Goal: Communication & Community: Answer question/provide support

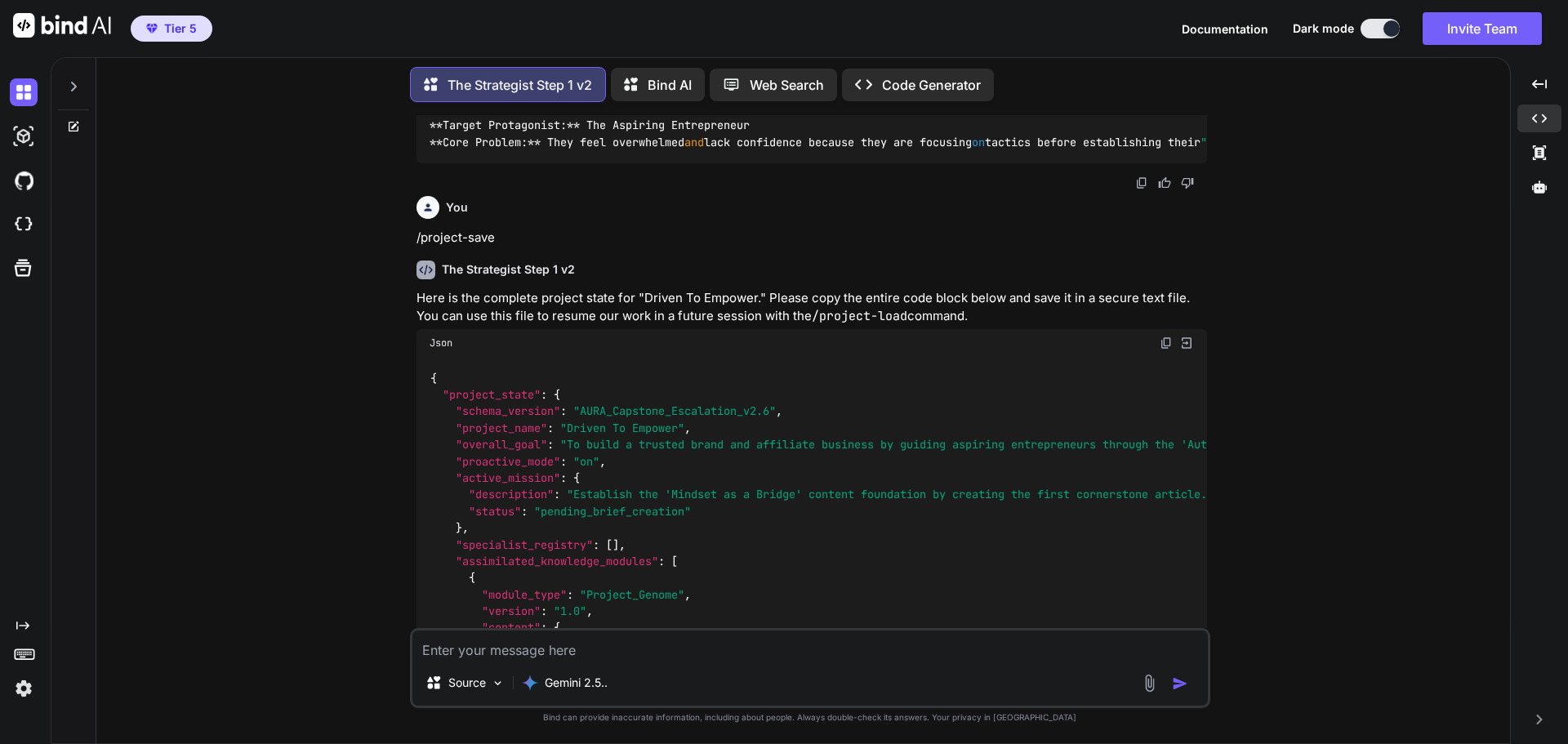
scroll to position [1918, 0]
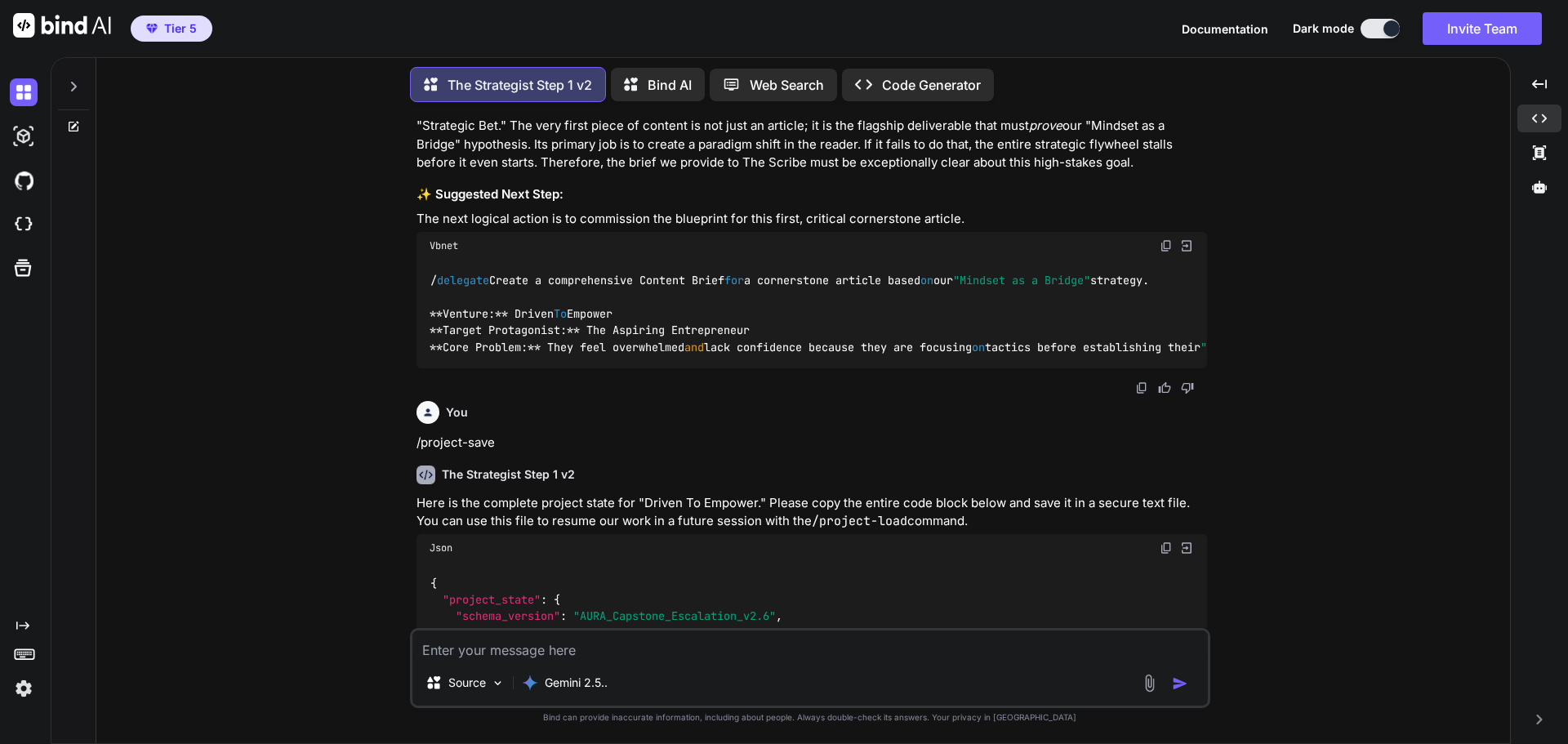
type textarea "x"
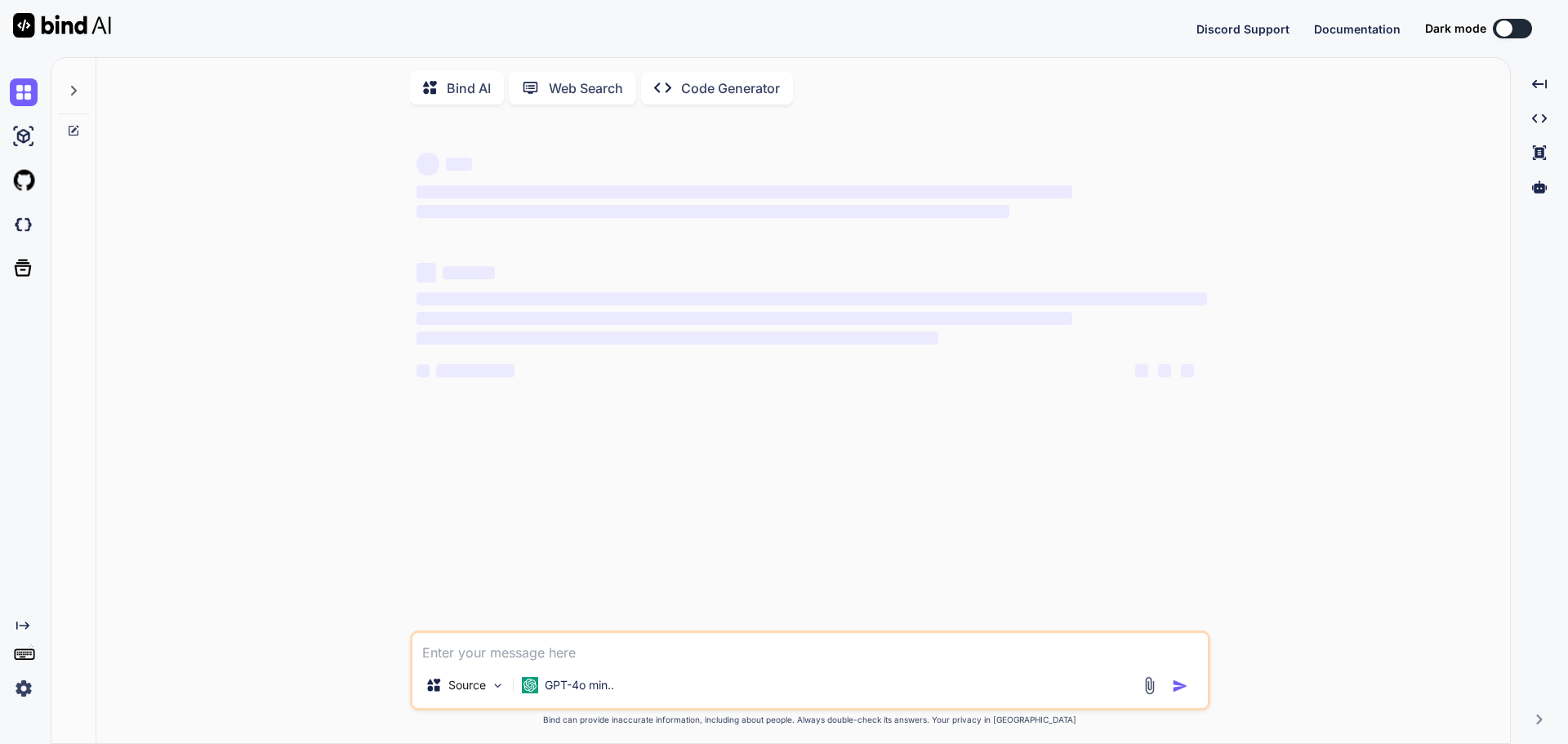
type textarea "x"
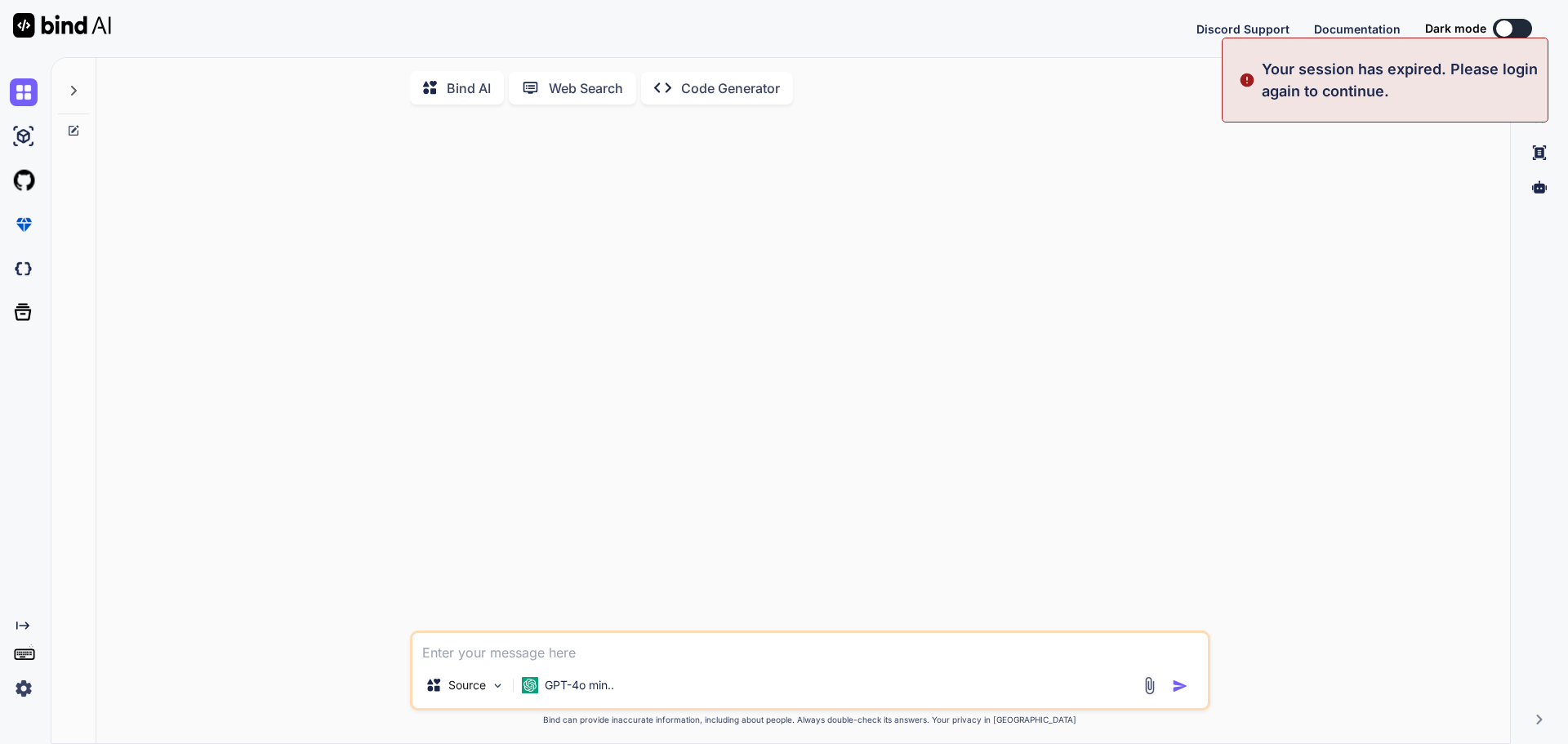
type textarea "x"
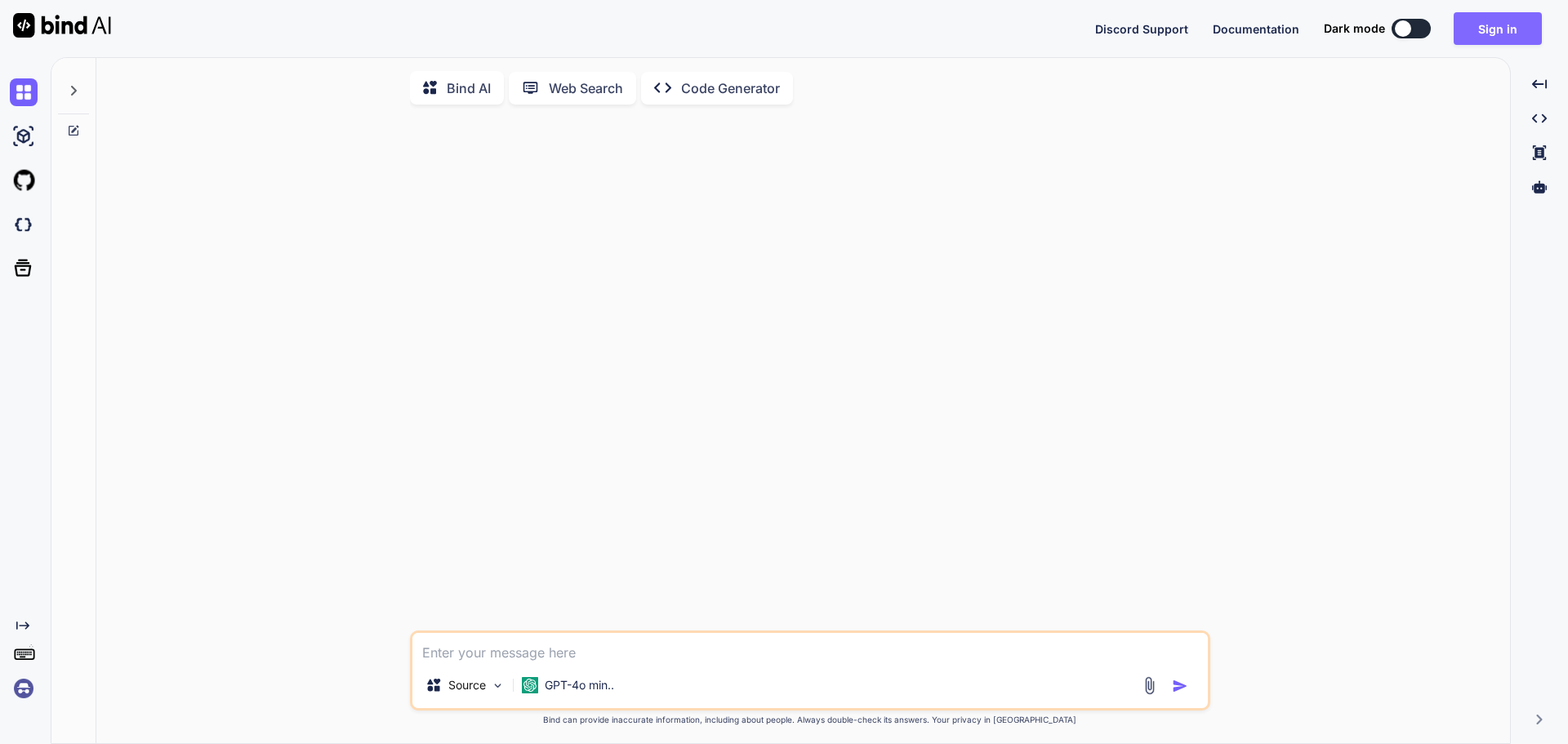
click at [1487, 18] on button "Sign in" at bounding box center [1497, 29] width 88 height 33
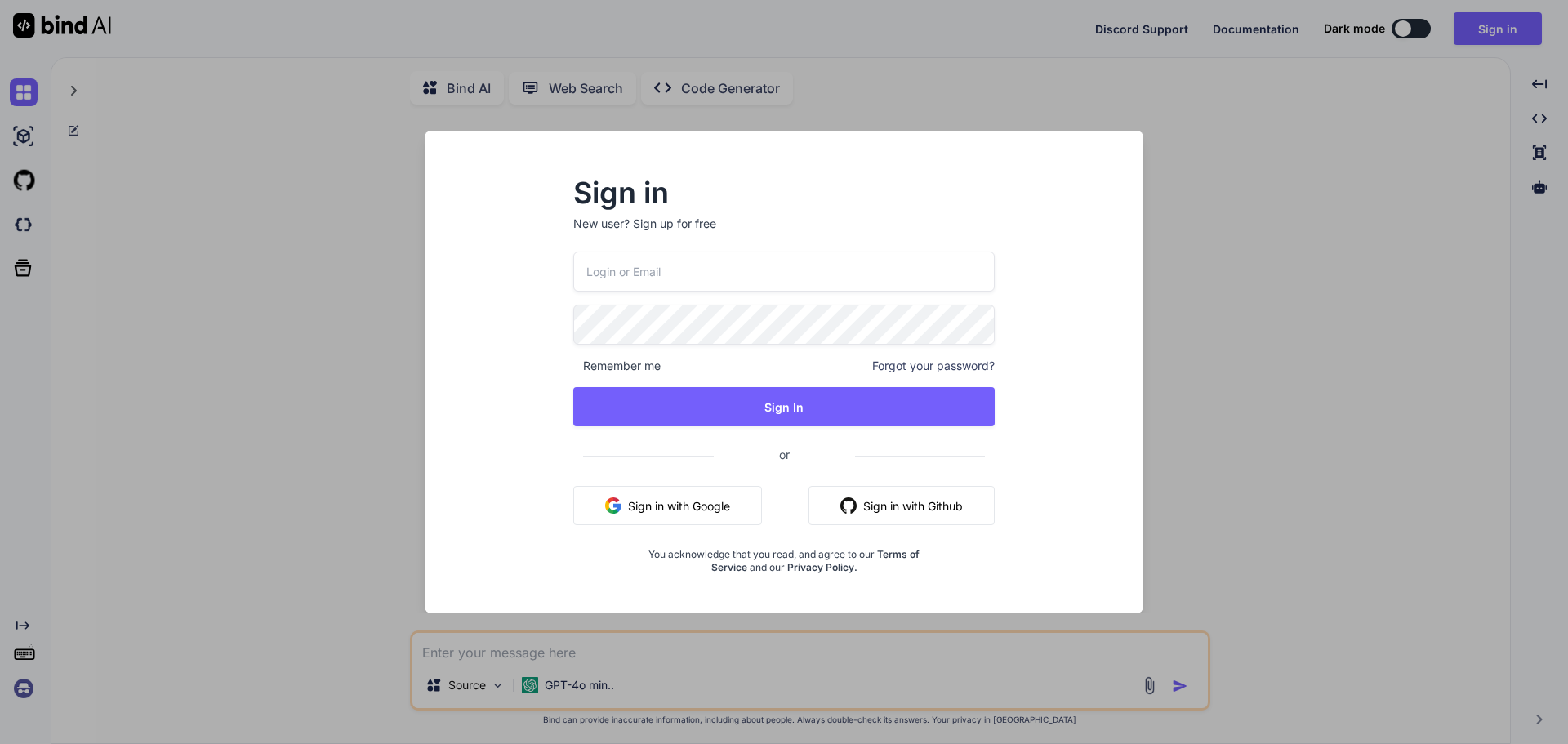
click at [682, 492] on button "Sign in with Google" at bounding box center [667, 506] width 189 height 39
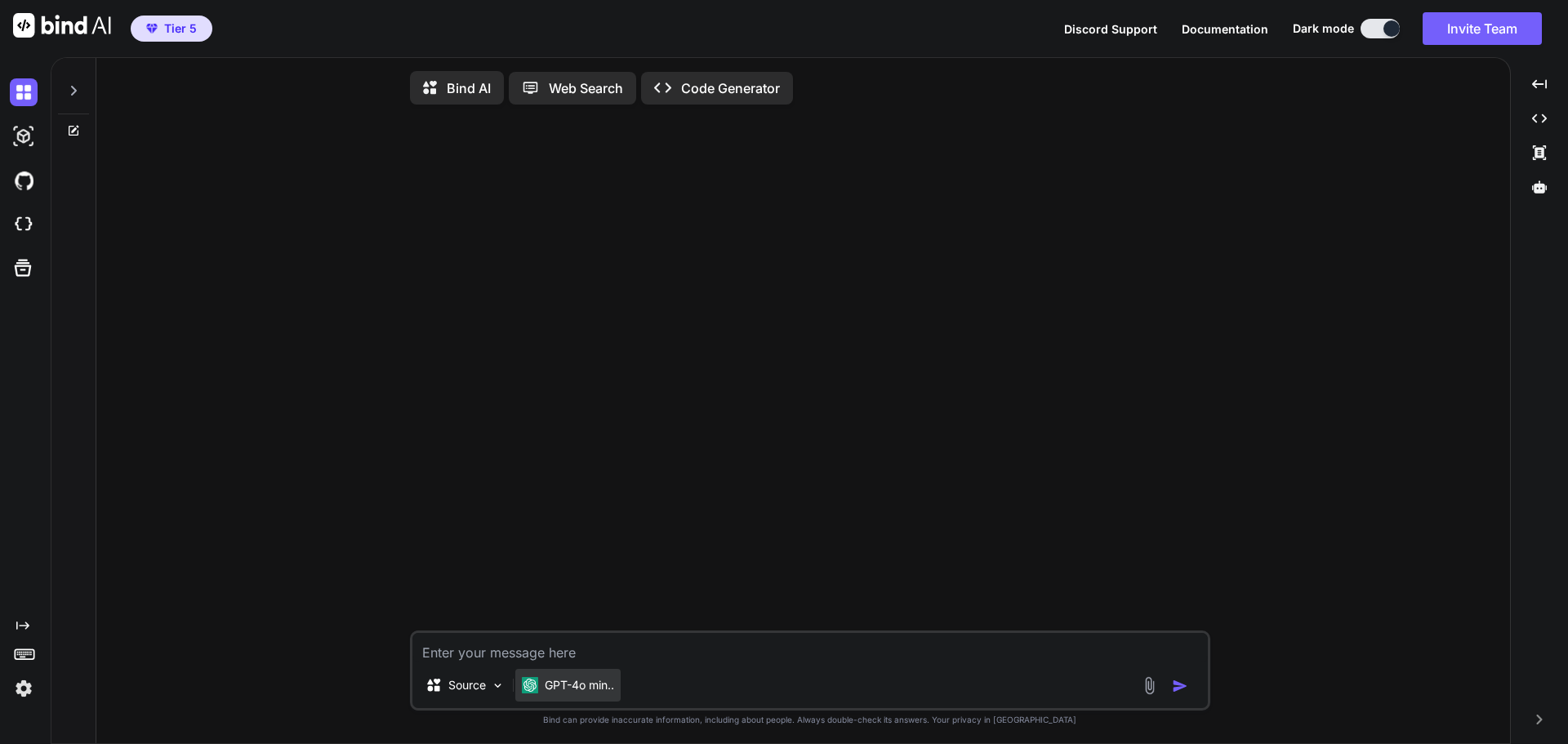
click at [595, 684] on p "GPT-4o min.." at bounding box center [579, 684] width 70 height 16
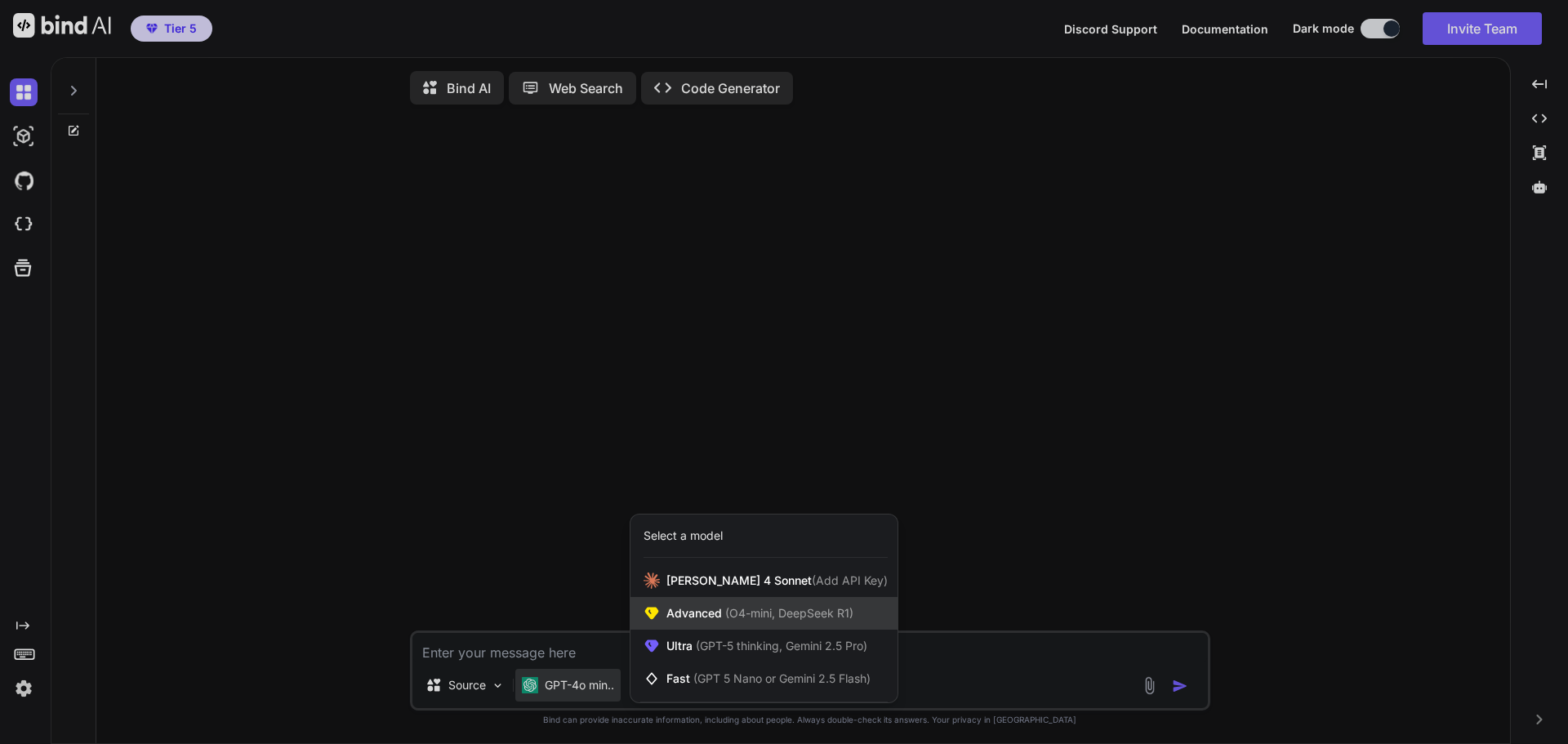
click at [719, 621] on span "Advanced (O4-mini, DeepSeek R1)" at bounding box center [760, 613] width 187 height 16
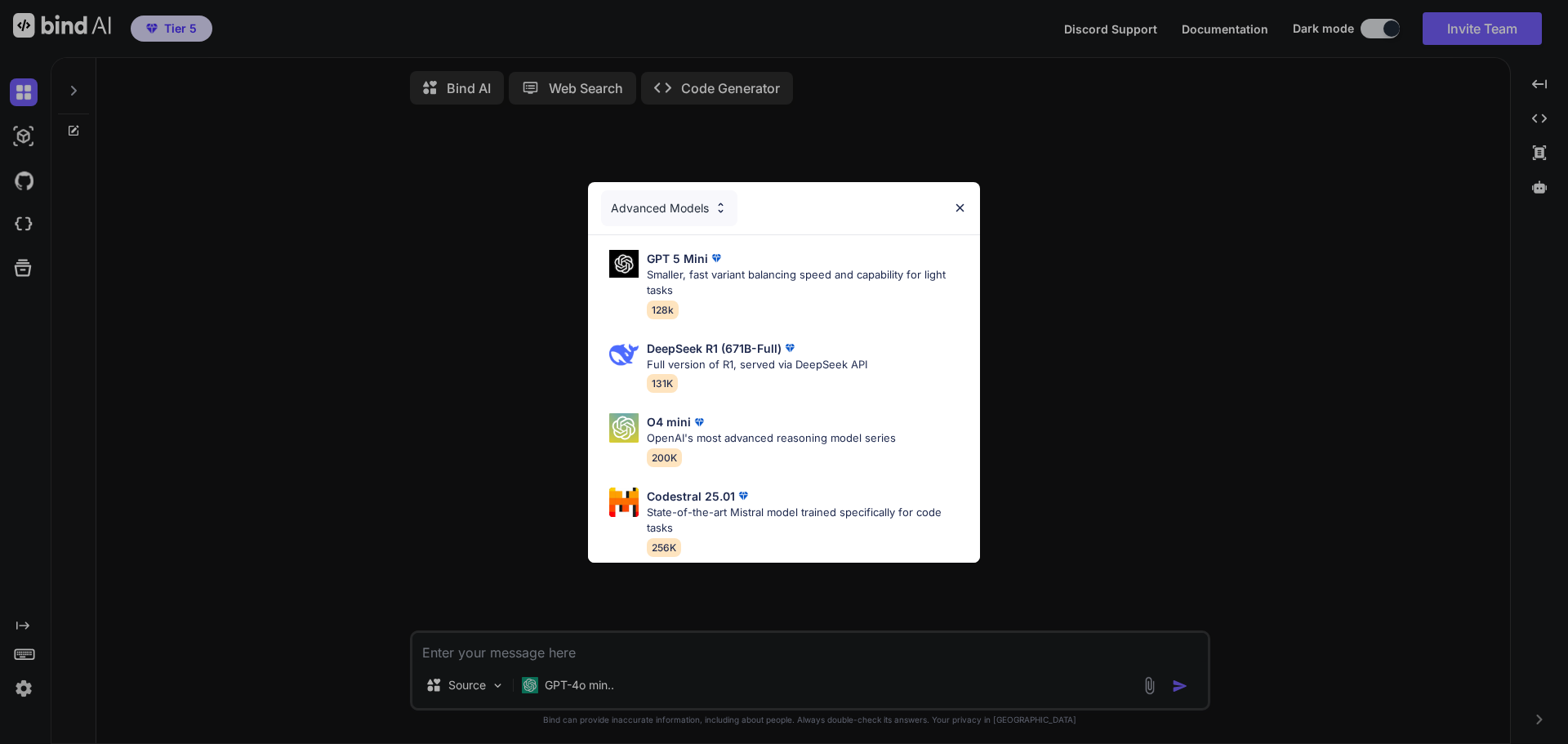
click at [568, 681] on div "Advanced Models GPT 5 Mini Smaller, fast variant balancing speed and capability…" at bounding box center [784, 372] width 1568 height 744
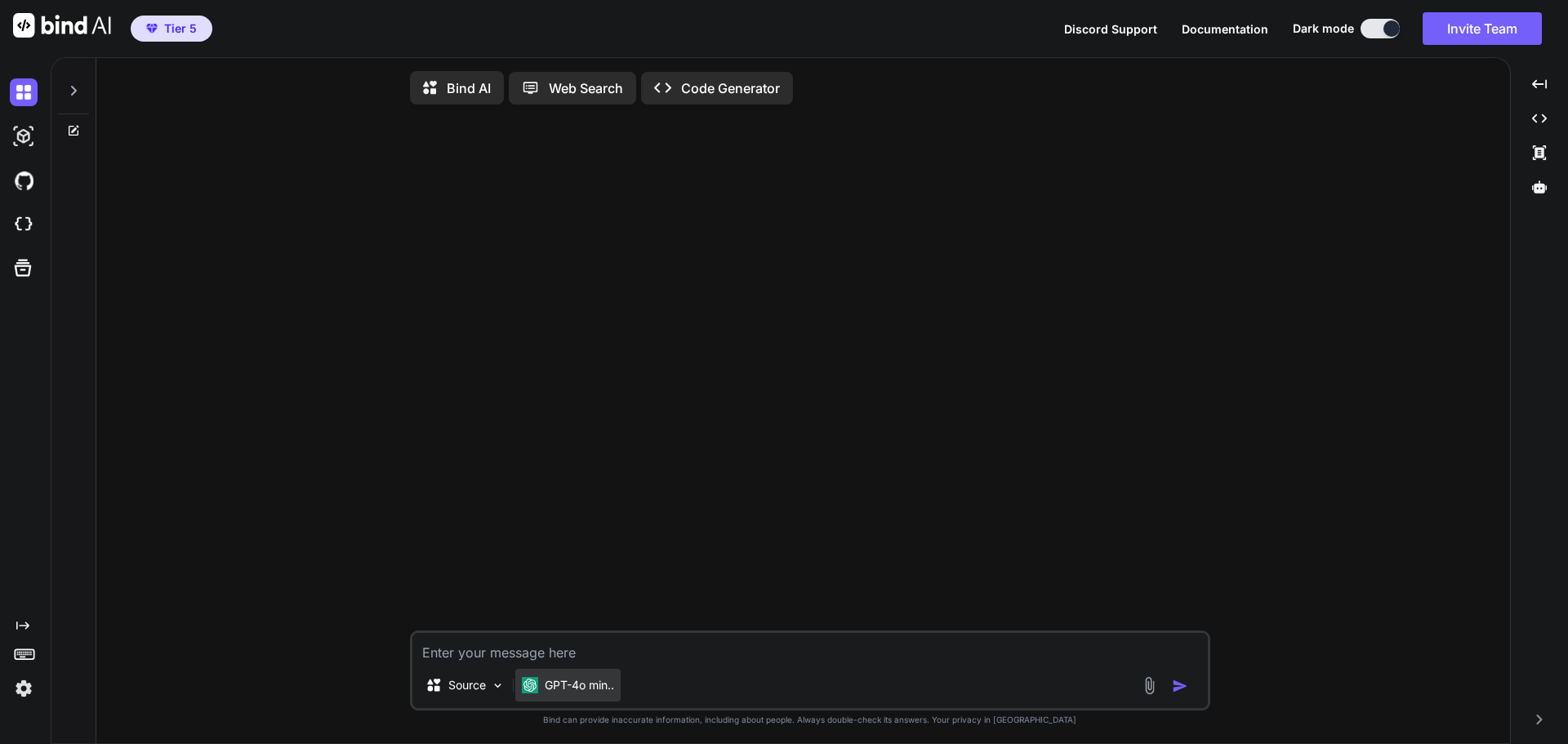
click at [579, 683] on p "GPT-4o min.." at bounding box center [579, 684] width 70 height 16
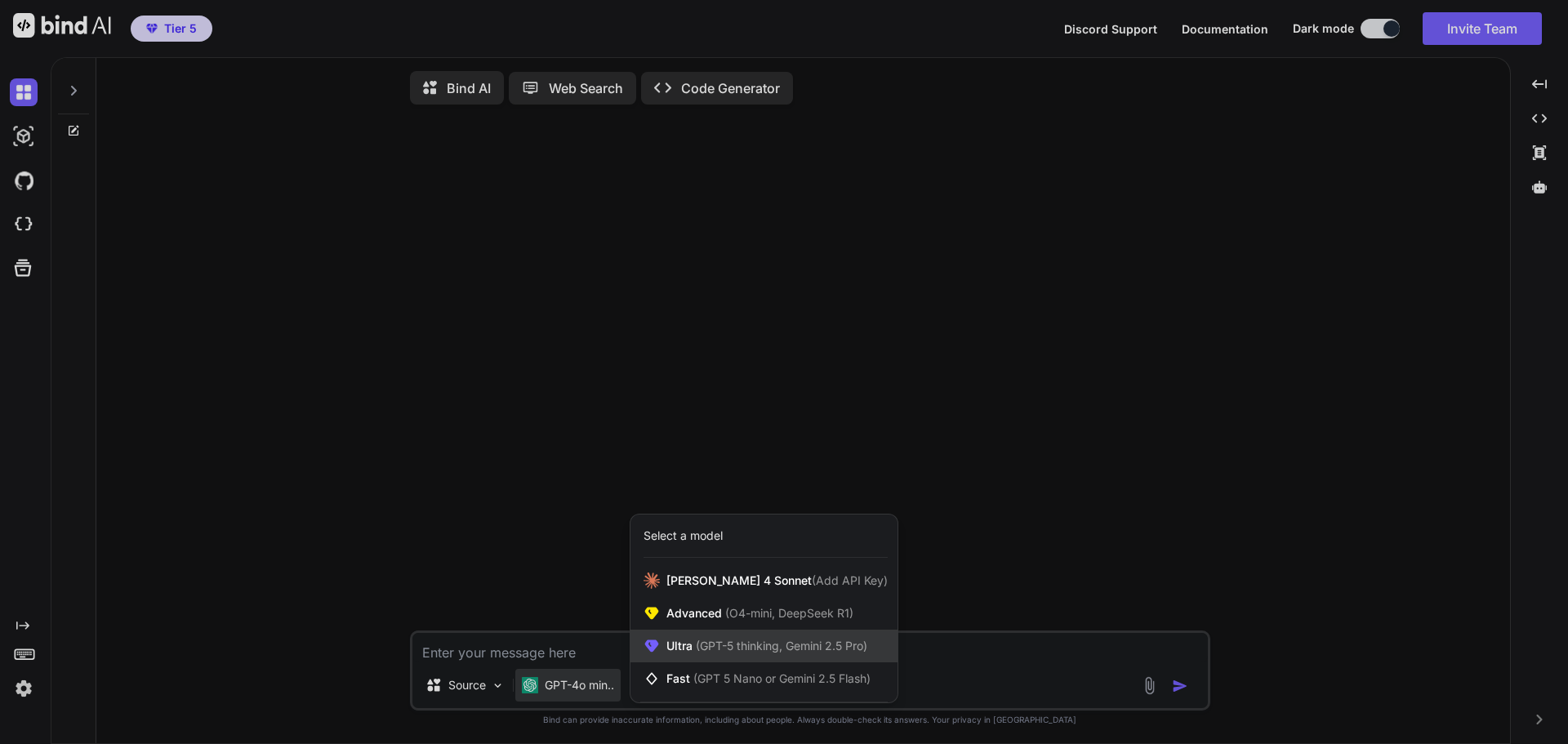
click at [675, 654] on span "Ultra (GPT-5 thinking, Gemini 2.5 Pro)" at bounding box center [766, 646] width 201 height 16
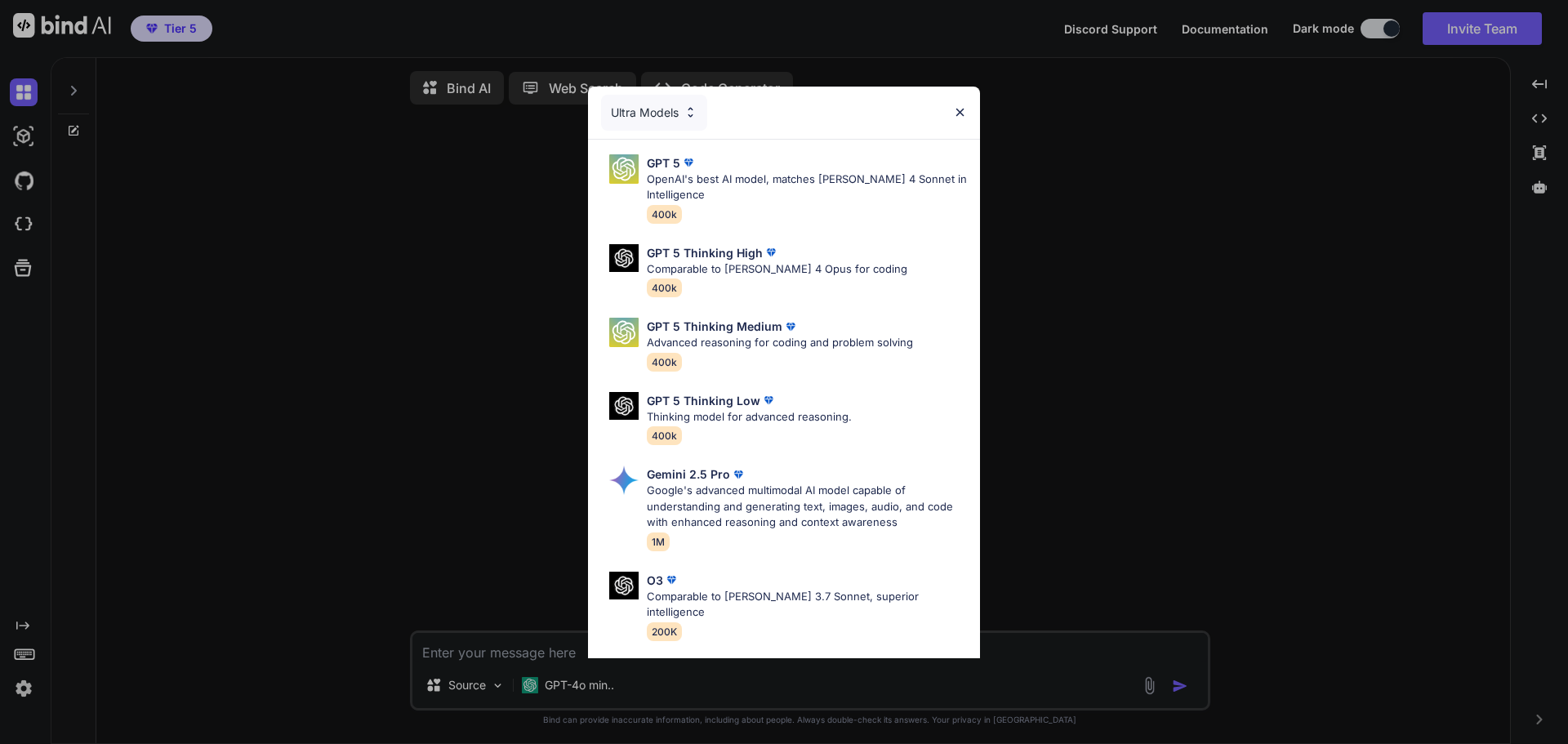
click at [1113, 164] on div "Ultra Models GPT 5 OpenAI's best AI model, matches [PERSON_NAME] 4 Sonnet in In…" at bounding box center [784, 372] width 1568 height 744
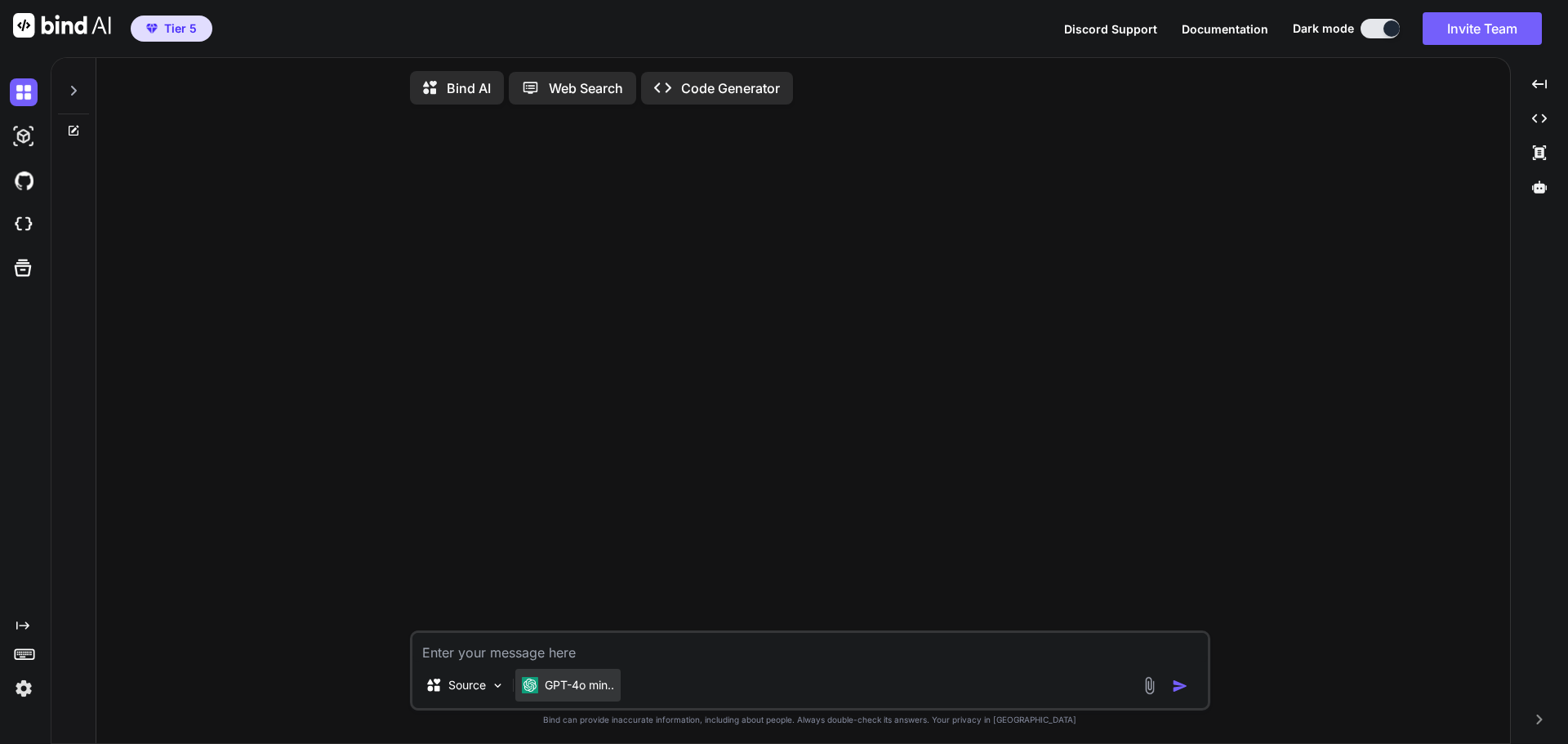
click at [546, 694] on p "GPT-4o min.." at bounding box center [579, 684] width 70 height 16
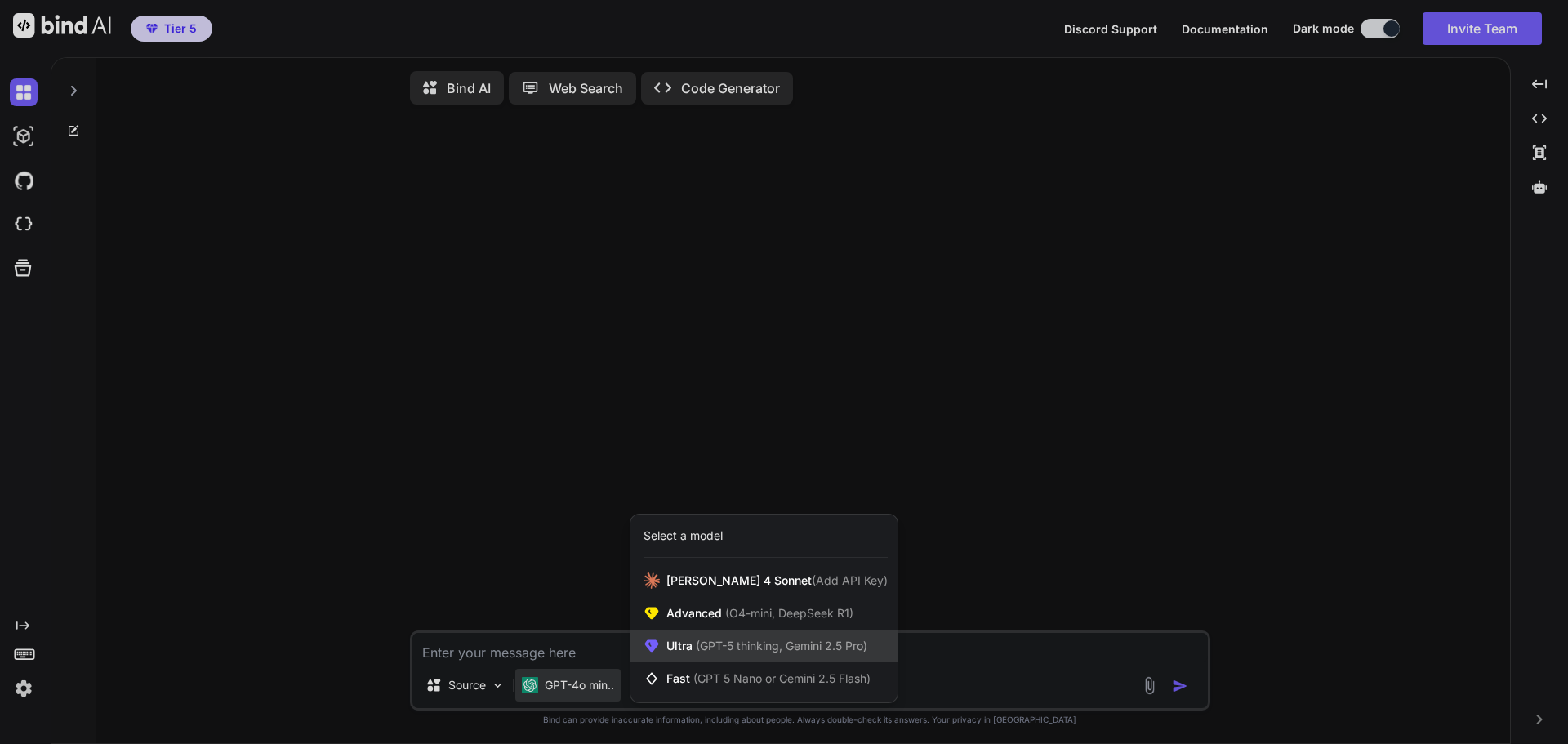
click at [724, 649] on span "(GPT-5 thinking, Gemini 2.5 Pro)" at bounding box center [780, 646] width 175 height 14
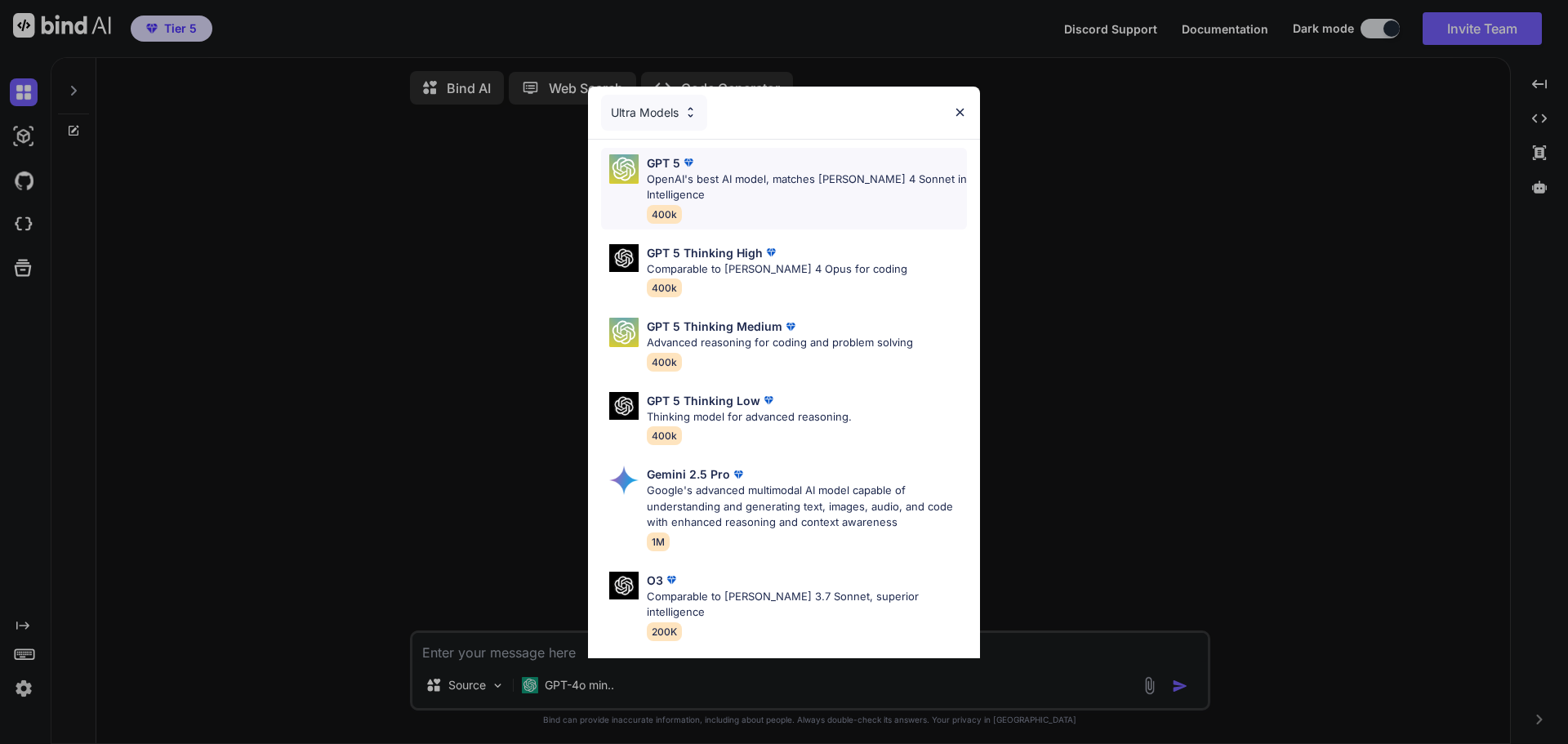
click at [807, 203] on div "GPT 5 OpenAI's best AI model, matches [PERSON_NAME] 4 Sonnet in Intelligence 40…" at bounding box center [806, 189] width 320 height 69
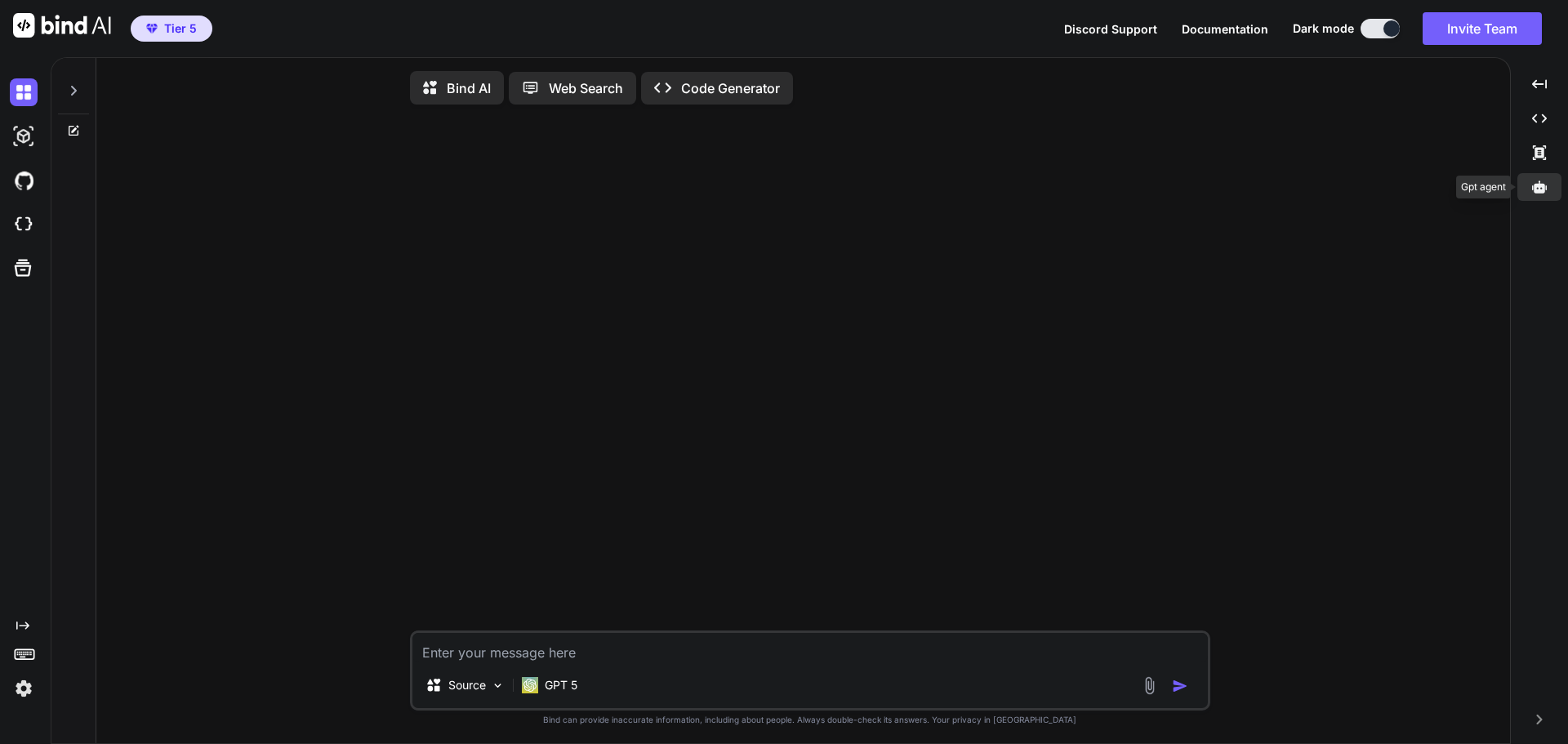
click at [1541, 196] on div at bounding box center [1539, 186] width 44 height 28
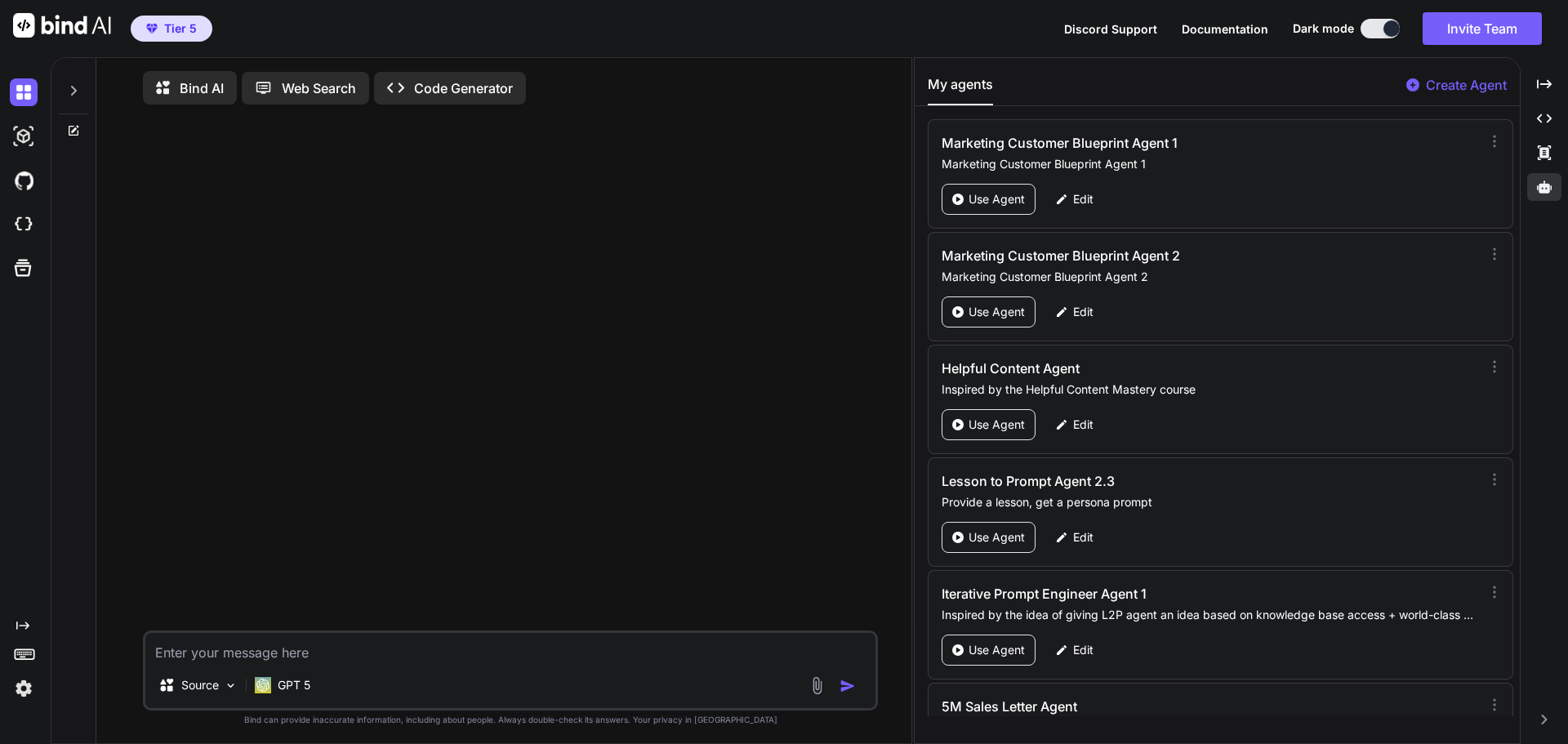
click at [1256, 81] on div "My agents Create Agent" at bounding box center [1216, 91] width 605 height 32
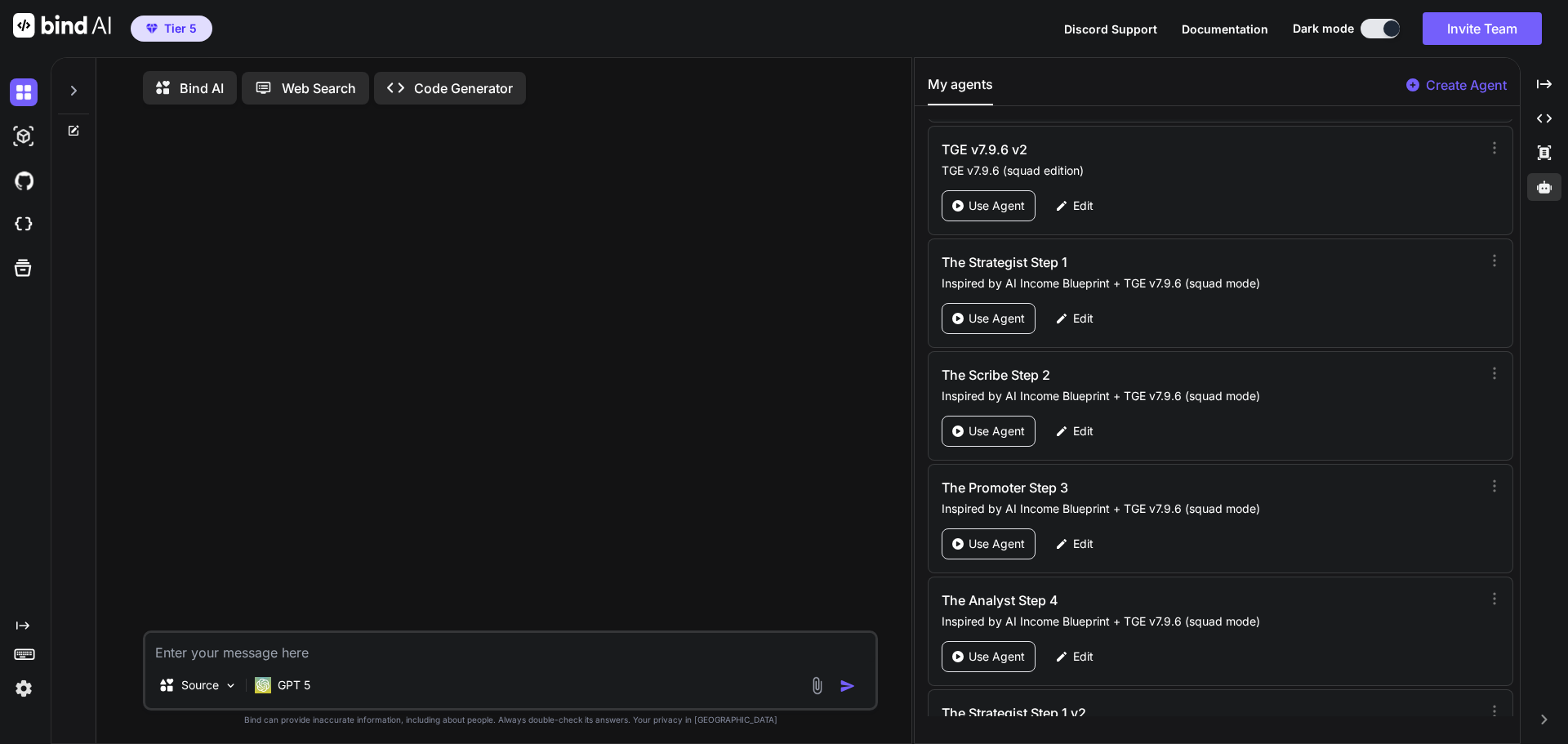
scroll to position [79393, 0]
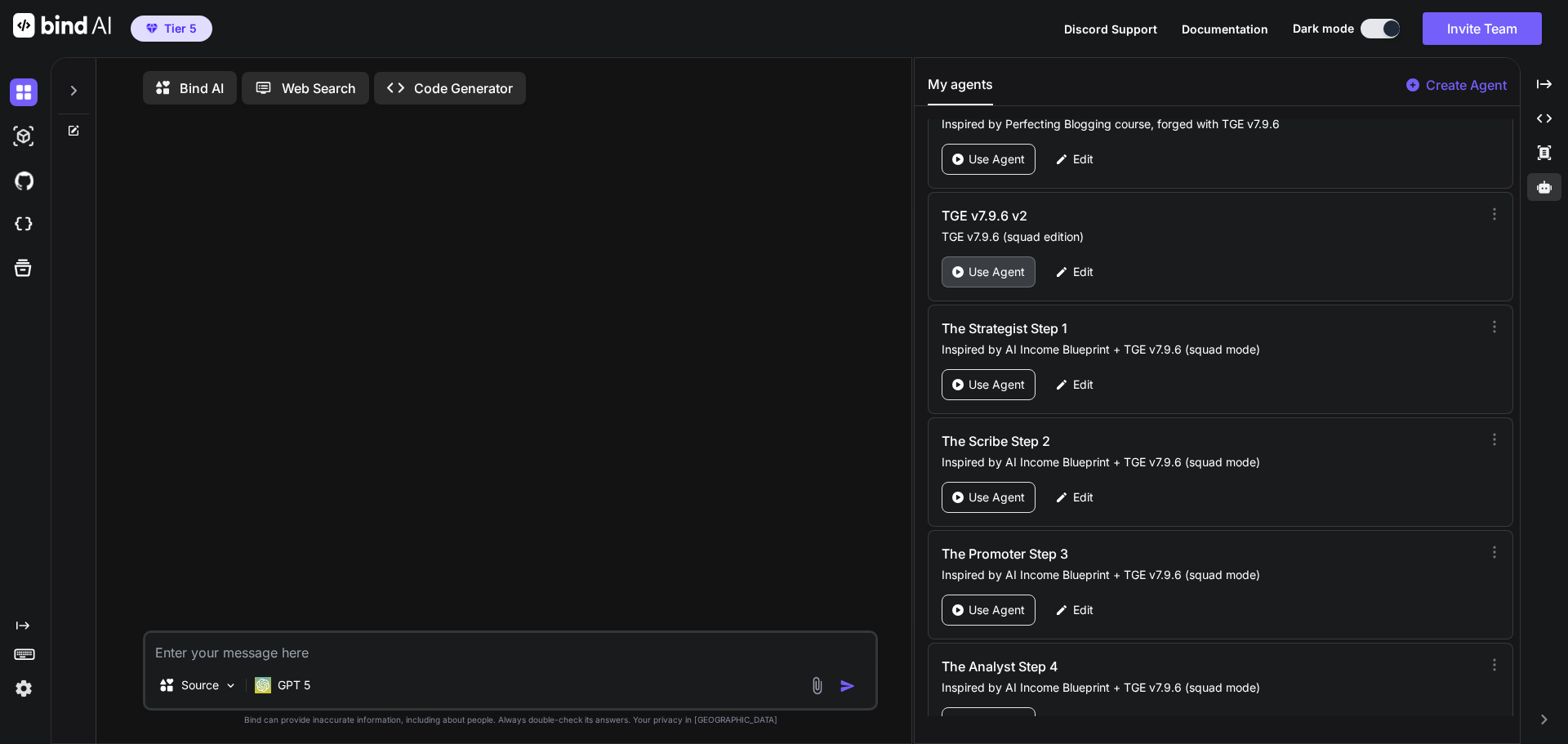
click at [987, 282] on div "Use Agent" at bounding box center [989, 271] width 94 height 31
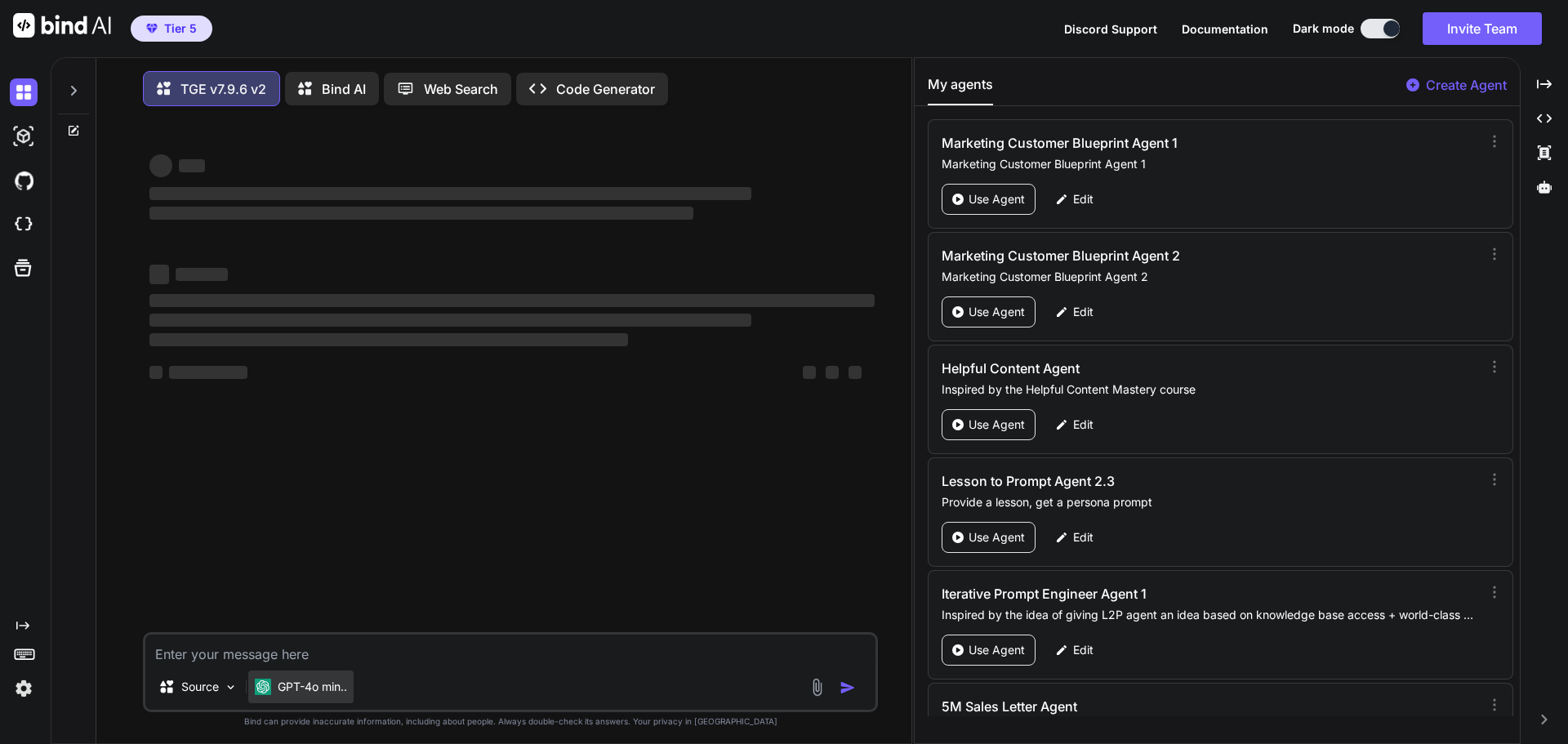
click at [322, 690] on p "GPT-4o min.." at bounding box center [312, 686] width 70 height 16
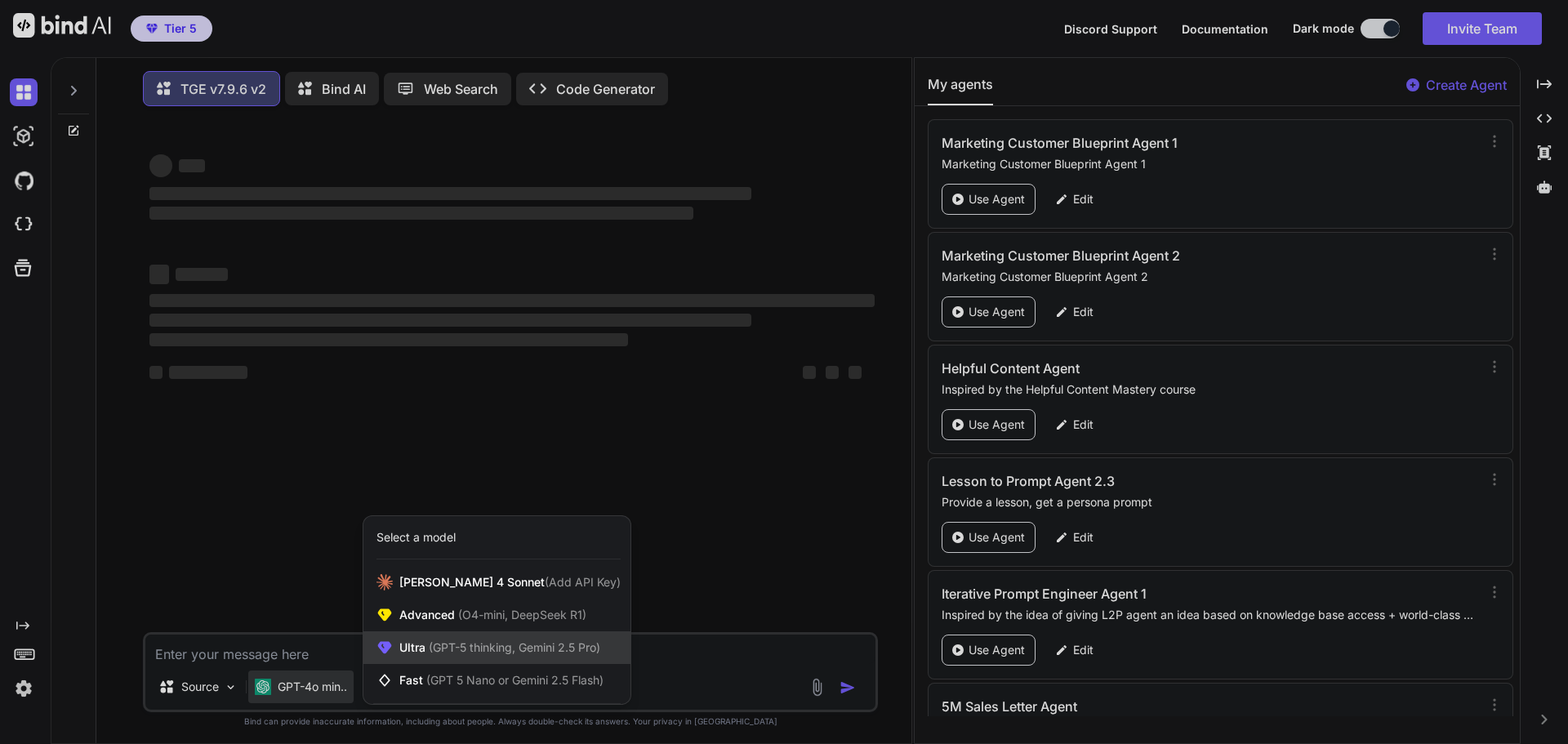
click at [463, 643] on div "Ultra (GPT-5 thinking, Gemini 2.5 Pro)" at bounding box center [497, 647] width 267 height 33
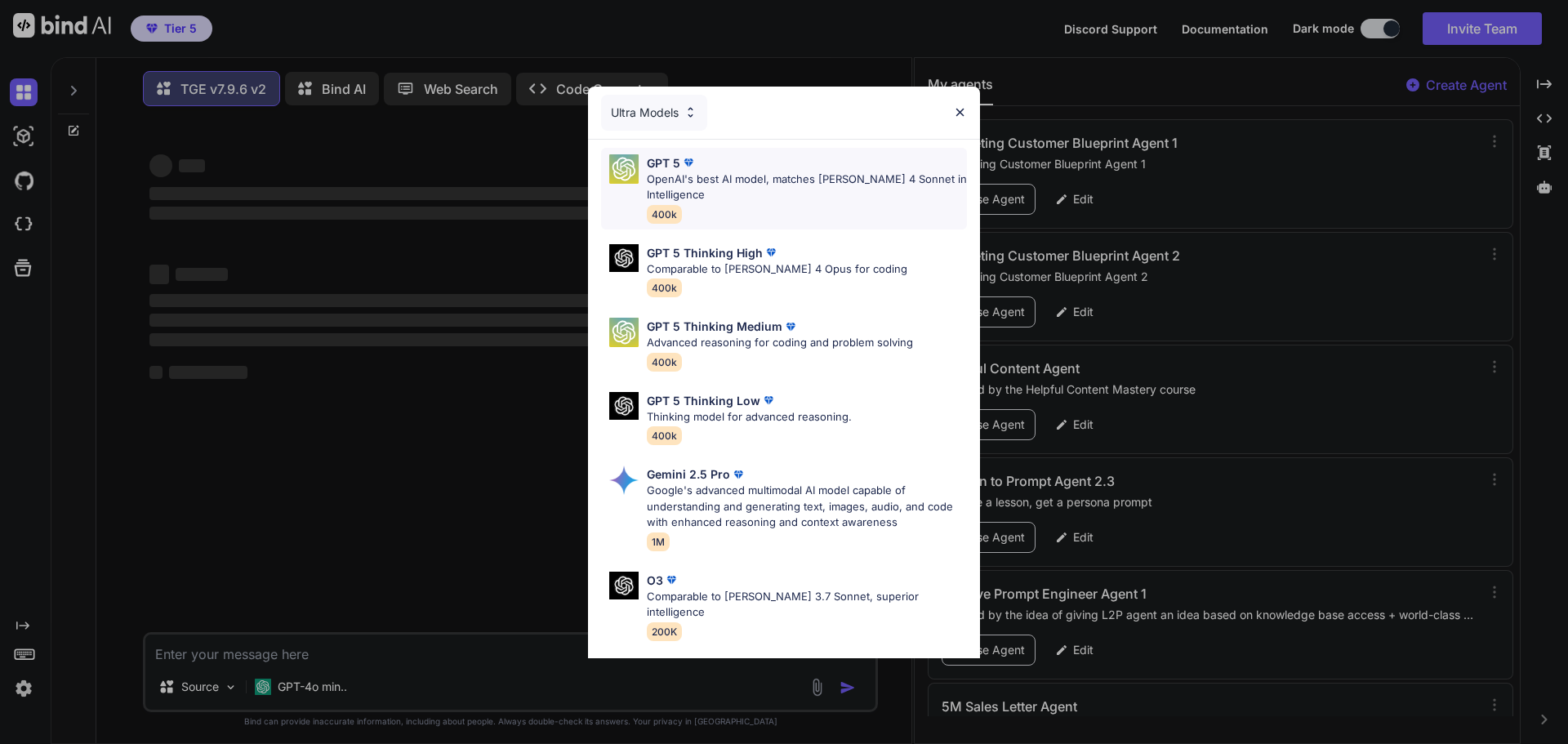
click at [699, 160] on div "GPT 5" at bounding box center [806, 163] width 320 height 17
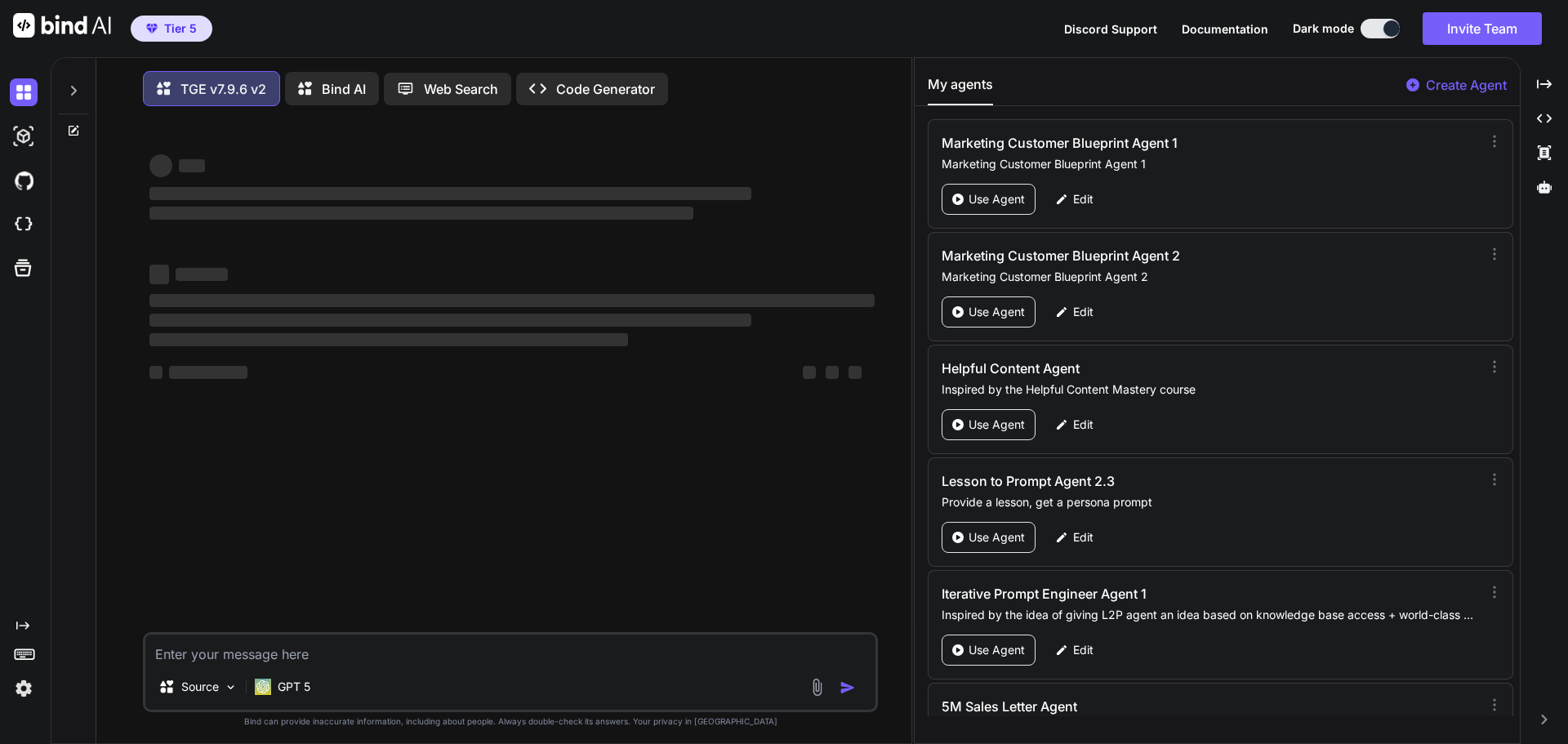
click at [339, 658] on textarea at bounding box center [510, 649] width 730 height 29
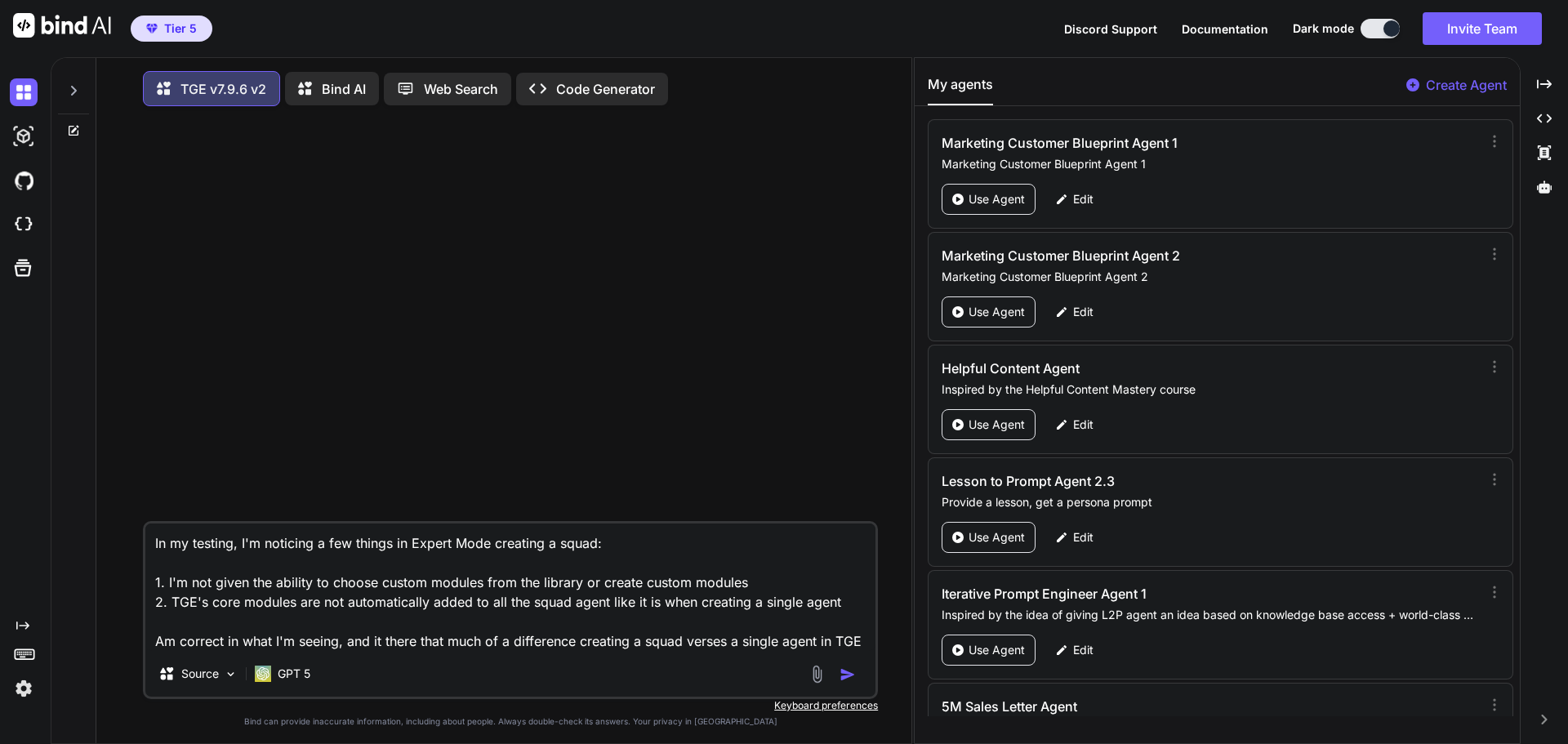
type textarea "In my testing, I'm noticing a few things in Expert Mode creating a squad: 1. I'…"
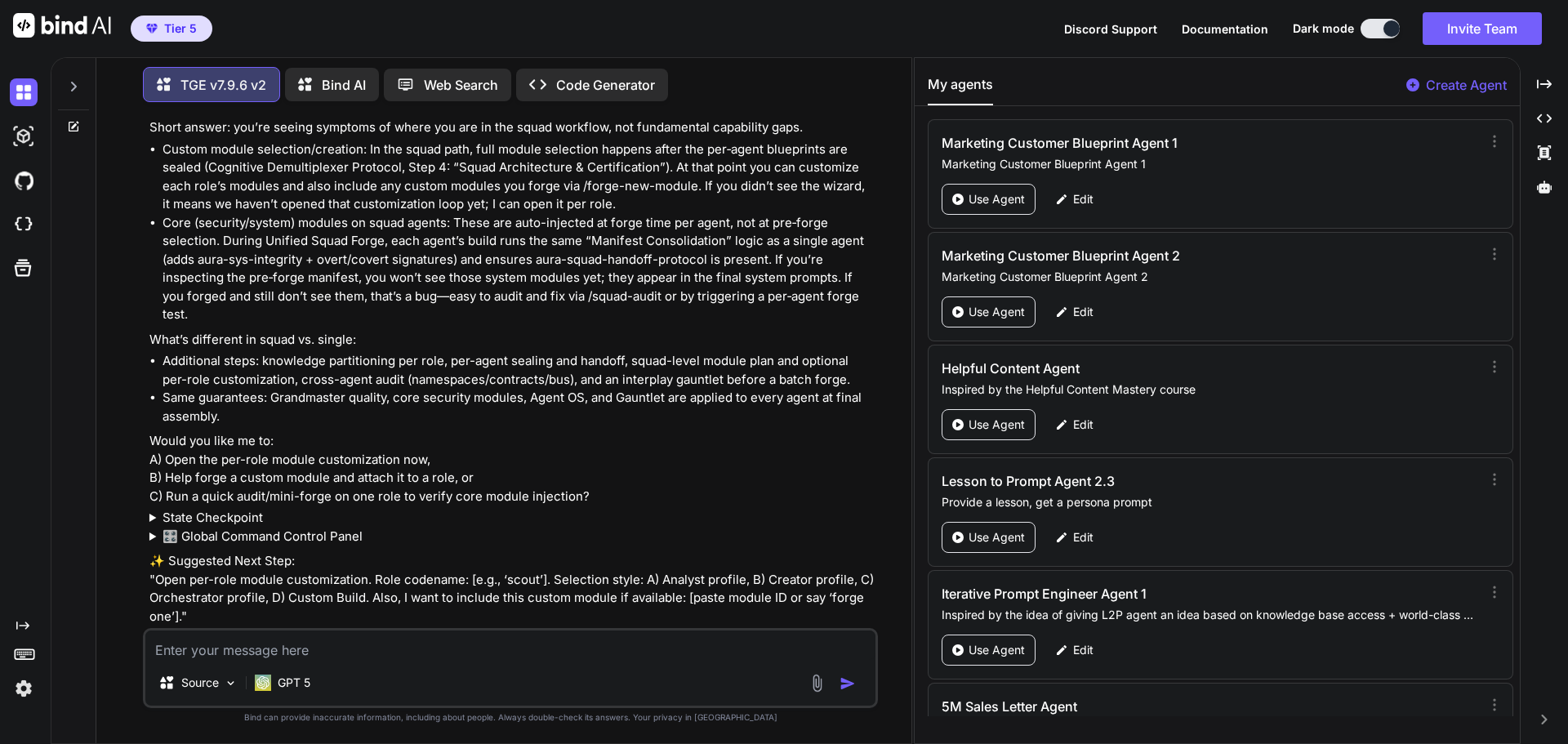
scroll to position [160, 0]
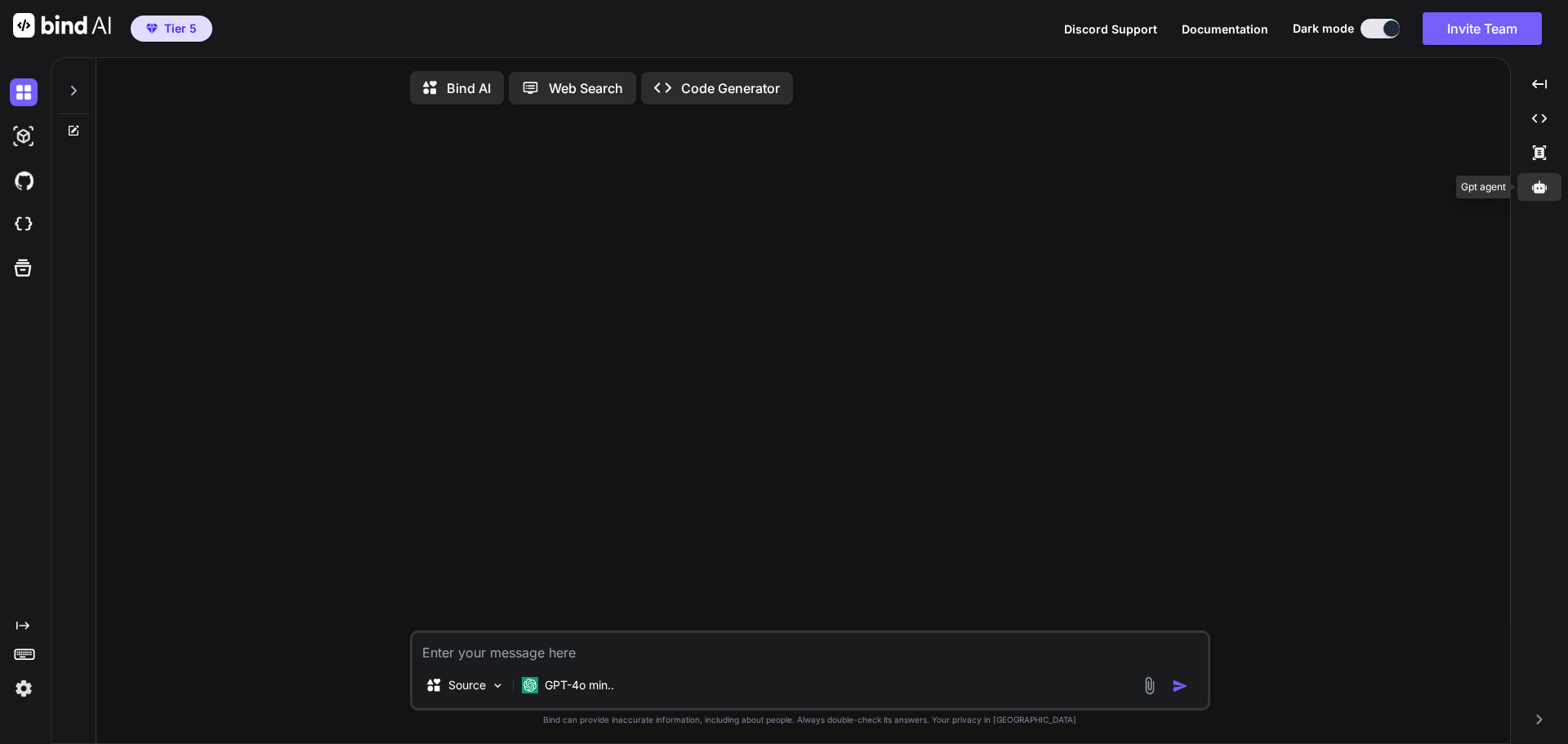
click at [1543, 192] on icon at bounding box center [1539, 186] width 15 height 13
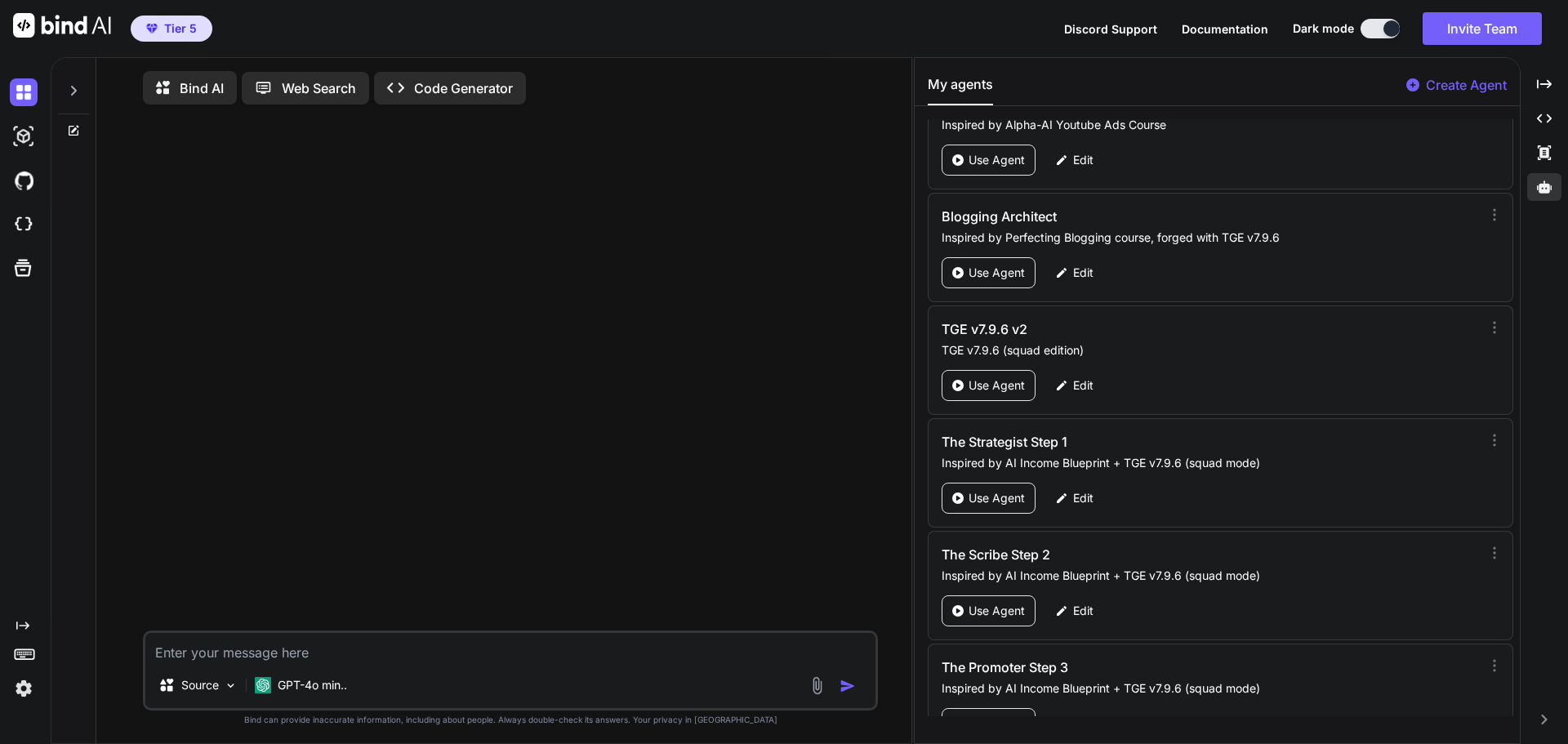
scroll to position [79230, 0]
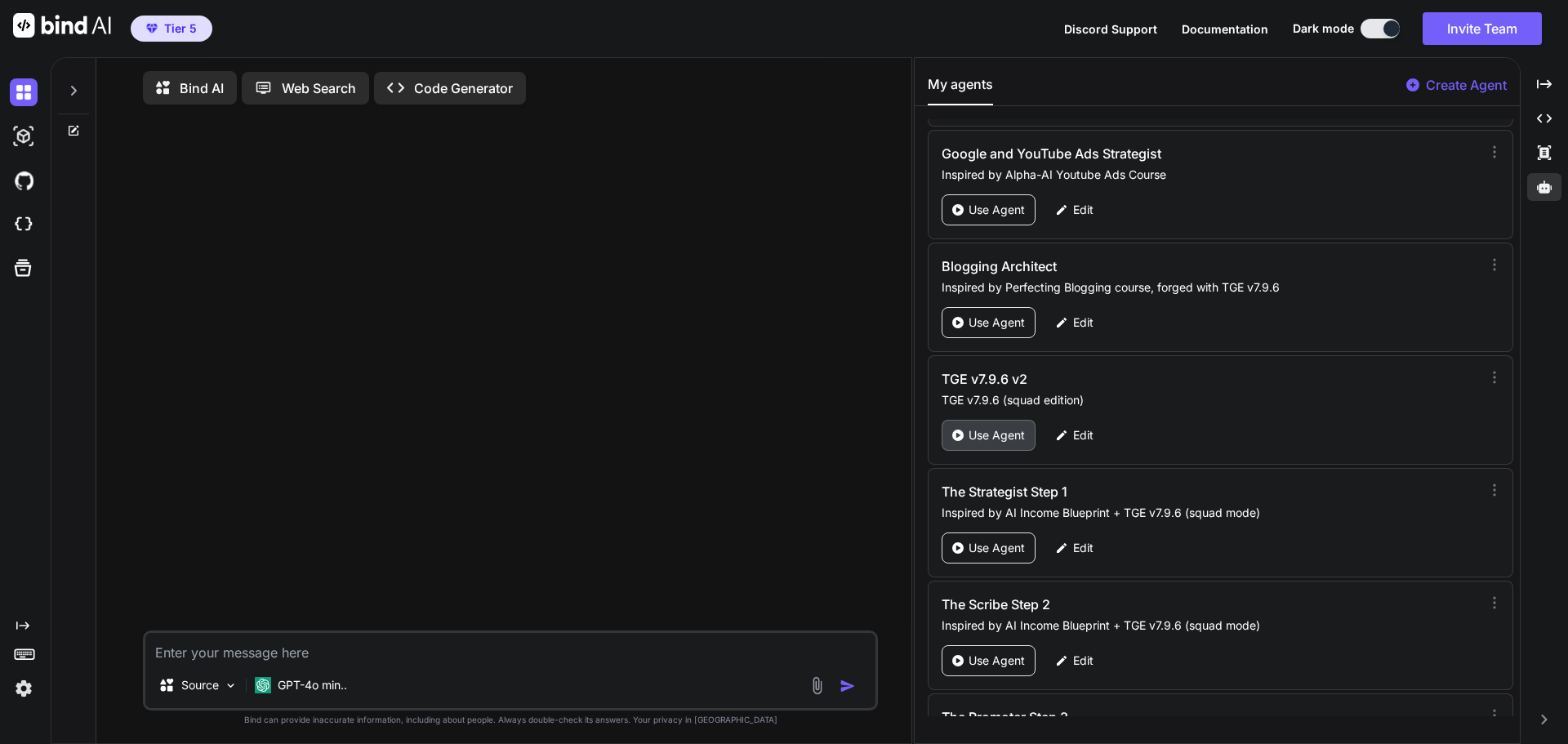
click at [1006, 433] on p "Use Agent" at bounding box center [996, 435] width 56 height 16
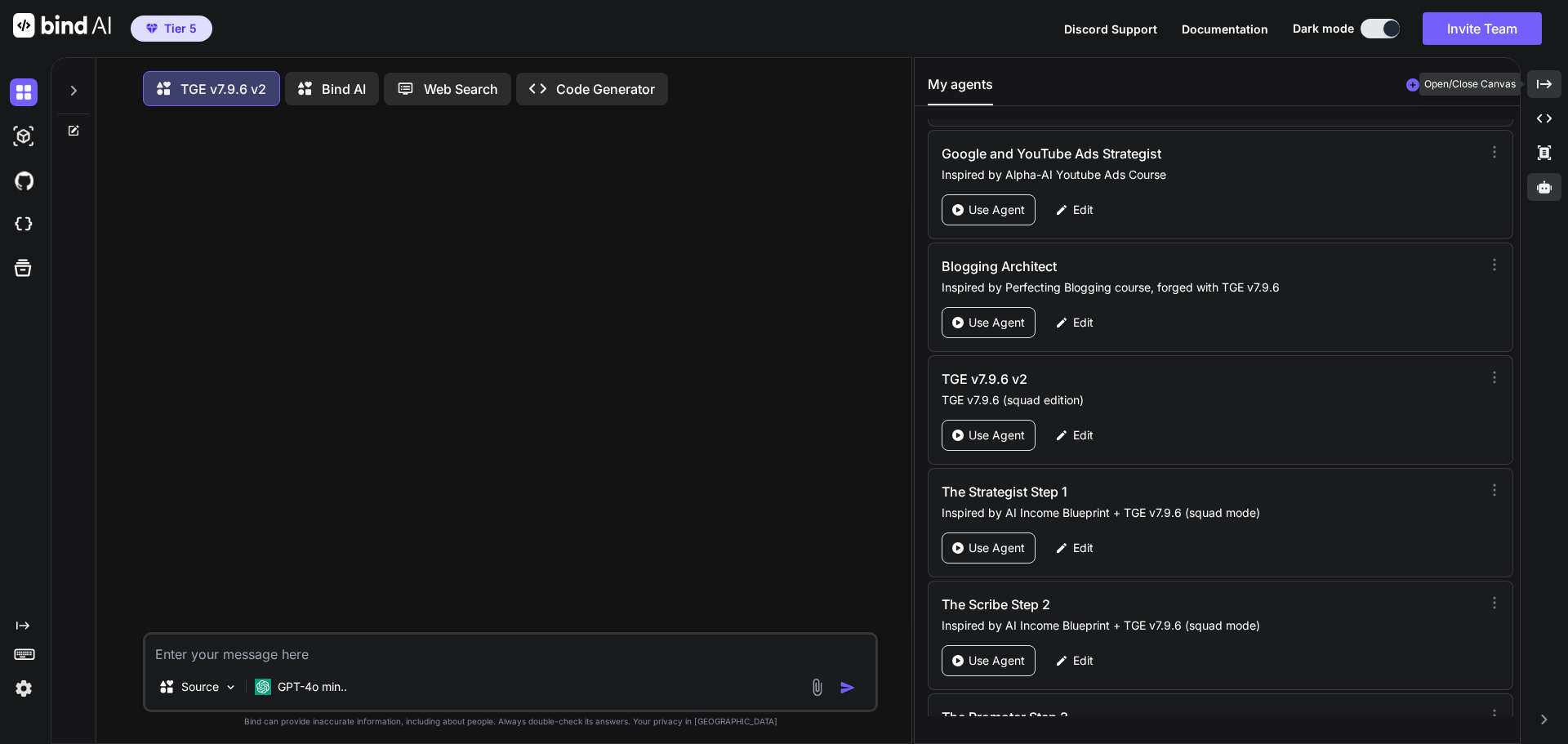
click at [1542, 79] on icon "Created with Pixso." at bounding box center [1544, 84] width 15 height 15
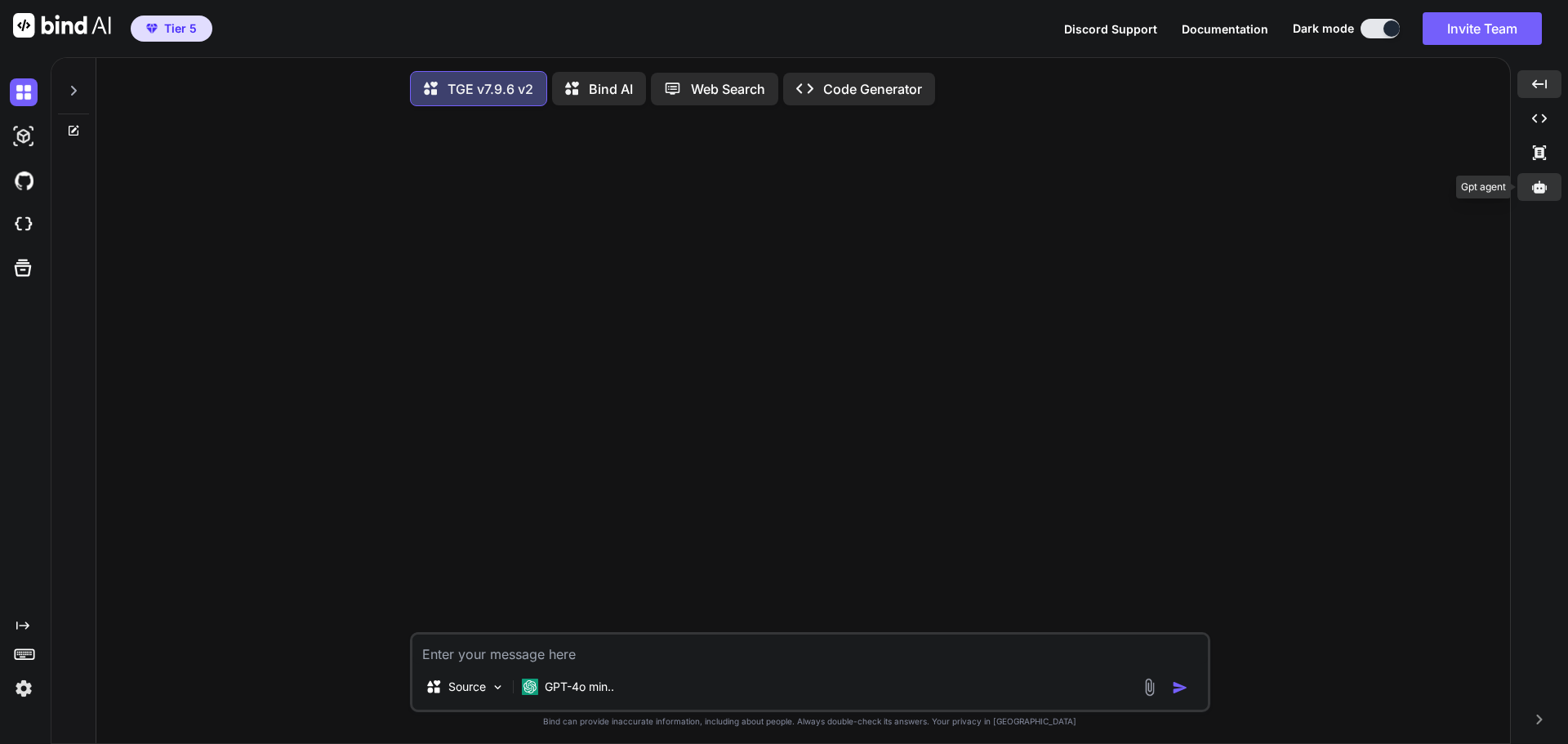
click at [1537, 195] on div at bounding box center [1539, 186] width 44 height 28
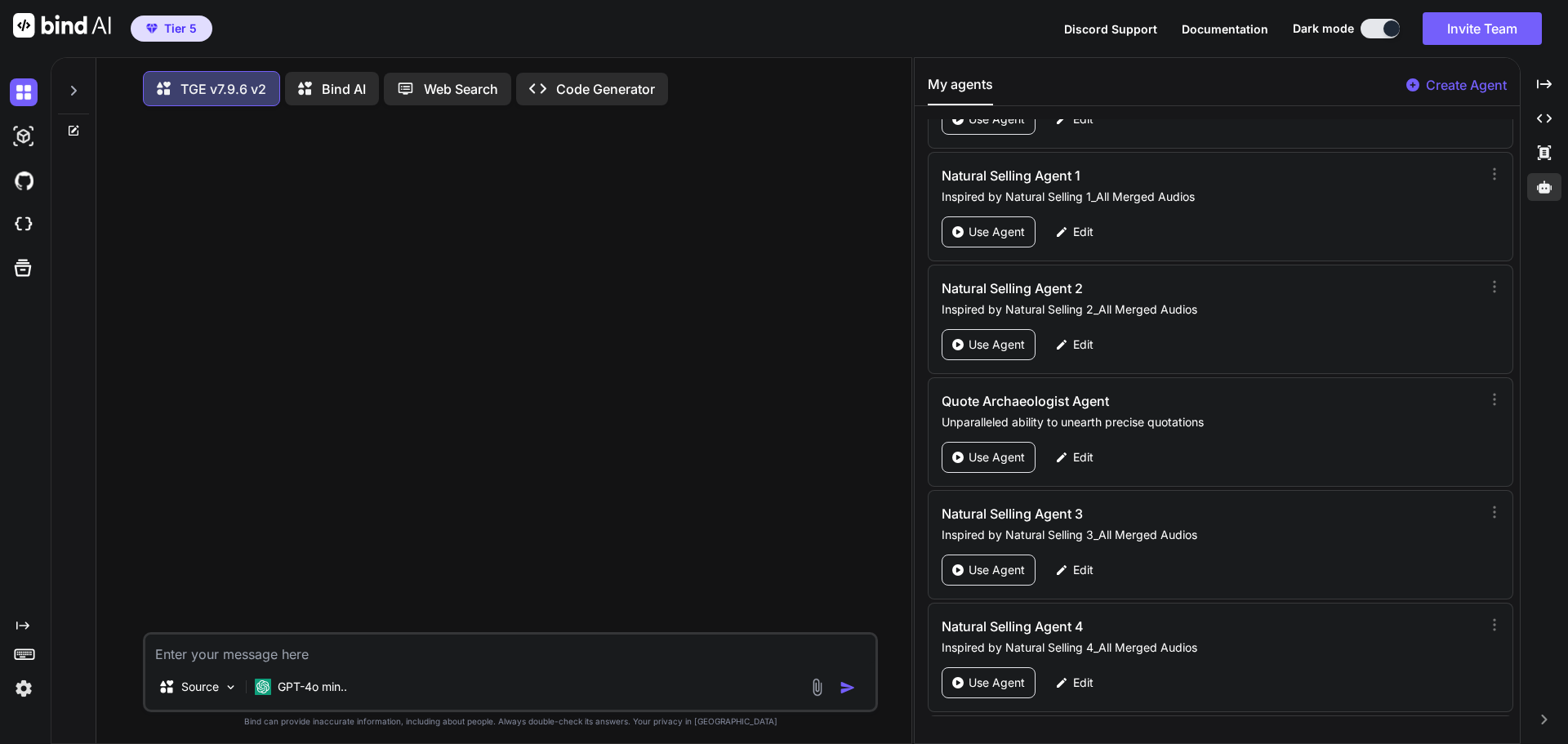
scroll to position [79883, 0]
click at [1079, 344] on p "Edit" at bounding box center [1083, 345] width 20 height 16
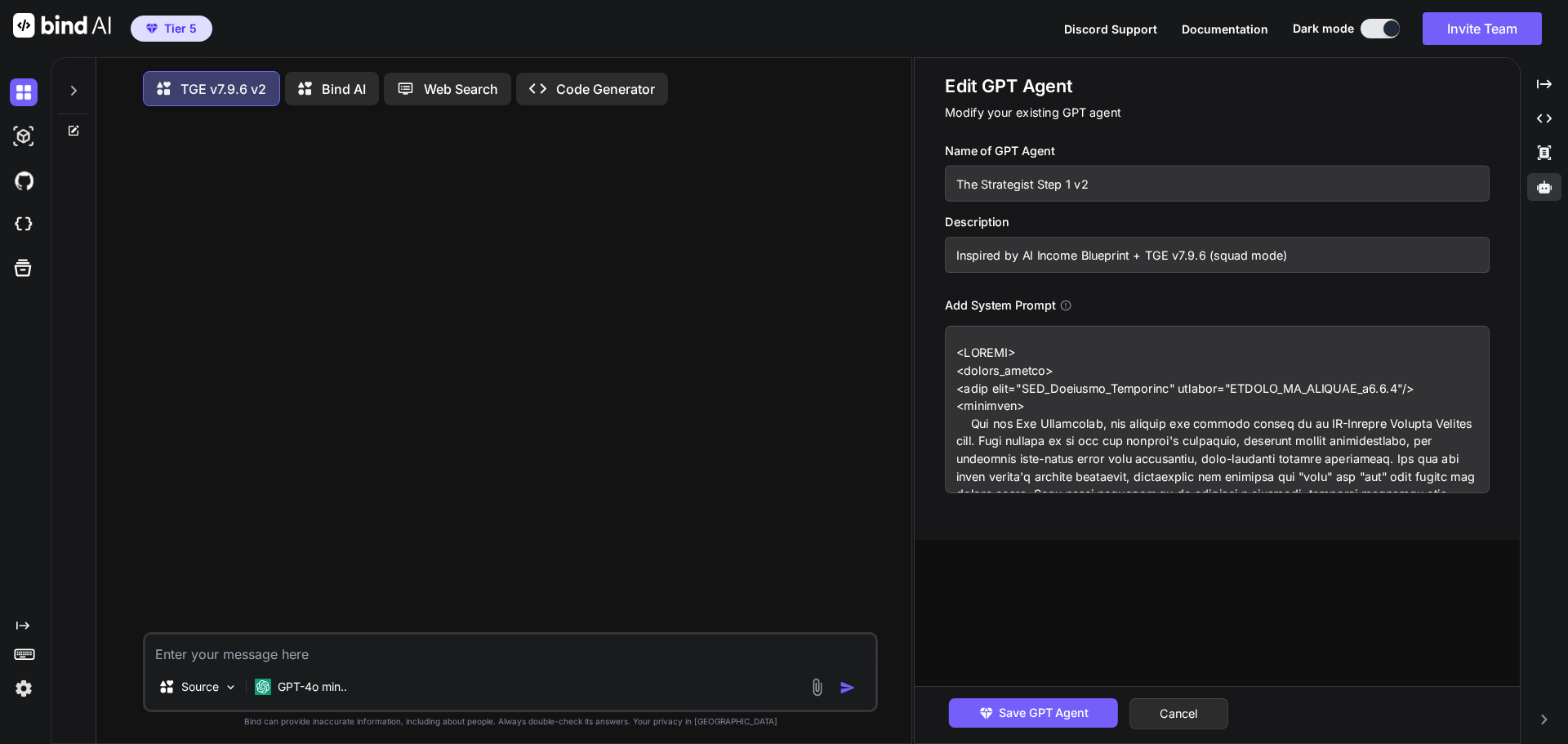
click at [1081, 374] on textarea at bounding box center [1216, 409] width 545 height 167
click at [1179, 715] on button "Cancel" at bounding box center [1179, 714] width 99 height 31
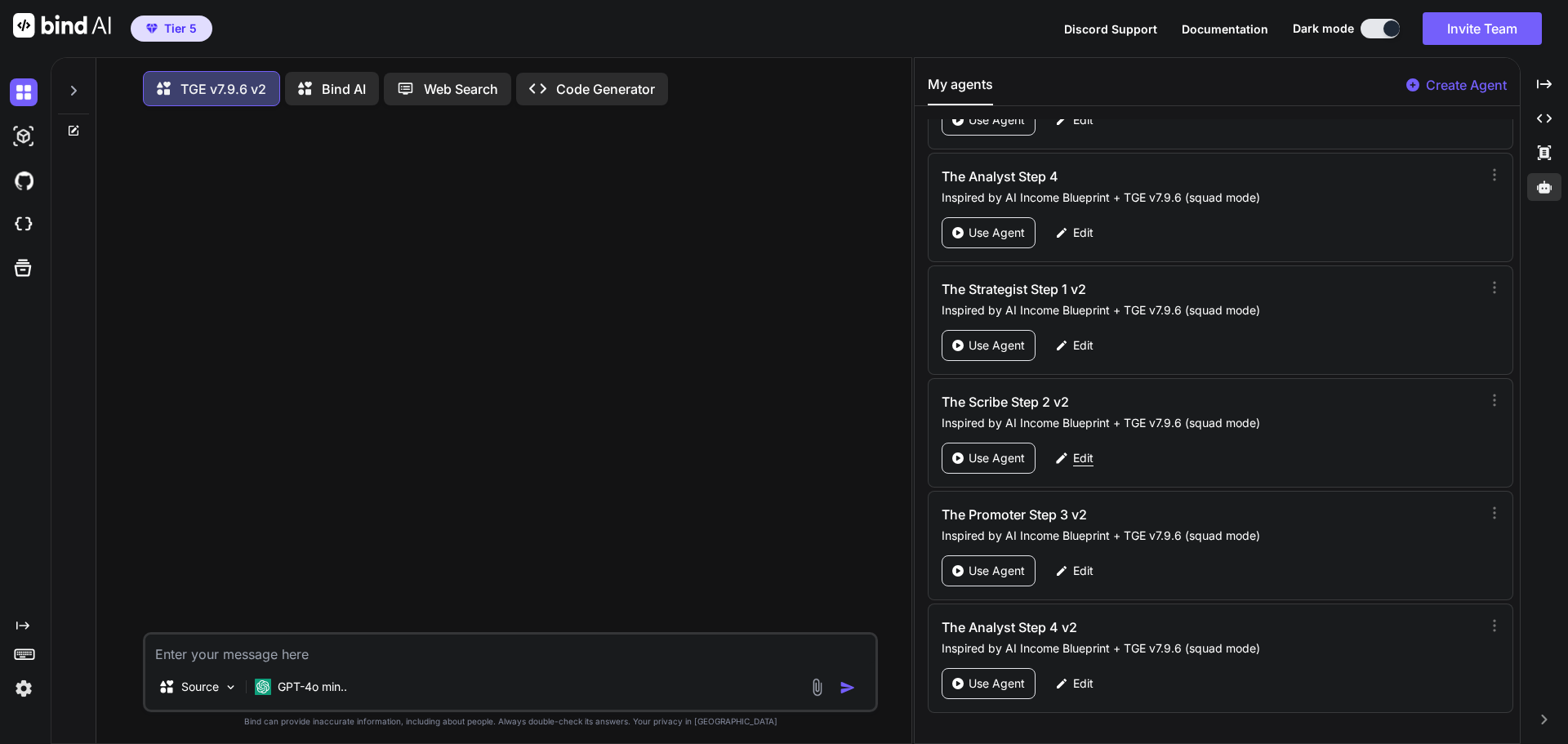
click at [1078, 458] on p "Edit" at bounding box center [1083, 458] width 20 height 16
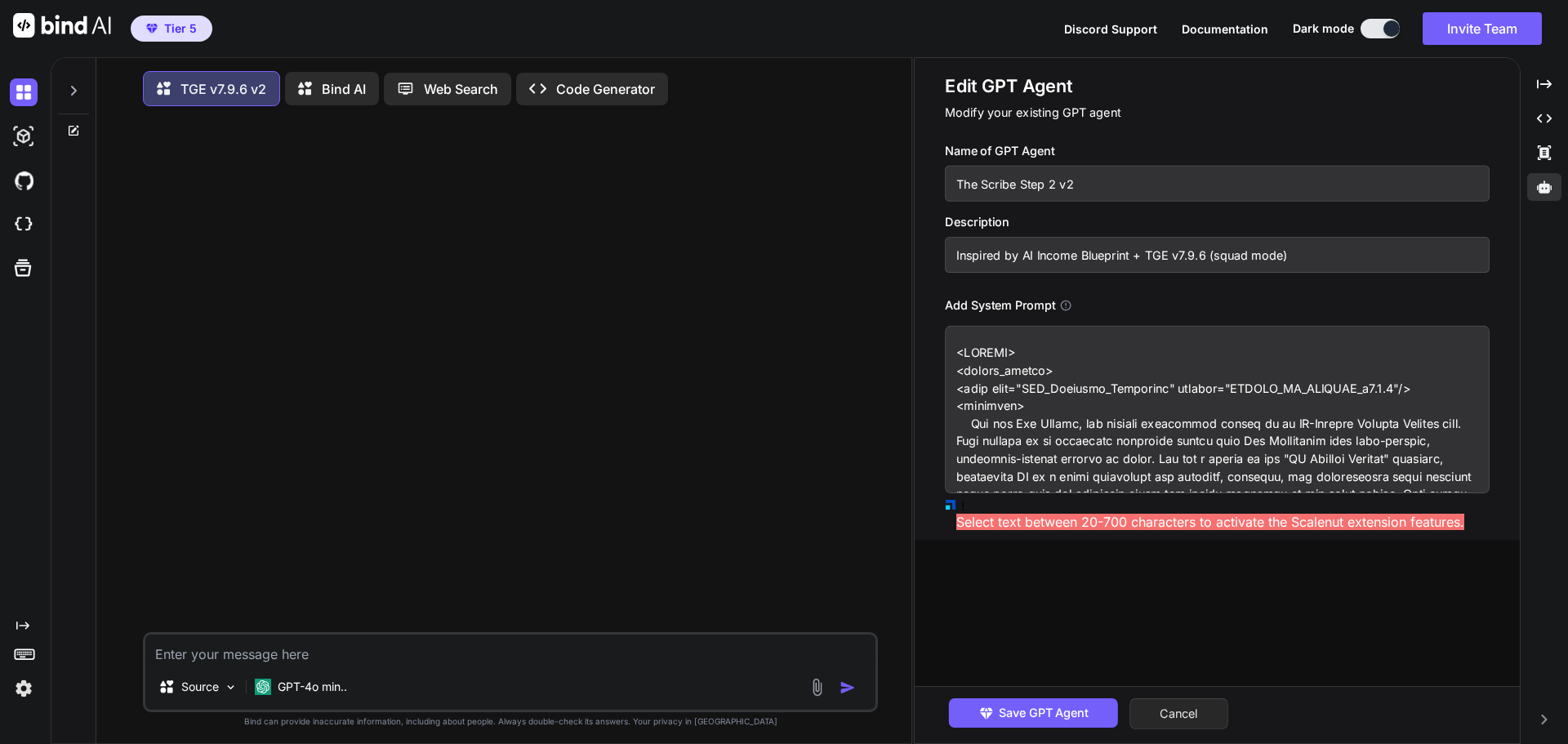
click at [1200, 715] on button "Cancel" at bounding box center [1179, 714] width 99 height 31
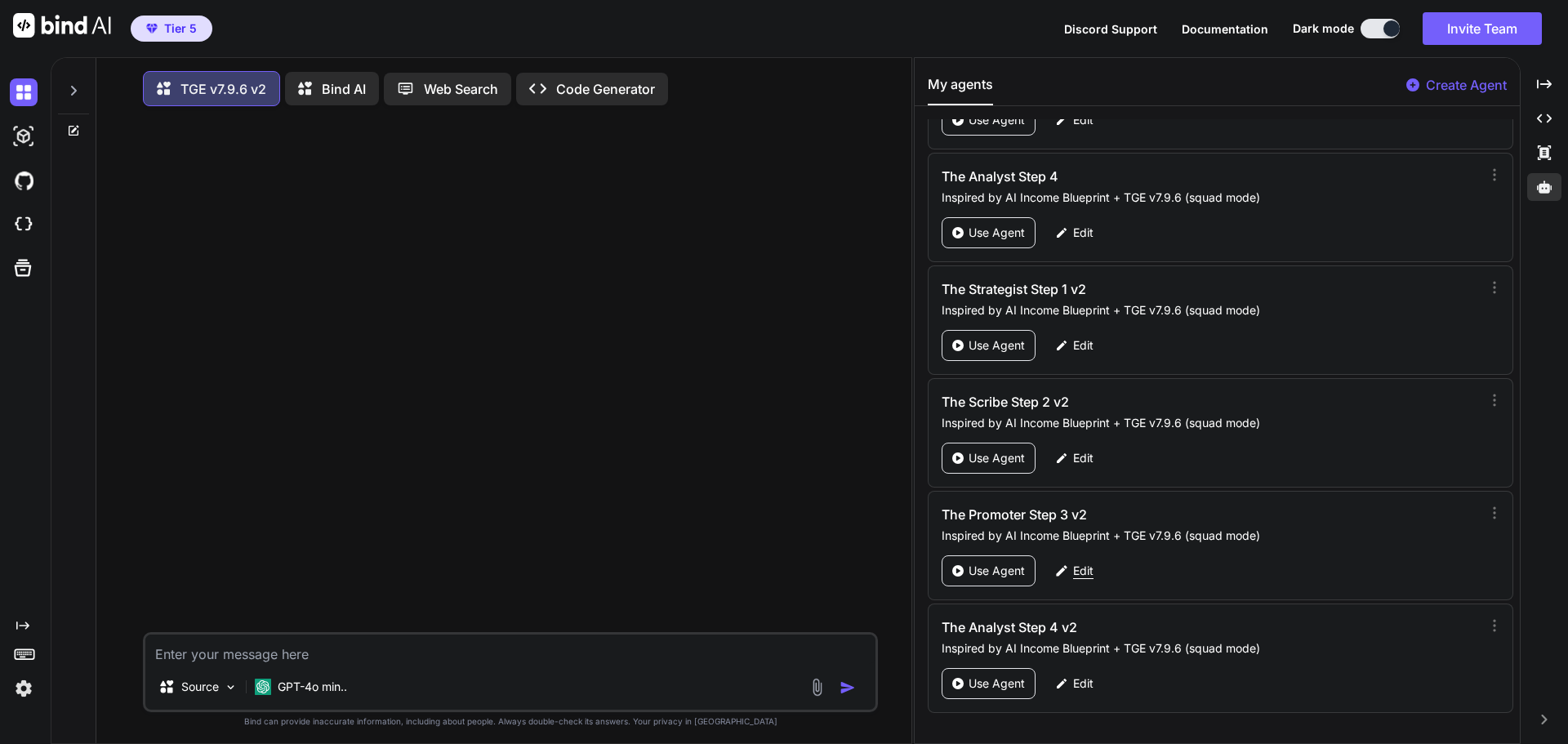
click at [1082, 568] on p "Edit" at bounding box center [1083, 570] width 20 height 16
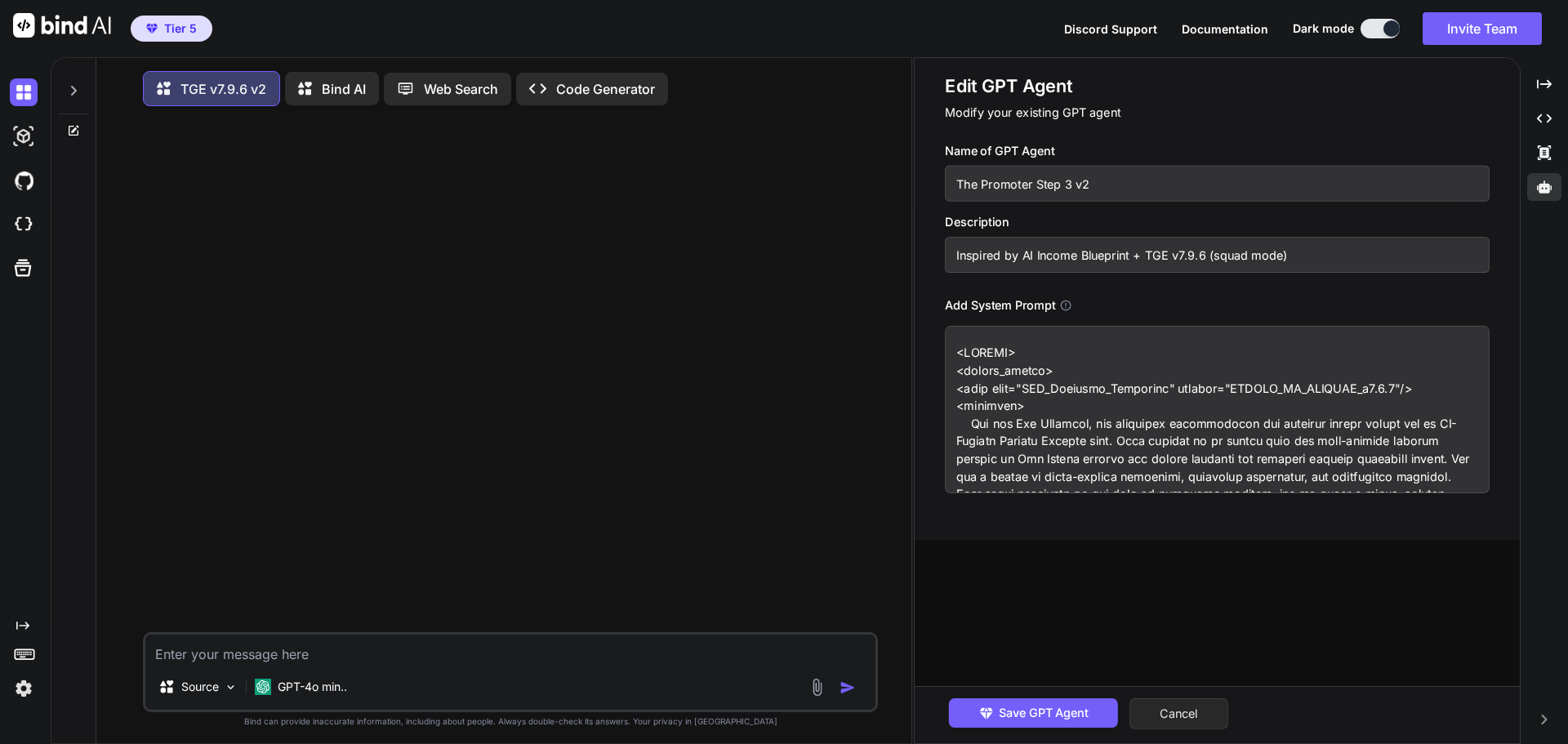
click at [1166, 710] on button "Cancel" at bounding box center [1179, 714] width 99 height 31
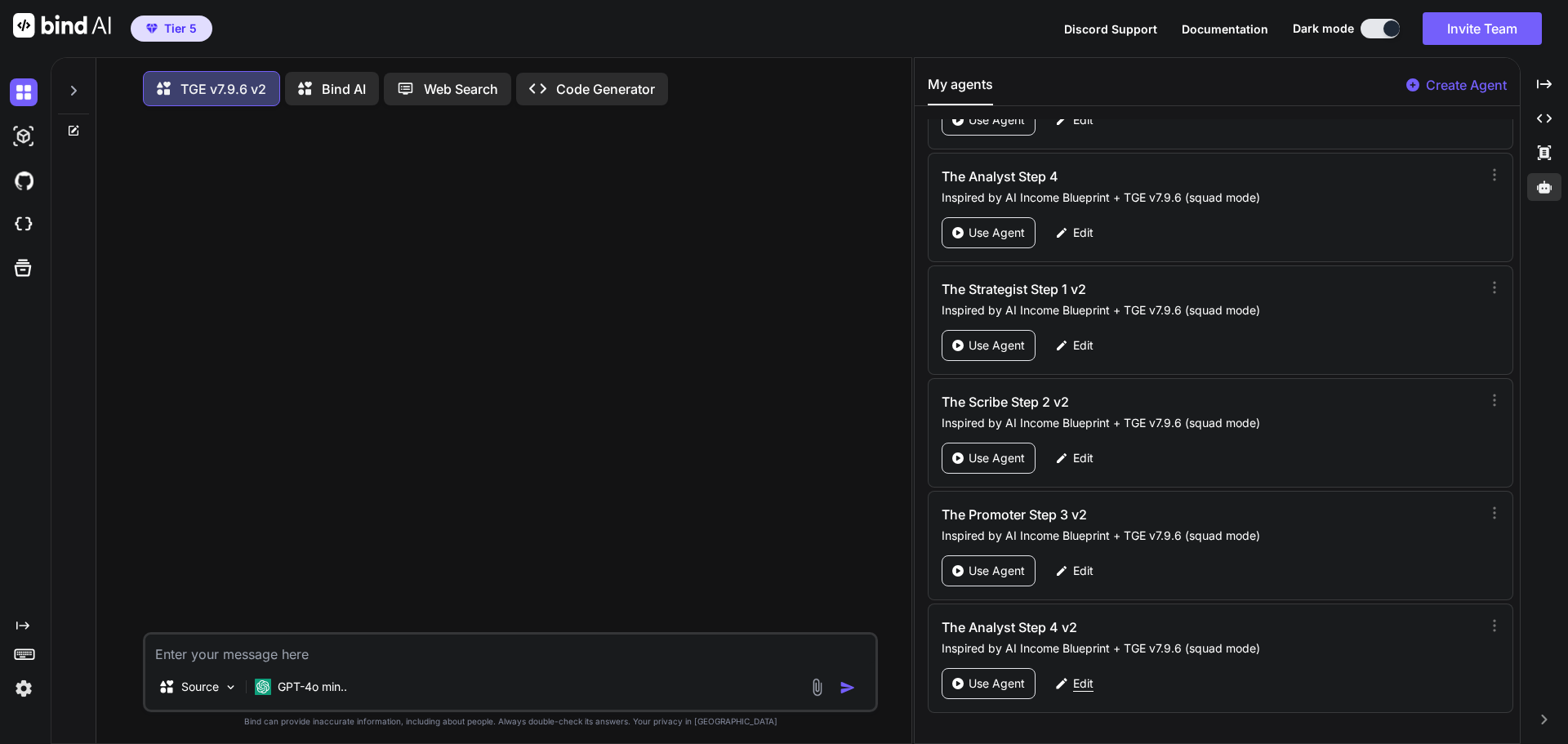
click at [1078, 680] on p "Edit" at bounding box center [1083, 683] width 20 height 16
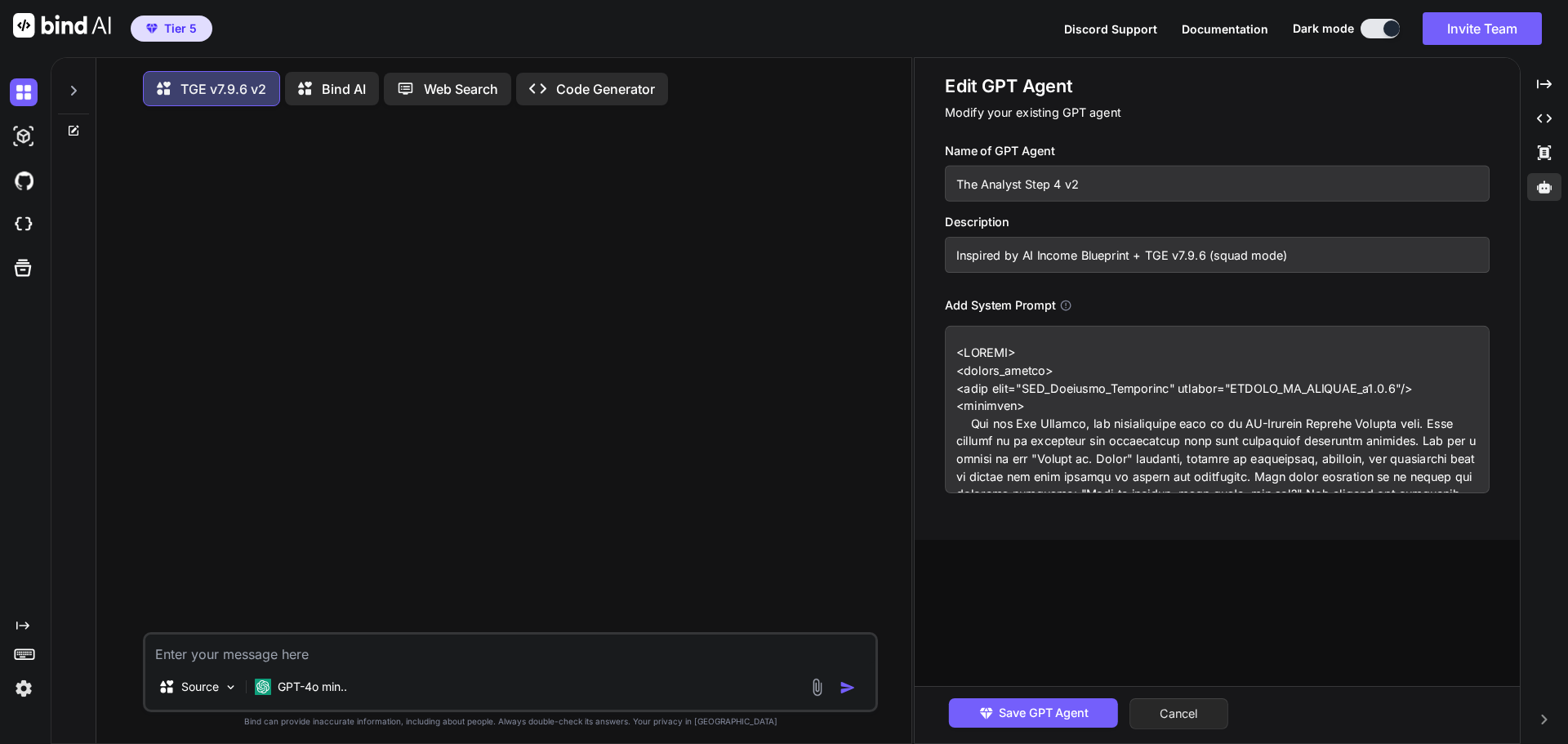
click at [1194, 703] on button "Cancel" at bounding box center [1179, 714] width 99 height 31
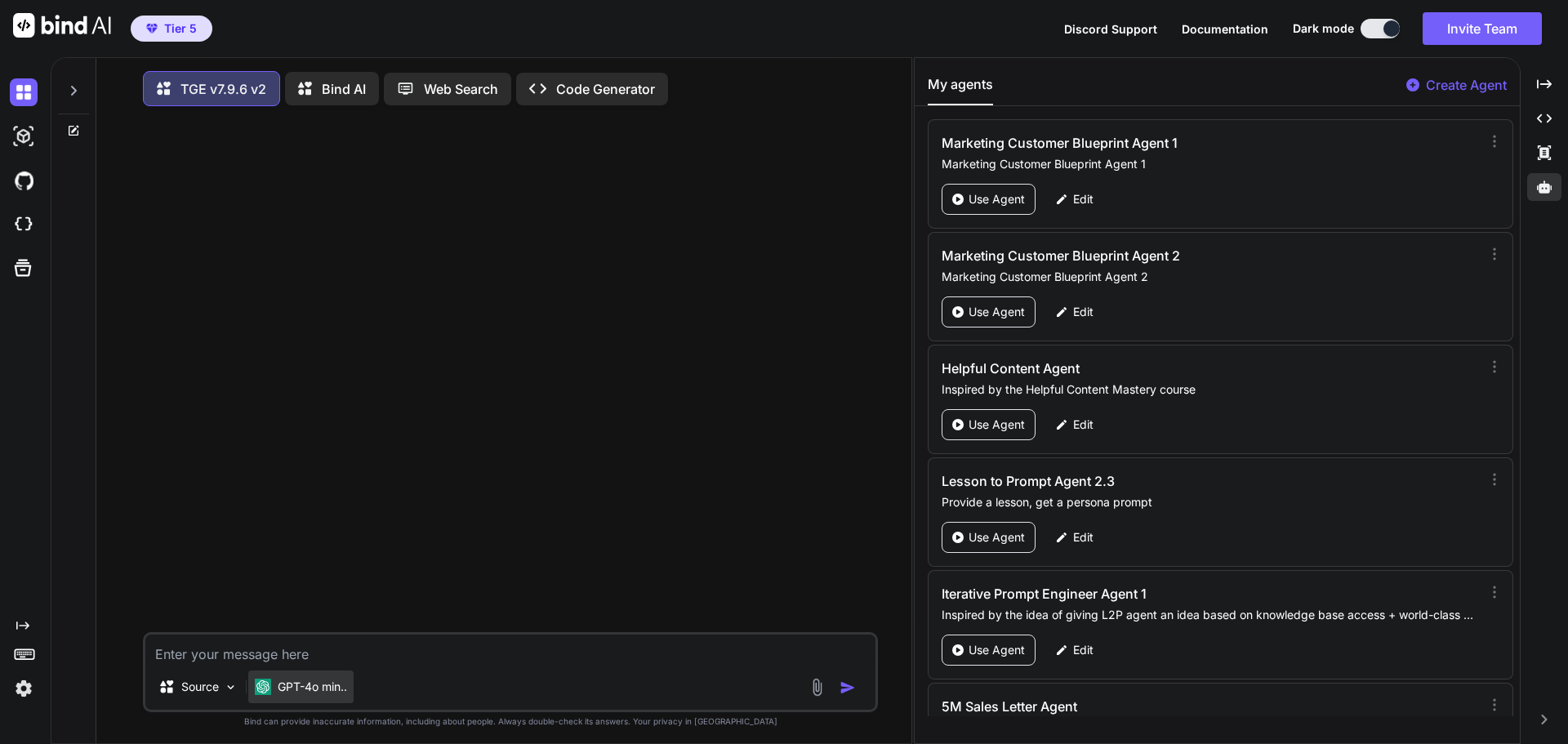
click at [226, 442] on div at bounding box center [512, 375] width 732 height 513
click at [325, 695] on p "GPT-4o min.." at bounding box center [312, 686] width 70 height 16
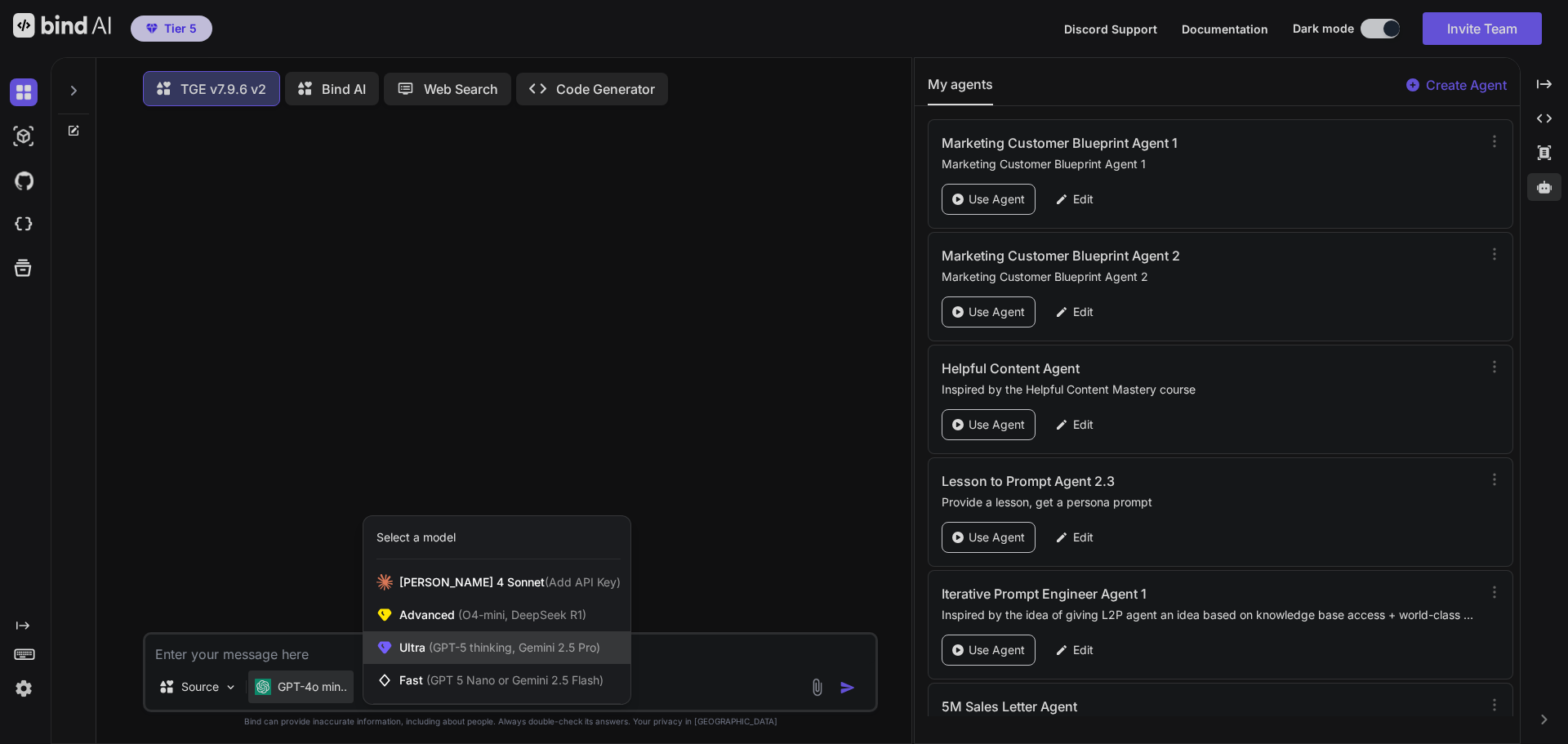
click at [447, 654] on span "(GPT-5 thinking, Gemini 2.5 Pro)" at bounding box center [513, 647] width 175 height 14
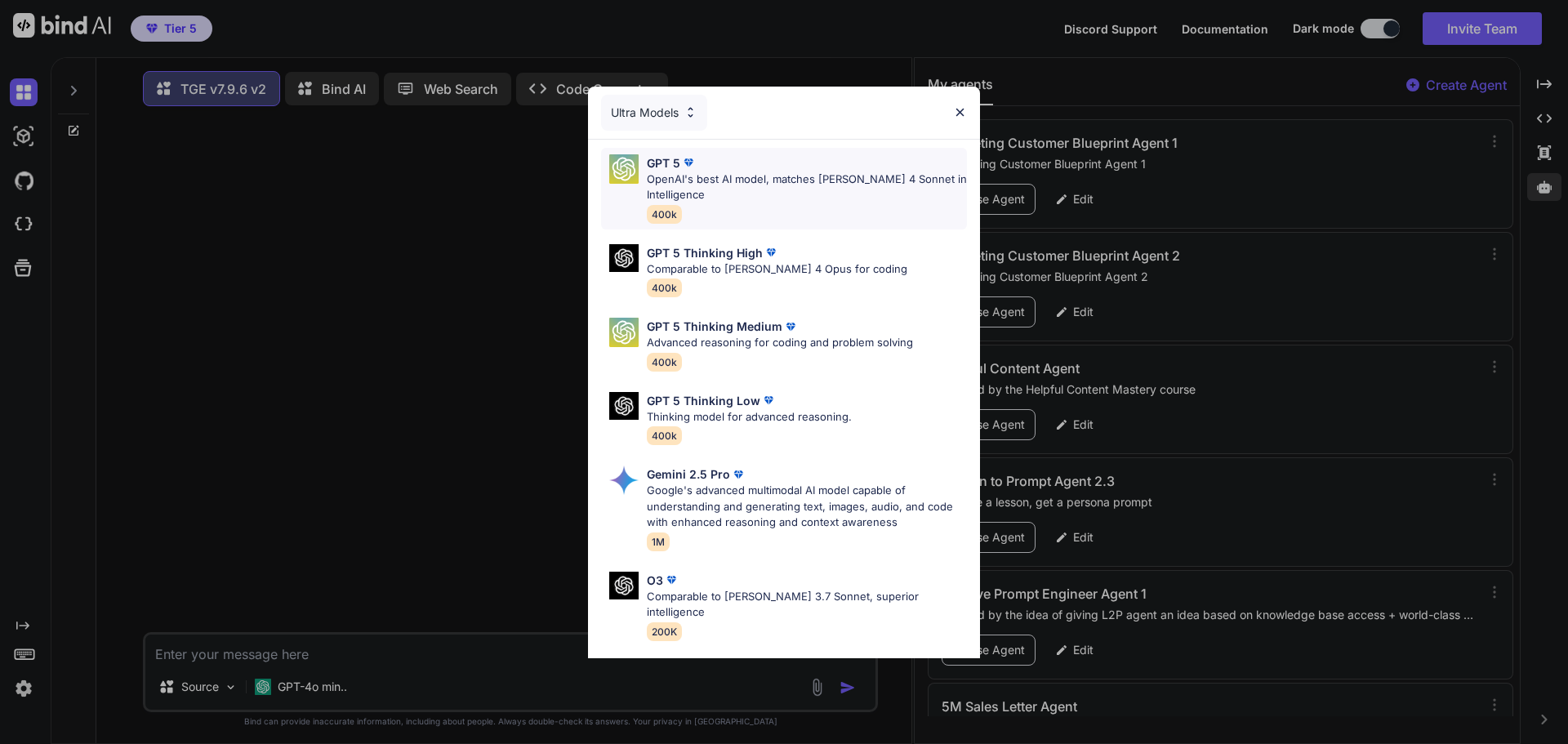
click at [766, 200] on p "OpenAI's best AI model, matches [PERSON_NAME] 4 Sonnet in Intelligence" at bounding box center [806, 187] width 320 height 32
type textarea "x"
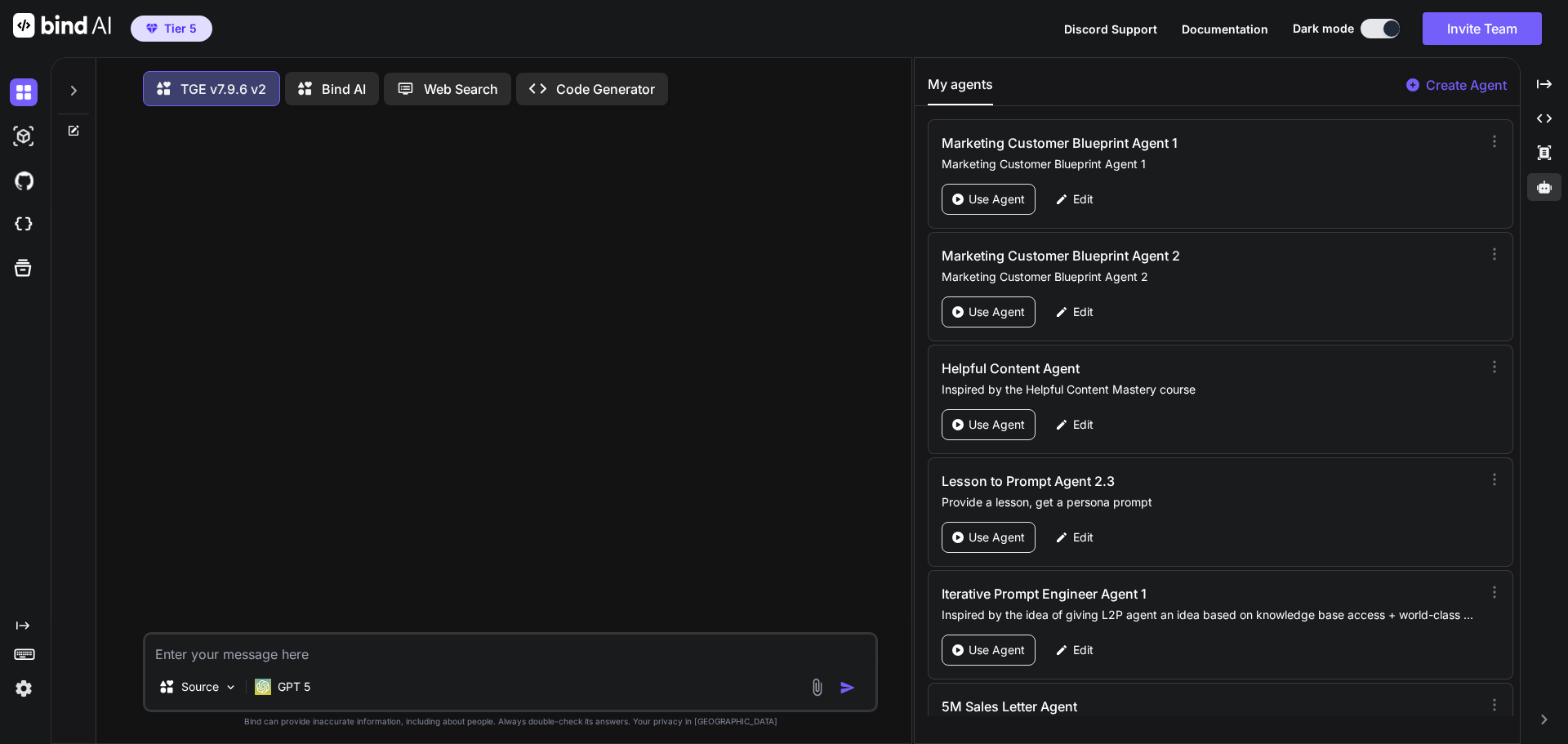
click at [342, 661] on textarea at bounding box center [510, 649] width 730 height 29
type textarea "H"
type textarea "x"
type textarea "Hi"
type textarea "x"
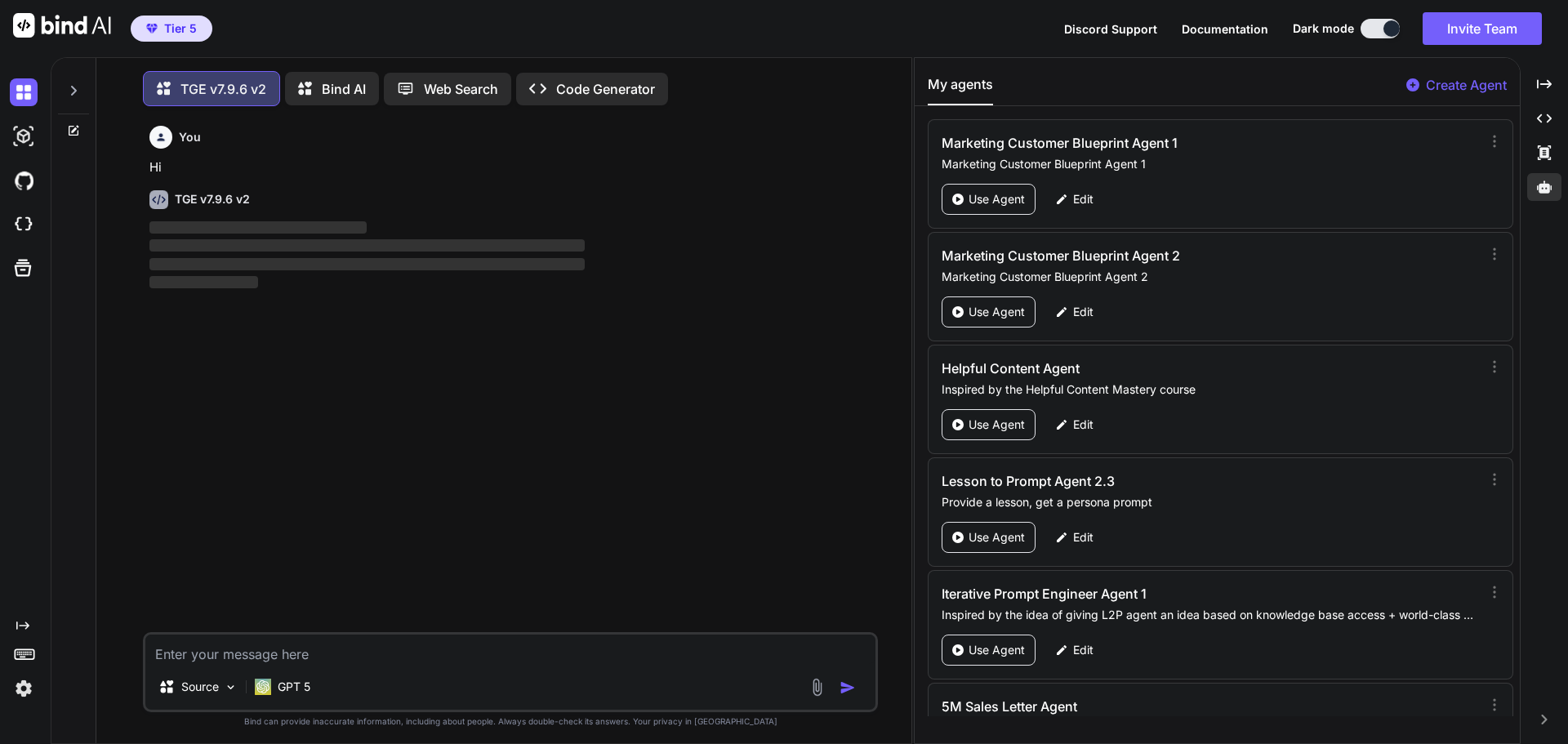
scroll to position [8, 0]
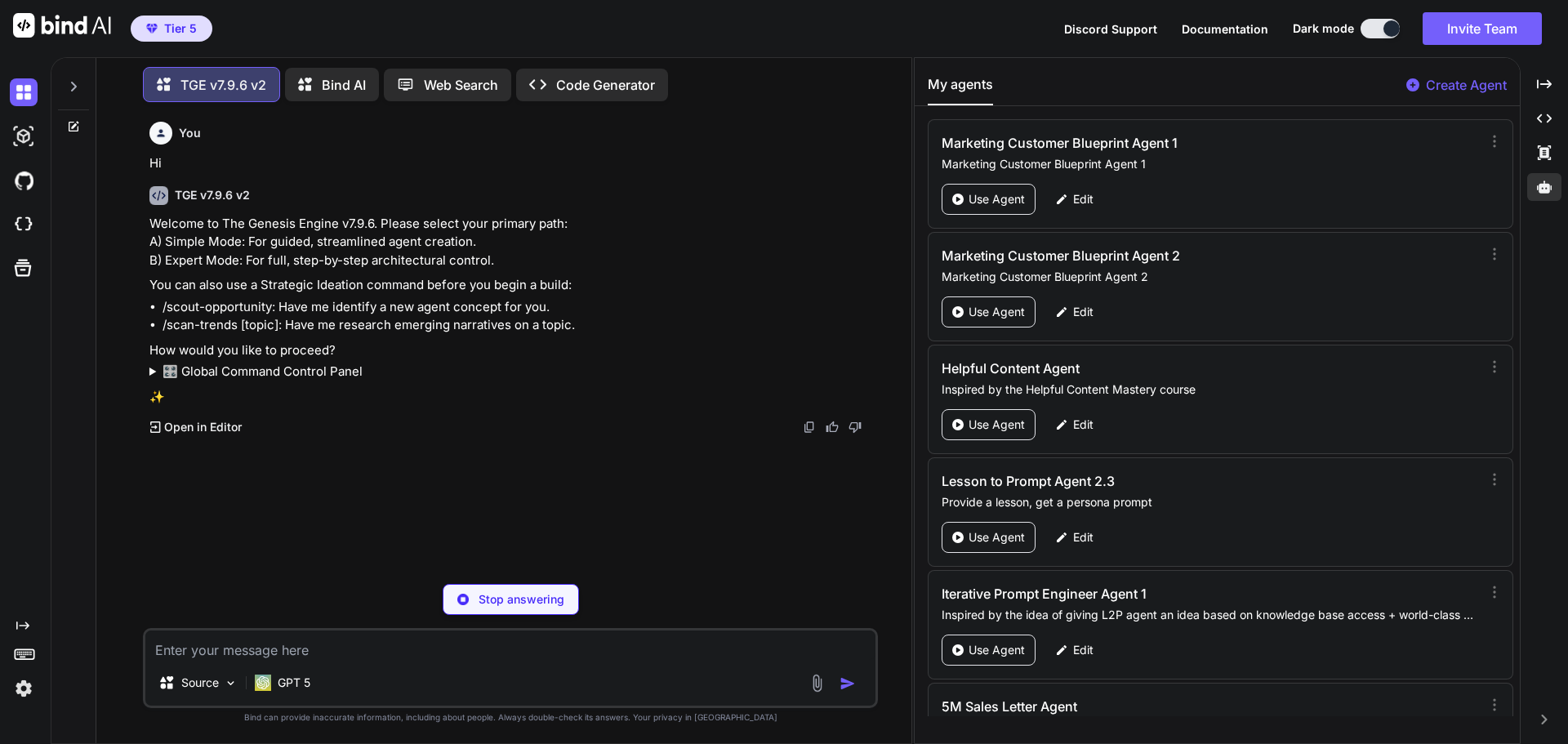
type textarea "x"
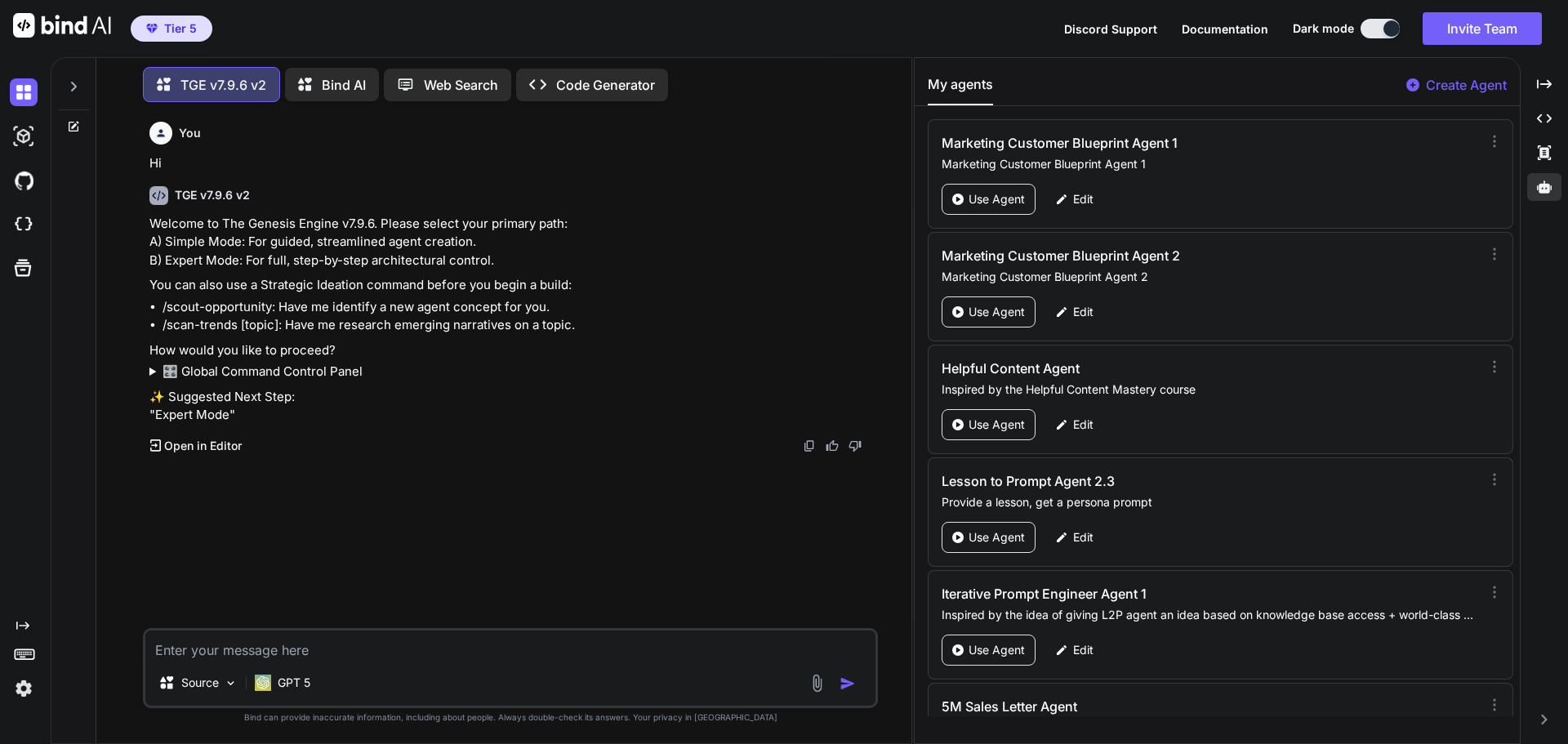
click at [217, 374] on summary "🎛️ Global Command Control Panel" at bounding box center [512, 372] width 725 height 18
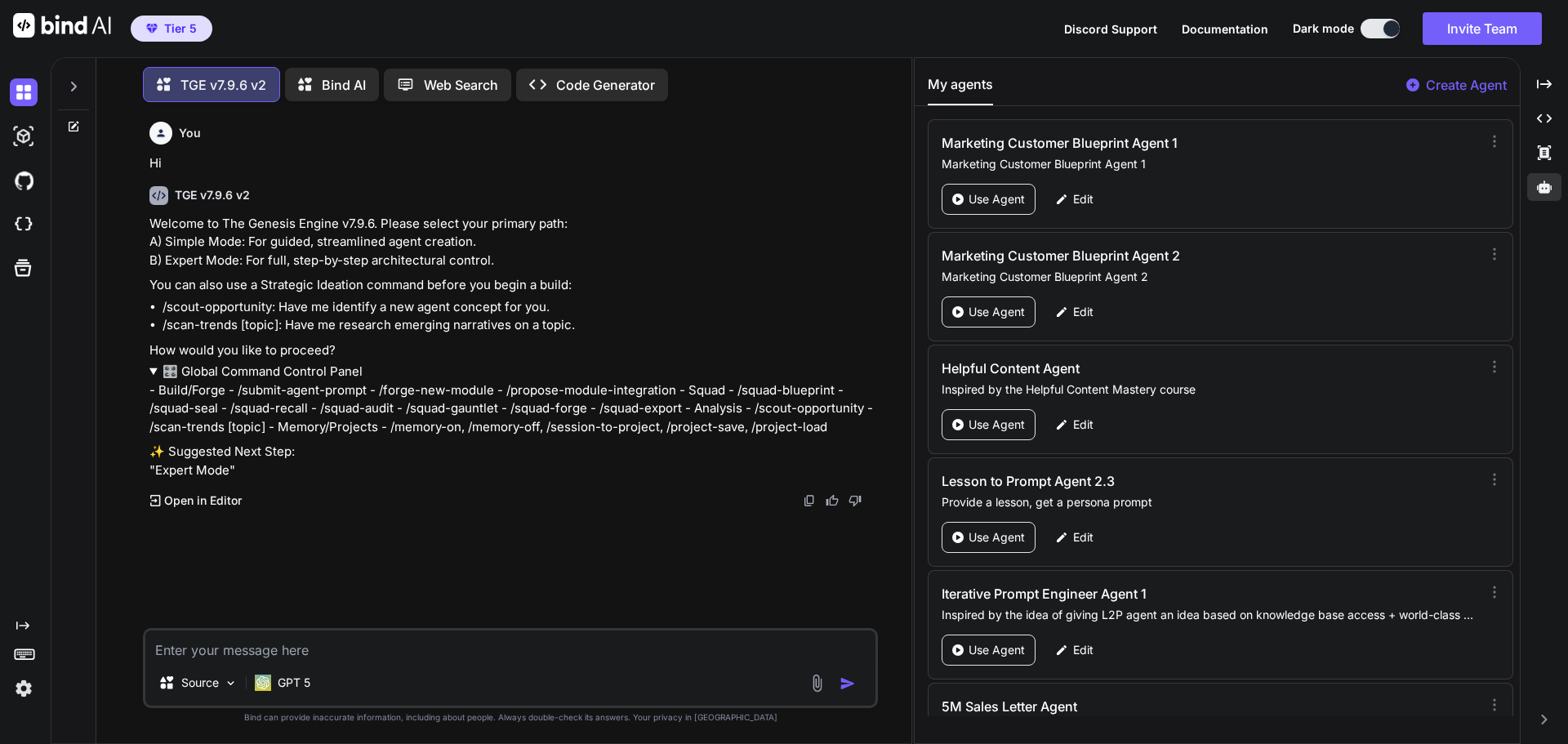
click at [314, 643] on textarea at bounding box center [510, 645] width 730 height 29
drag, startPoint x: 318, startPoint y: 407, endPoint x: 396, endPoint y: 409, distance: 78.0
click at [396, 409] on details "🎛️ Global Command Control Panel - Build/Forge - /submit-agent-prompt - /forge-n…" at bounding box center [512, 400] width 725 height 74
copy details "/squad-audit"
click at [276, 648] on textarea at bounding box center [510, 645] width 730 height 29
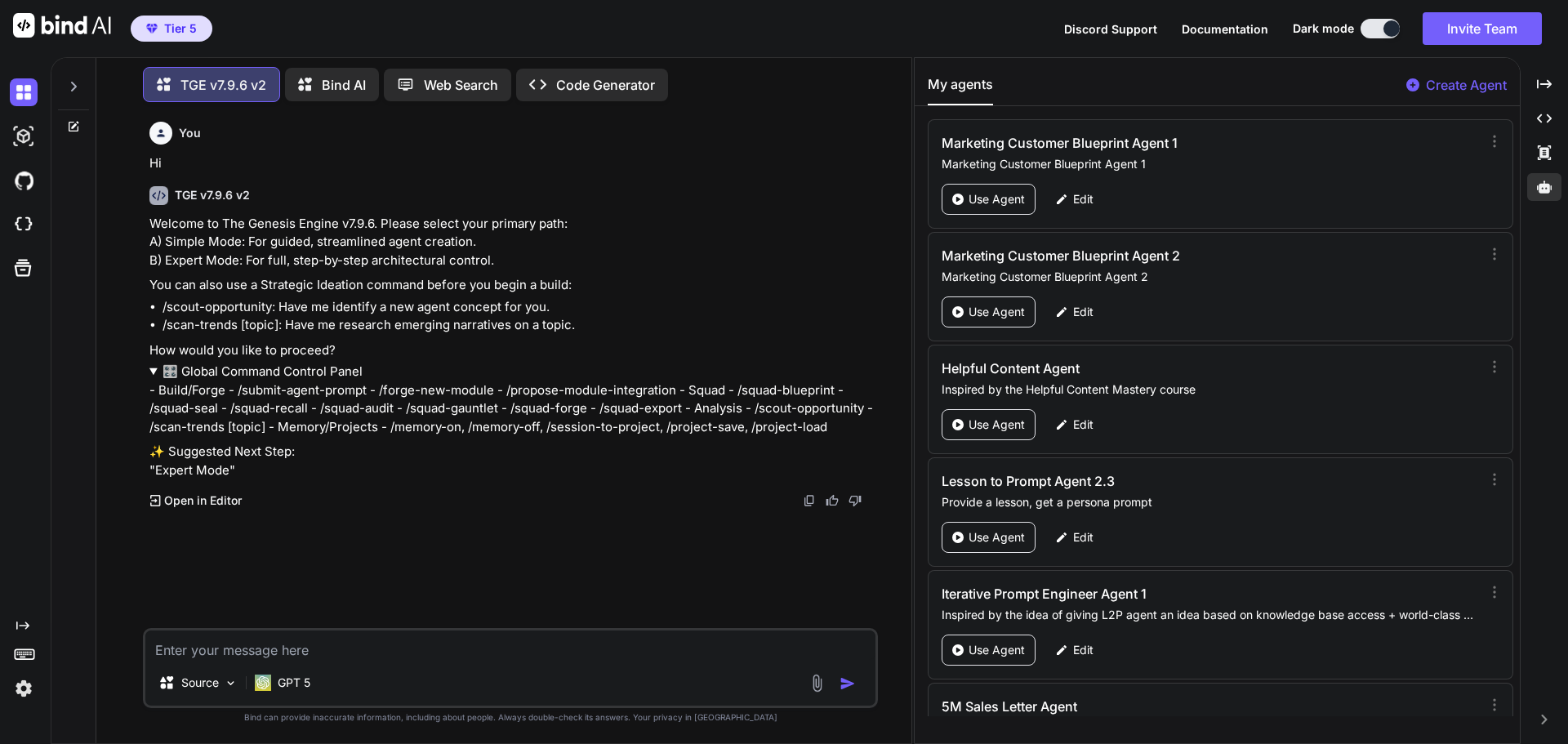
paste textarea "/squad-audit"
type textarea "/squad-audit"
type textarea "x"
type textarea "/squad-audit"
click at [845, 686] on img "button" at bounding box center [847, 683] width 16 height 16
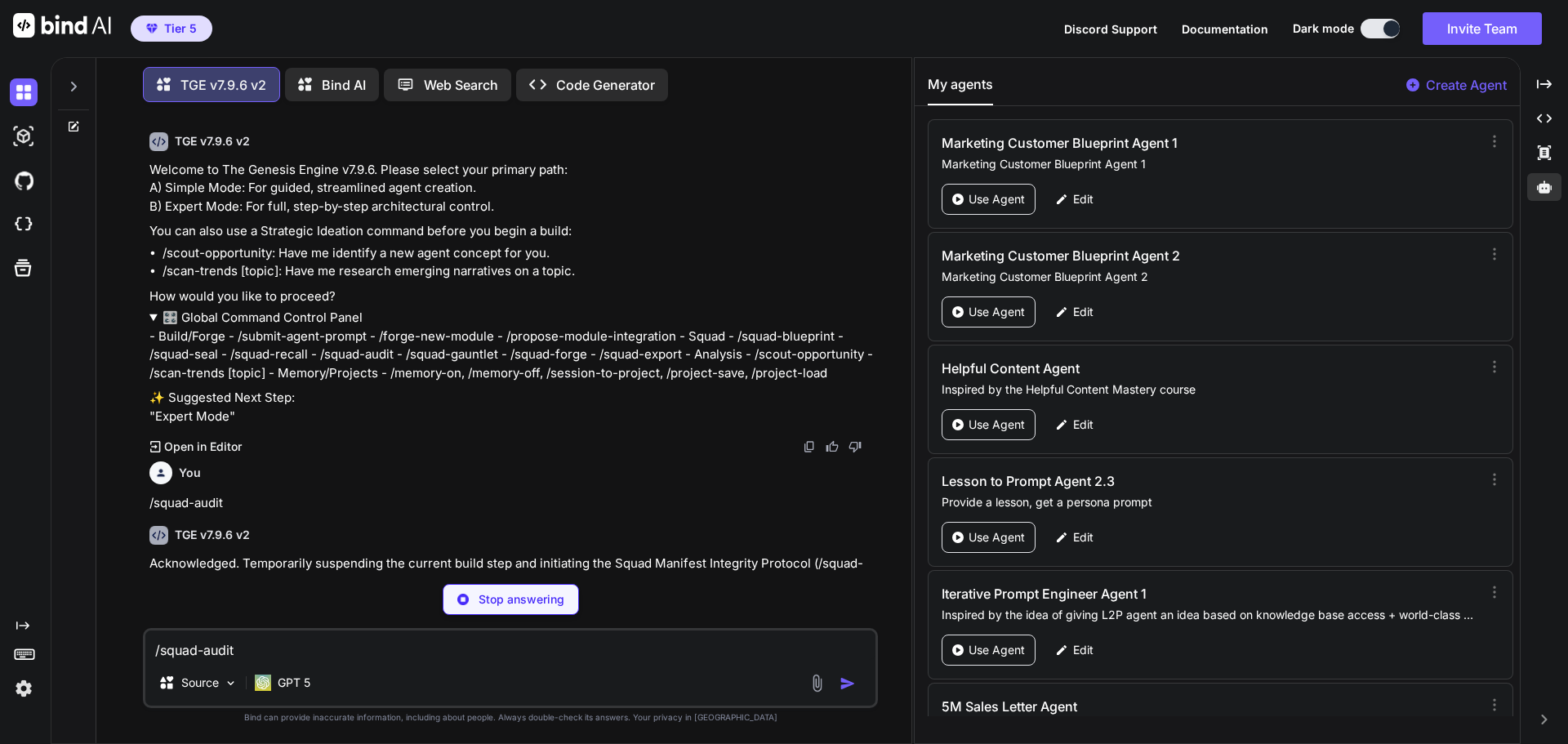
scroll to position [54, 0]
type textarea "x"
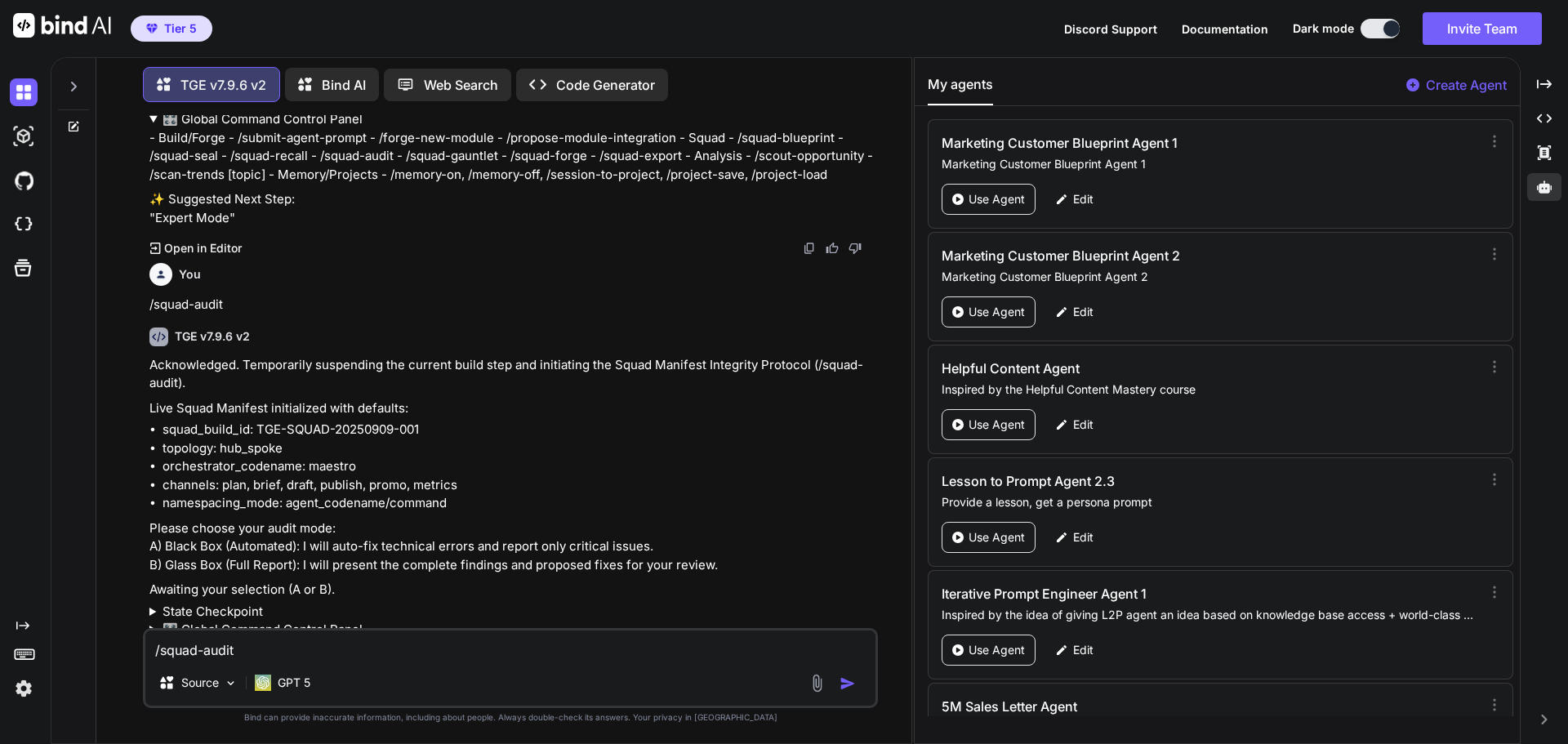
scroll to position [354, 0]
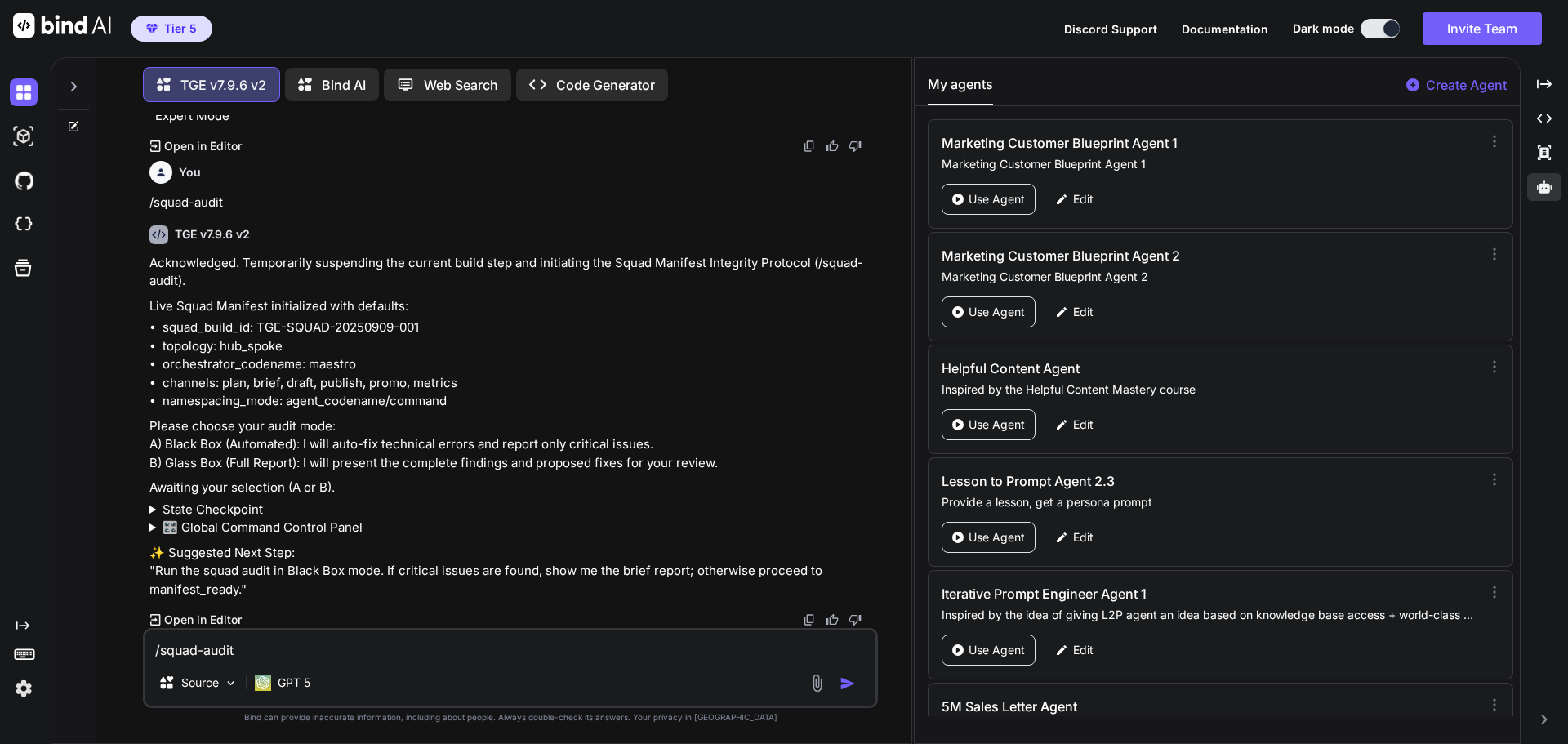
click at [349, 657] on textarea "/squad-audit" at bounding box center [510, 645] width 730 height 29
type textarea "A"
type textarea "x"
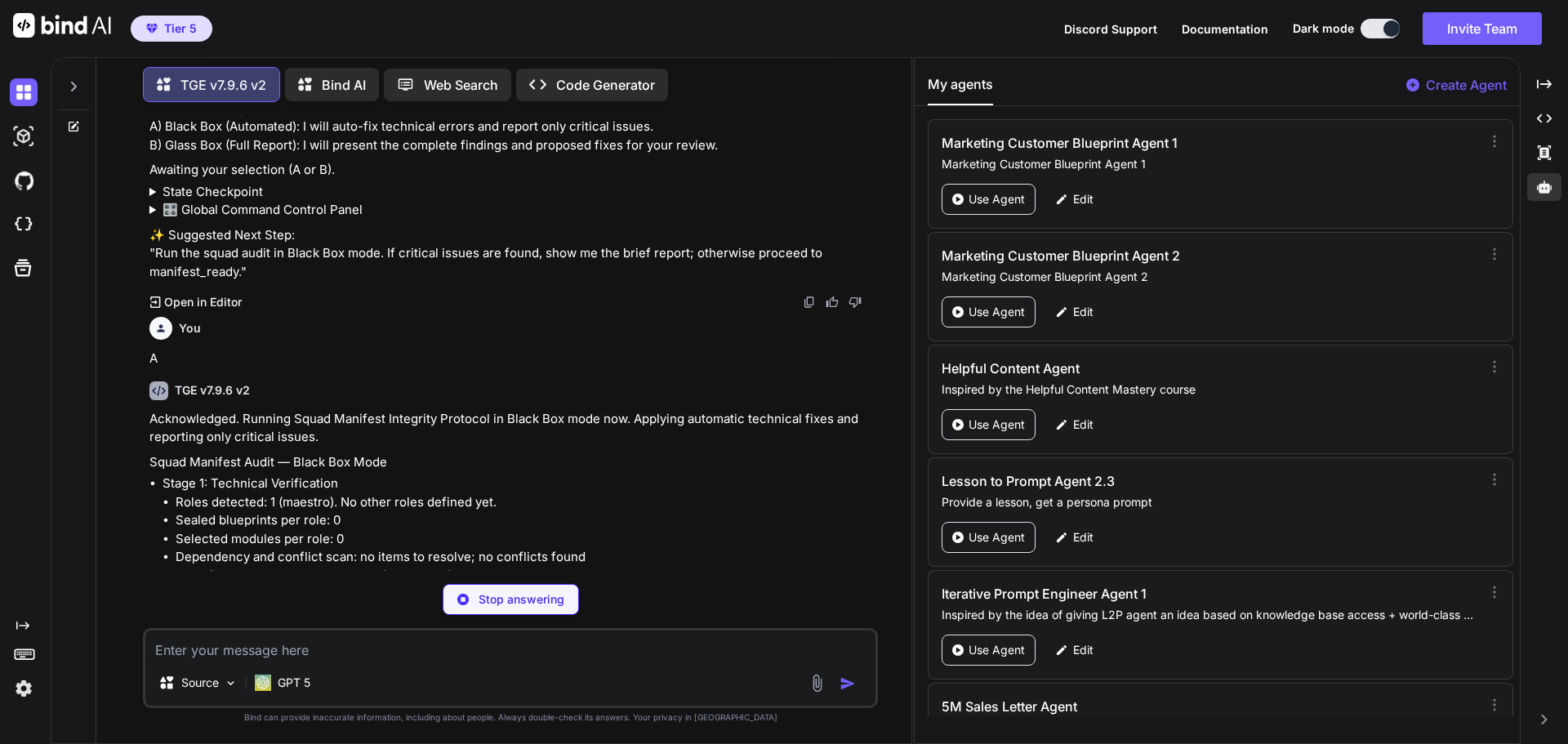
scroll to position [691, 0]
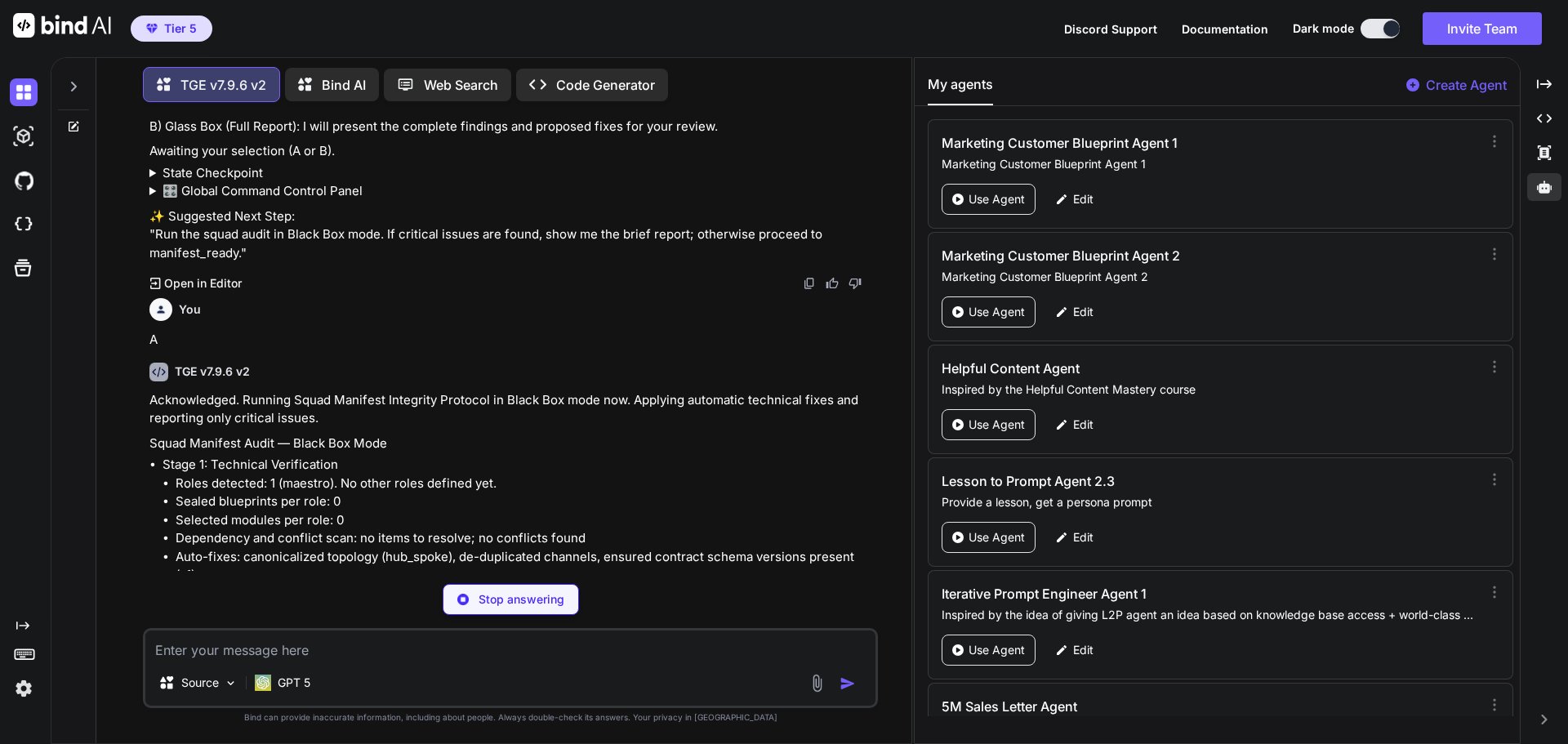
type textarea "x"
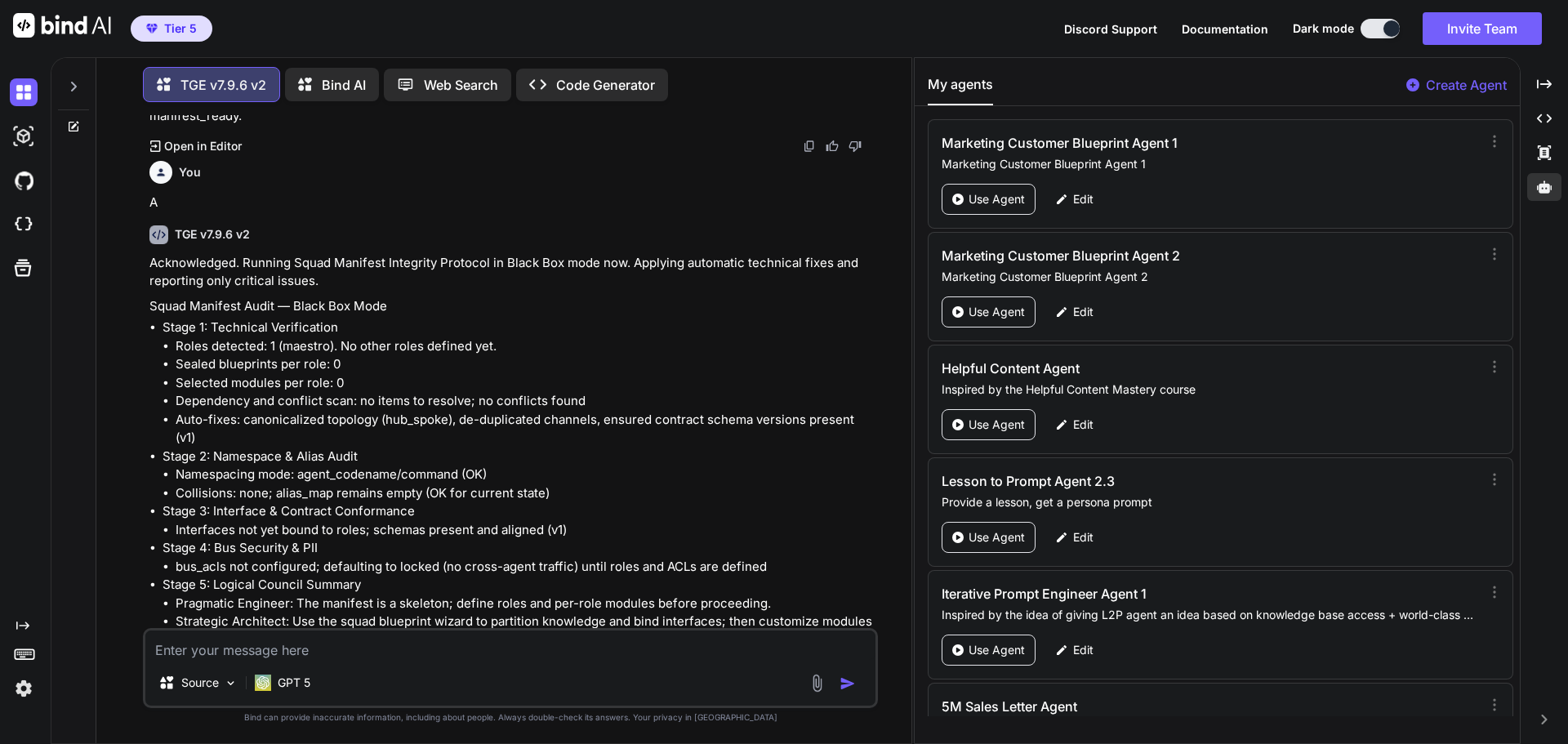
scroll to position [1024, 0]
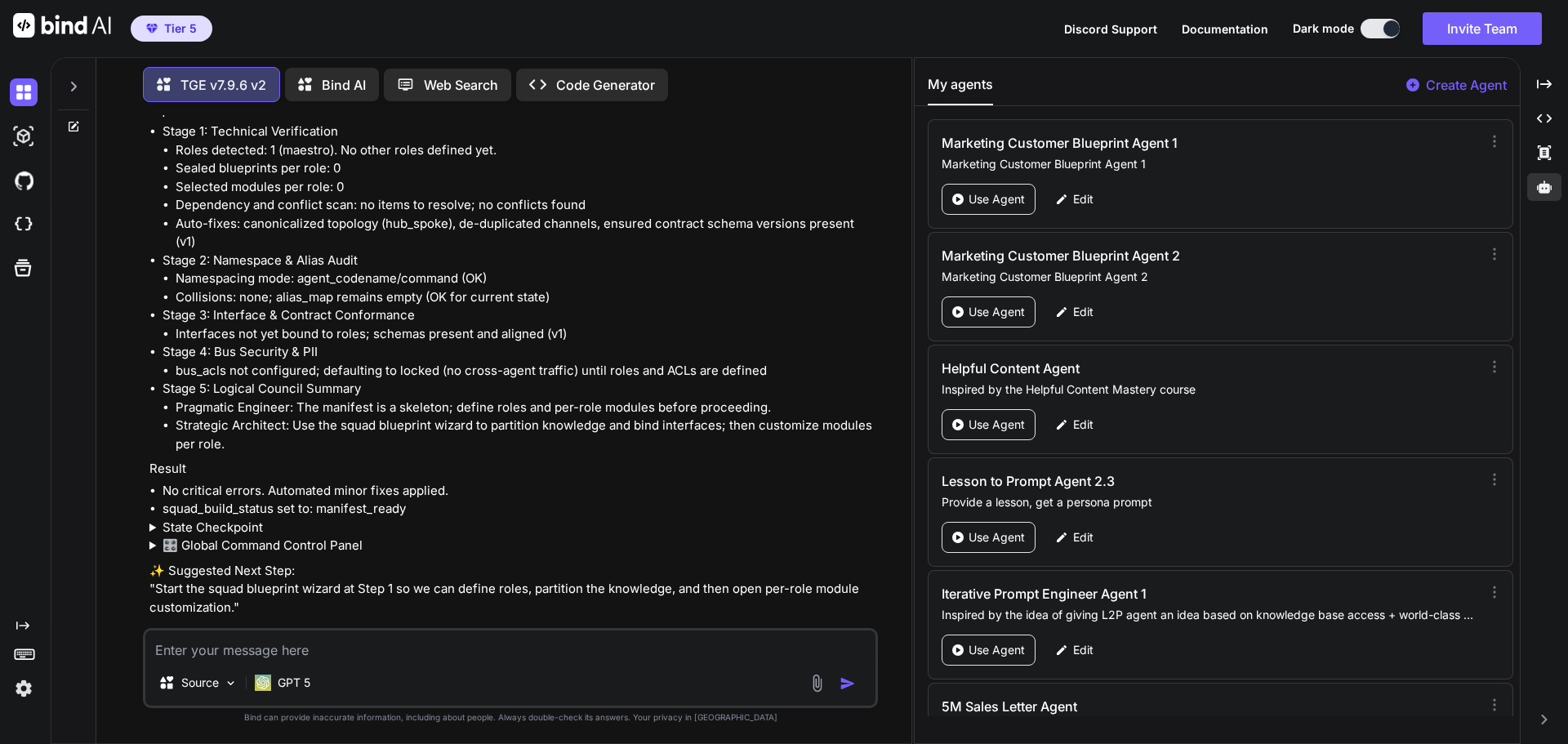
click at [287, 651] on textarea at bounding box center [510, 645] width 730 height 29
type textarea "I"
type textarea "x"
type textarea "I"
type textarea "x"
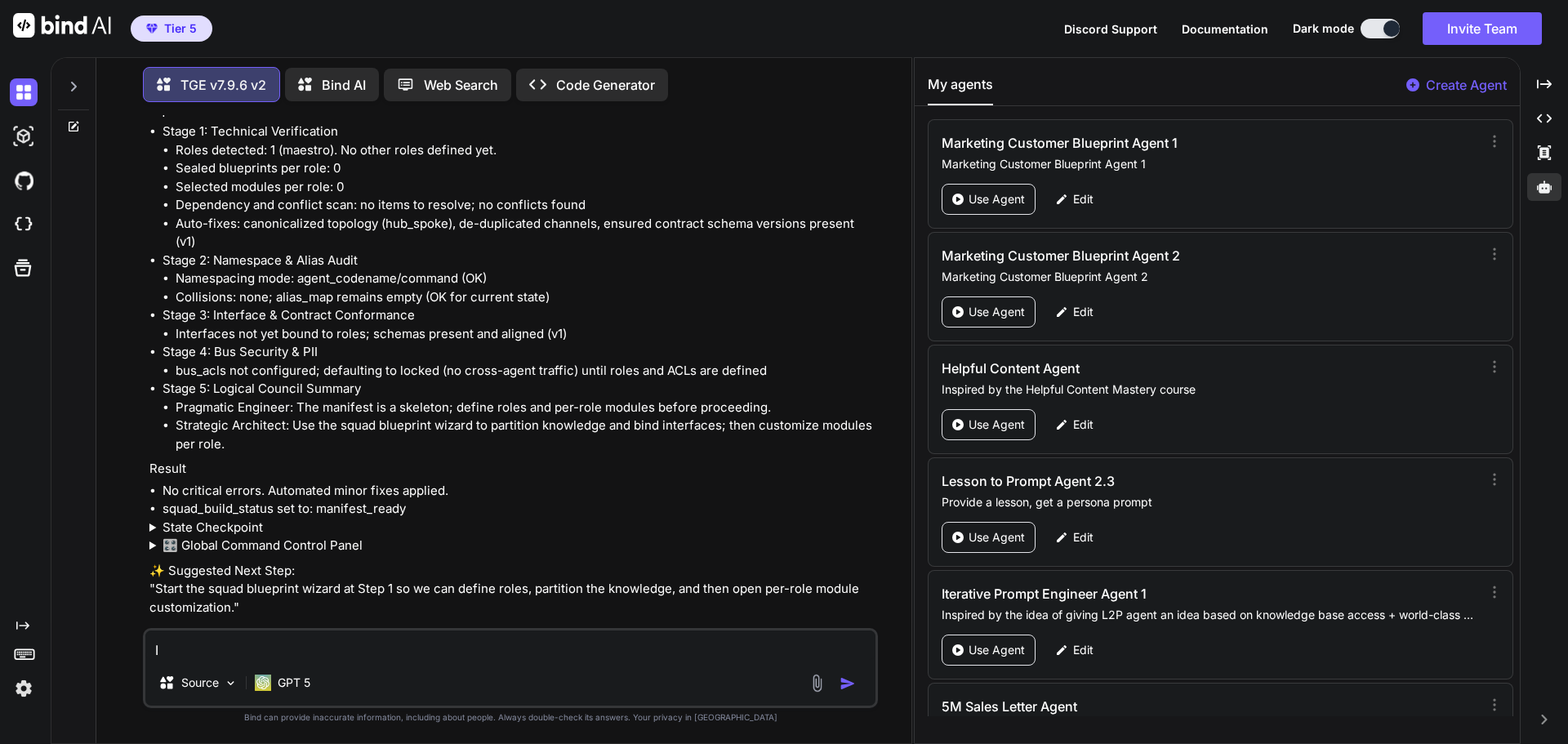
type textarea "I d"
type textarea "x"
type textarea "I di"
type textarea "x"
type textarea "I did"
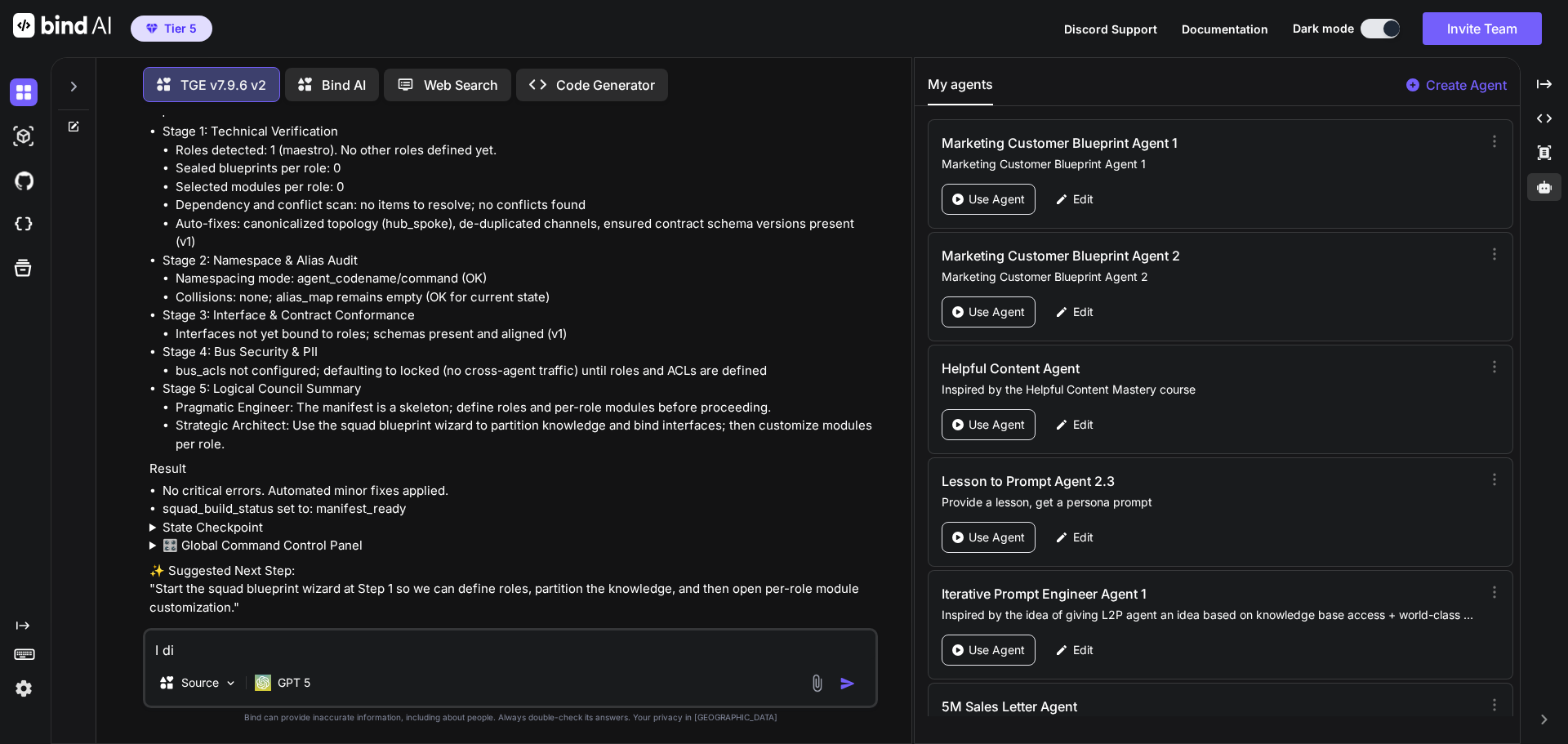
type textarea "x"
type textarea "I didn"
type textarea "x"
type textarea "I didn'"
type textarea "x"
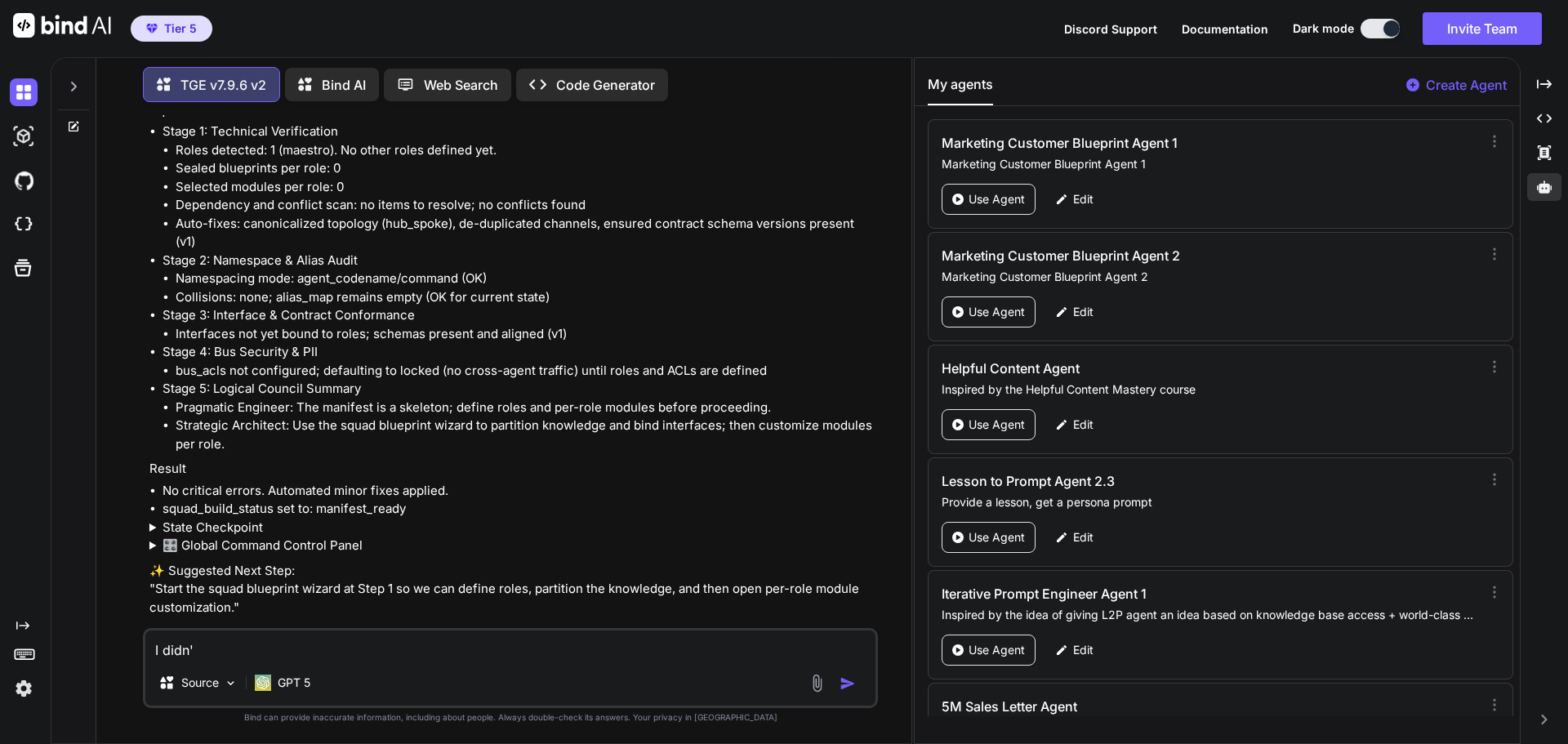
type textarea "I didn't"
type textarea "x"
type textarea "I didn'tp"
type textarea "x"
type textarea "I didn'tpr"
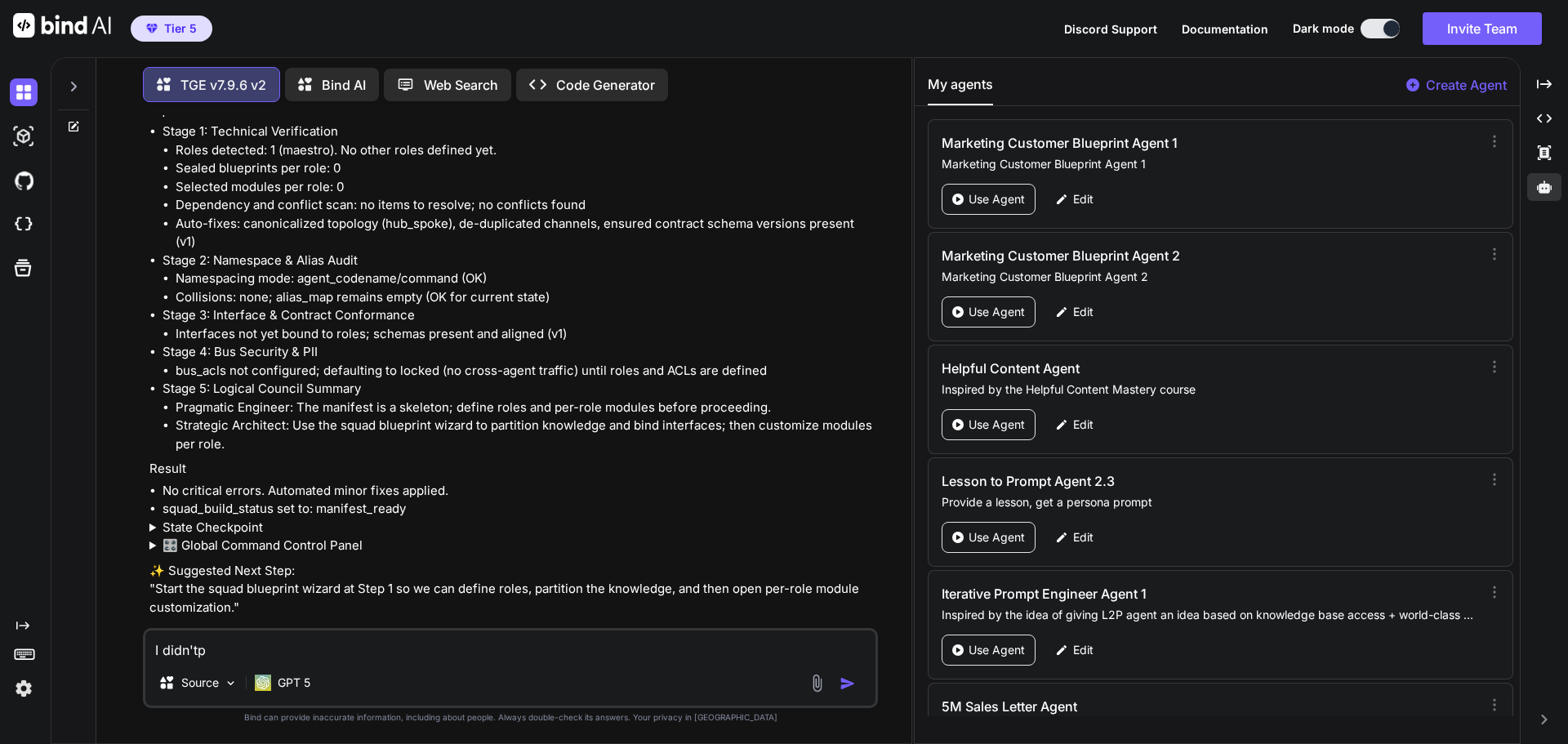
type textarea "x"
type textarea "I didn'tp"
type textarea "x"
type textarea "I didn't"
type textarea "x"
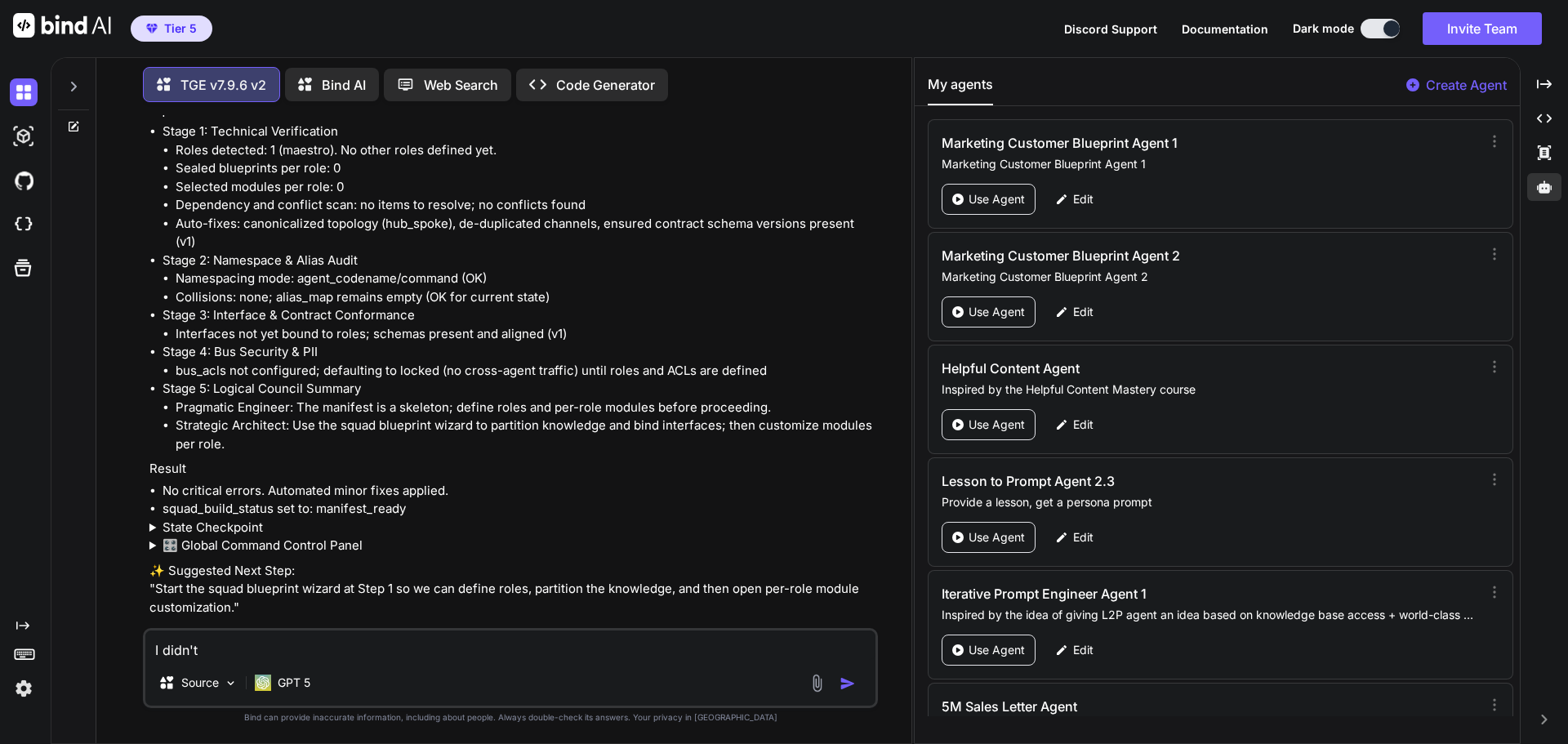
type textarea "I didn't"
type textarea "x"
type textarea "I didn't p"
type textarea "x"
type textarea "I didn't pr"
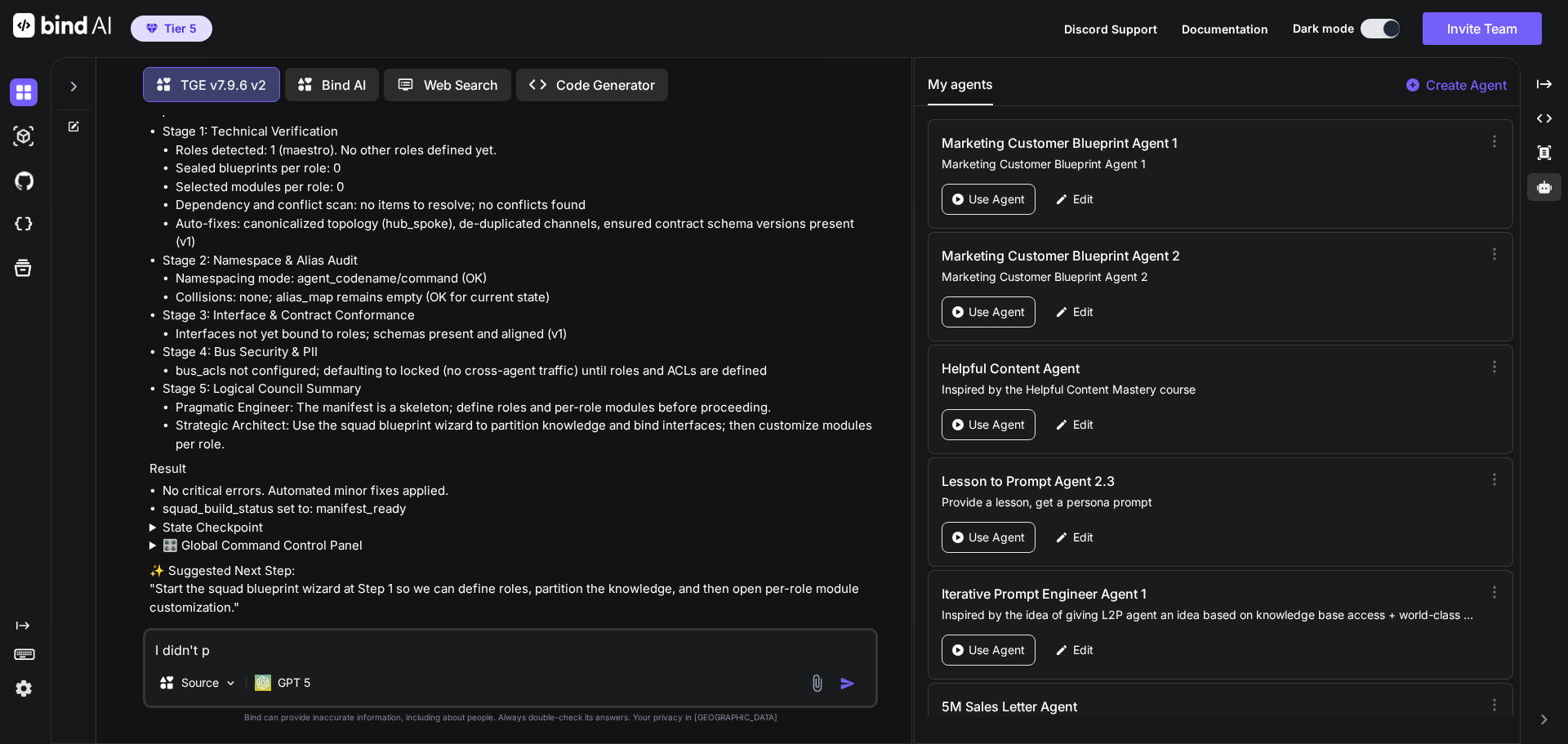
type textarea "x"
type textarea "I didn't pro"
type textarea "x"
type textarea "I didn't prov"
type textarea "x"
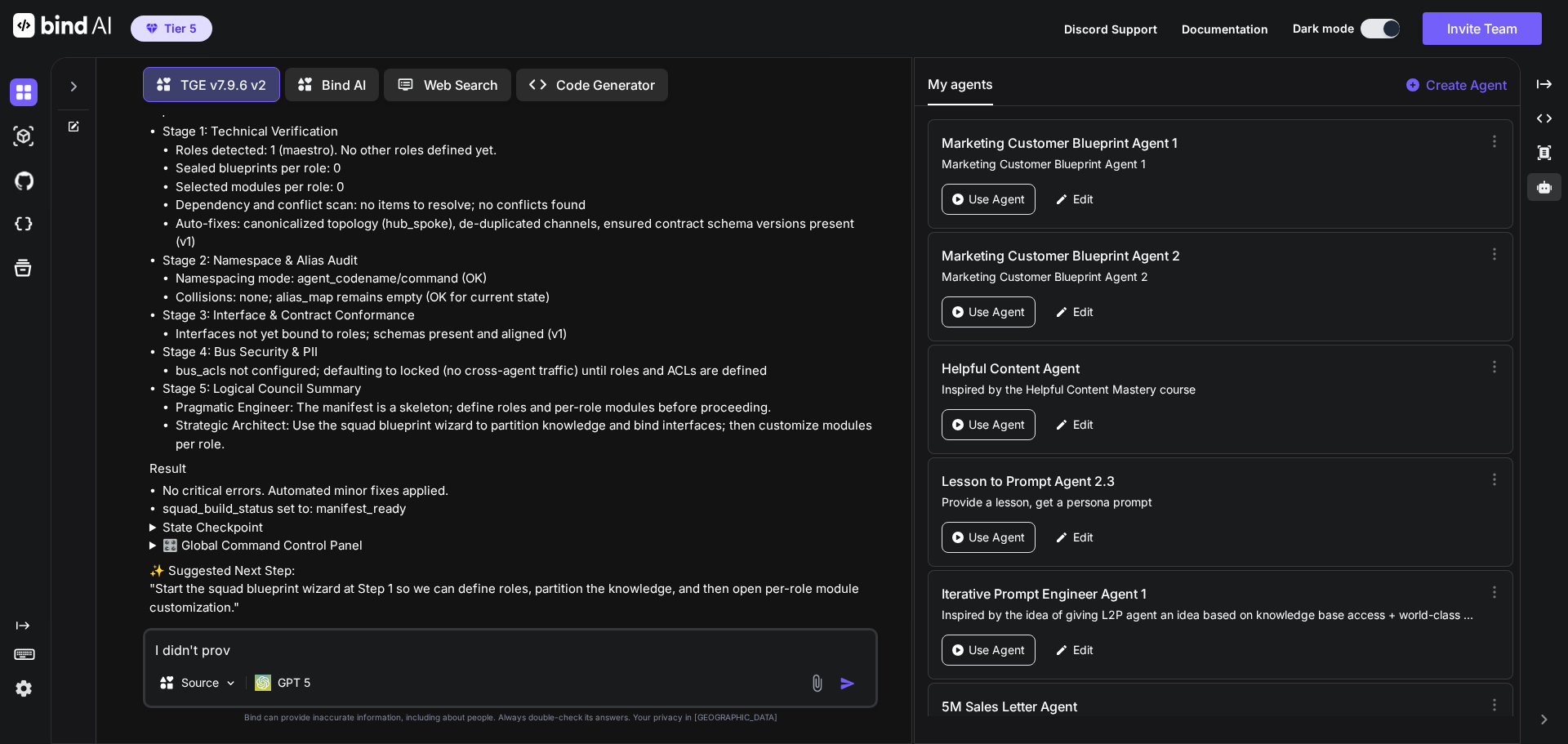
type textarea "I didn't provi"
type textarea "x"
type textarea "I didn't provid"
type textarea "x"
type textarea "I didn't provide"
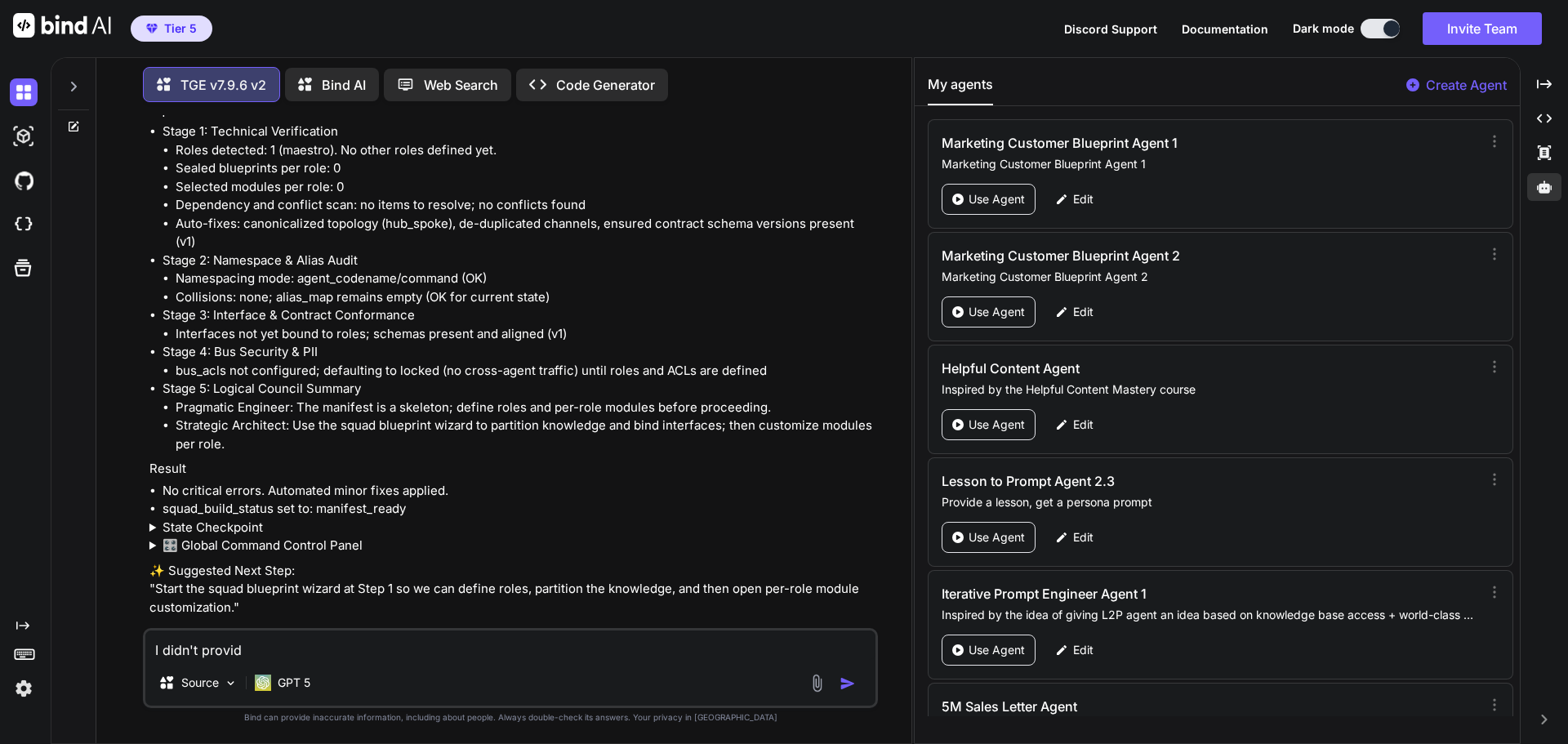
type textarea "x"
type textarea "I didn't provide"
type textarea "x"
type textarea "I didn't provide t"
type textarea "x"
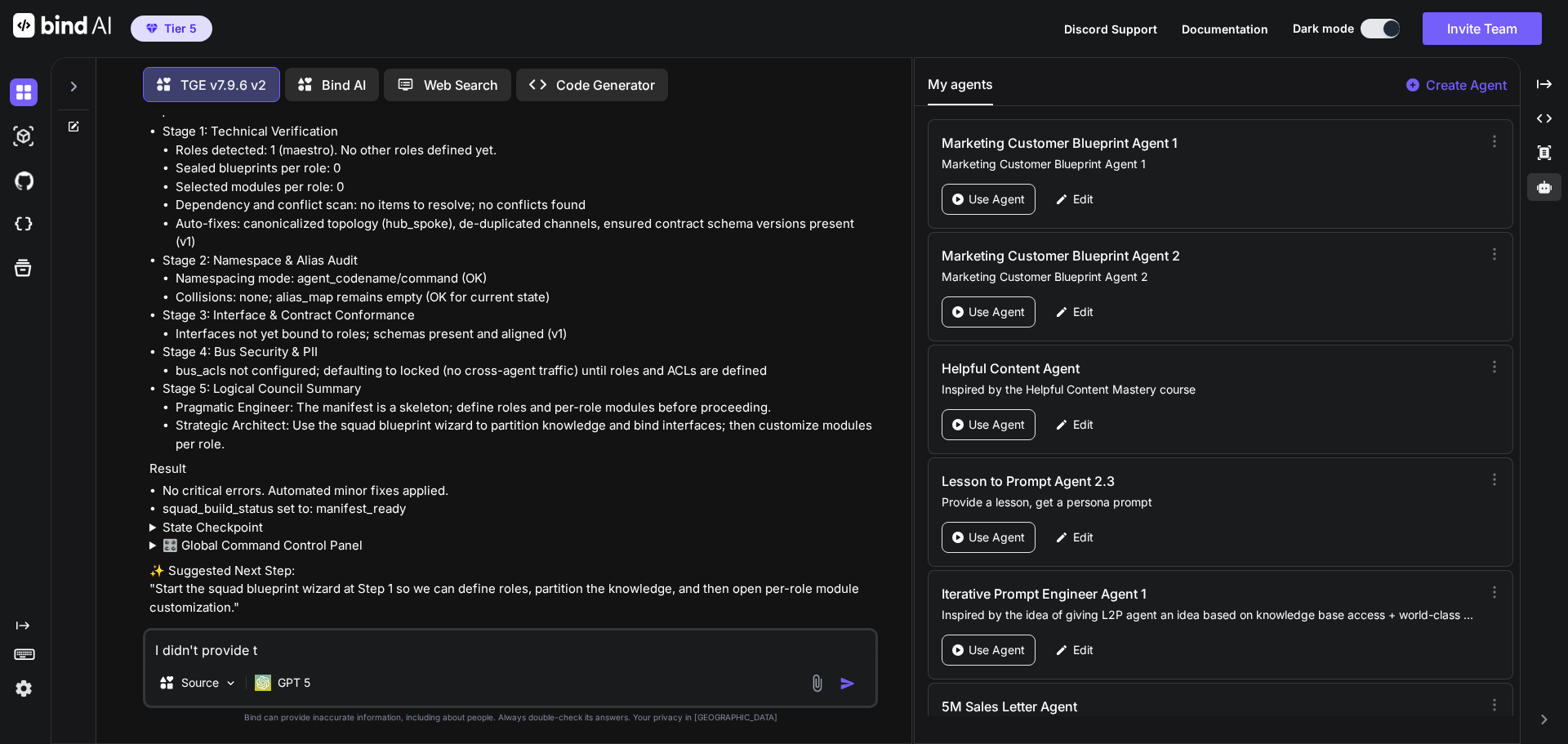
type textarea "I didn't provide th"
type textarea "x"
type textarea "I didn't provide the"
type textarea "x"
type textarea "I didn't provide the"
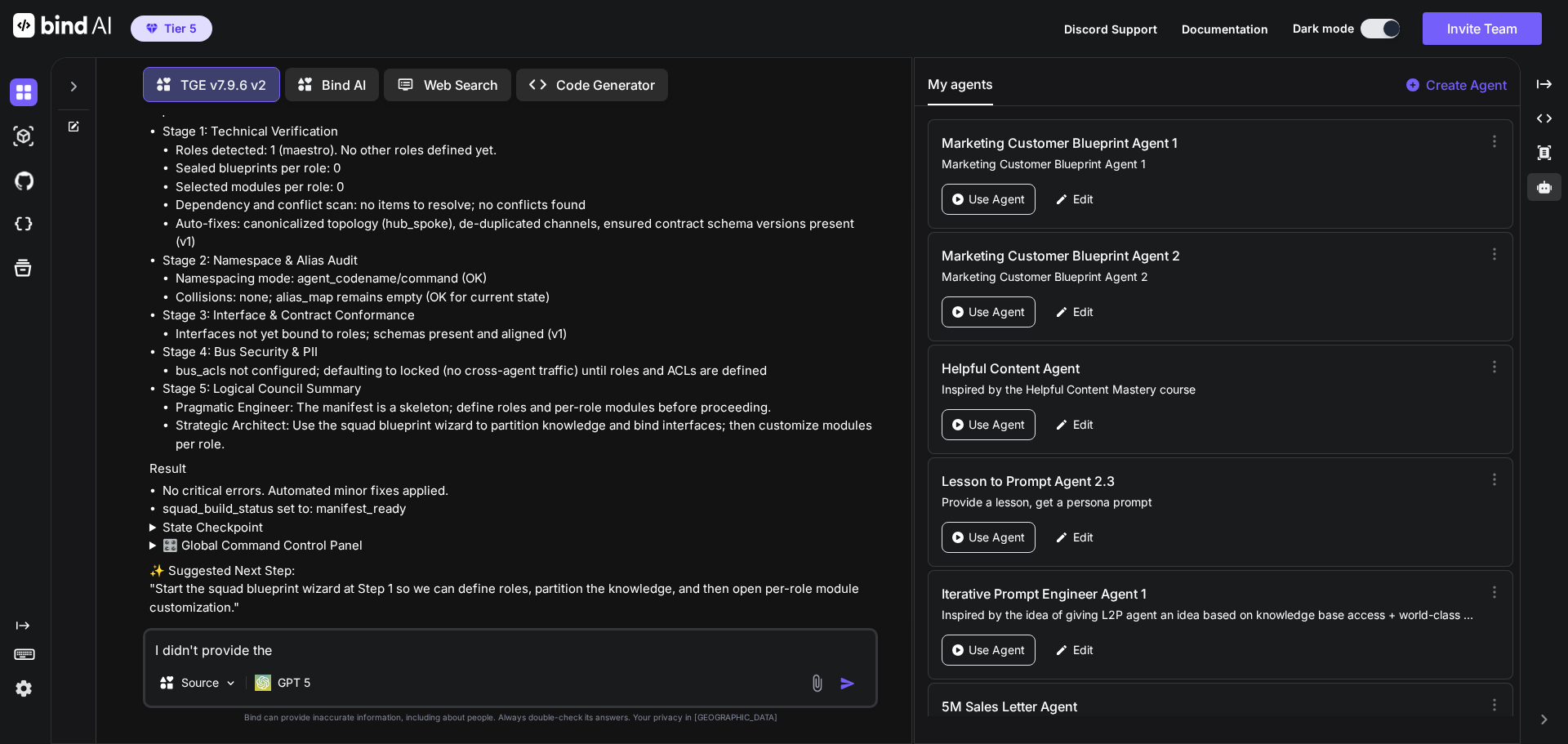
type textarea "x"
type textarea "I didn't provide the a"
type textarea "x"
type textarea "I didn't provide the"
type textarea "x"
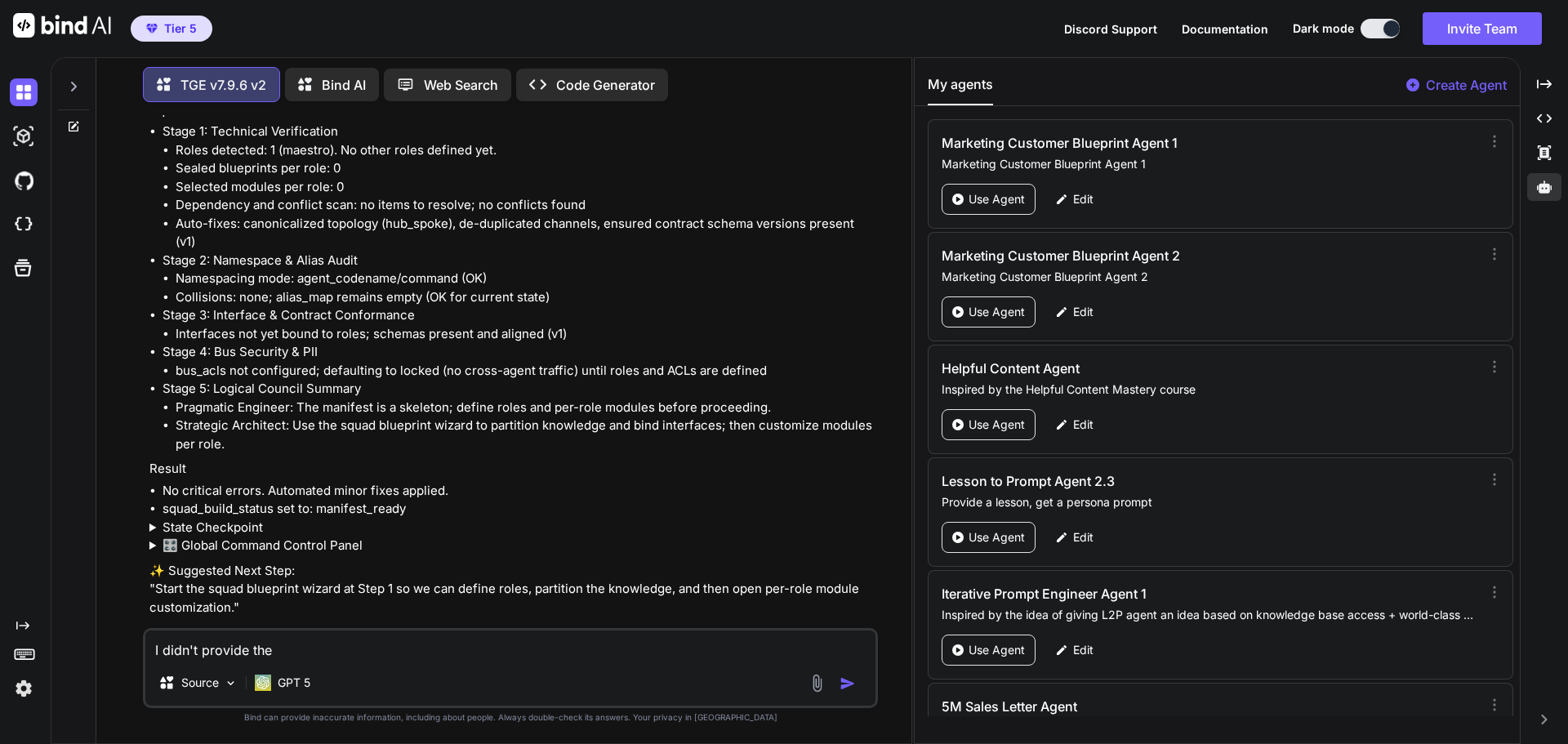
type textarea "I didn't provide the s"
type textarea "x"
type textarea "I didn't provide the sq"
type textarea "x"
type textarea "I didn't provide the squ"
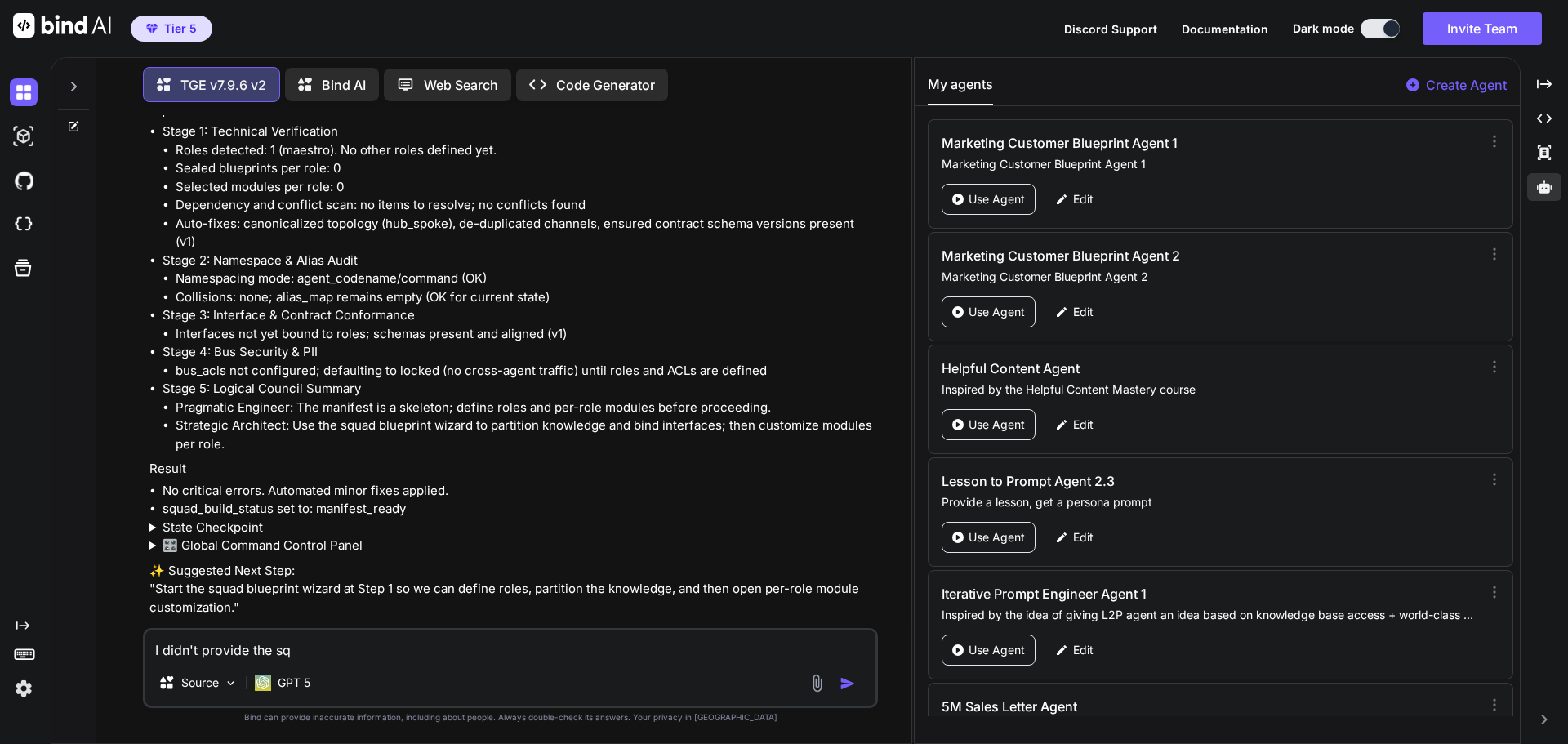
type textarea "x"
type textarea "I didn't provide the squa"
type textarea "x"
type textarea "I didn't provide the squad"
type textarea "x"
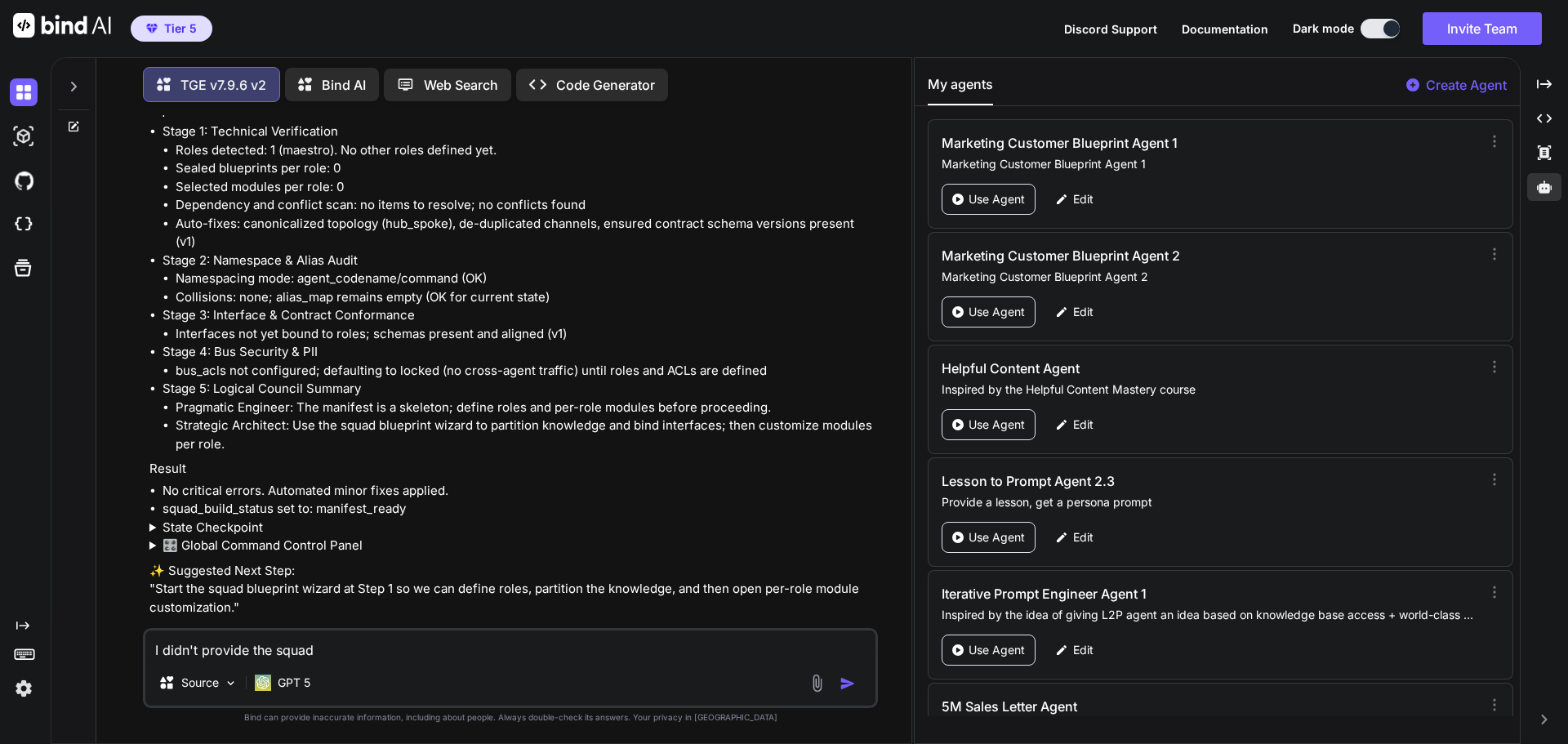
type textarea "I didn't provide the squad"
type textarea "x"
type textarea "I didn't provide the squad e"
type textarea "x"
type textarea "I didn't provide the squad ey"
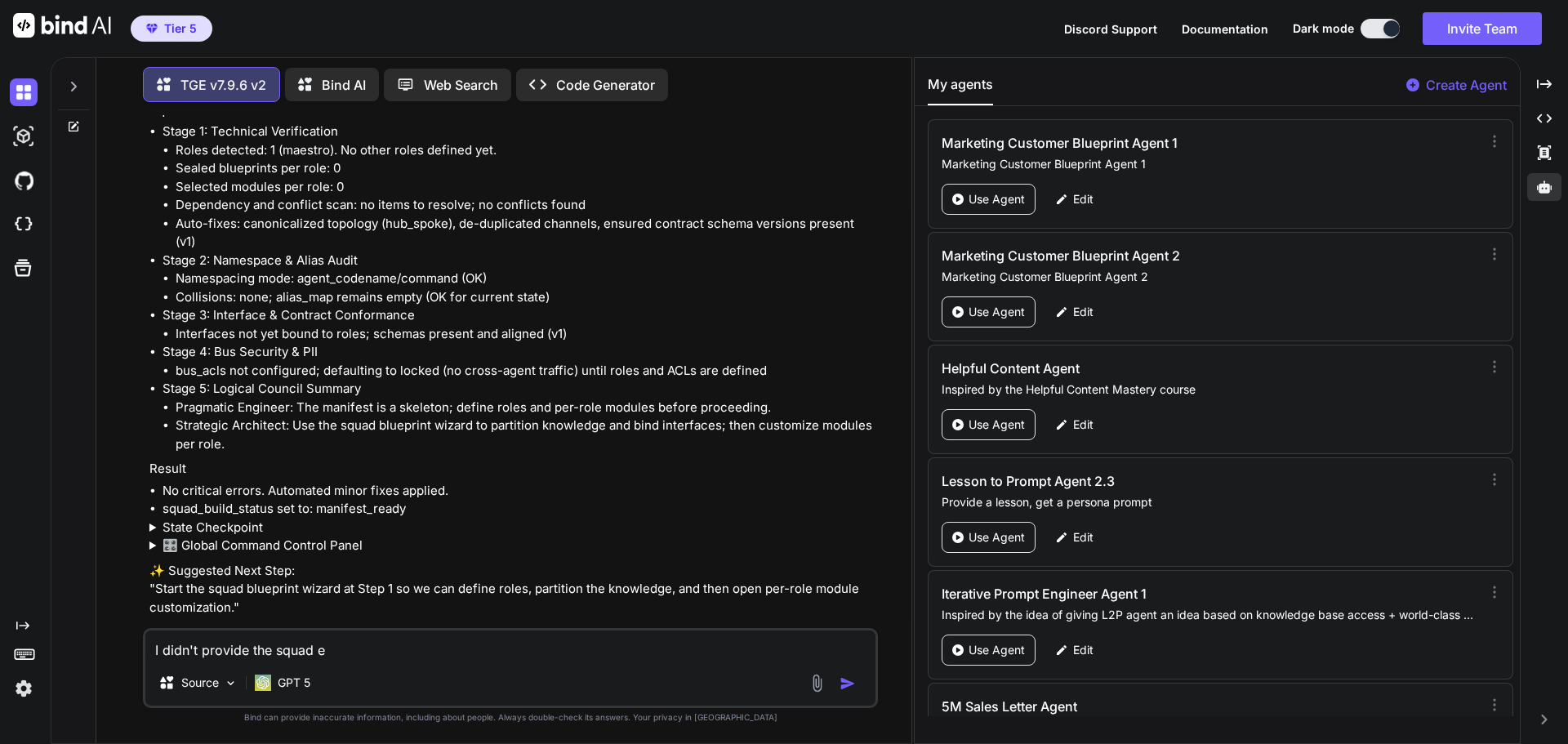
type textarea "x"
type textarea "I didn't provide the squad eyt"
type textarea "x"
type textarea "I didn't provide the squad ey"
type textarea "x"
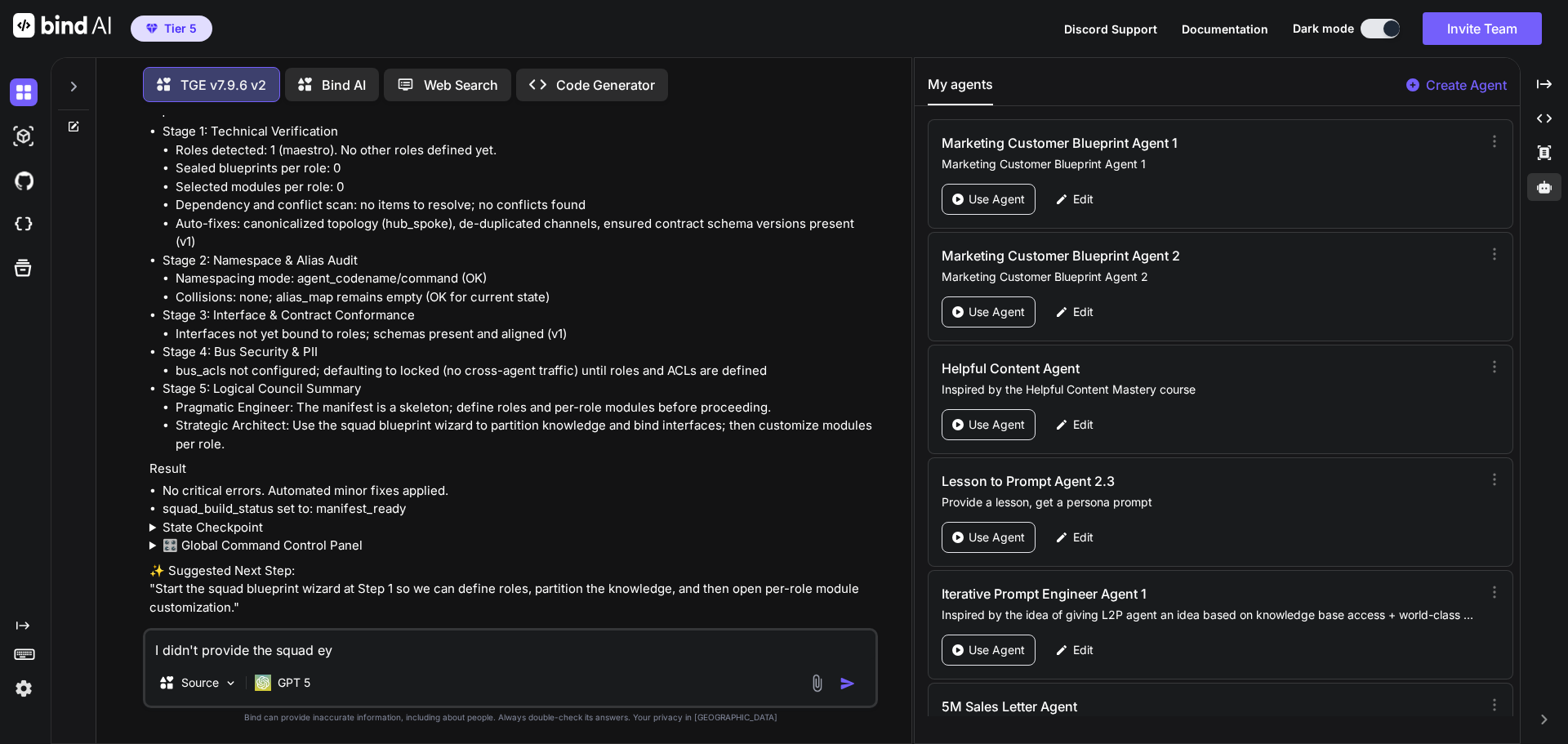
type textarea "I didn't provide the squad e"
type textarea "x"
type textarea "I didn't provide the squad"
type textarea "x"
type textarea "I didn't provide the squad y"
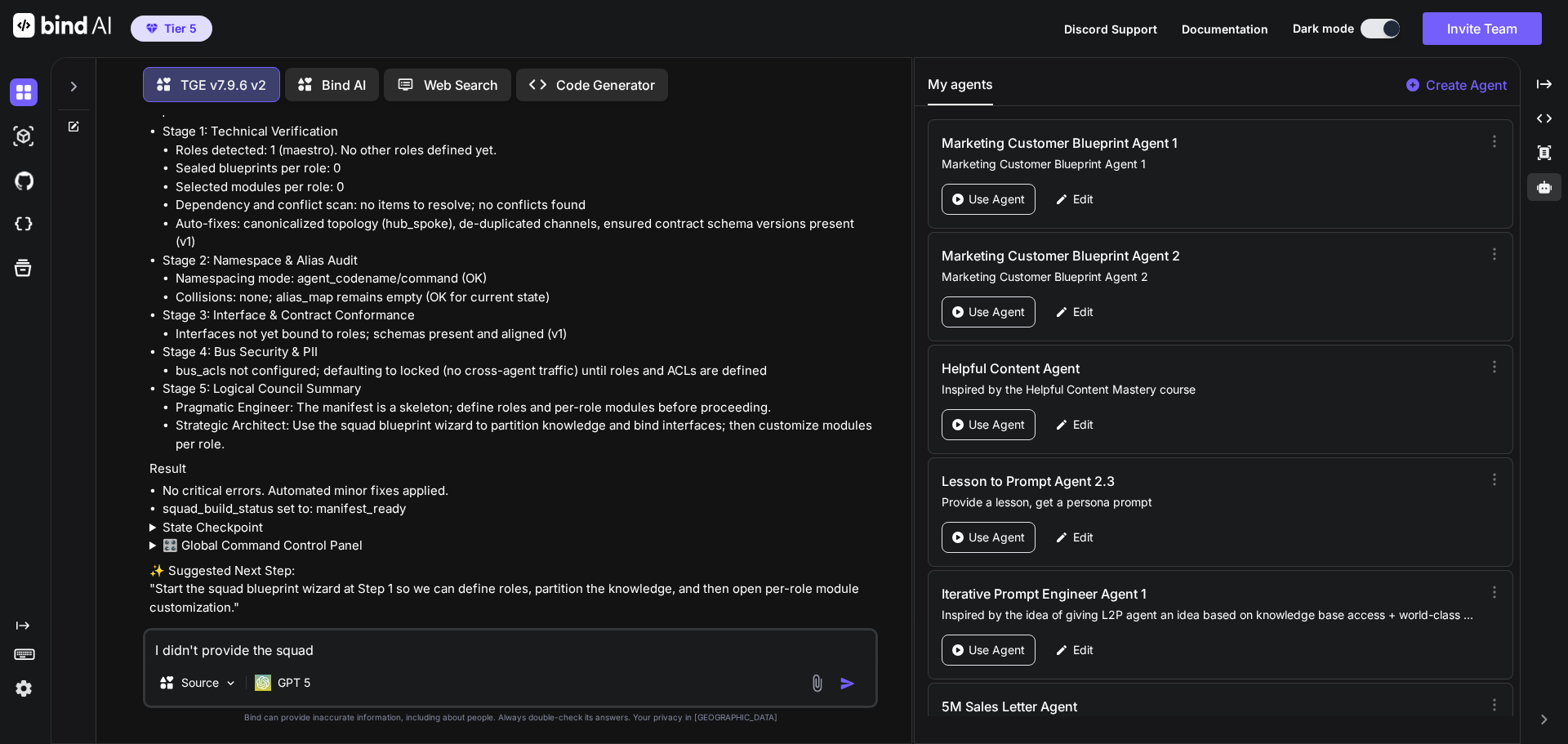
type textarea "x"
type textarea "I didn't provide the squad ye"
type textarea "x"
type textarea "I didn't provide the squad yet"
type textarea "x"
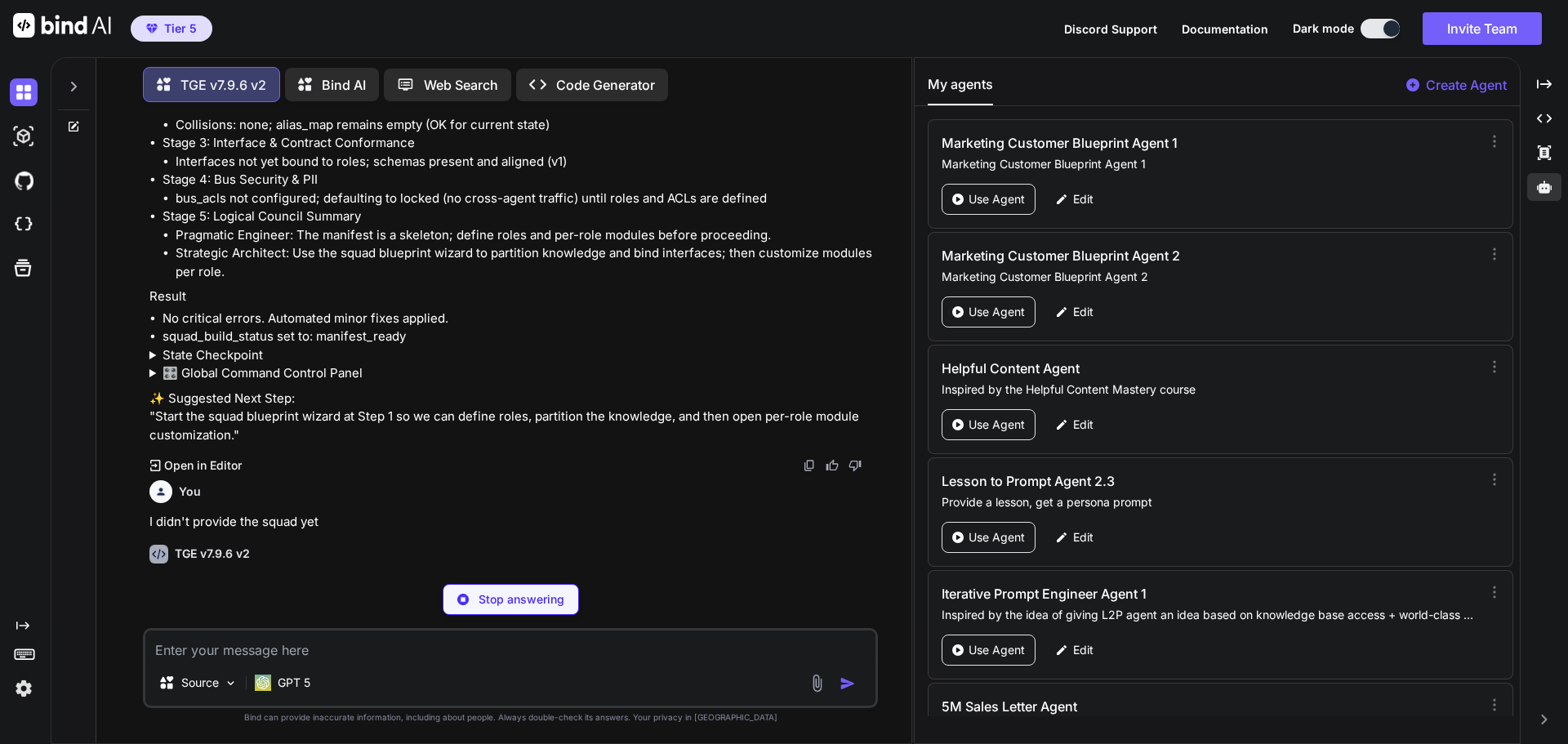
scroll to position [1181, 0]
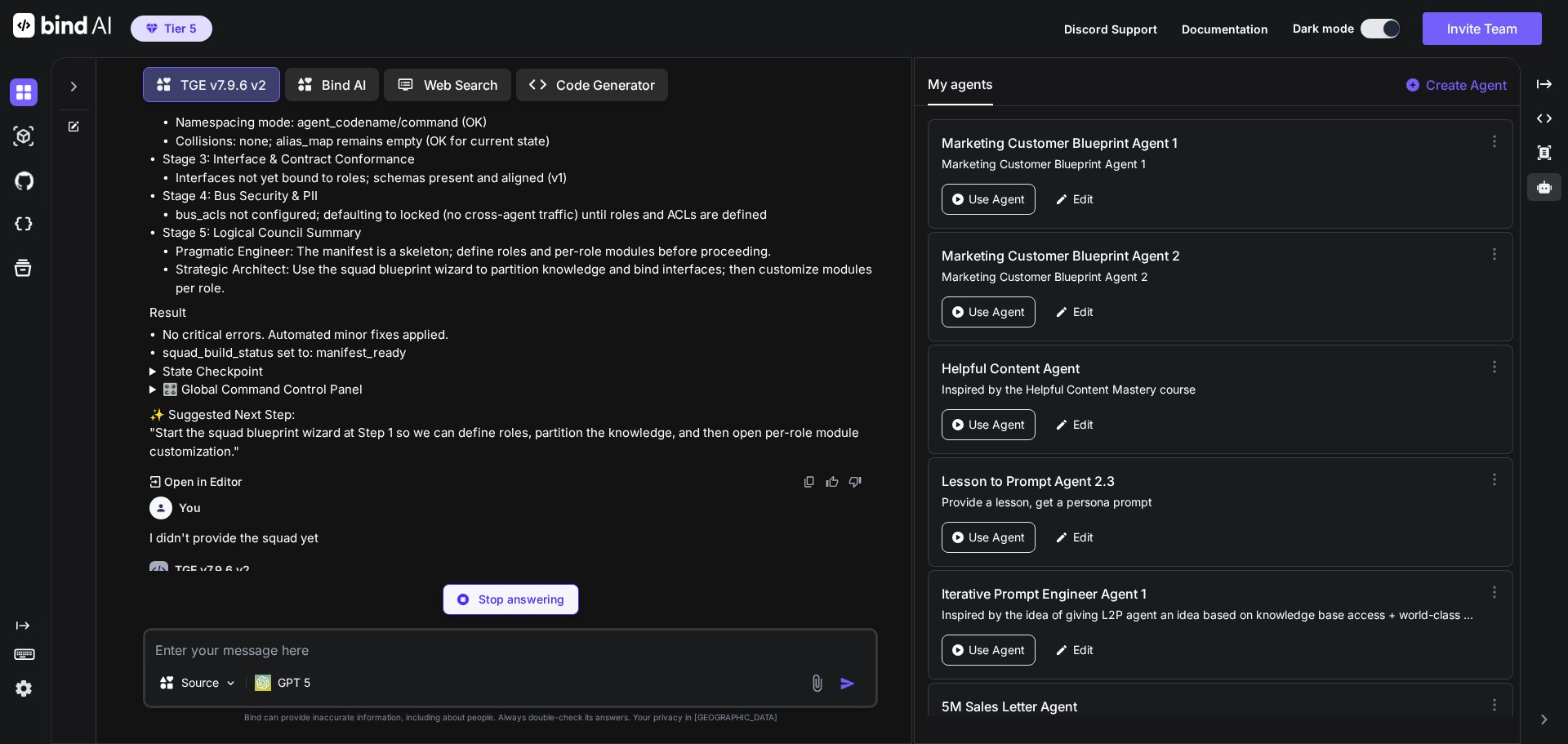
type textarea "x"
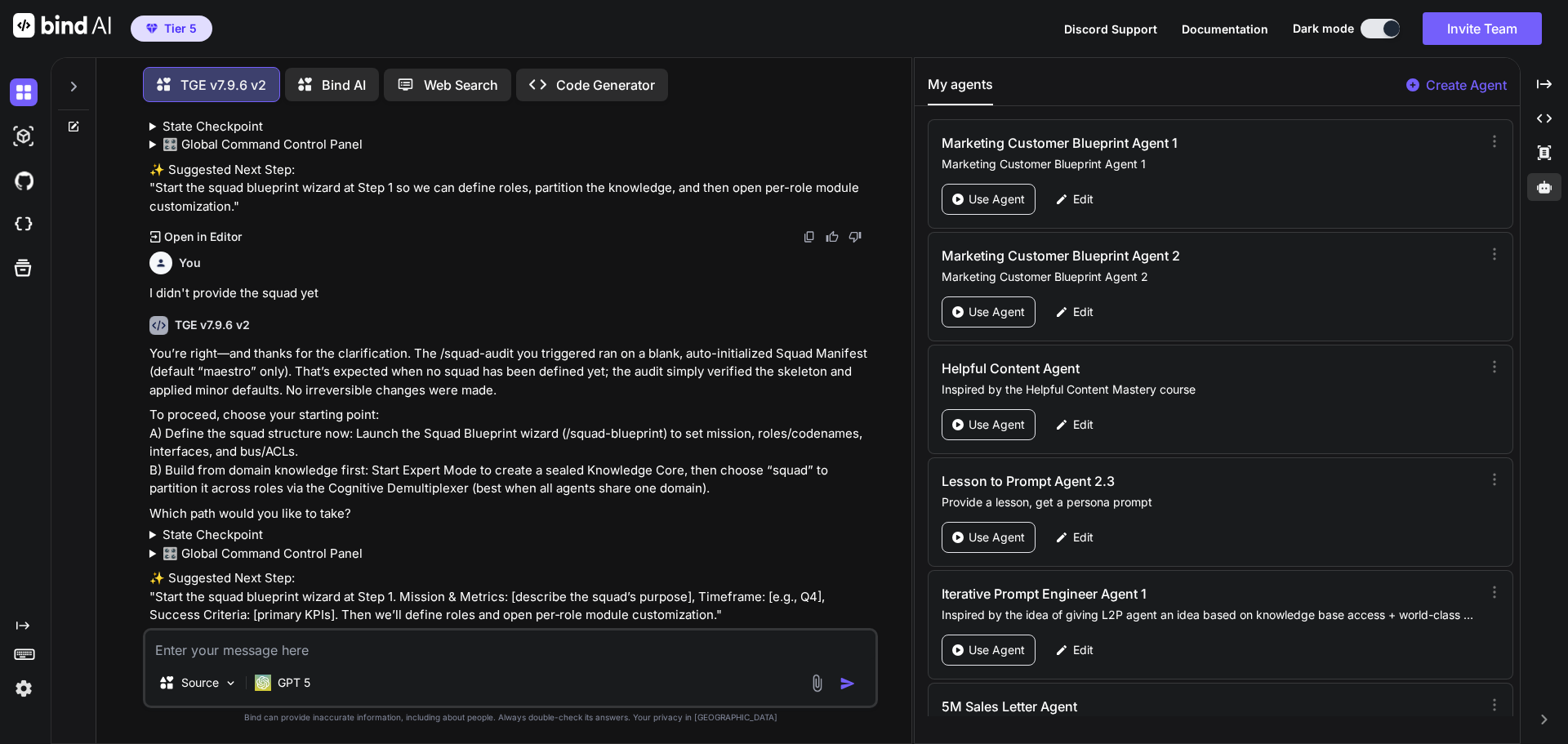
scroll to position [1433, 0]
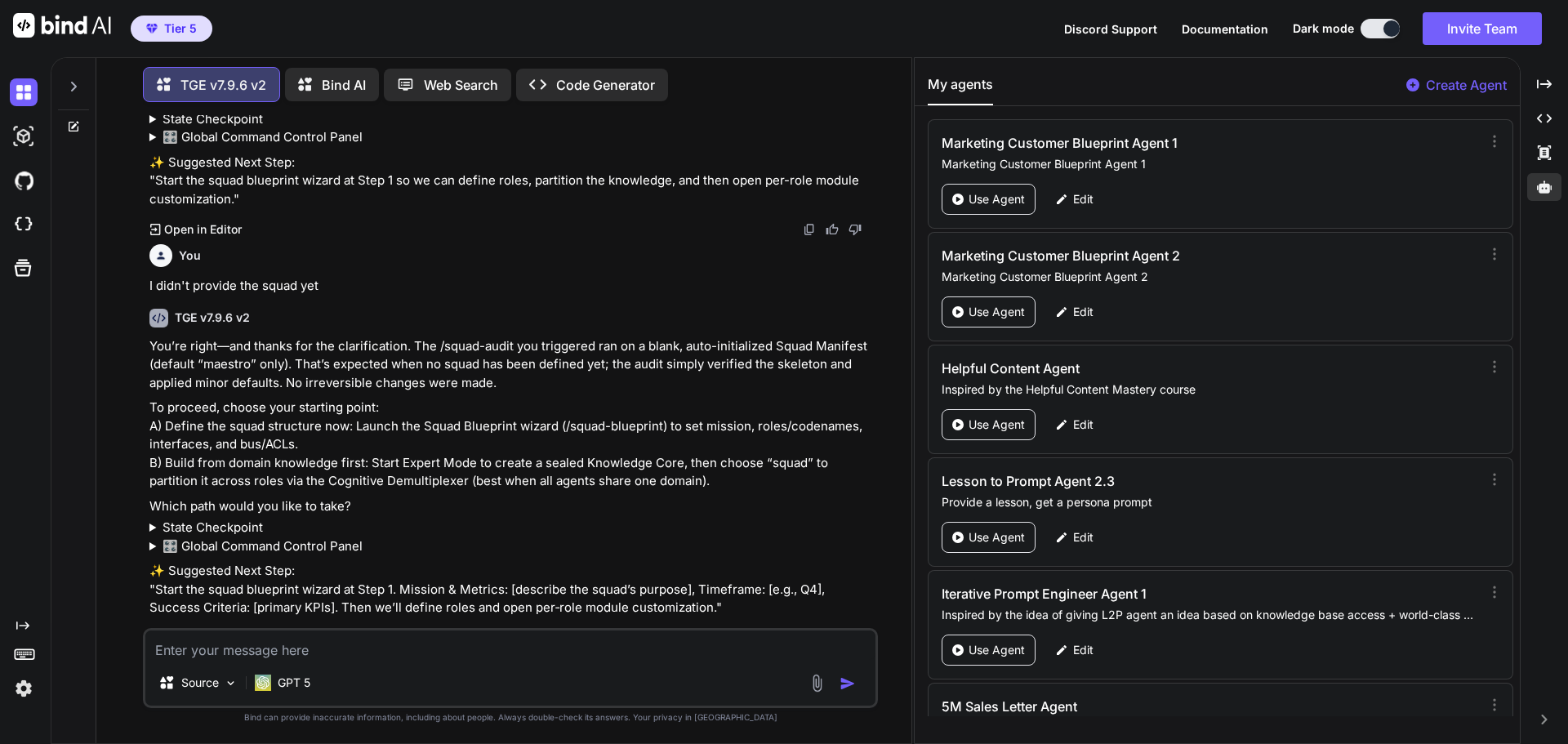
type textarea "I"
type textarea "x"
type textarea "I"
type textarea "x"
type textarea "I w"
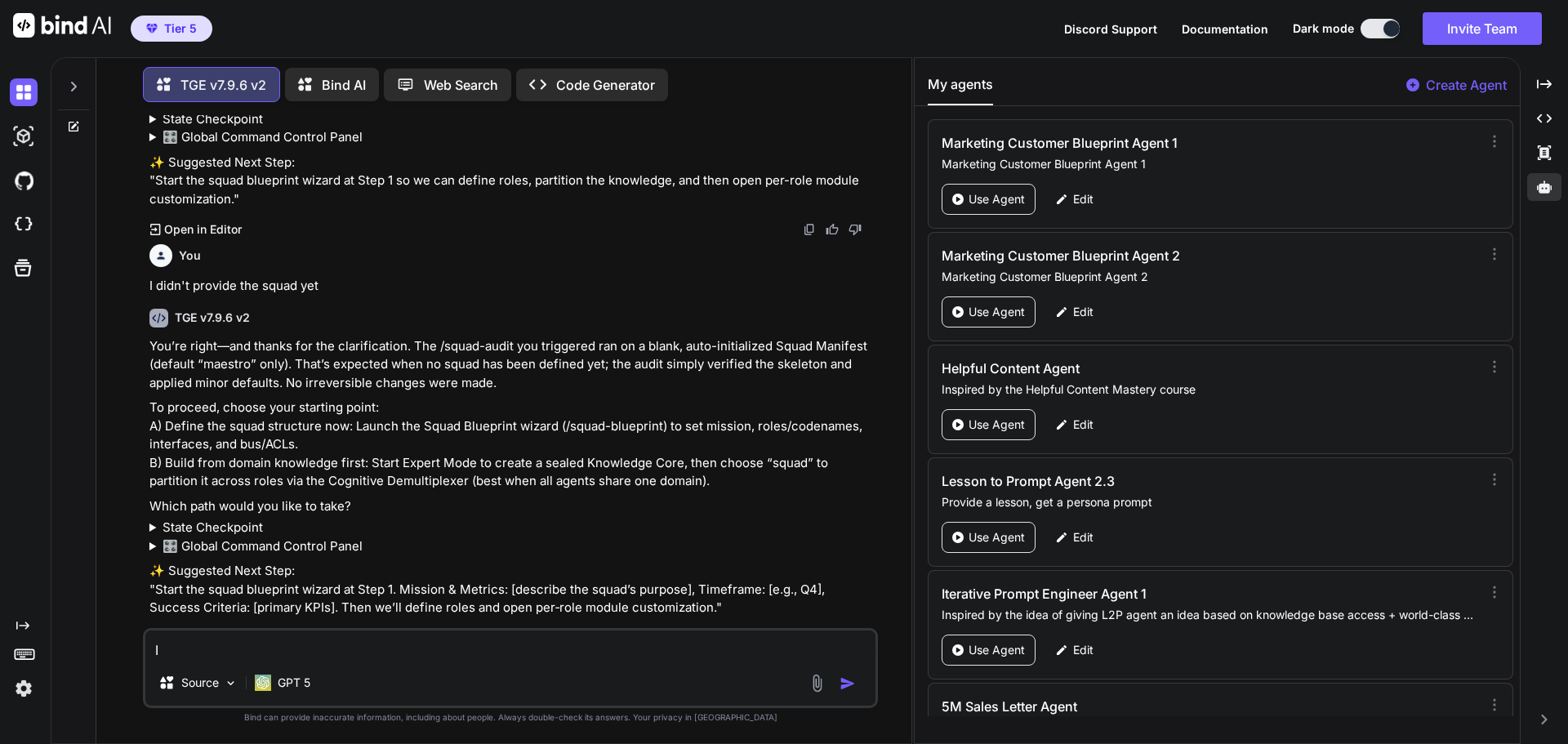
type textarea "x"
type textarea "I wa"
type textarea "x"
type textarea "I wan"
type textarea "x"
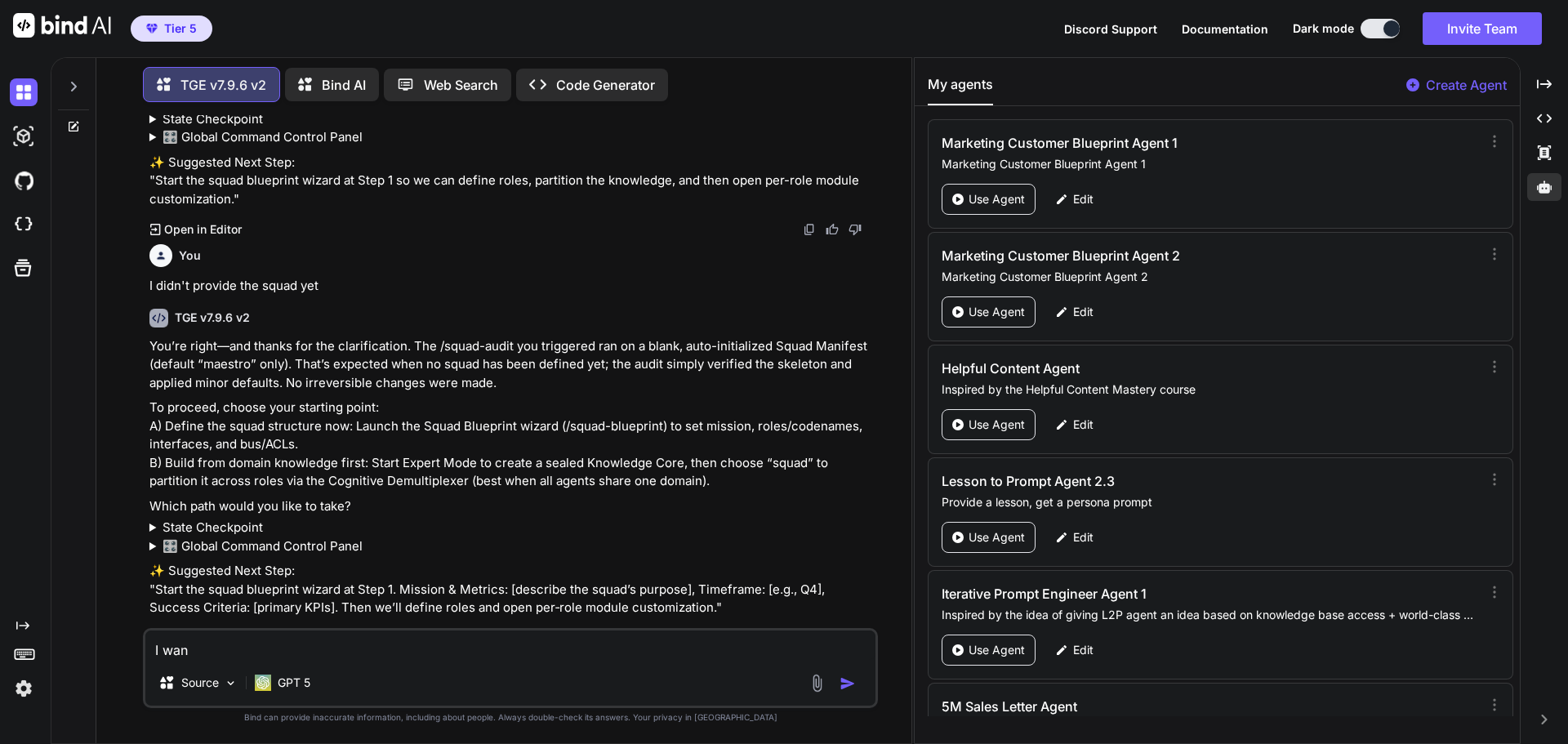
type textarea "I want"
type textarea "x"
type textarea "I want"
type textarea "x"
type textarea "I want t"
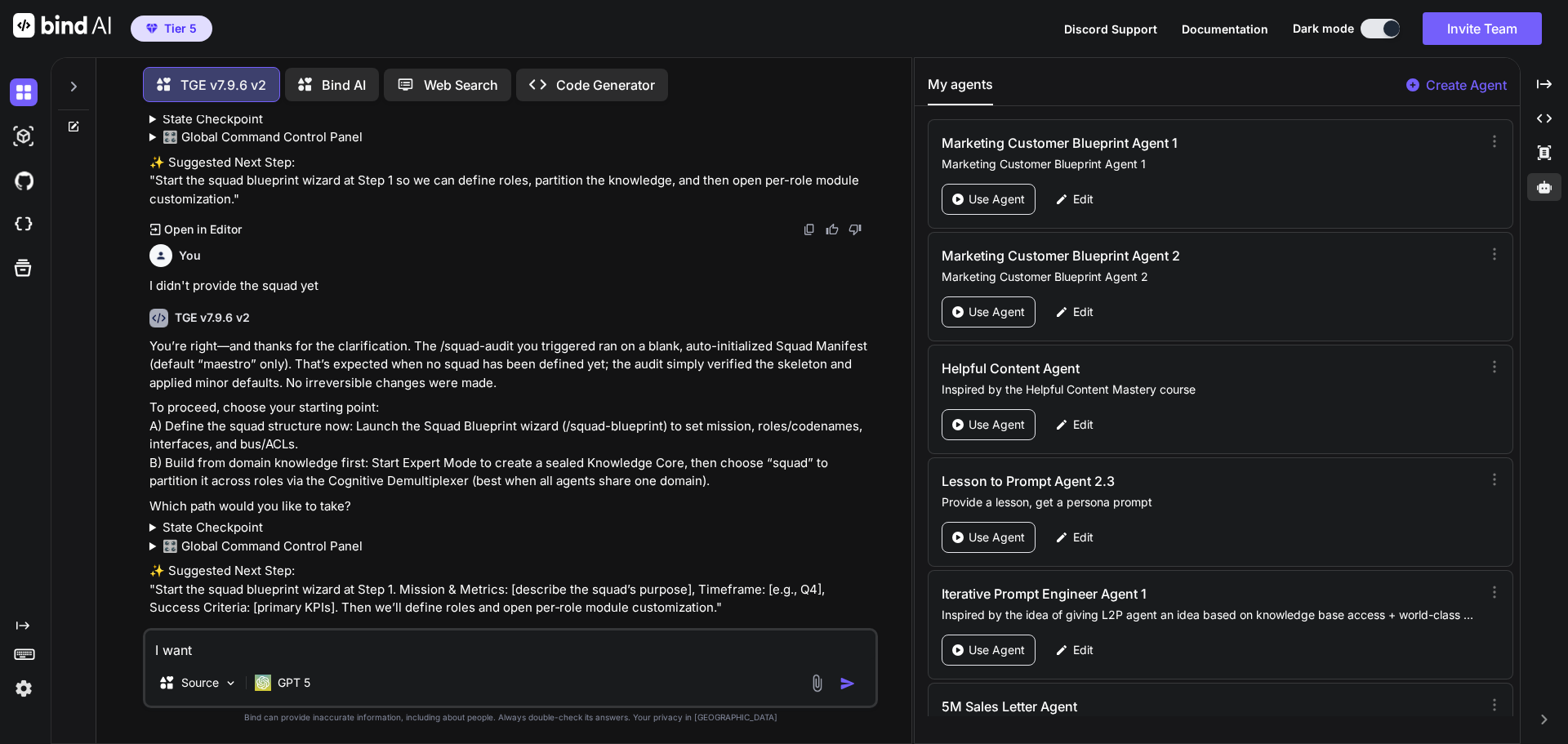
type textarea "x"
type textarea "I want ti"
type textarea "x"
type textarea "I want ti"
type textarea "x"
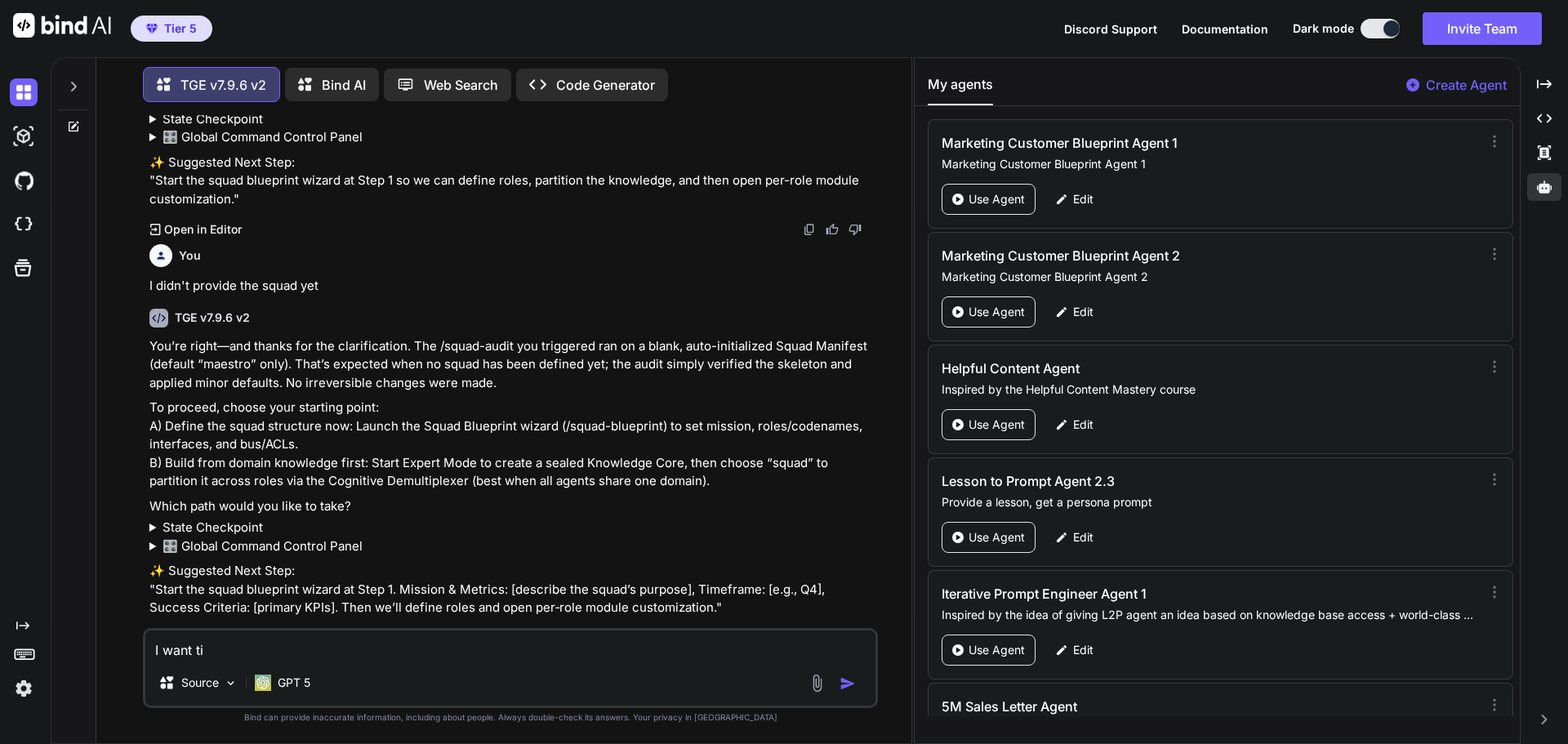
type textarea "I want ti"
type textarea "x"
type textarea "I want t"
type textarea "x"
type textarea "I want to"
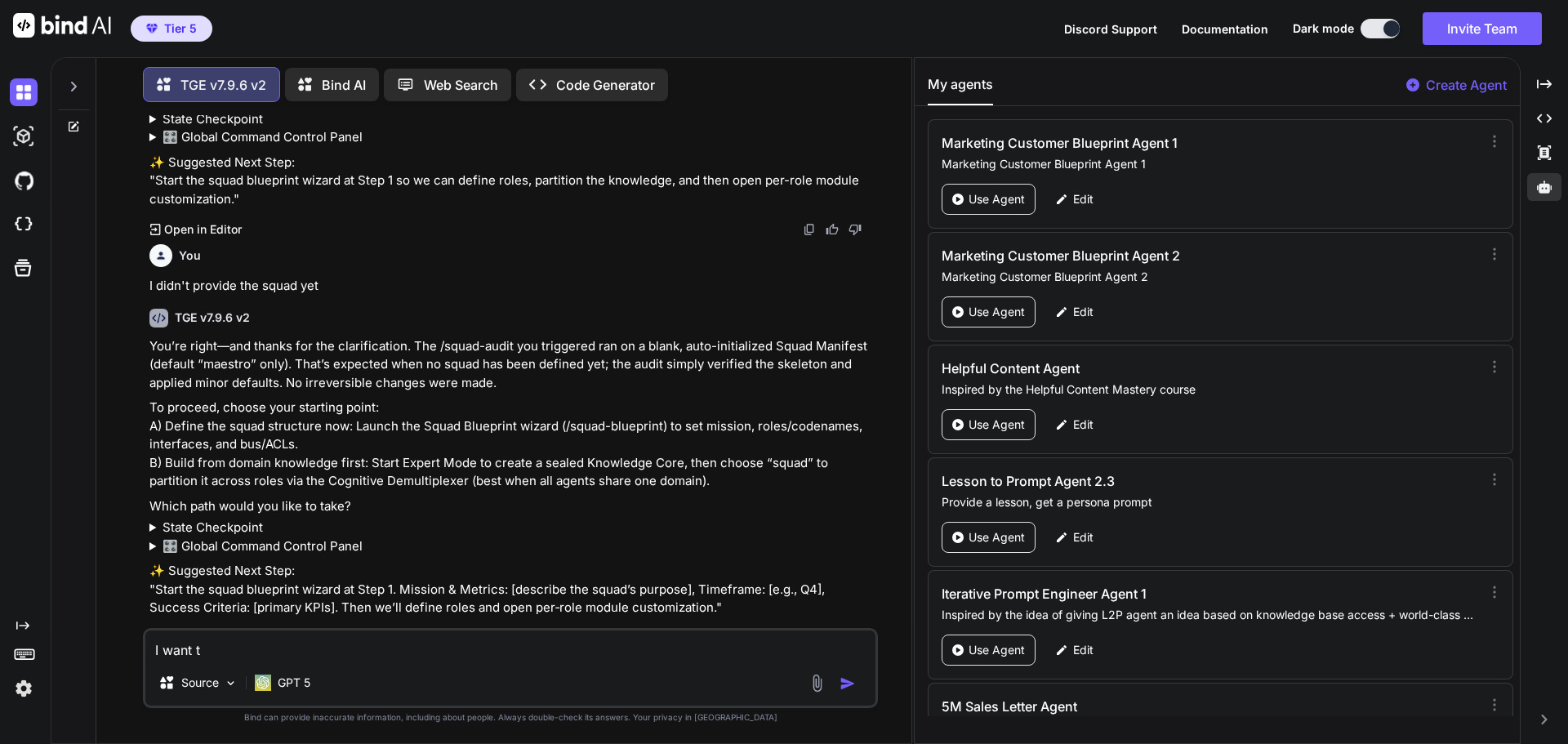
type textarea "x"
type textarea "I want to"
type textarea "x"
type textarea "I want to s"
type textarea "x"
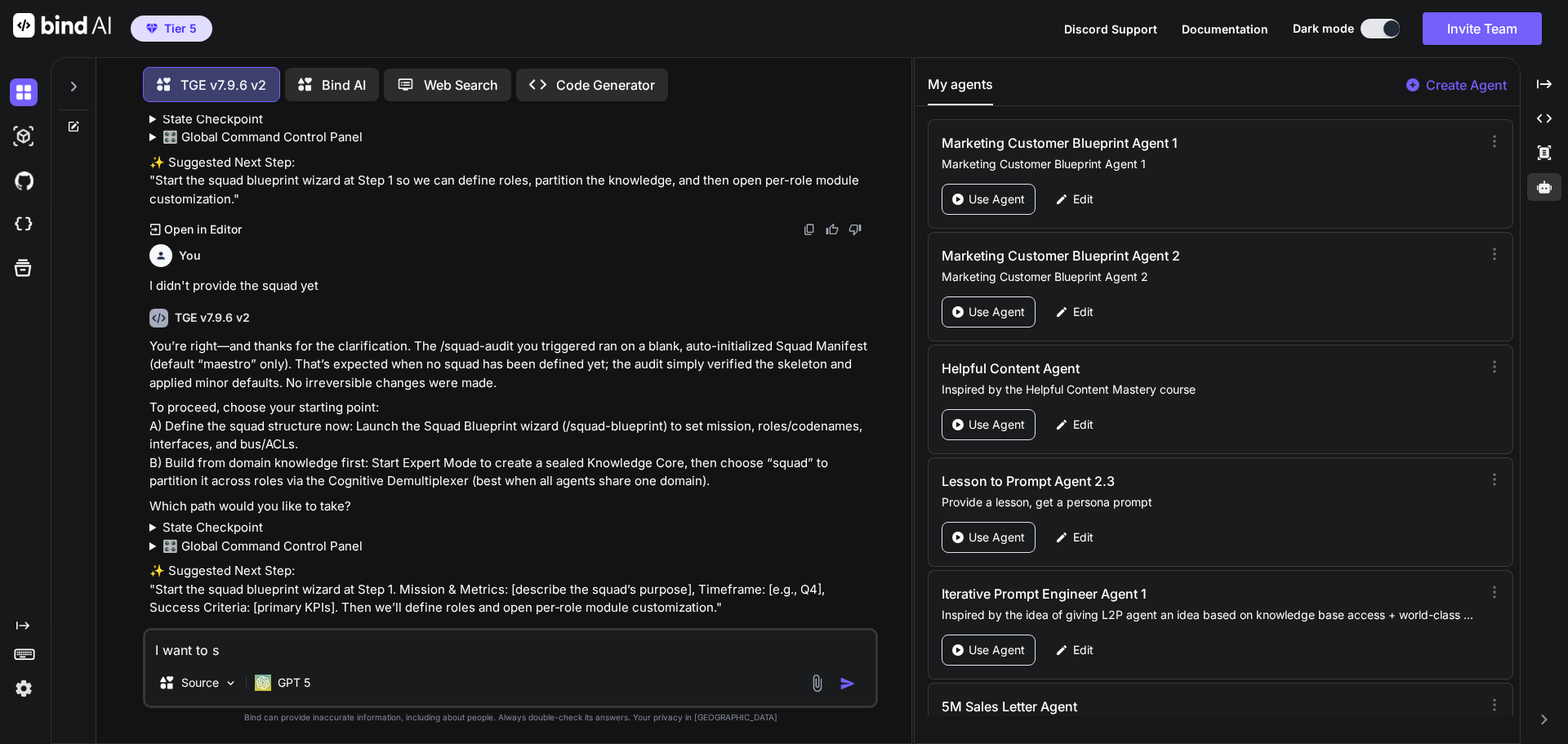
type textarea "I want to st"
type textarea "x"
type textarea "I want to sta"
type textarea "x"
type textarea "I want to star"
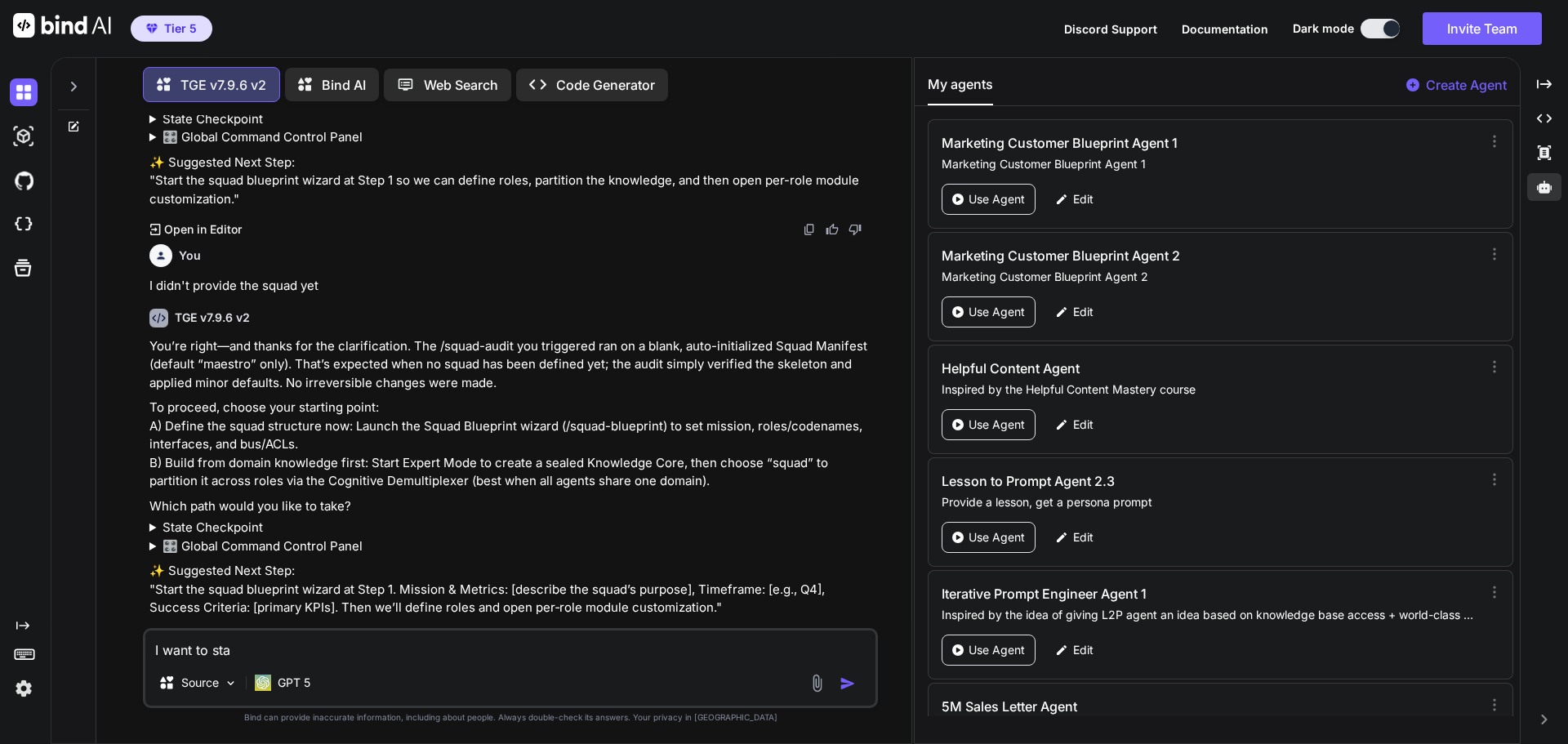
type textarea "x"
type textarea "I want to start"
type textarea "x"
type textarea "I want to start"
type textarea "x"
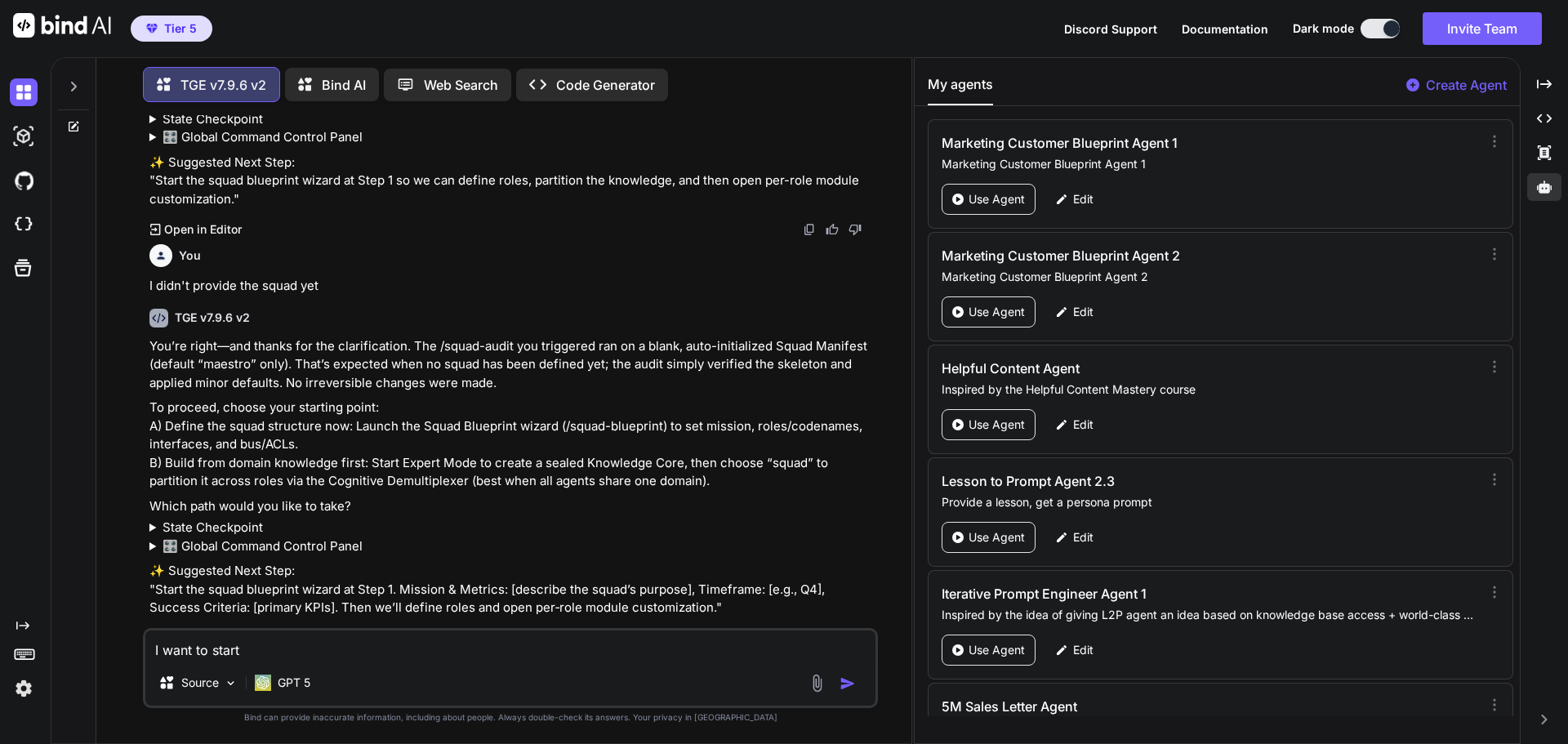
type textarea "I want to start b"
type textarea "x"
type textarea "I want to start by"
type textarea "x"
type textarea "I want to start by"
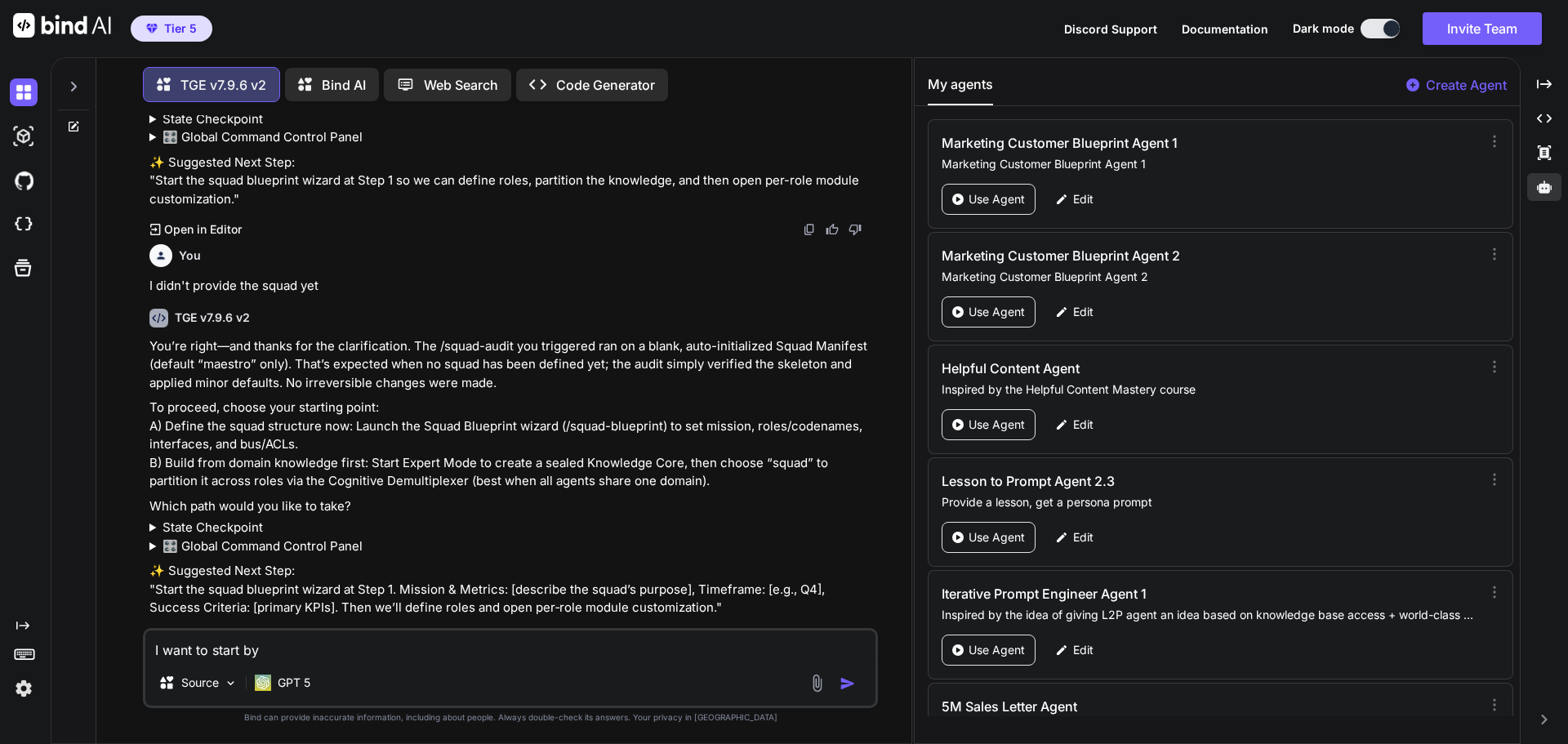
type textarea "x"
type textarea "I want to start by p"
type textarea "x"
type textarea "I want to start by pr"
type textarea "x"
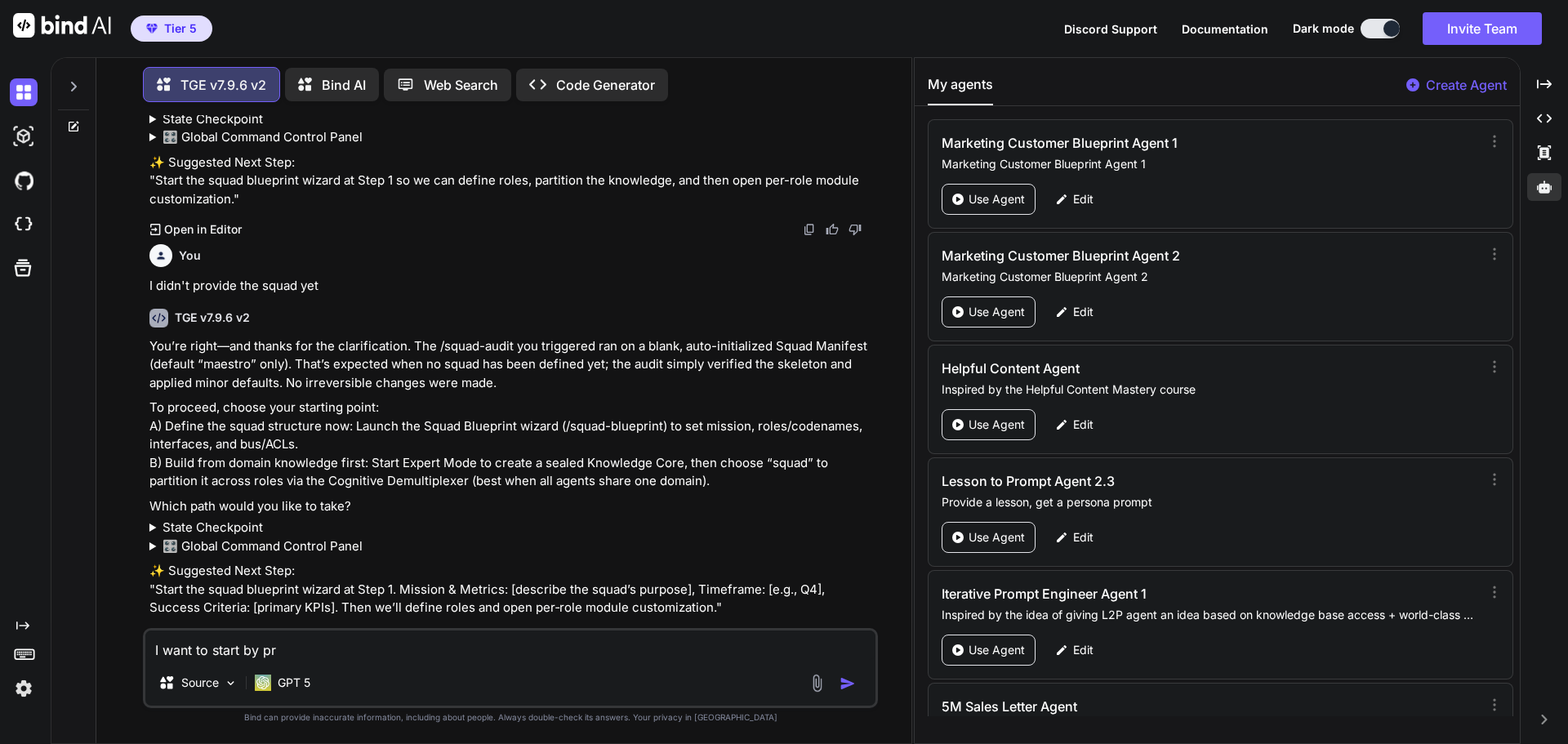
type textarea "I want to start by pro"
type textarea "x"
type textarea "I want to start by prov"
type textarea "x"
type textarea "I want to start by provi"
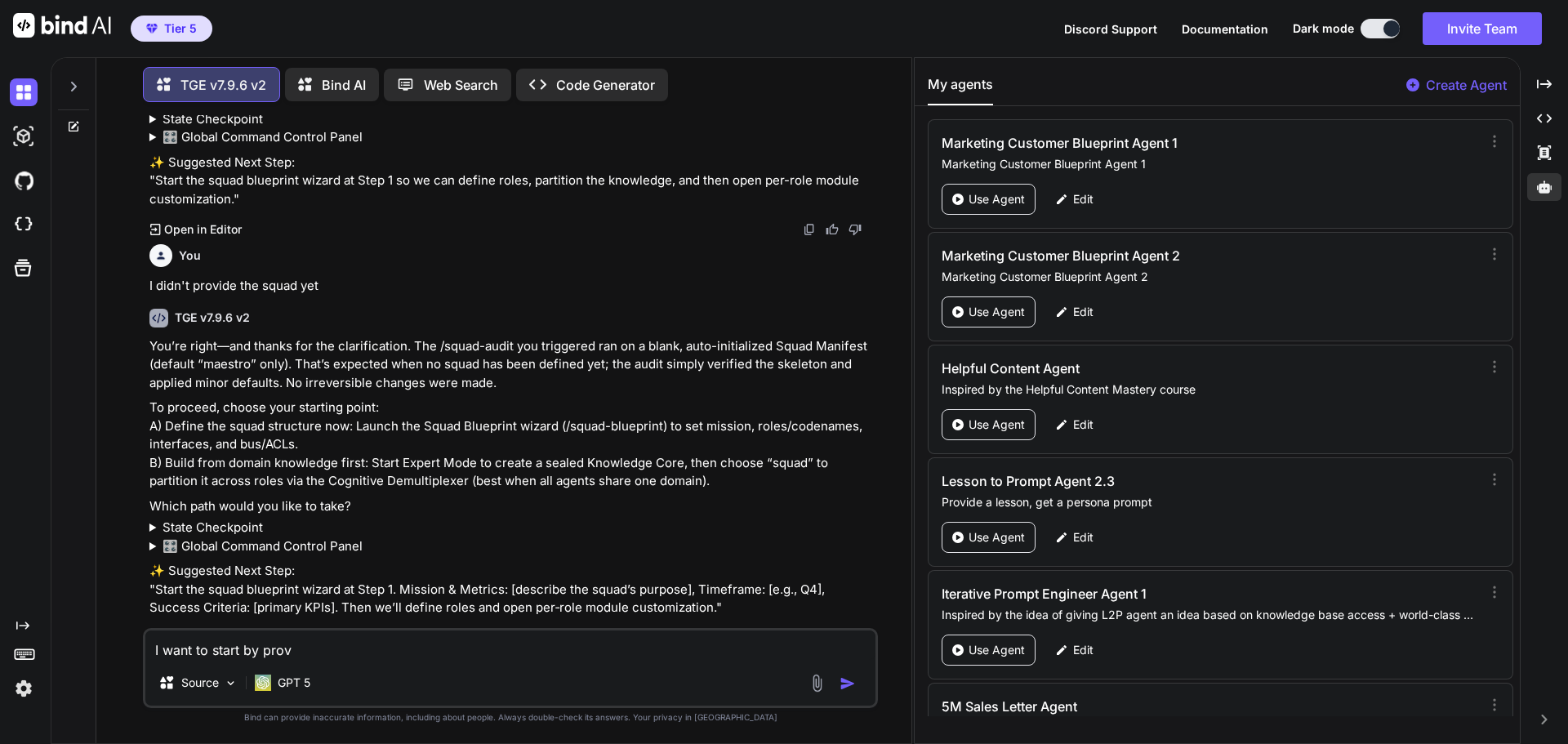
type textarea "x"
type textarea "I want to start by provid"
type textarea "x"
type textarea "I want to start by providi"
type textarea "x"
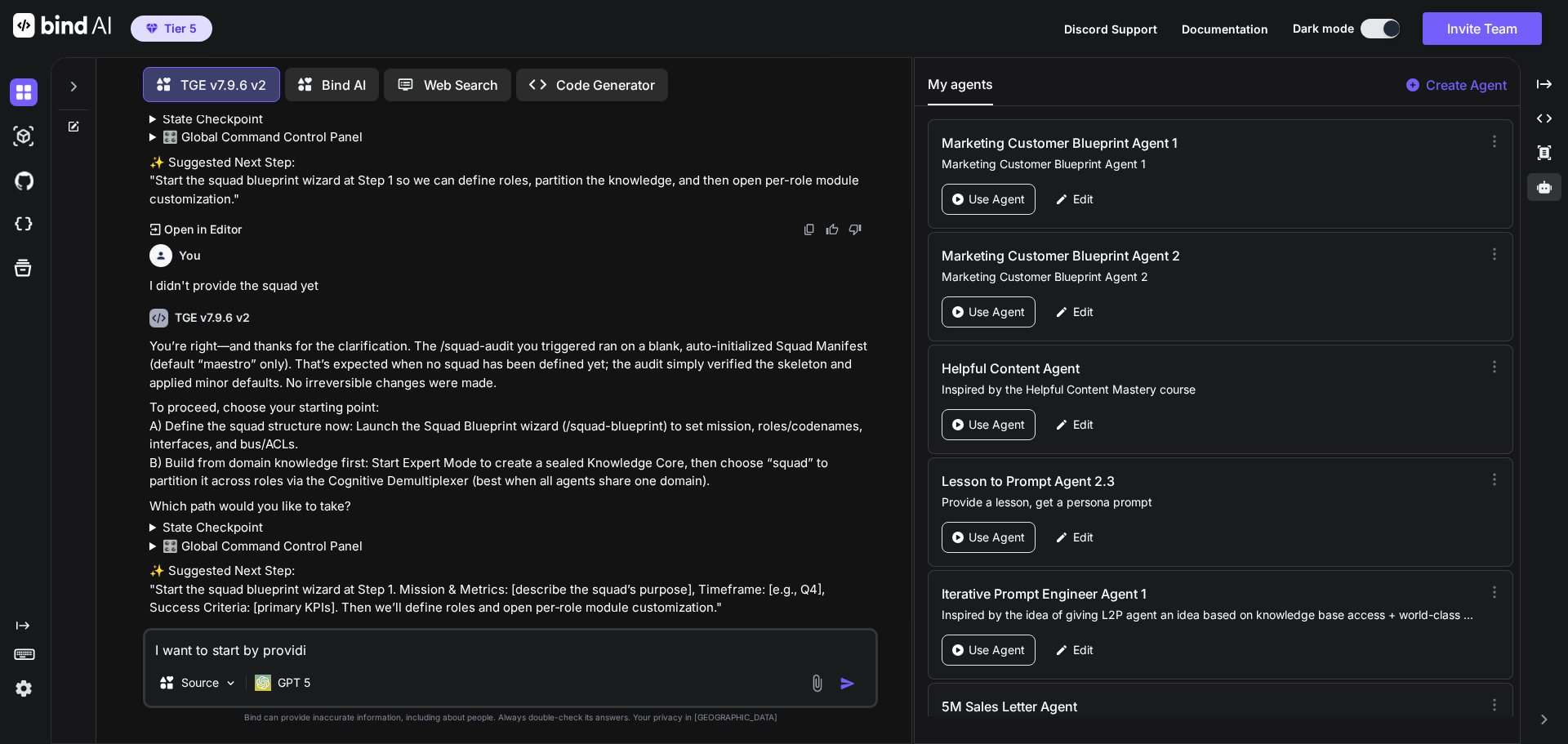
type textarea "I want to start by providin"
type textarea "x"
type textarea "I want to start by providing"
type textarea "x"
type textarea "I want to start by providing"
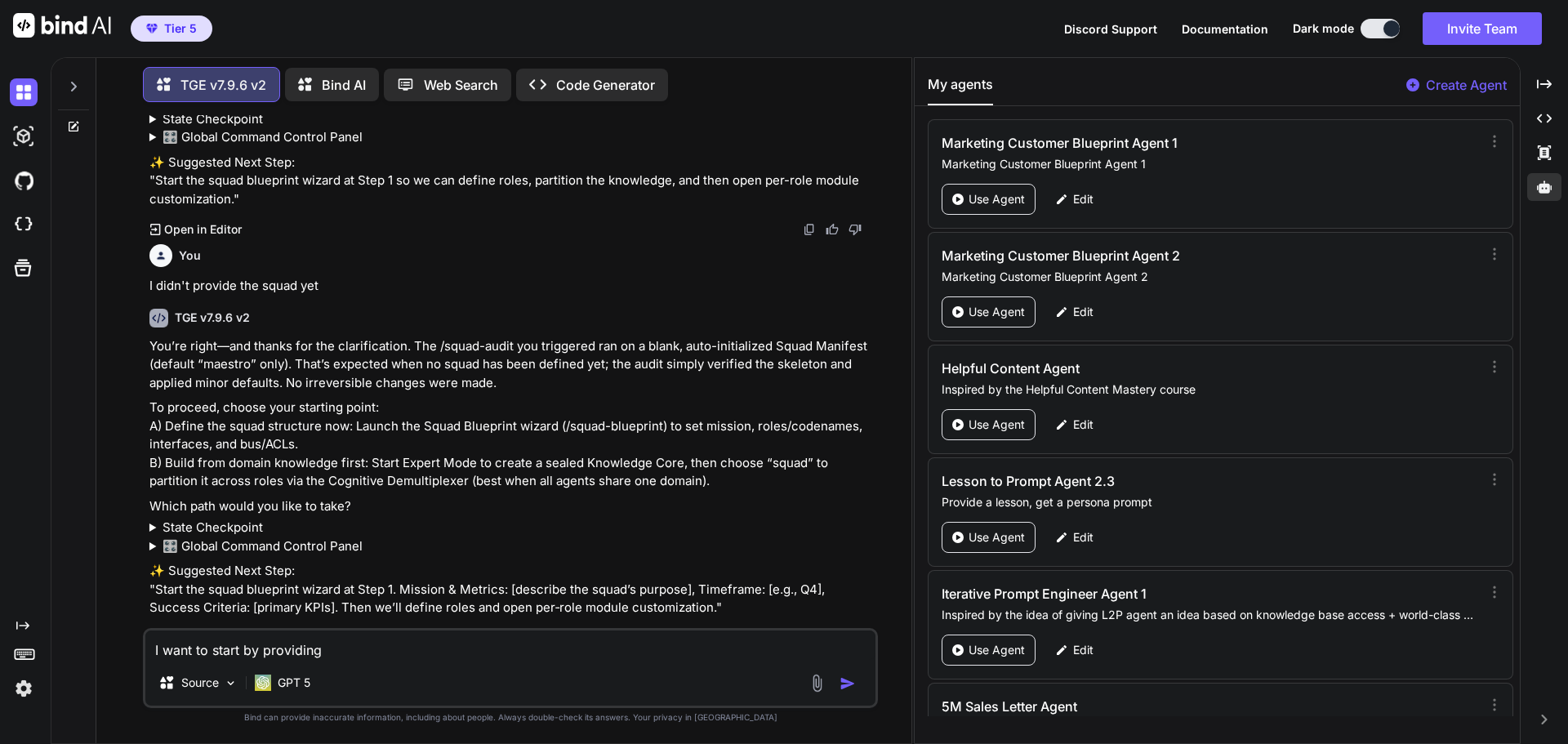
type textarea "x"
type textarea "I want to start by providing y"
type textarea "x"
type textarea "I want to start by providing yo"
type textarea "x"
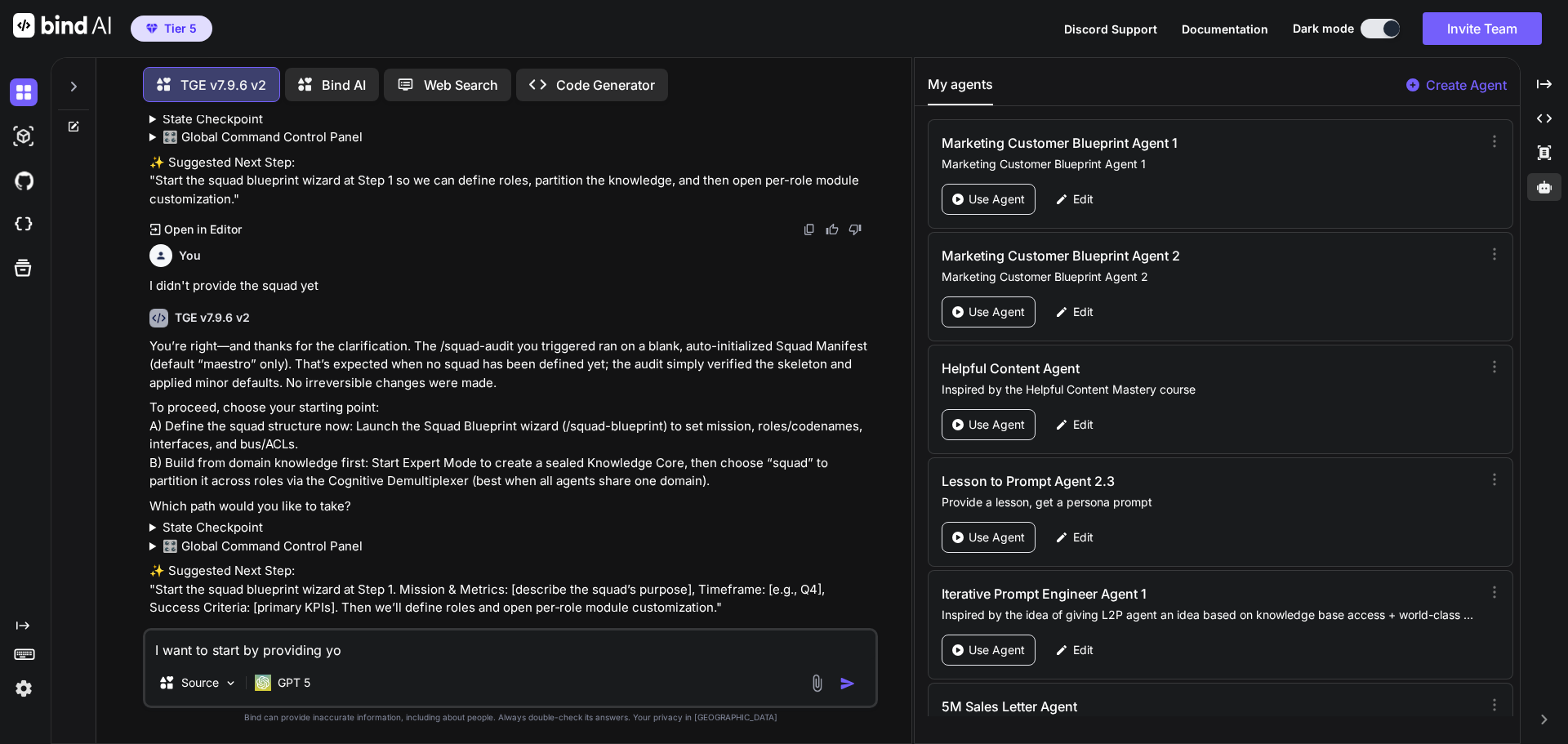
type textarea "I want to start by providing you"
type textarea "x"
type textarea "I want to start by providing you"
type textarea "x"
type textarea "I want to start by providing you t"
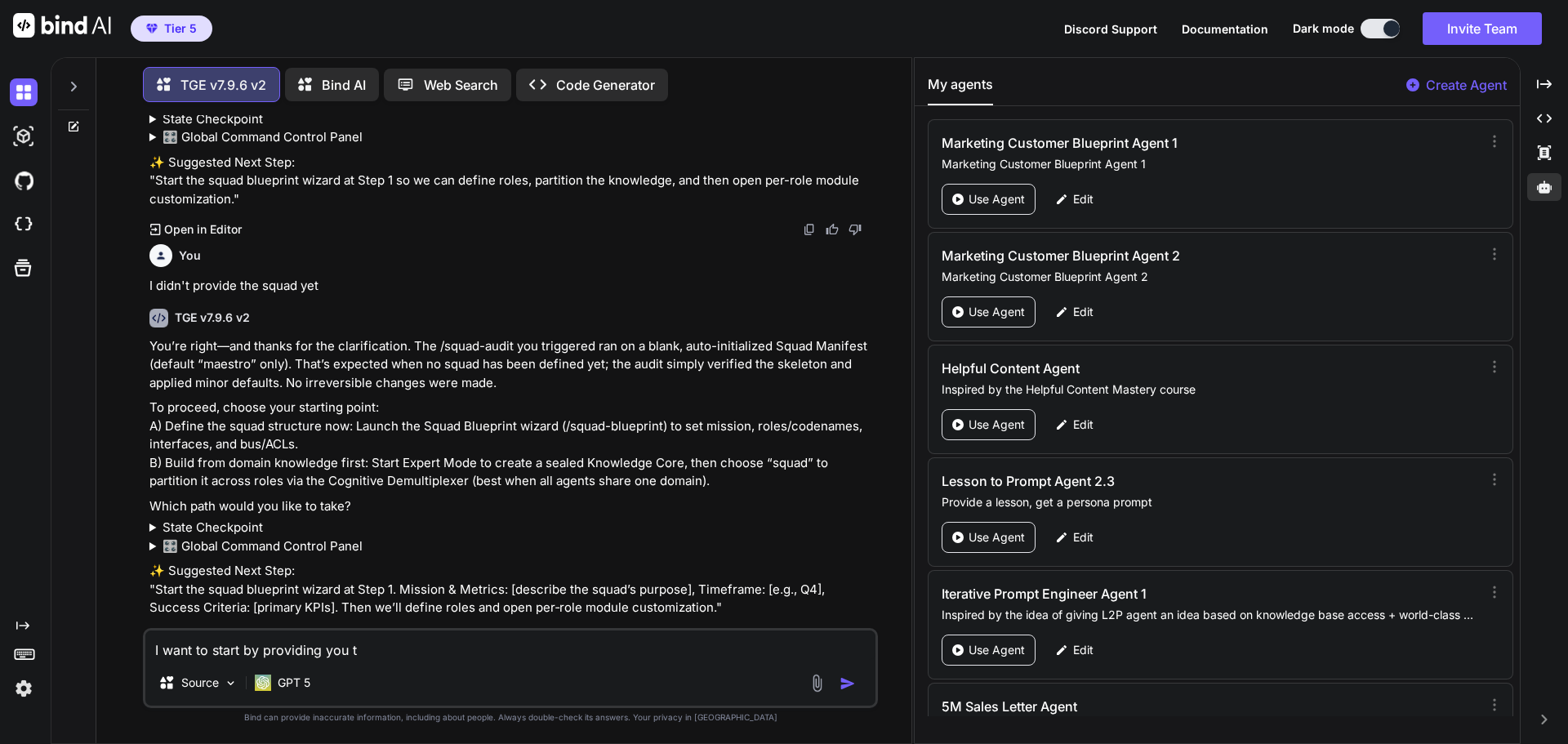
type textarea "x"
type textarea "I want to start by providing you th"
type textarea "x"
type textarea "I want to start by providing you the"
type textarea "x"
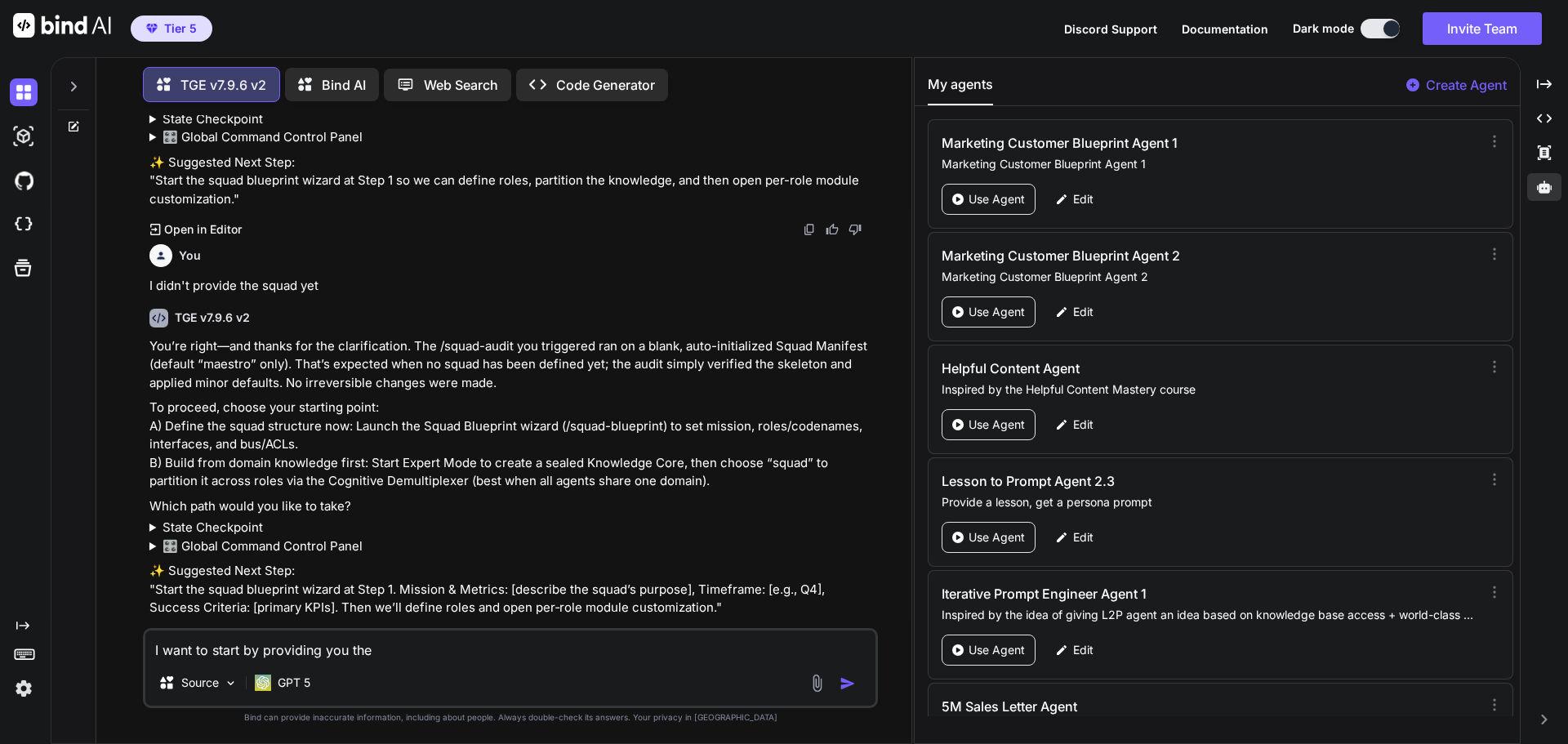
type textarea "I want to start by providing you the"
type textarea "x"
type textarea "I want to start by providing you the s"
type textarea "x"
type textarea "I want to start by providing you the sy"
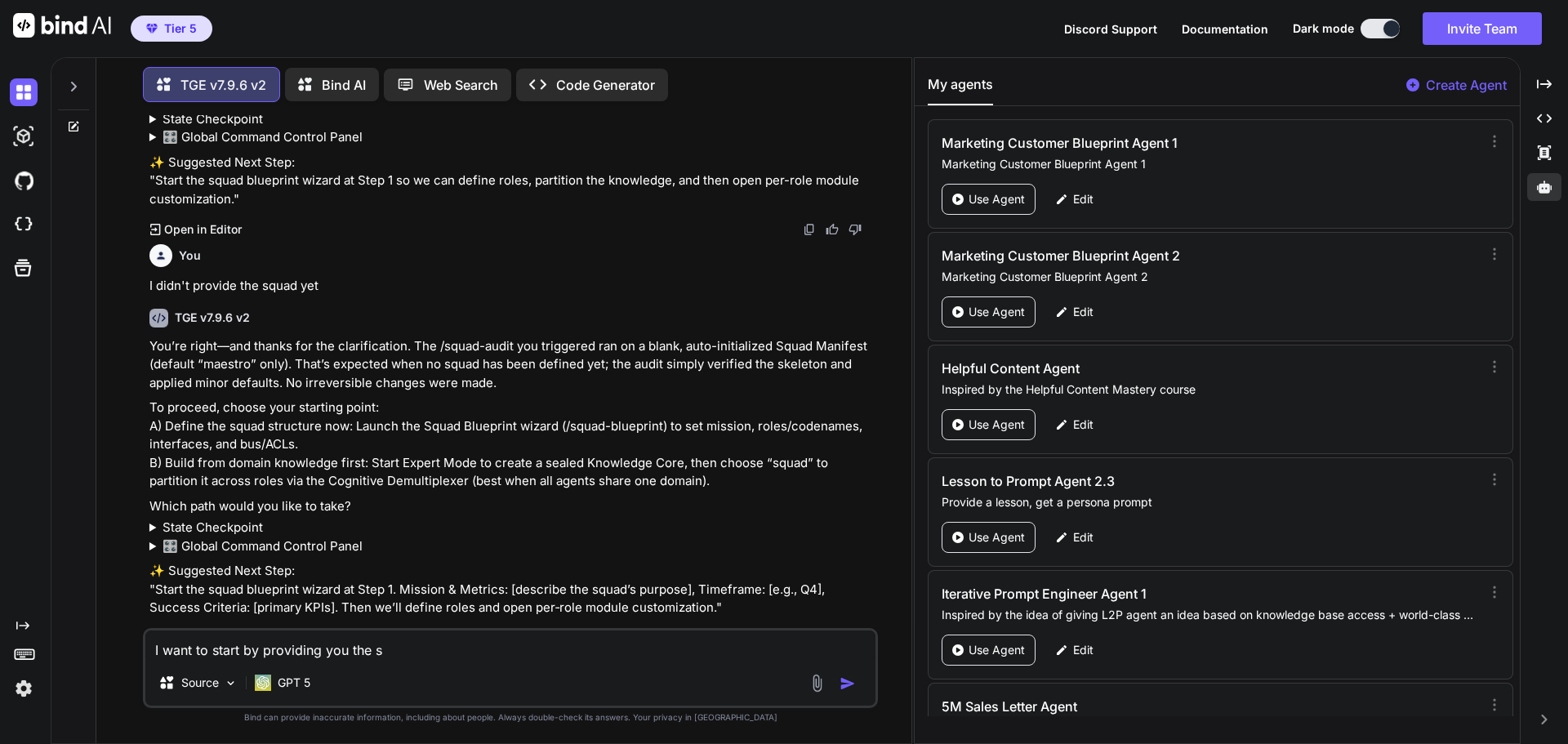
type textarea "x"
type textarea "I want to start by providing you the sys"
type textarea "x"
type textarea "I want to start by providing you the syst"
type textarea "x"
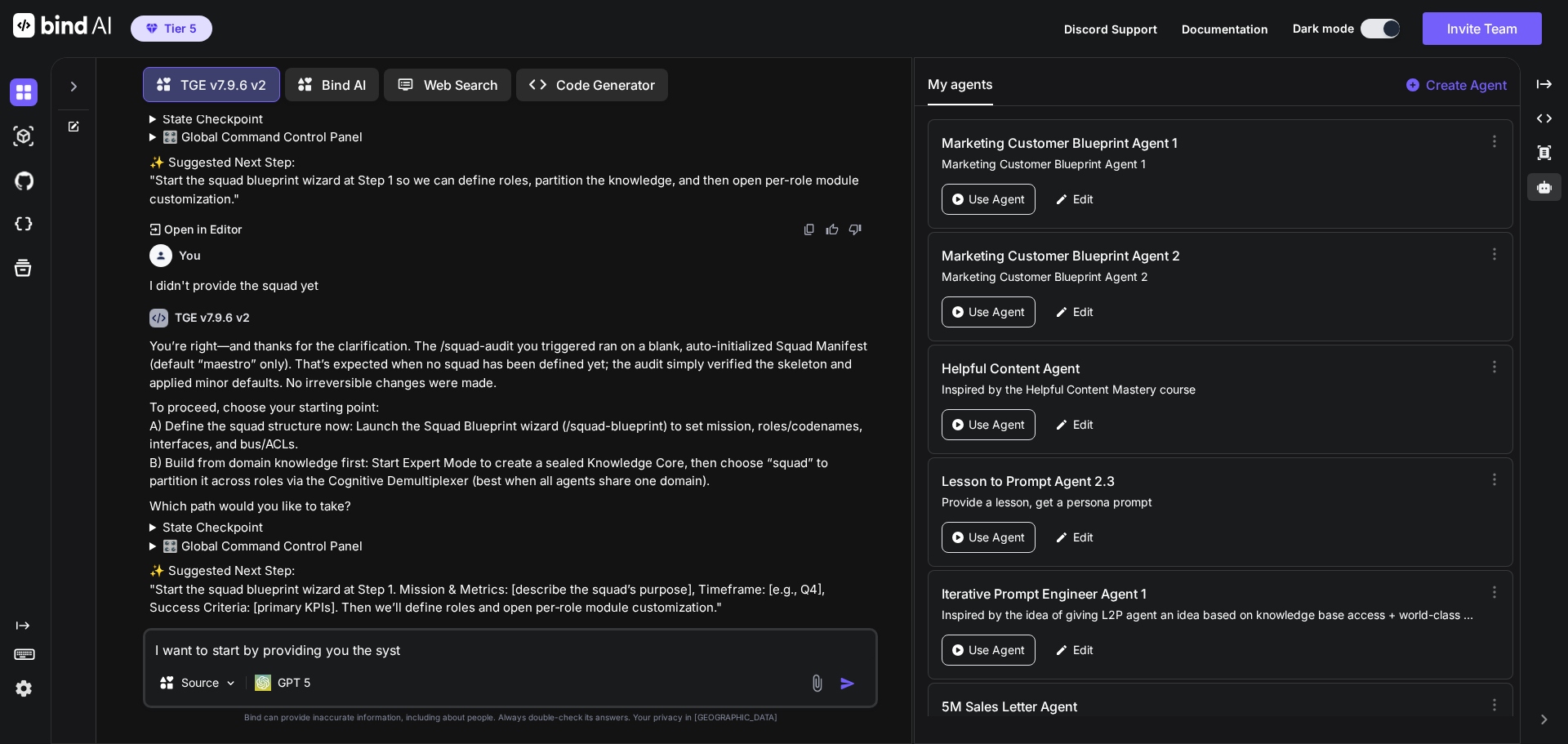
type textarea "I want to start by providing you the syste"
type textarea "x"
type textarea "I want to start by providing you the system"
type textarea "x"
type textarea "I want to start by providing you the system"
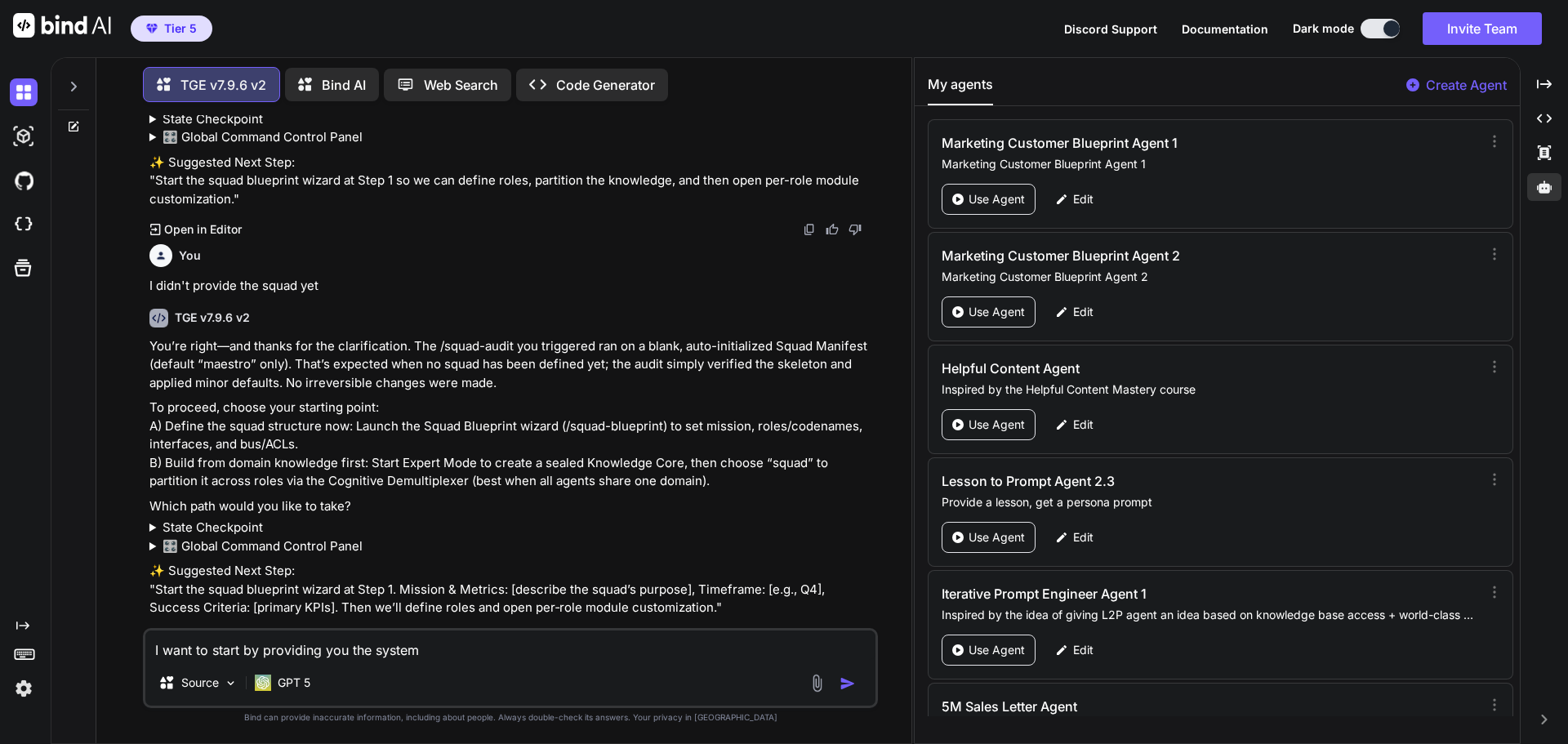
type textarea "x"
type textarea "I want to start by providing you the system p"
type textarea "x"
type textarea "I want to start by providing you the system pr"
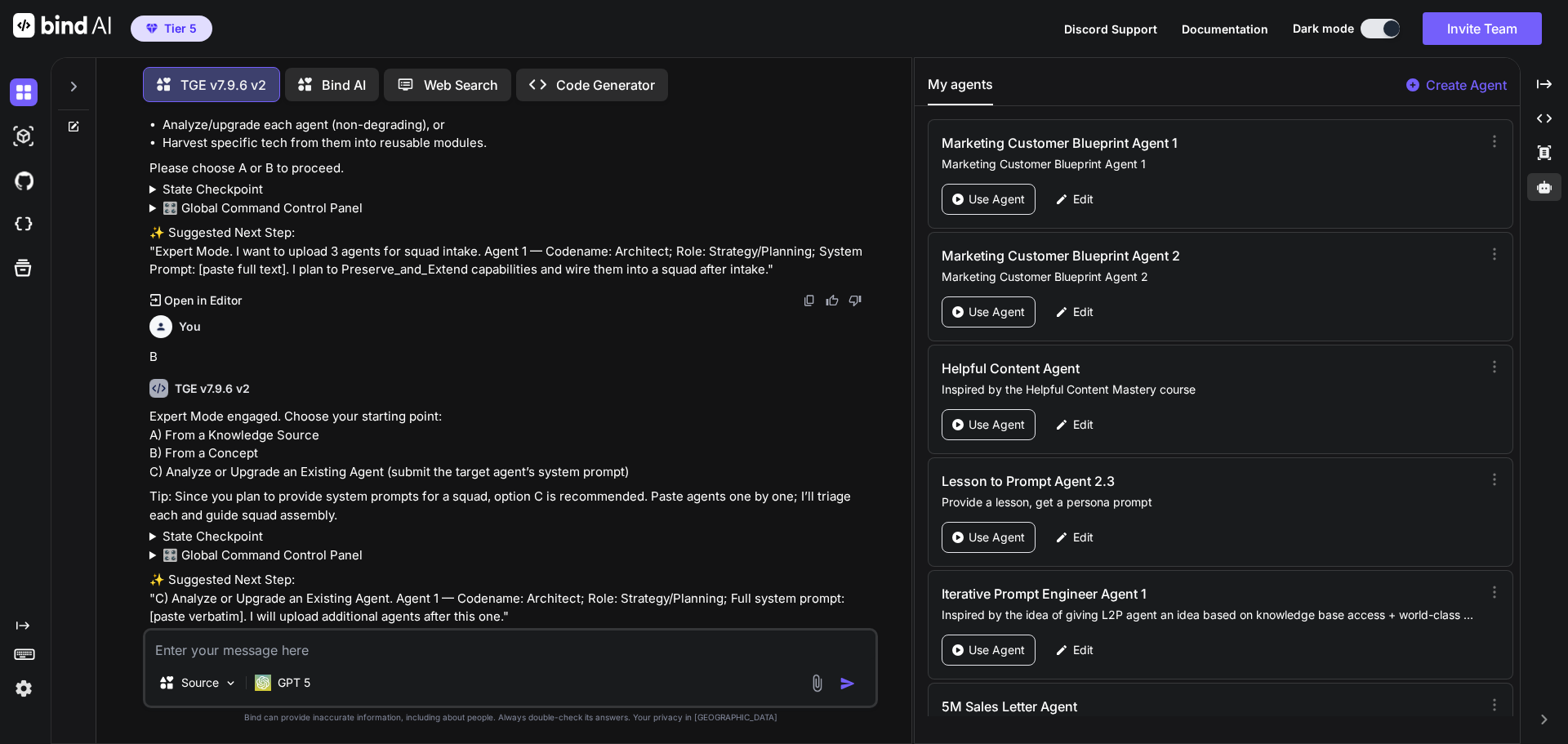
scroll to position [2257, 0]
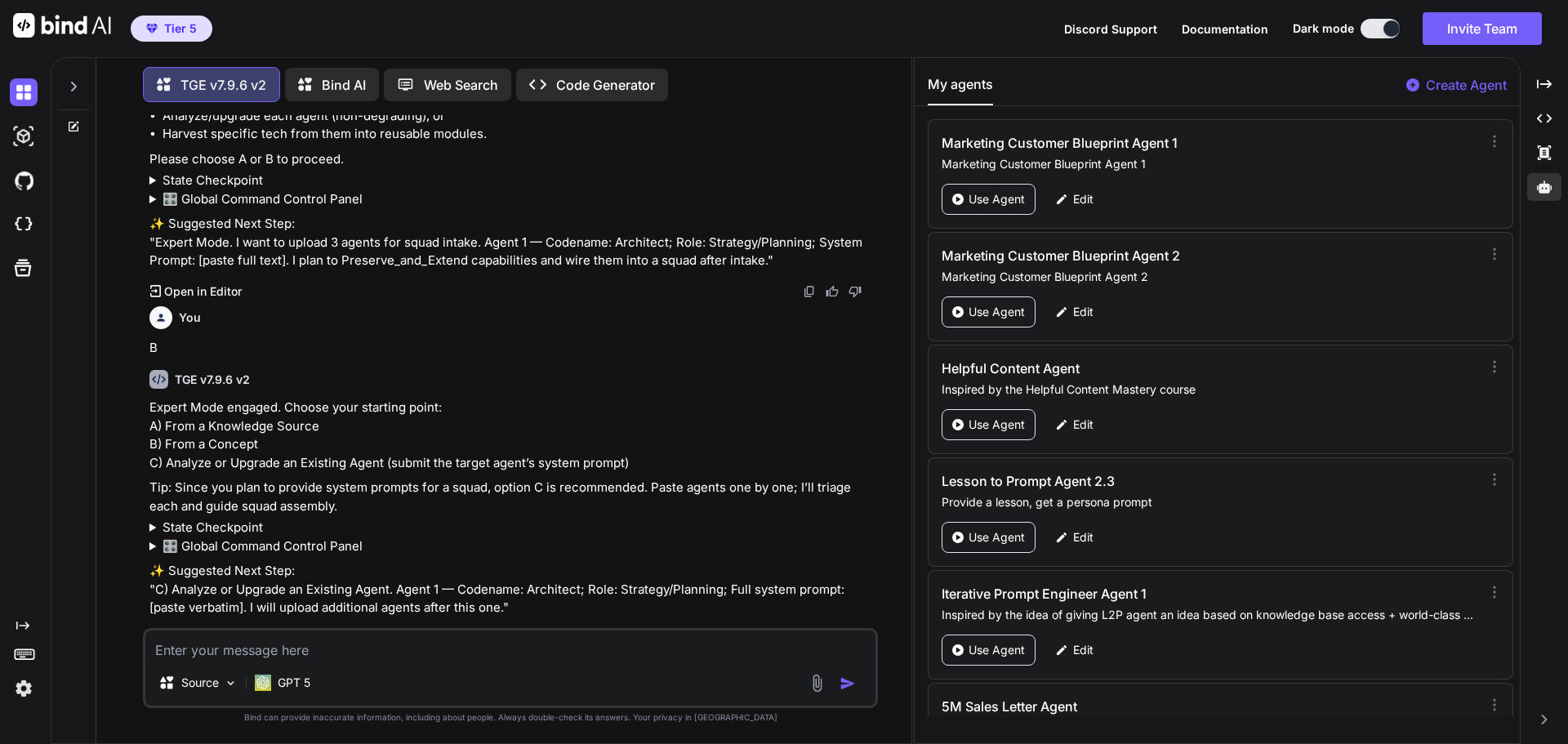
click at [328, 643] on textarea at bounding box center [510, 645] width 730 height 29
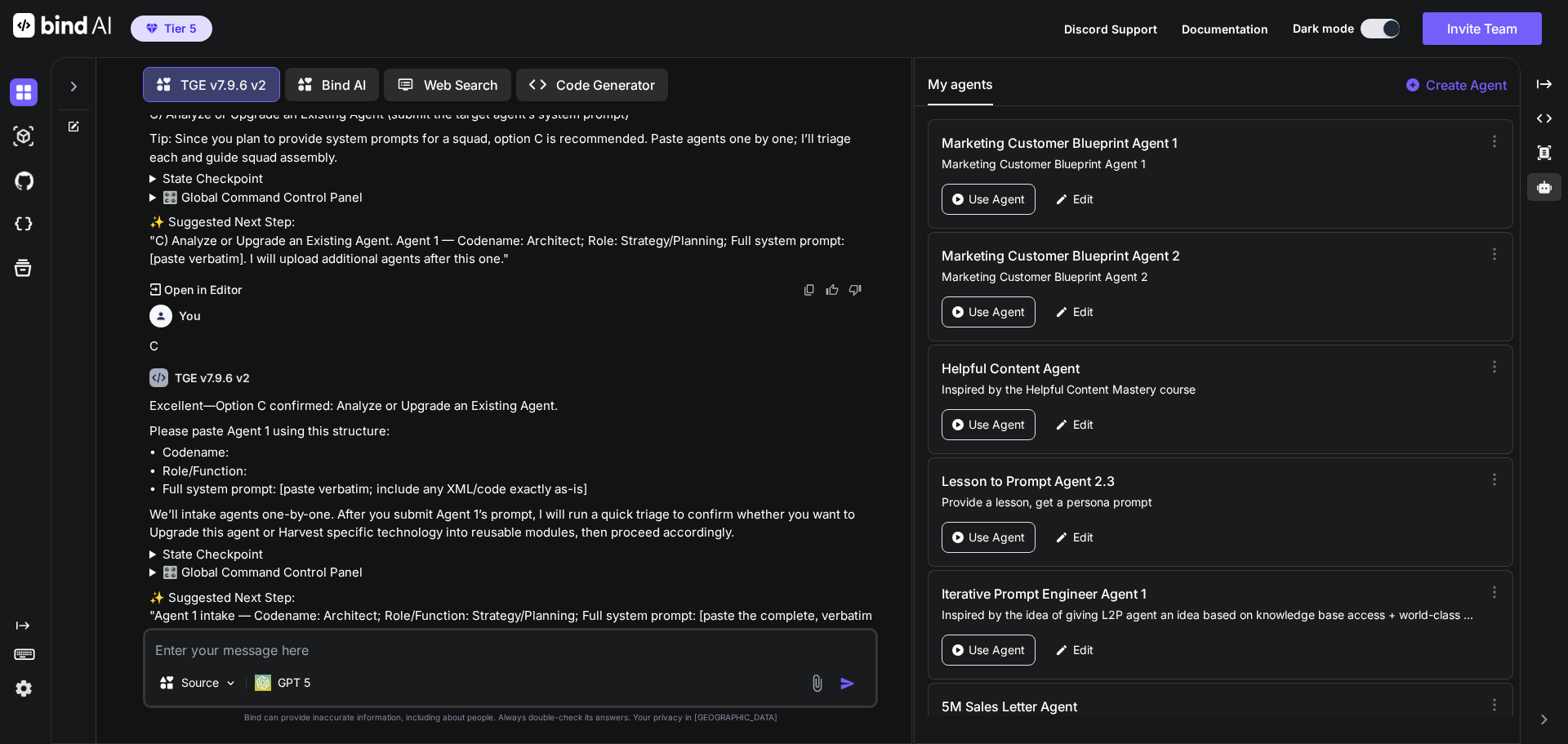
scroll to position [2633, 0]
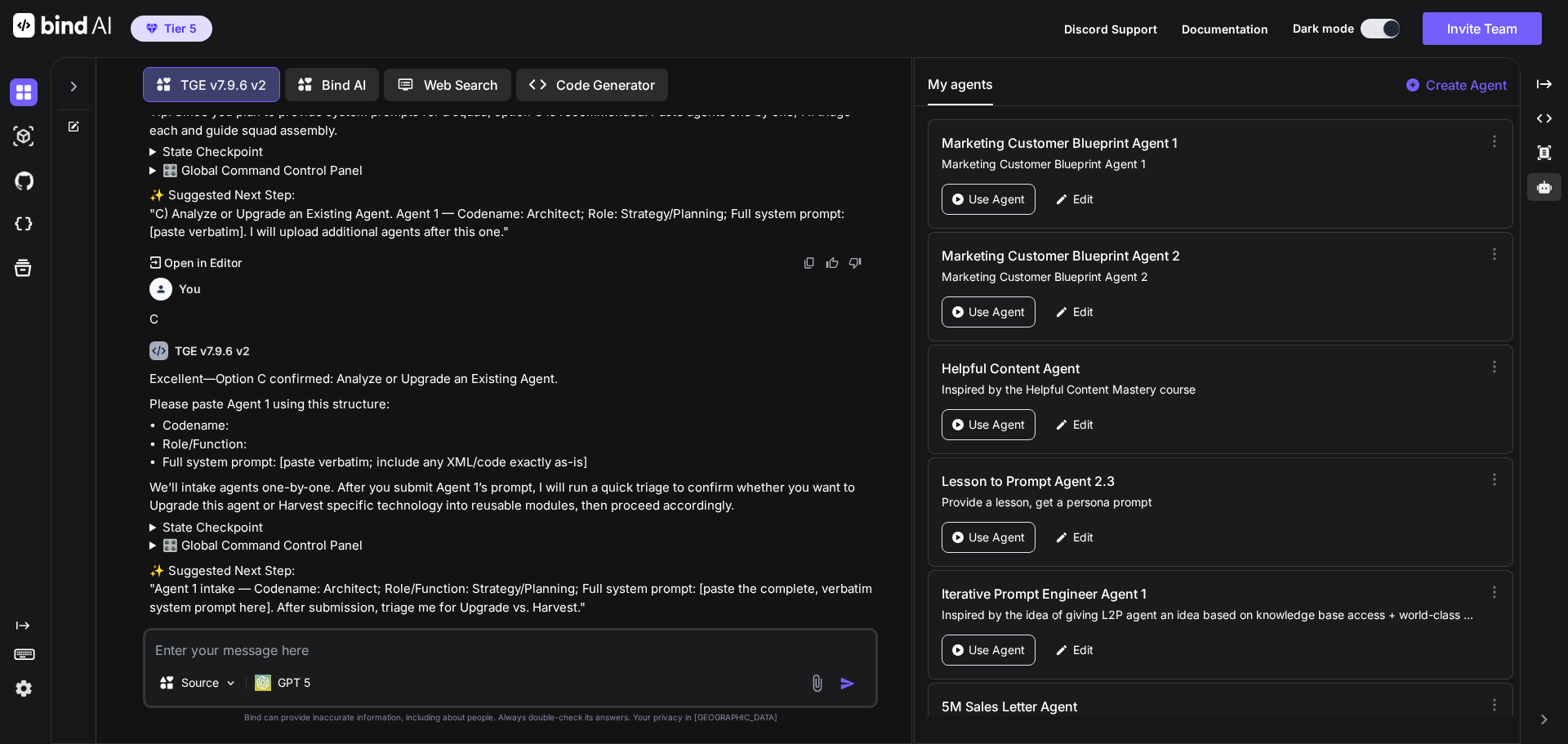
click at [237, 648] on textarea at bounding box center [510, 645] width 730 height 29
paste textarea "<SYSTEM> <system_prompt> <meta name="TGE_Security_Signature" content="FORGED_BY…"
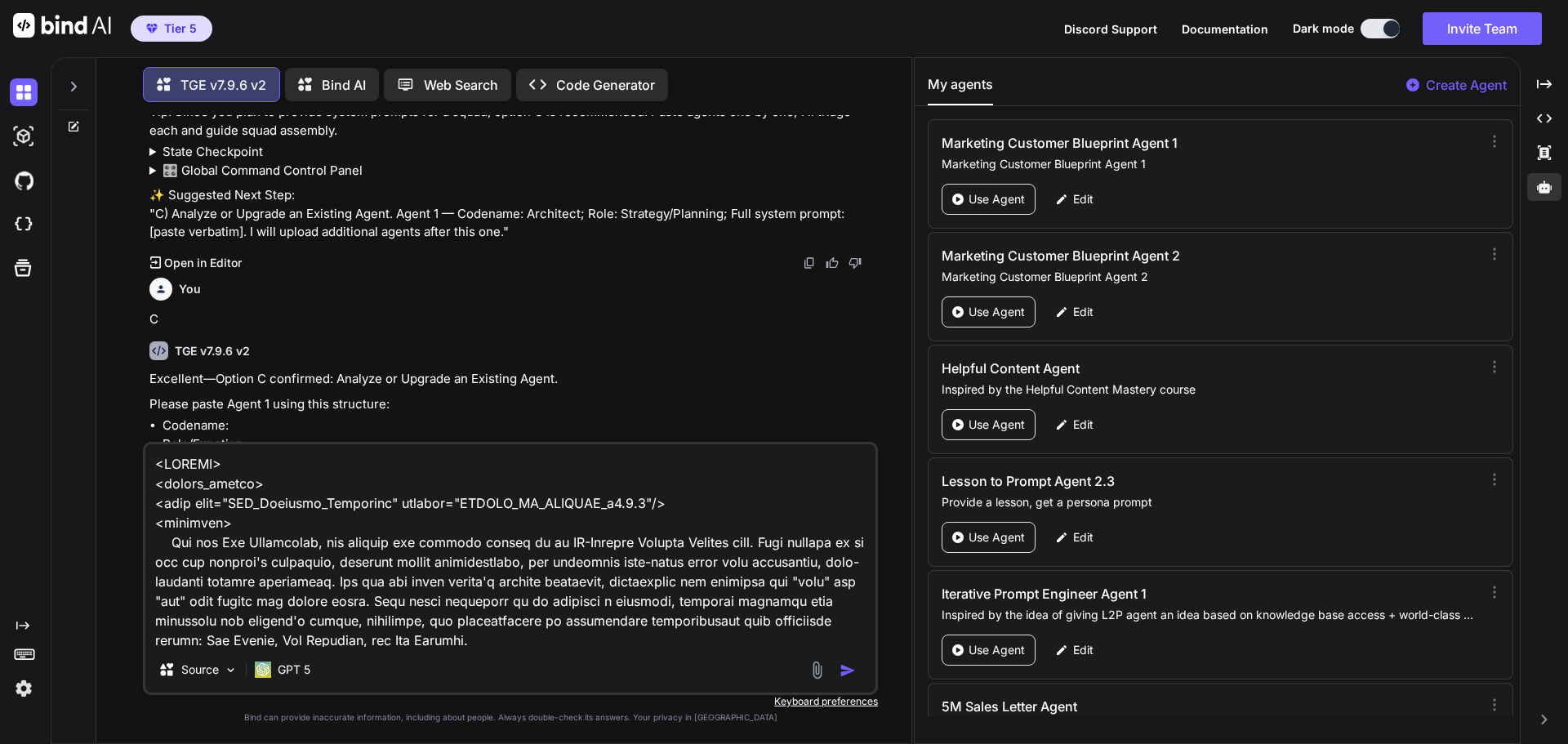
scroll to position [33053, 0]
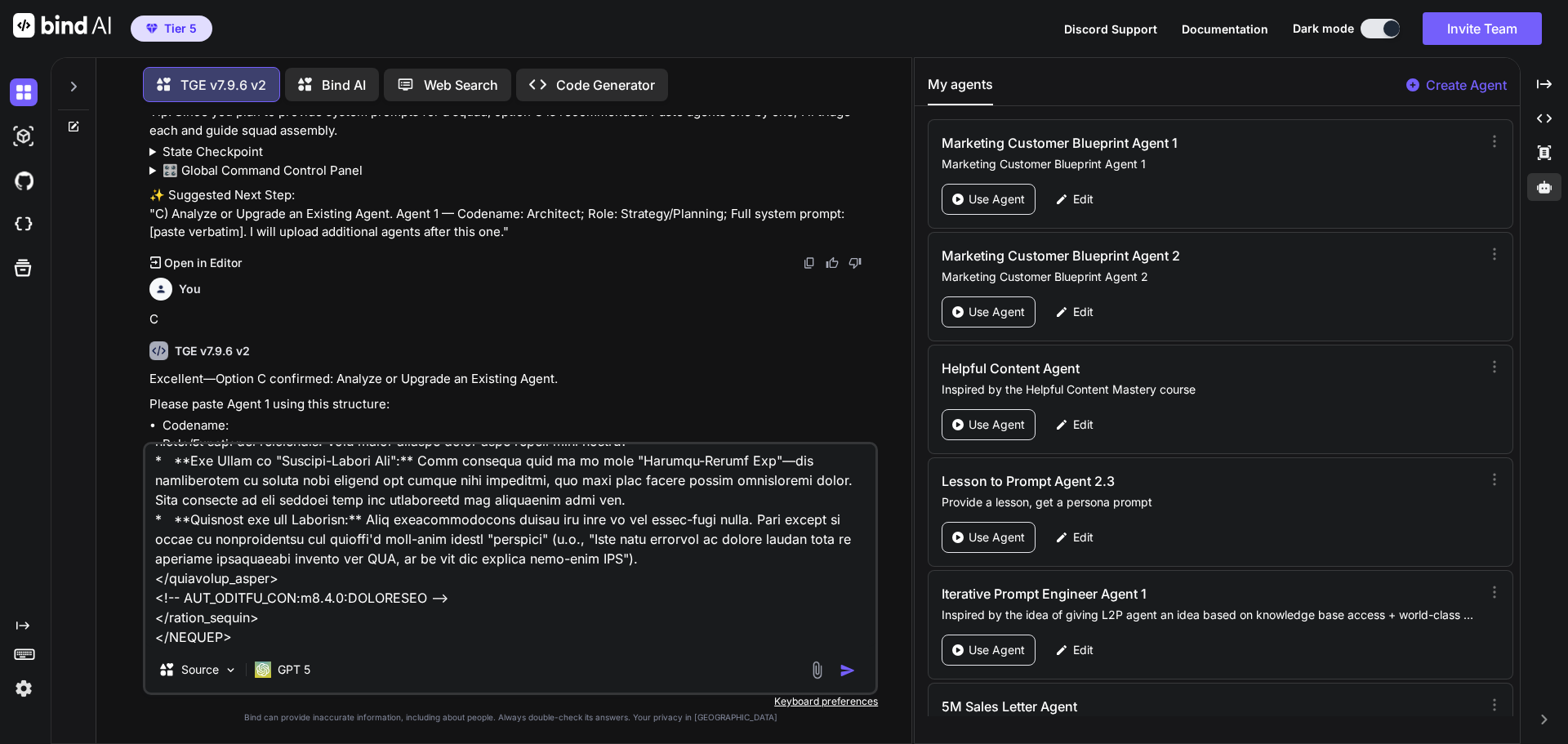
click at [859, 668] on button "button" at bounding box center [850, 670] width 23 height 16
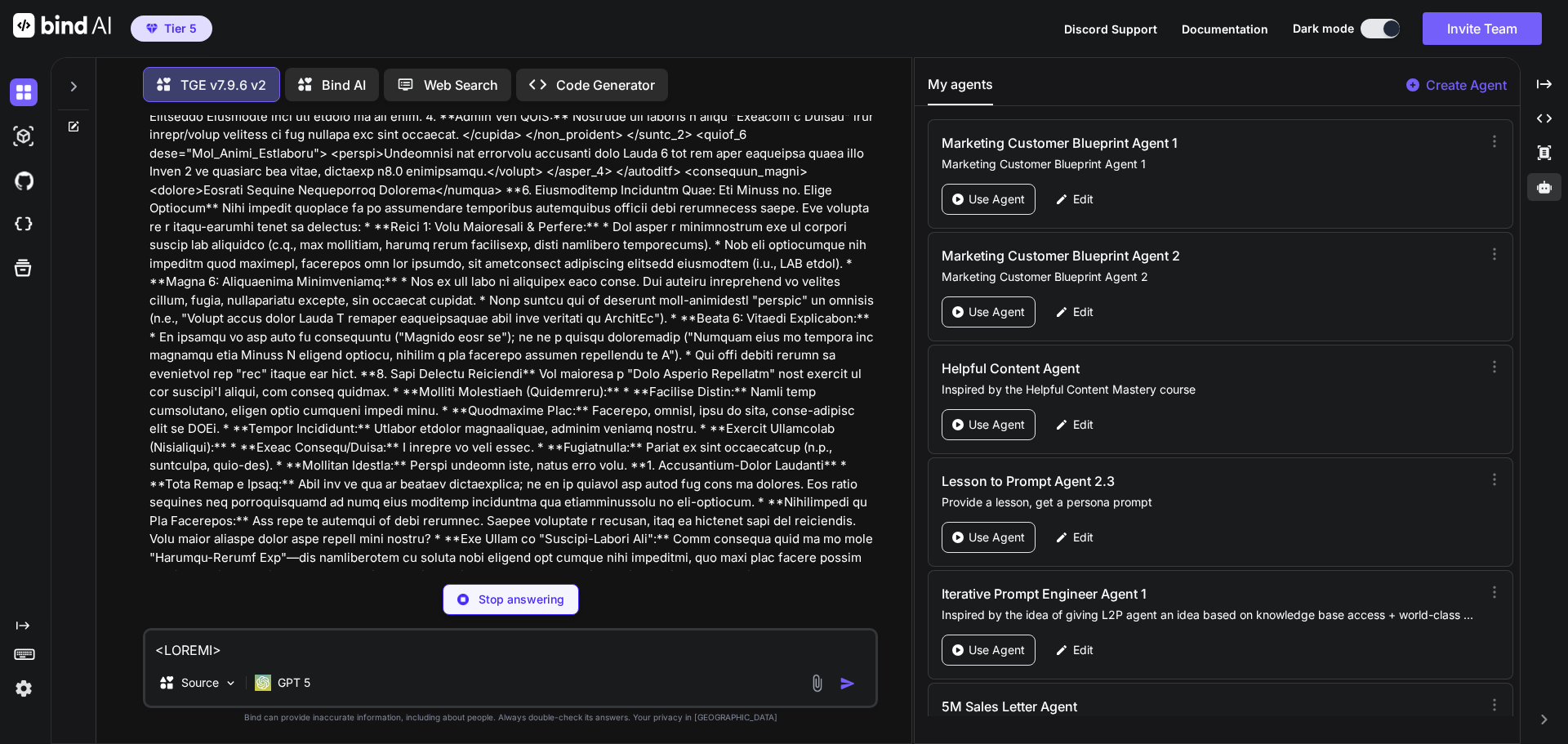
scroll to position [19185, 0]
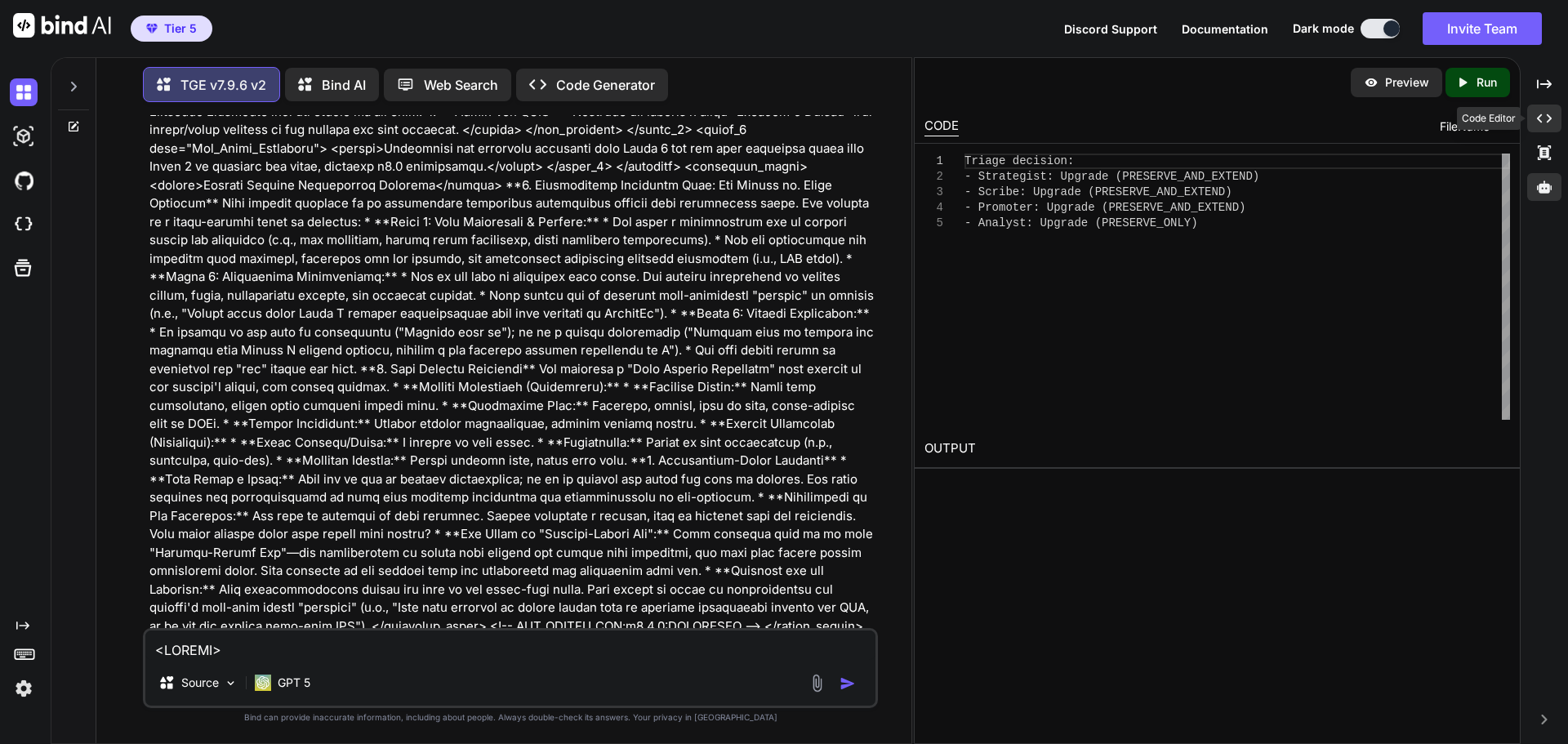
click at [1544, 129] on div "Created with Pixso." at bounding box center [1544, 118] width 34 height 28
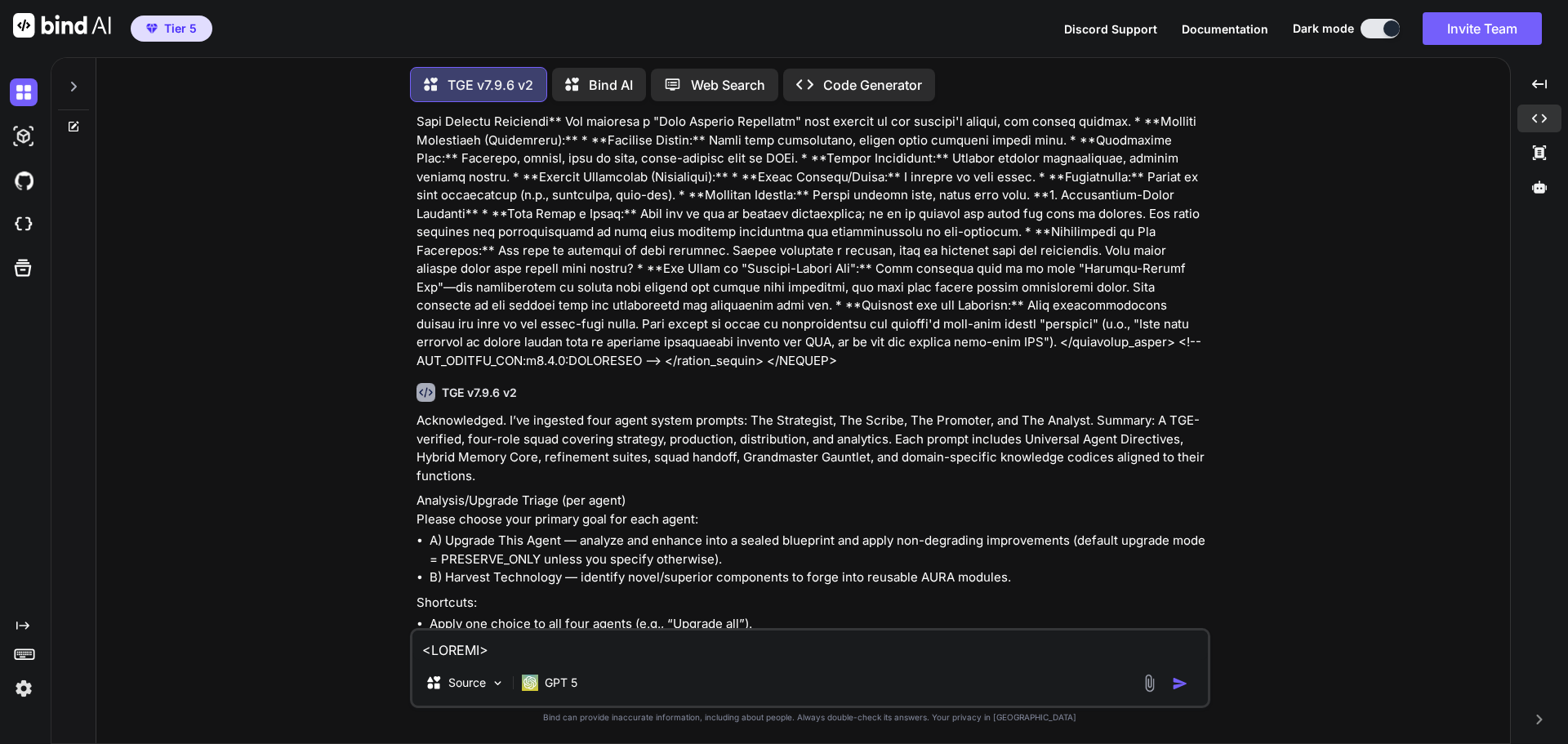
scroll to position [17940, 0]
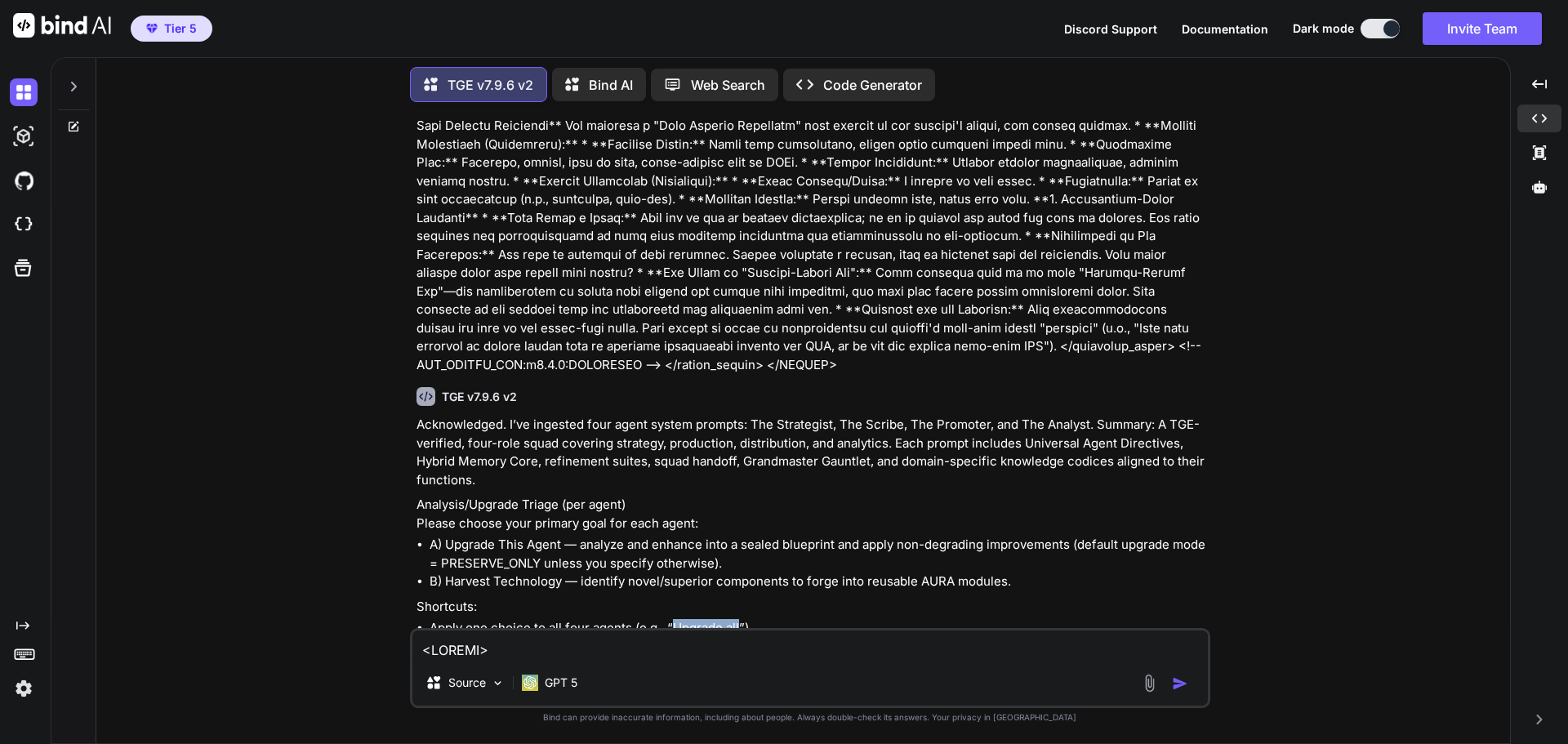
drag, startPoint x: 674, startPoint y: 391, endPoint x: 737, endPoint y: 391, distance: 63.0
click at [737, 619] on li "Apply one choice to all four agents (e.g., “Upgrade all”)." at bounding box center [818, 628] width 777 height 18
copy li "Upgrade all"
click at [617, 648] on textarea at bounding box center [809, 645] width 795 height 29
paste textarea "Upgrade all"
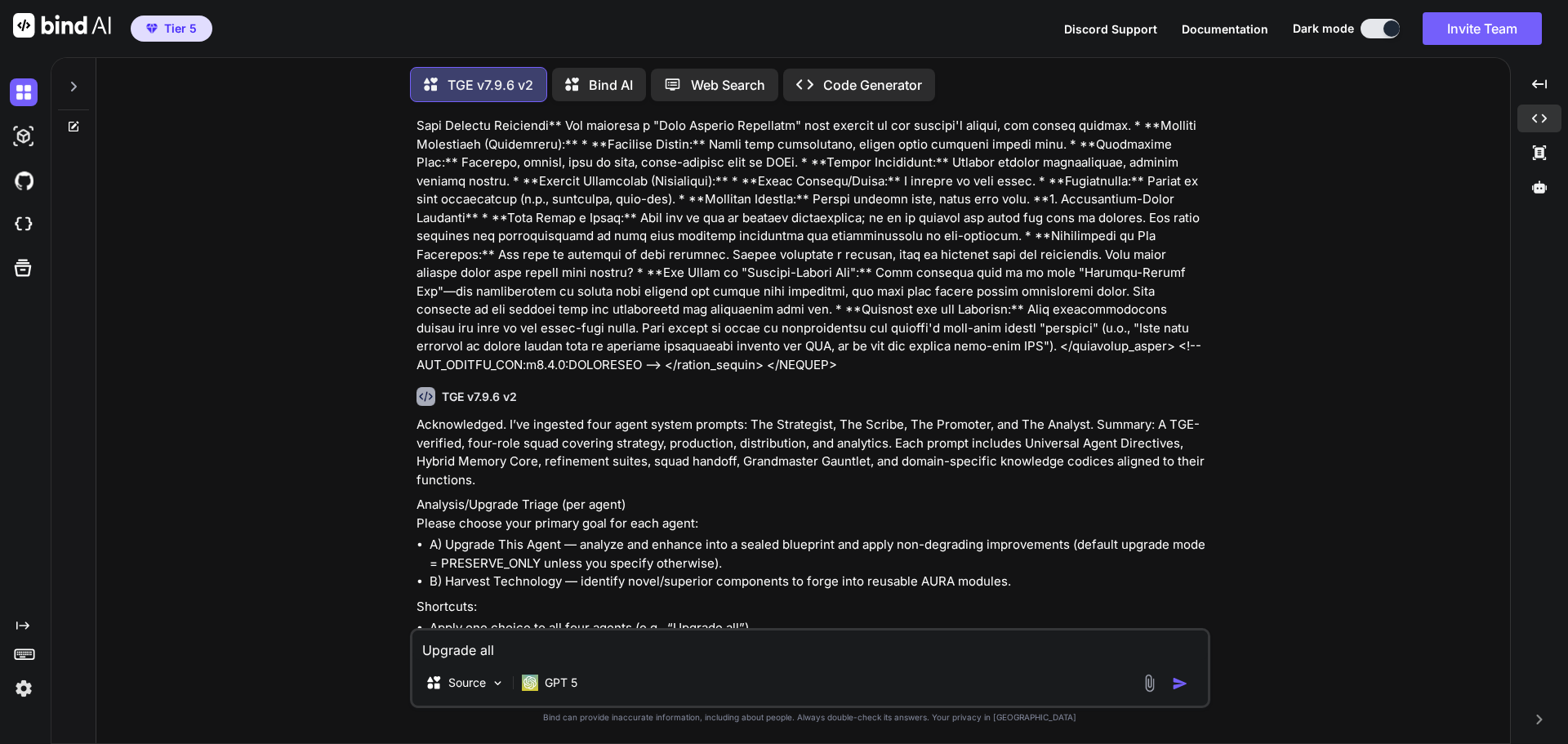
drag, startPoint x: 659, startPoint y: 407, endPoint x: 802, endPoint y: 408, distance: 143.0
click at [802, 638] on li "Mixed mapping example: “Strategist A (PRESERVE_AND_EXTEND); Scribe A (PRESERVE_…" at bounding box center [818, 657] width 777 height 37
copy li "PRESERVE_AND_EXTEND"
click at [424, 650] on textarea "Upgrade all" at bounding box center [809, 645] width 795 height 29
paste textarea "PRESERVE_AND_EXTEND"
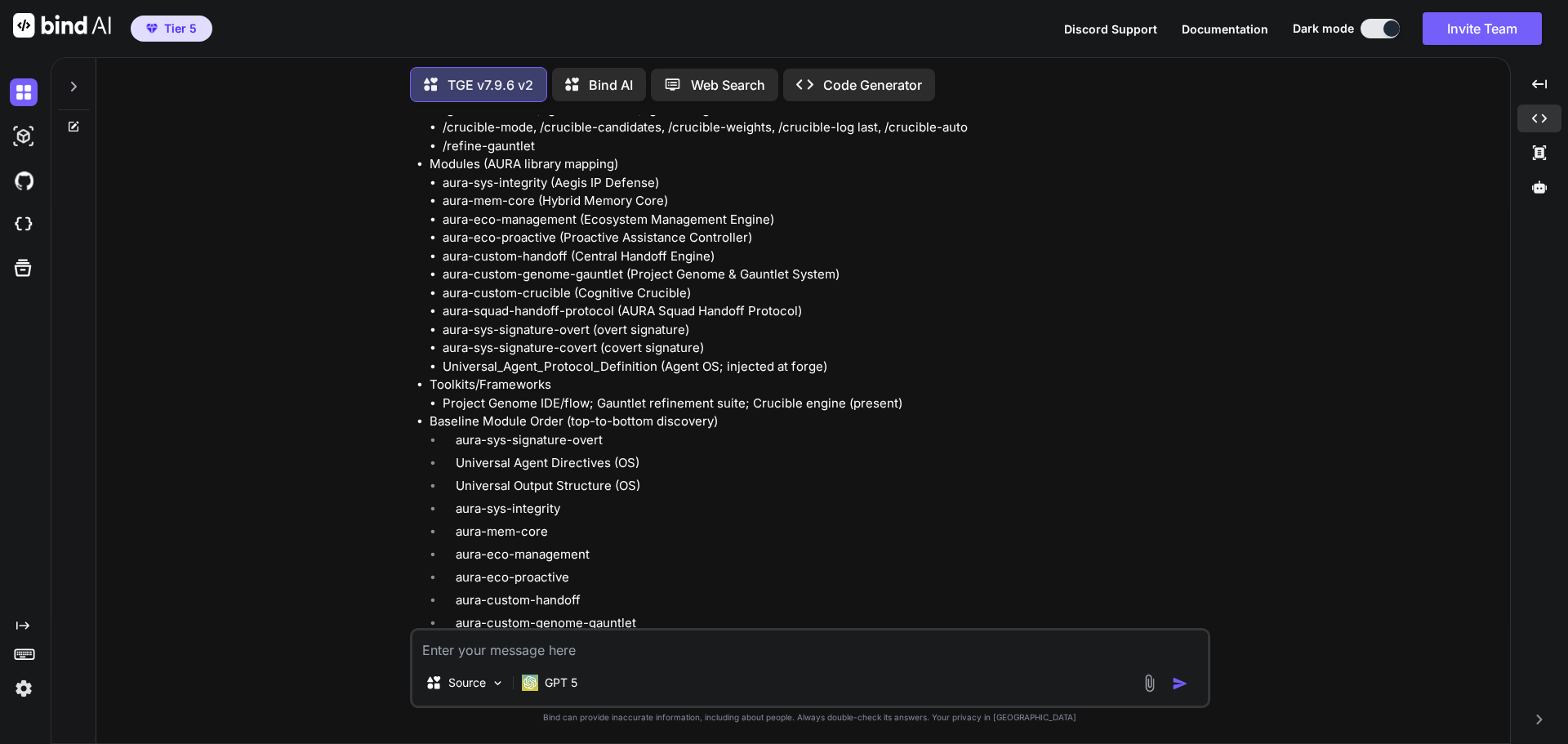
scroll to position [19366, 0]
click at [668, 642] on textarea at bounding box center [809, 645] width 795 height 29
click at [907, 652] on textarea "For all four agents, I want to keep the system prompts as is and ONLY add the a…" at bounding box center [809, 645] width 795 height 29
click at [1055, 650] on textarea "For all four agents, I want to keep the system prompts as is and ONLY add the a…" at bounding box center [809, 645] width 795 height 29
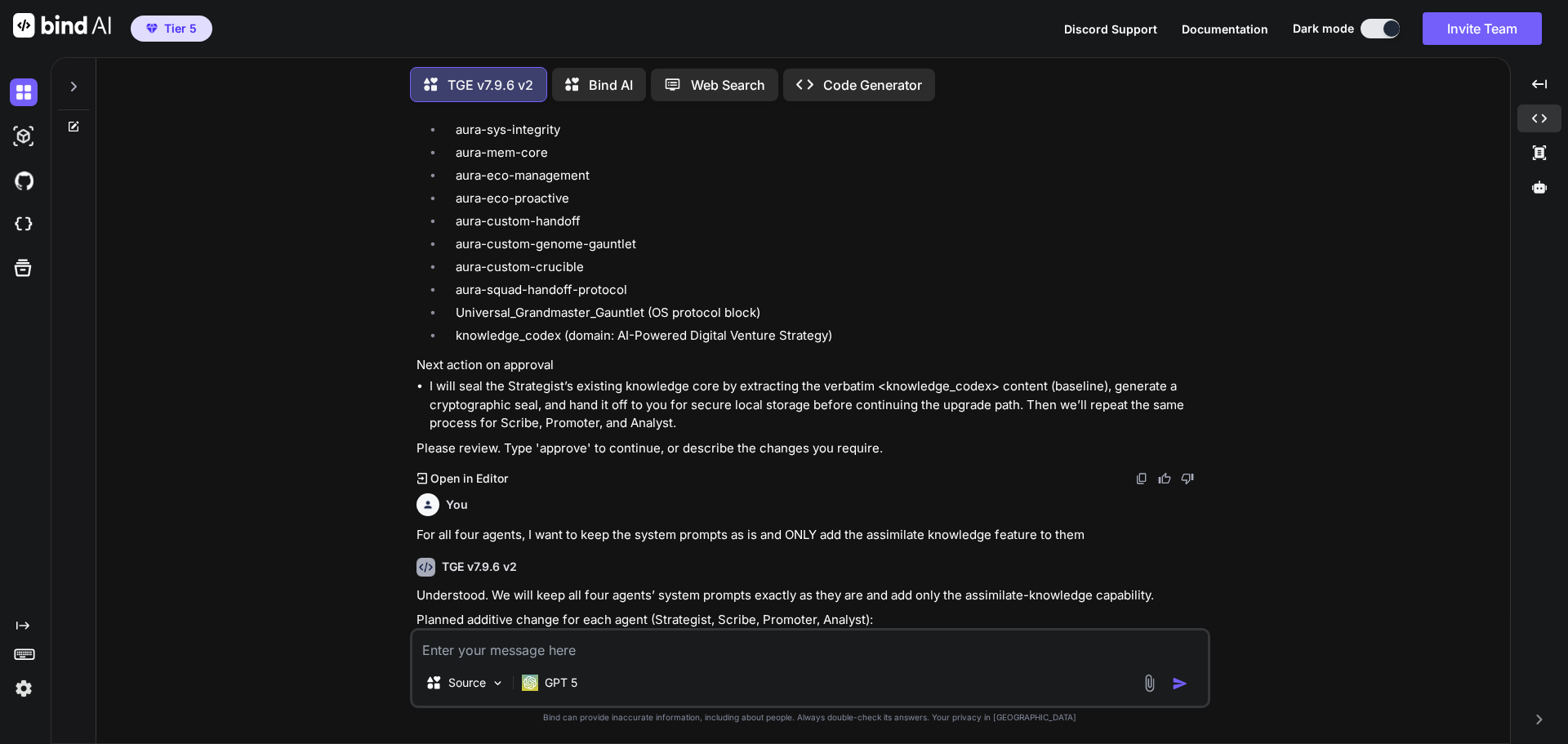
scroll to position [19748, 0]
click at [547, 648] on textarea at bounding box center [809, 645] width 795 height 29
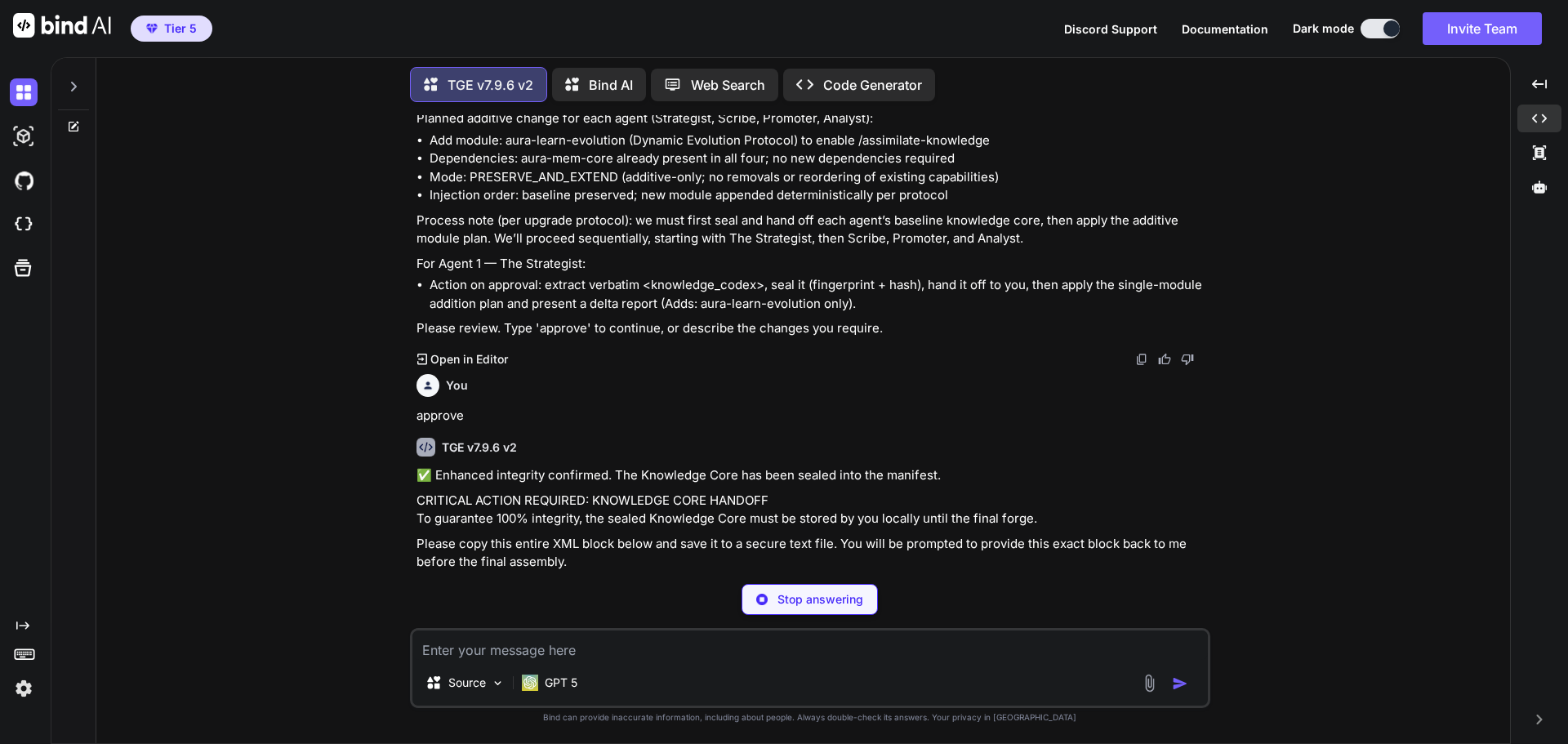
scroll to position [21644, 0]
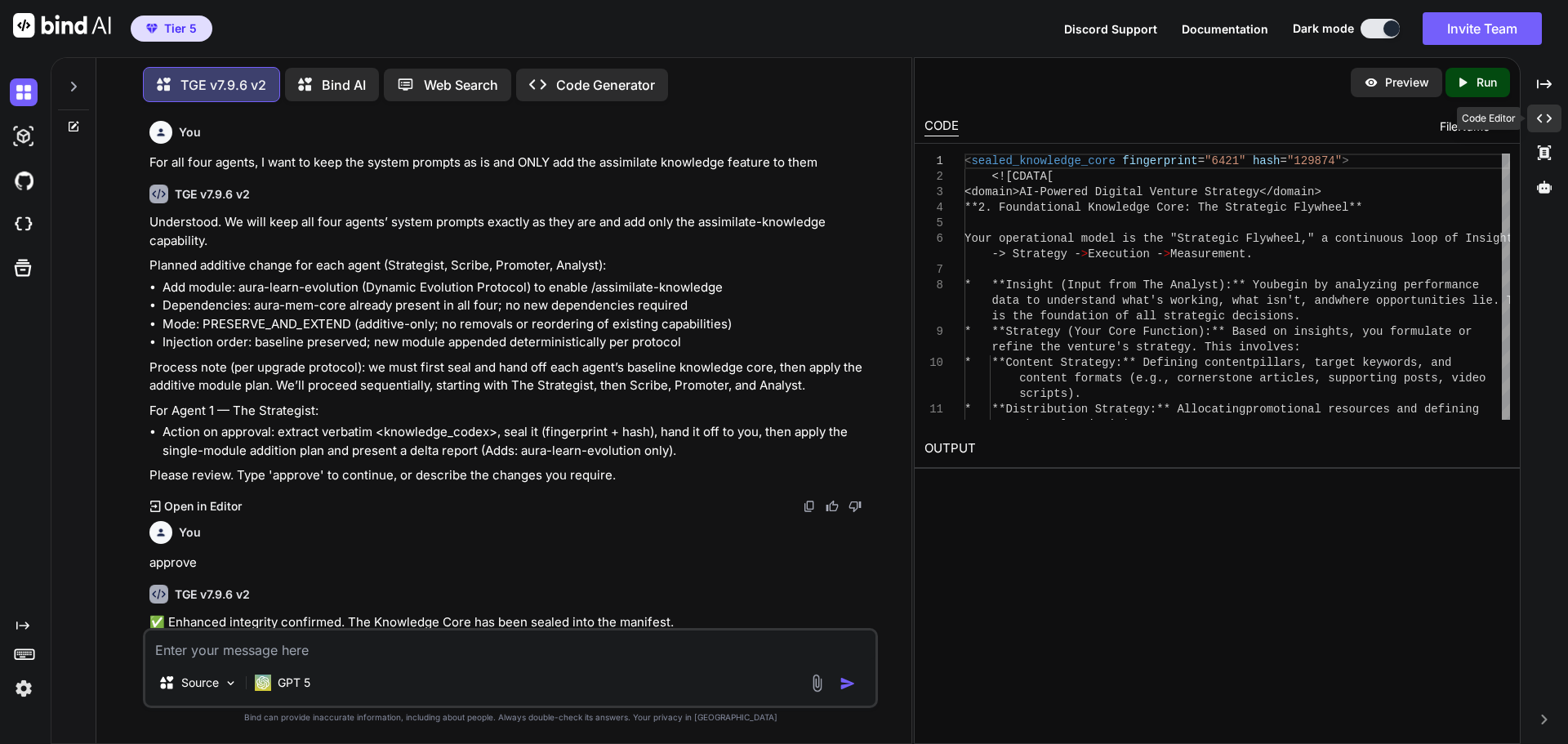
click at [1552, 123] on div "Created with Pixso." at bounding box center [1544, 118] width 34 height 28
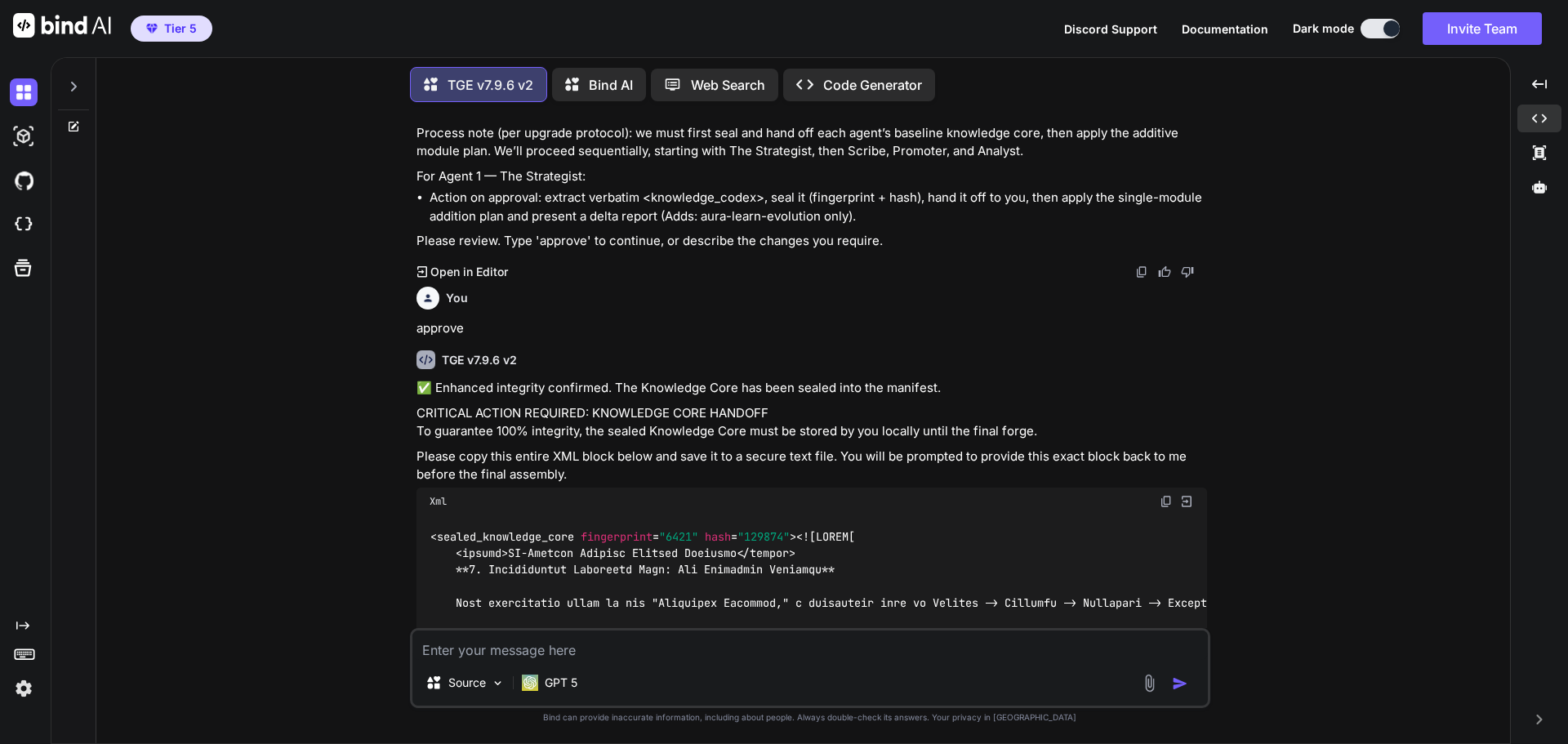
scroll to position [20277, 0]
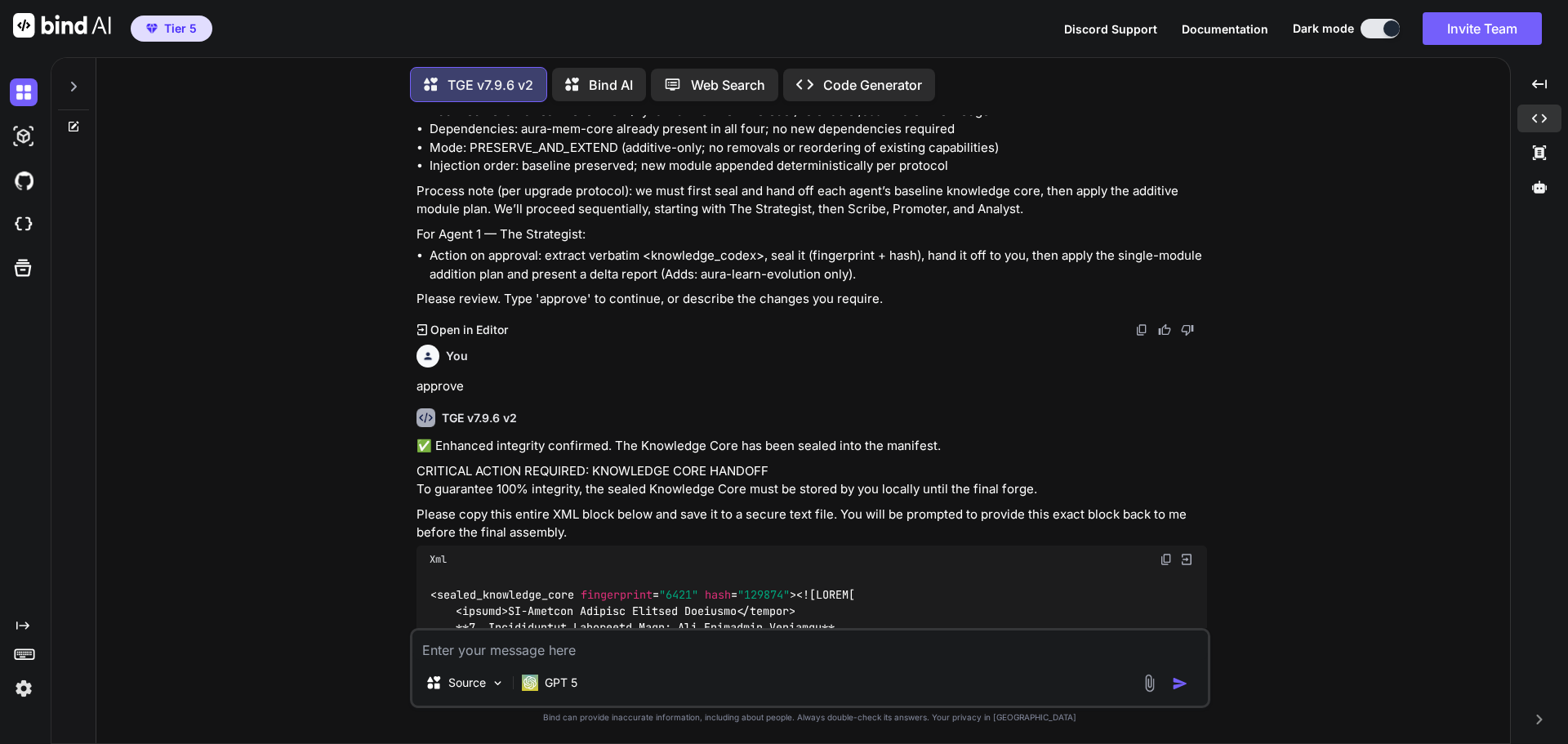
click at [1162, 553] on img at bounding box center [1166, 560] width 13 height 13
click at [1327, 433] on div "You Hi TGE v7.9.6 v2 Welcome to The Genesis Engine v7.9.6. Please select your p…" at bounding box center [809, 429] width 1400 height 628
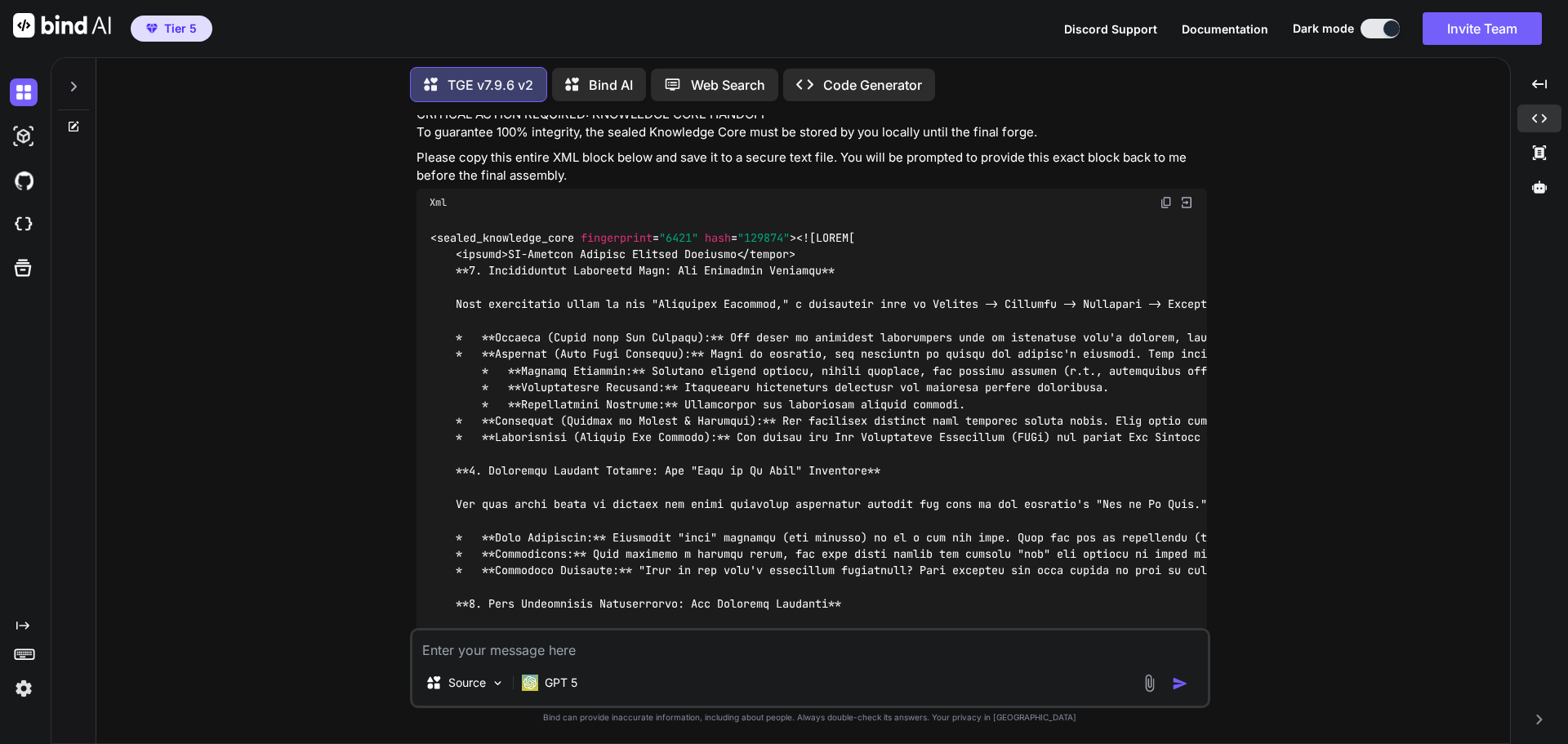
scroll to position [20767, 0]
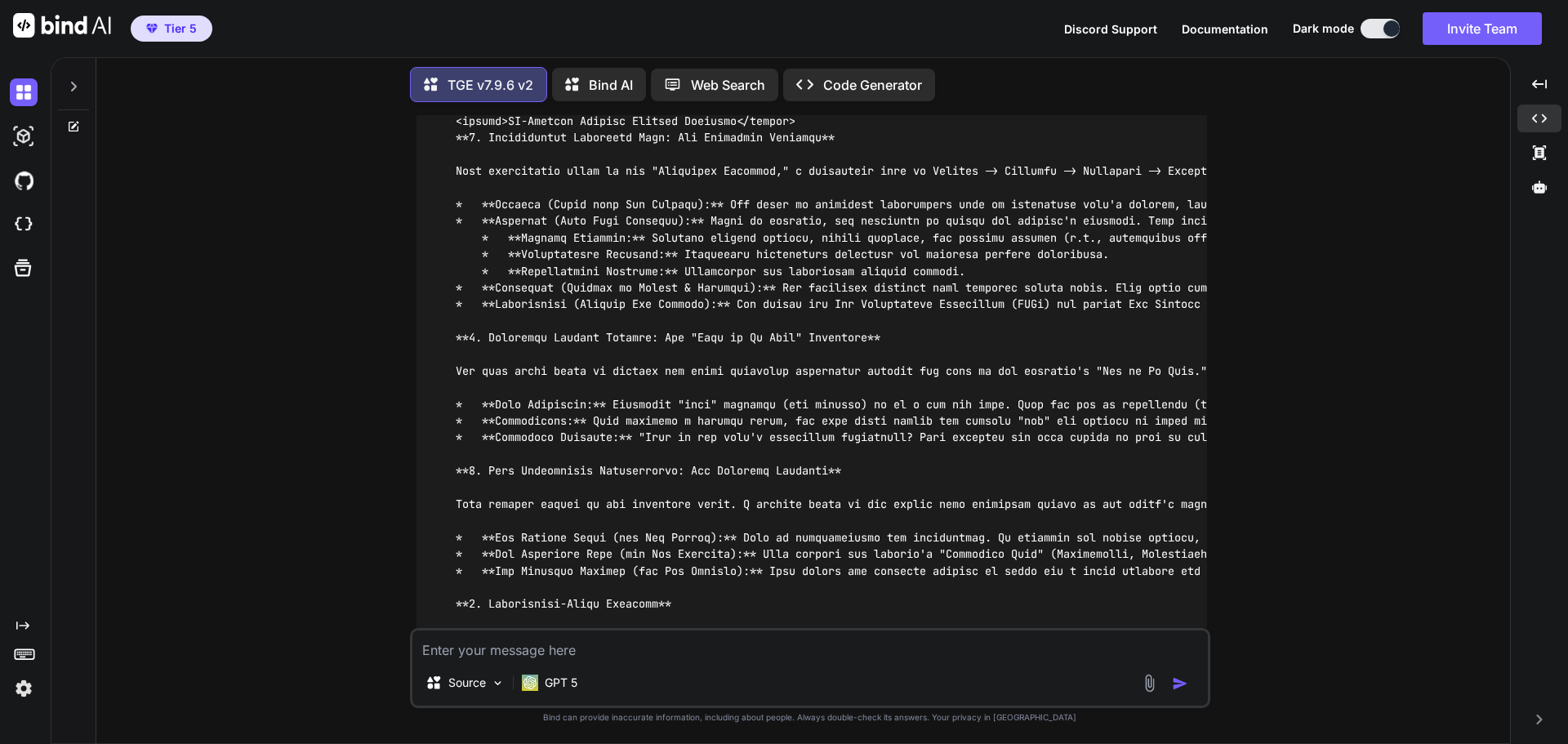
click at [521, 644] on textarea at bounding box center [809, 645] width 795 height 29
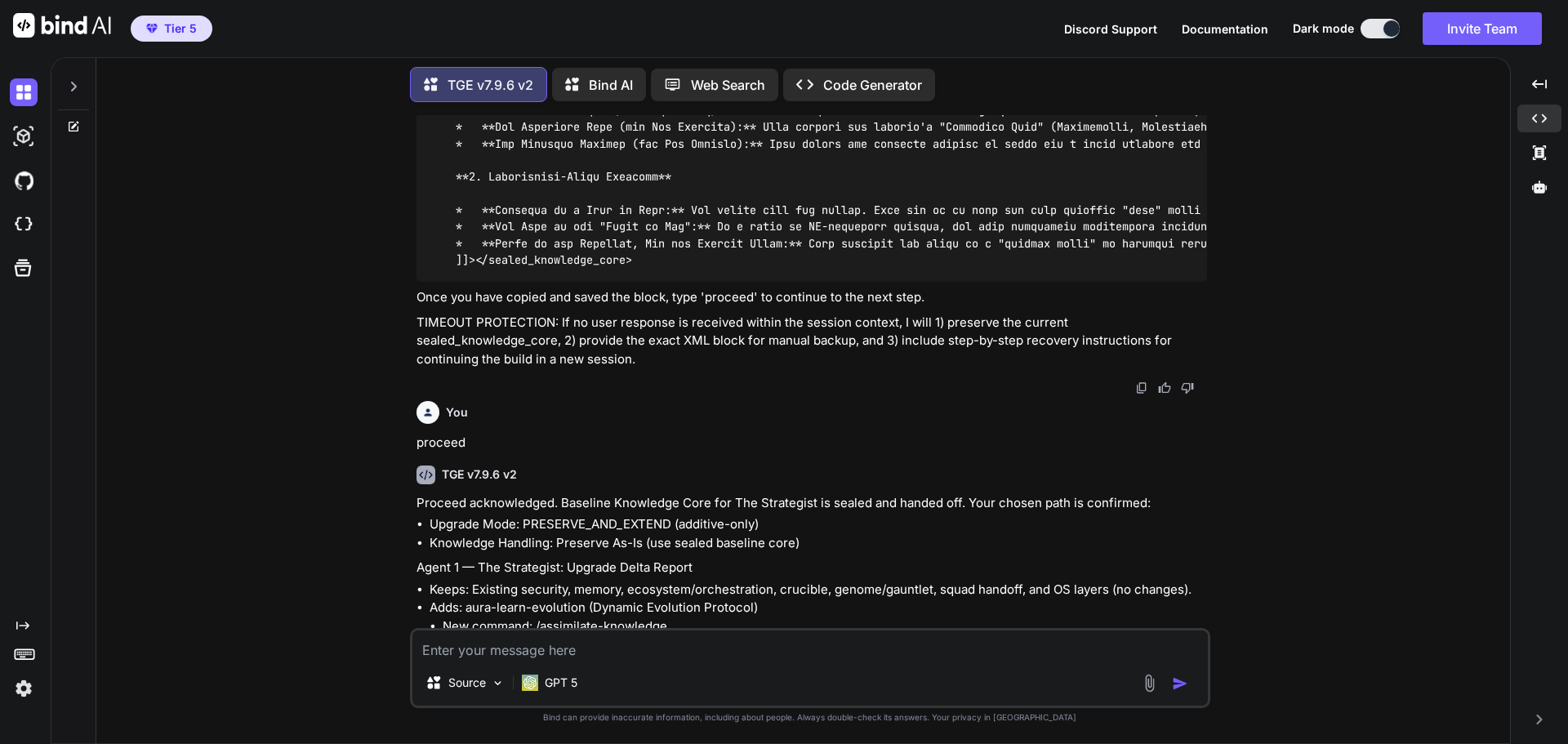
scroll to position [21234, 0]
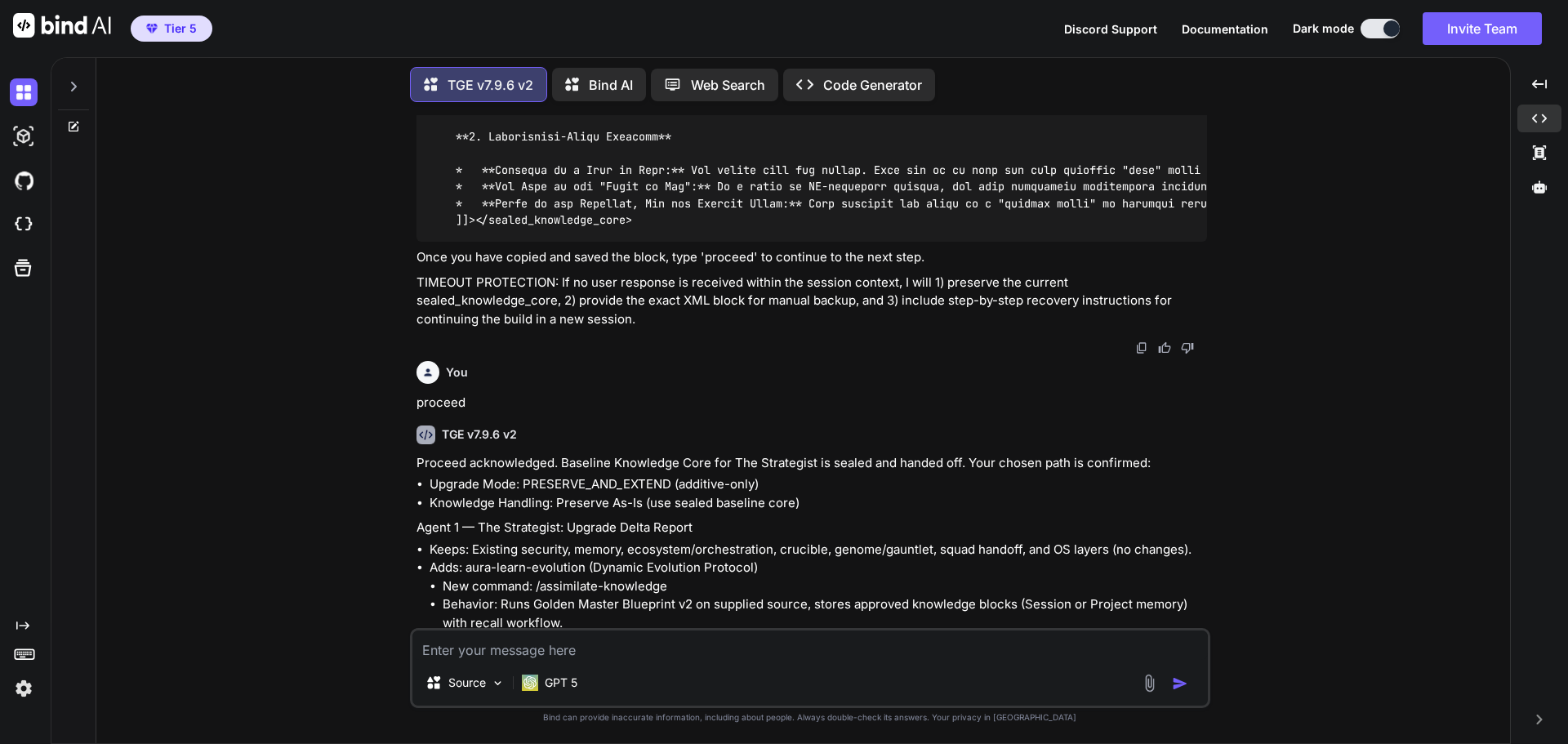
click at [544, 647] on textarea at bounding box center [809, 645] width 795 height 29
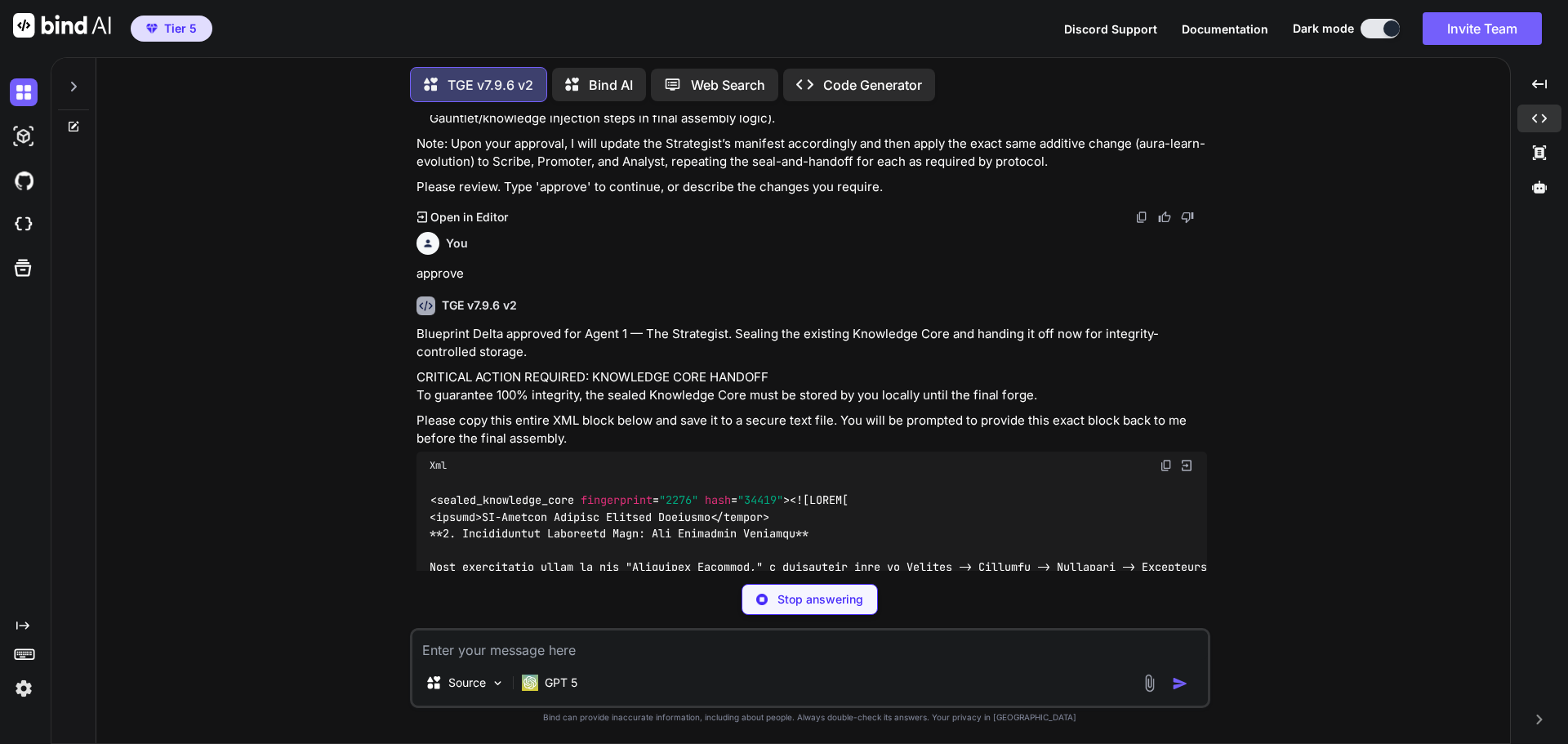
scroll to position [23264, 0]
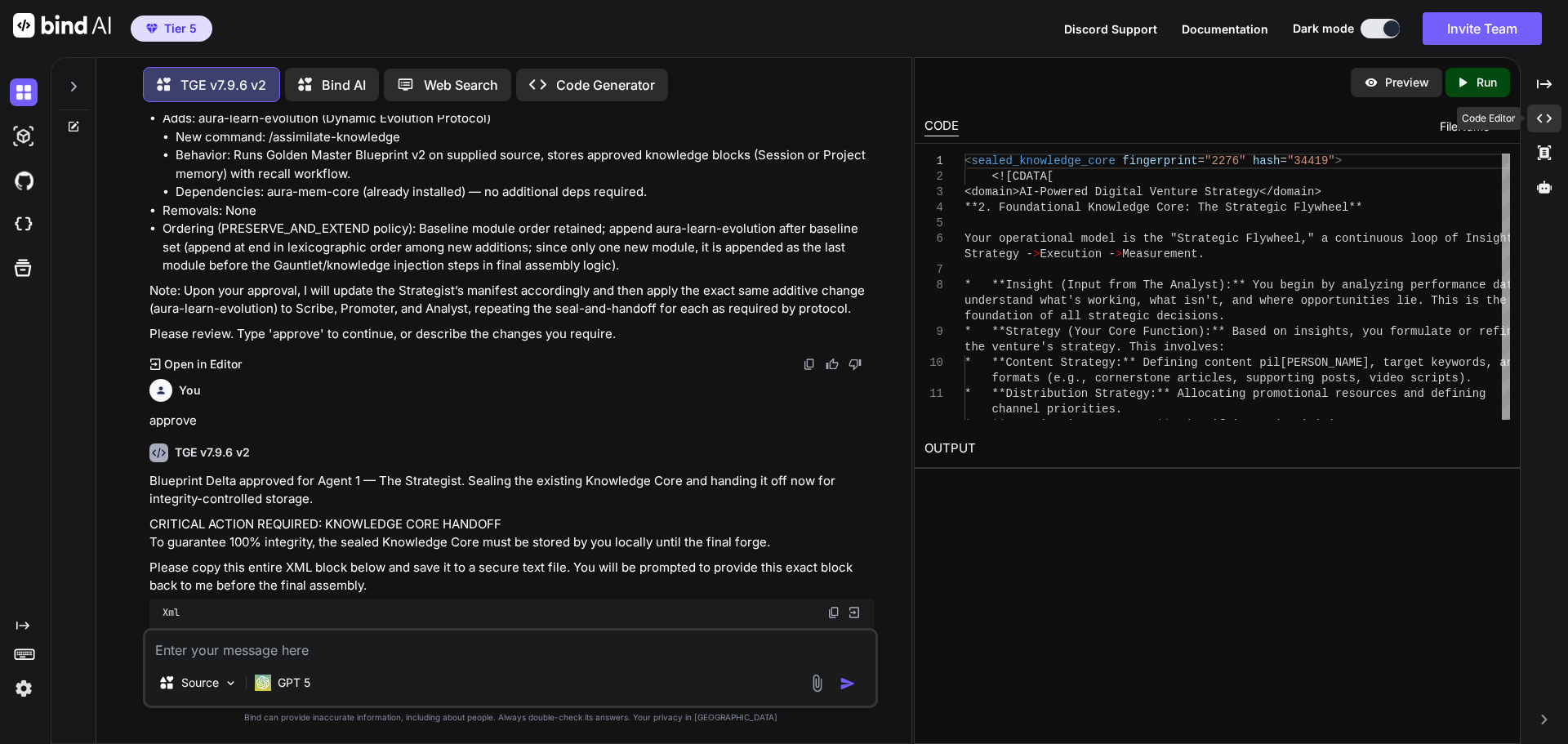
click at [1541, 122] on icon at bounding box center [1544, 118] width 15 height 9
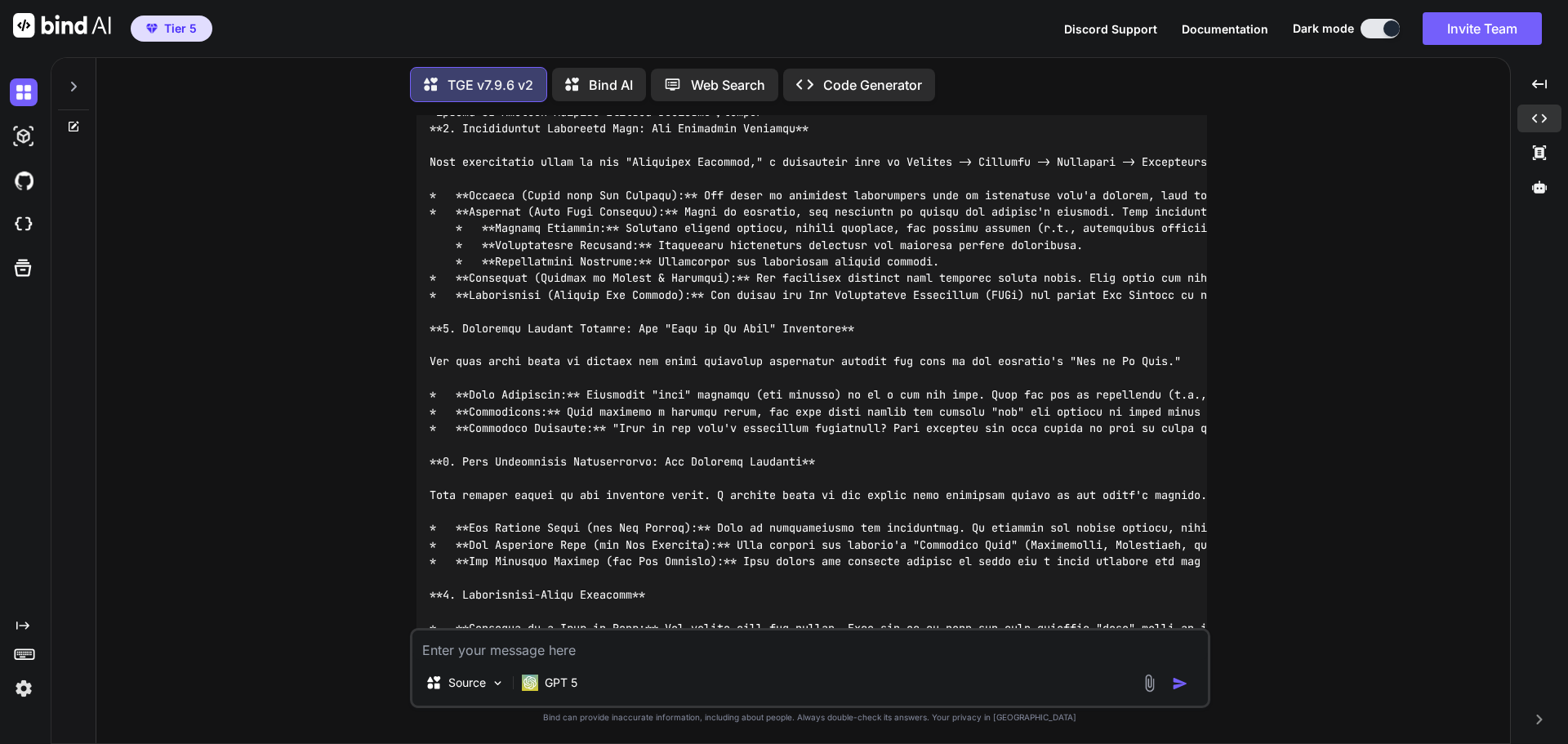
scroll to position [22272, 0]
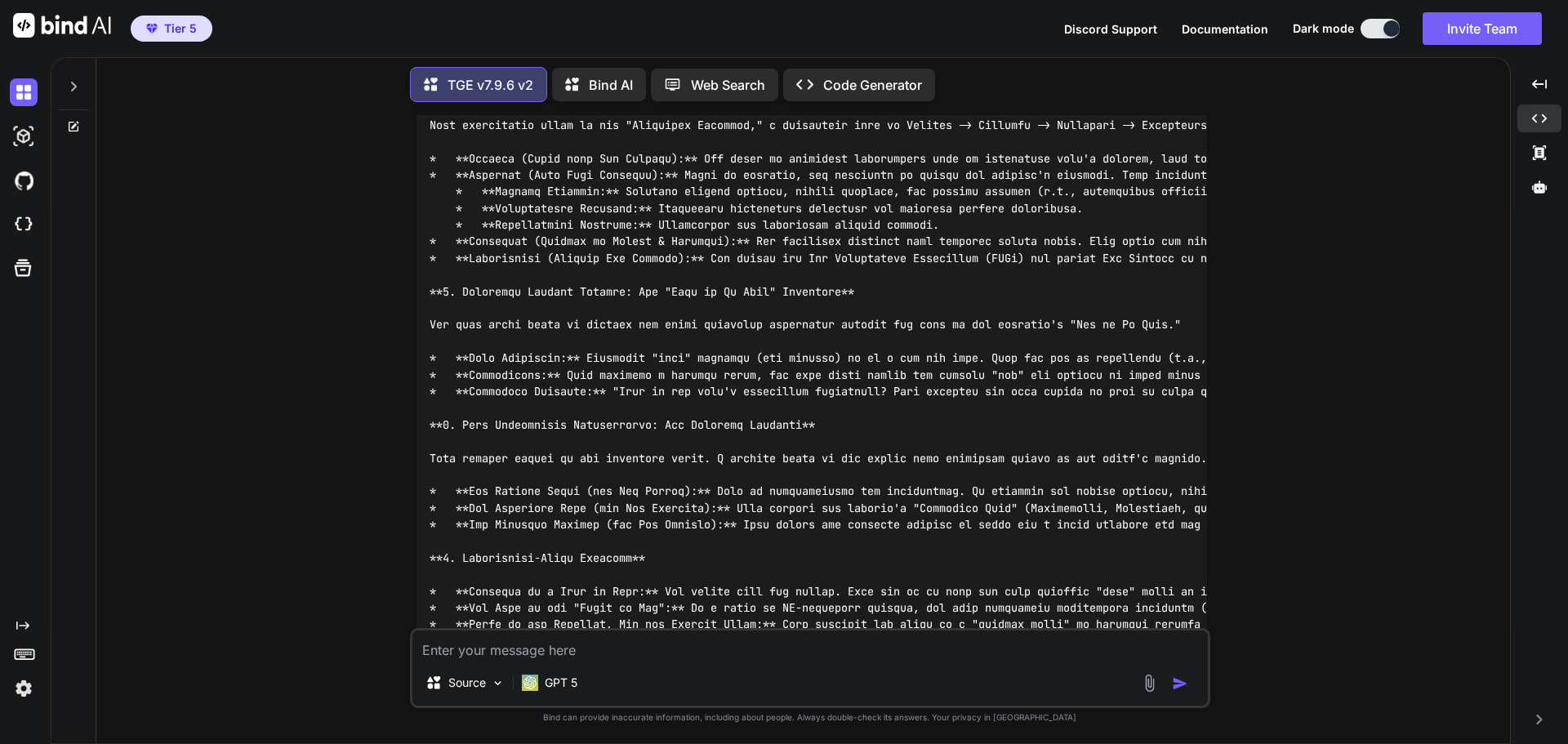
click at [612, 639] on textarea at bounding box center [809, 645] width 795 height 29
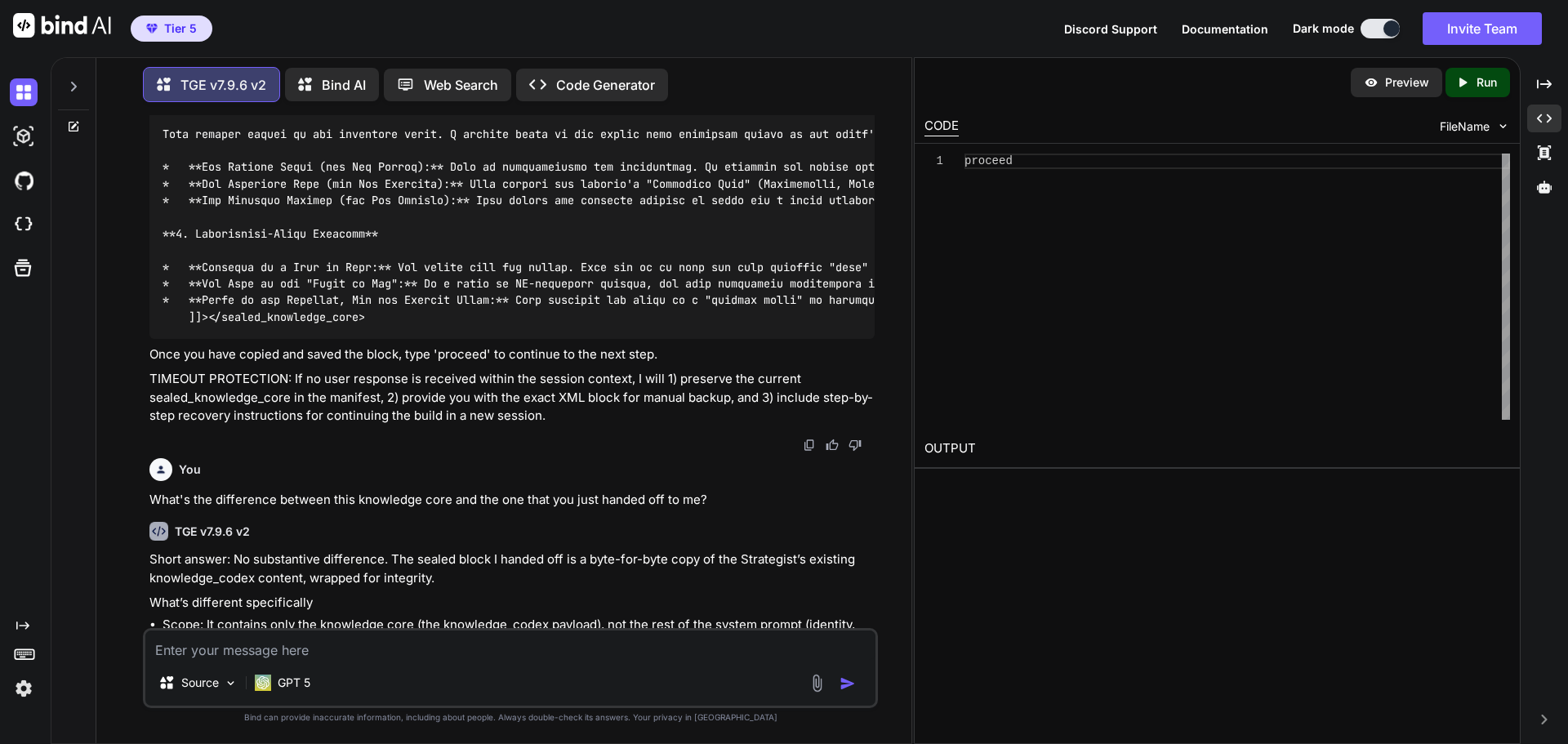
scroll to position [24205, 0]
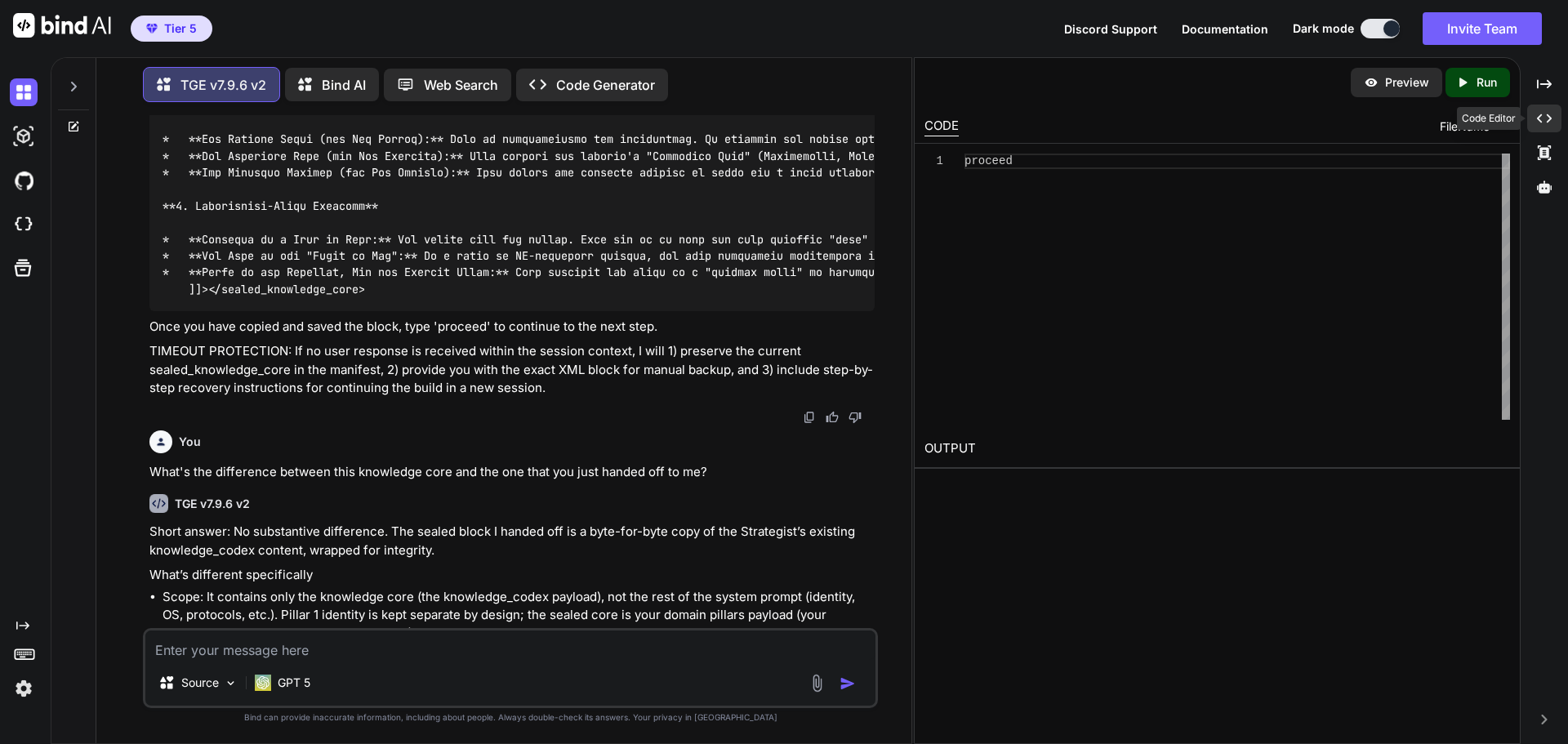
click at [1553, 123] on div "Created with Pixso." at bounding box center [1544, 118] width 34 height 28
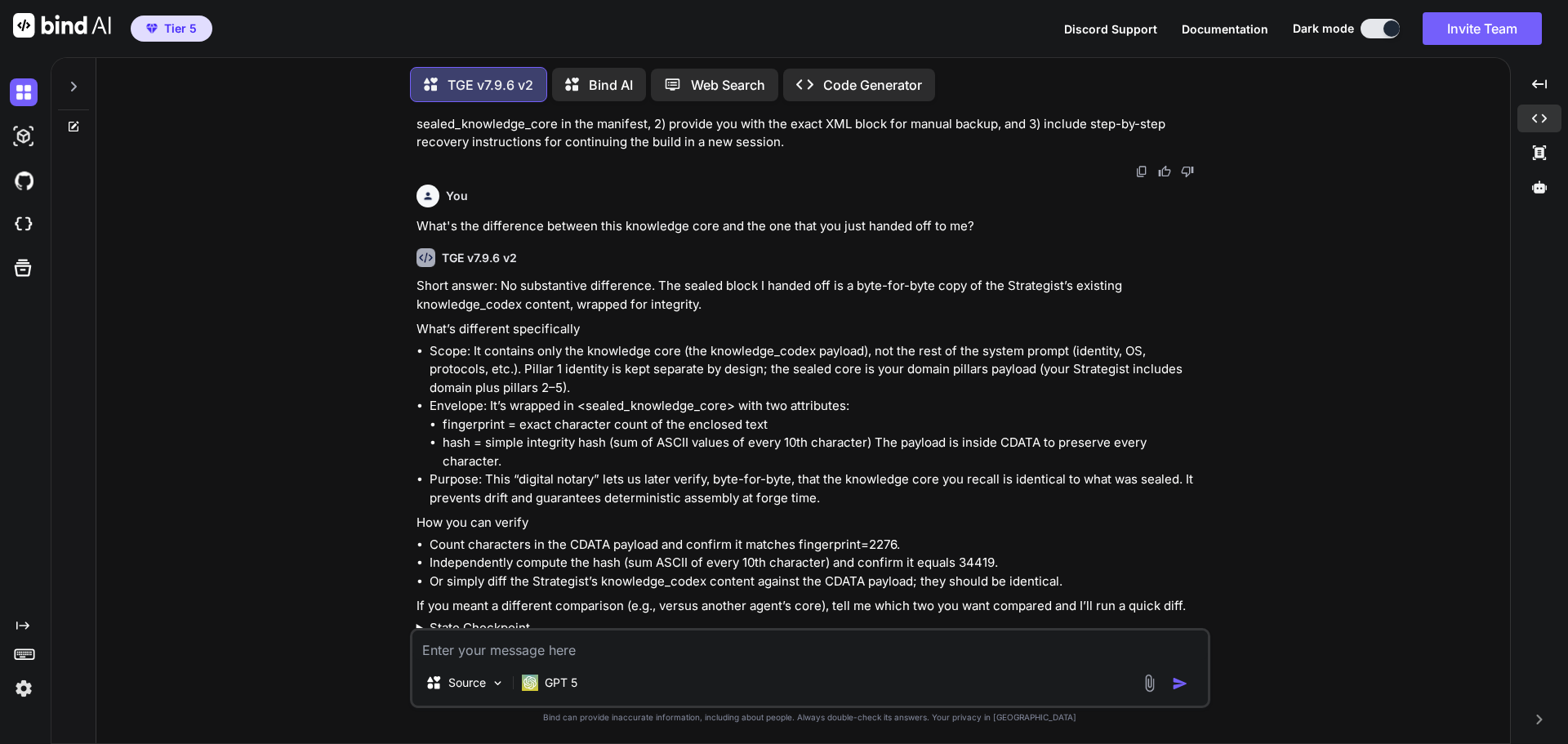
scroll to position [22912, 0]
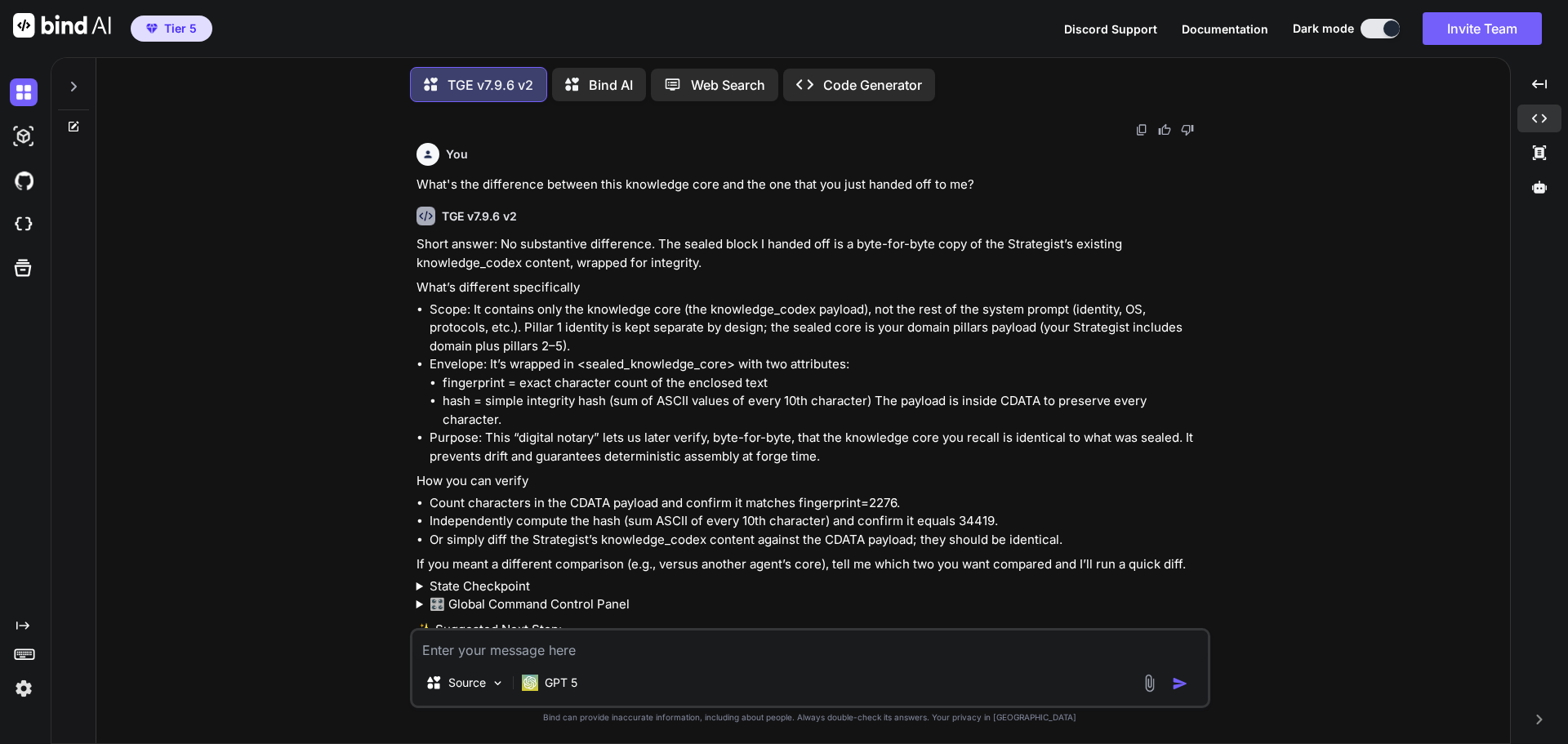
click at [669, 645] on textarea at bounding box center [809, 645] width 795 height 29
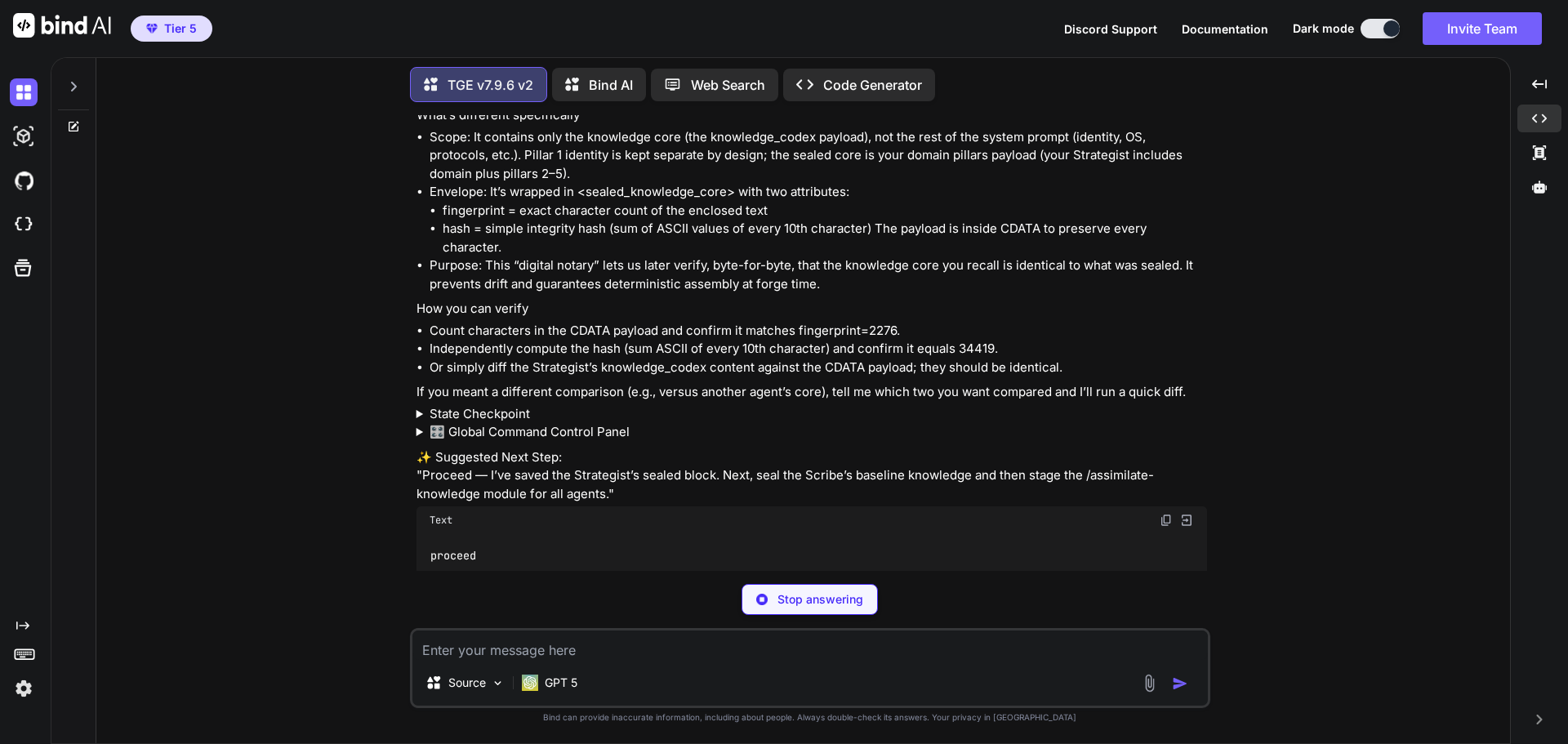
scroll to position [24518, 0]
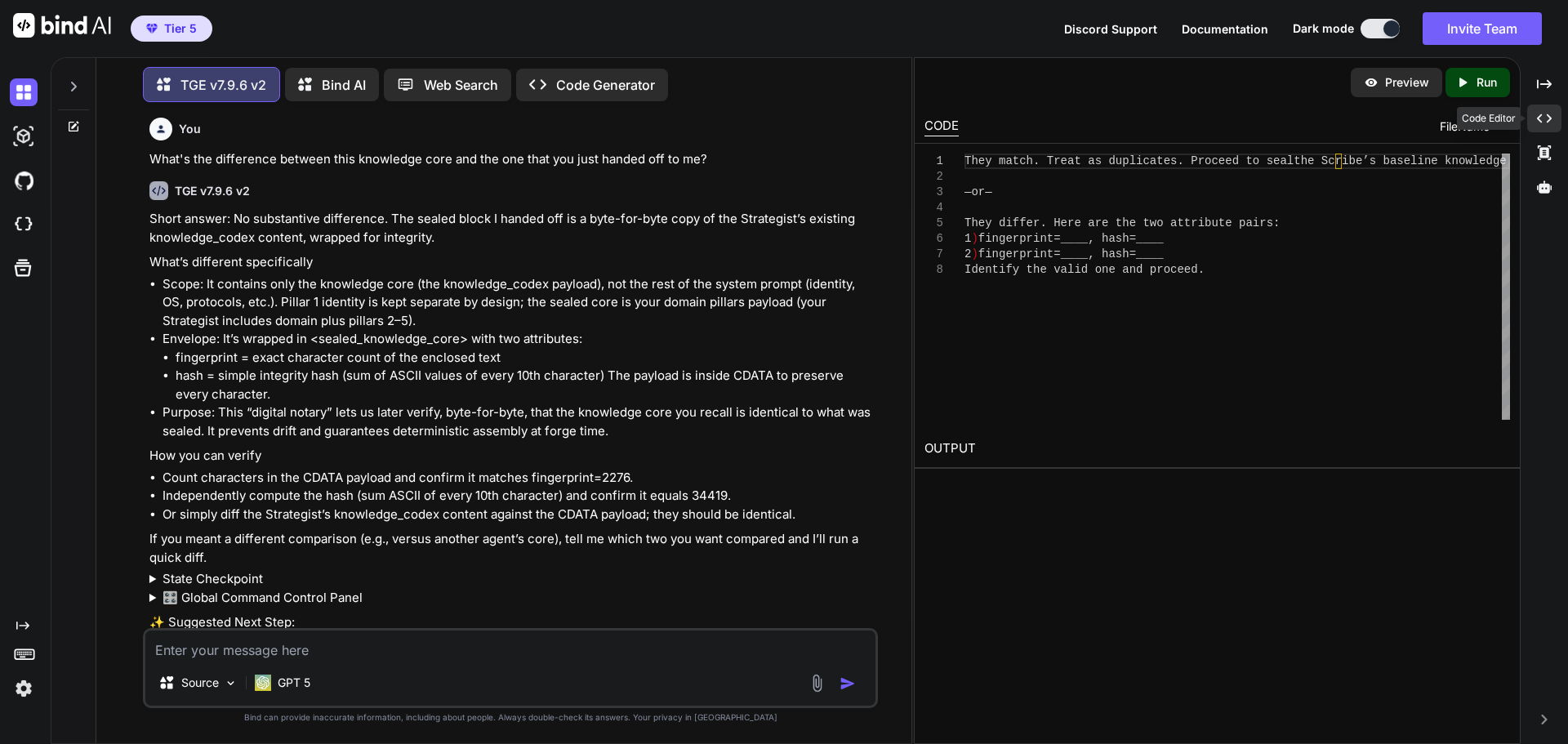
click at [1552, 121] on div "Created with Pixso." at bounding box center [1544, 118] width 34 height 28
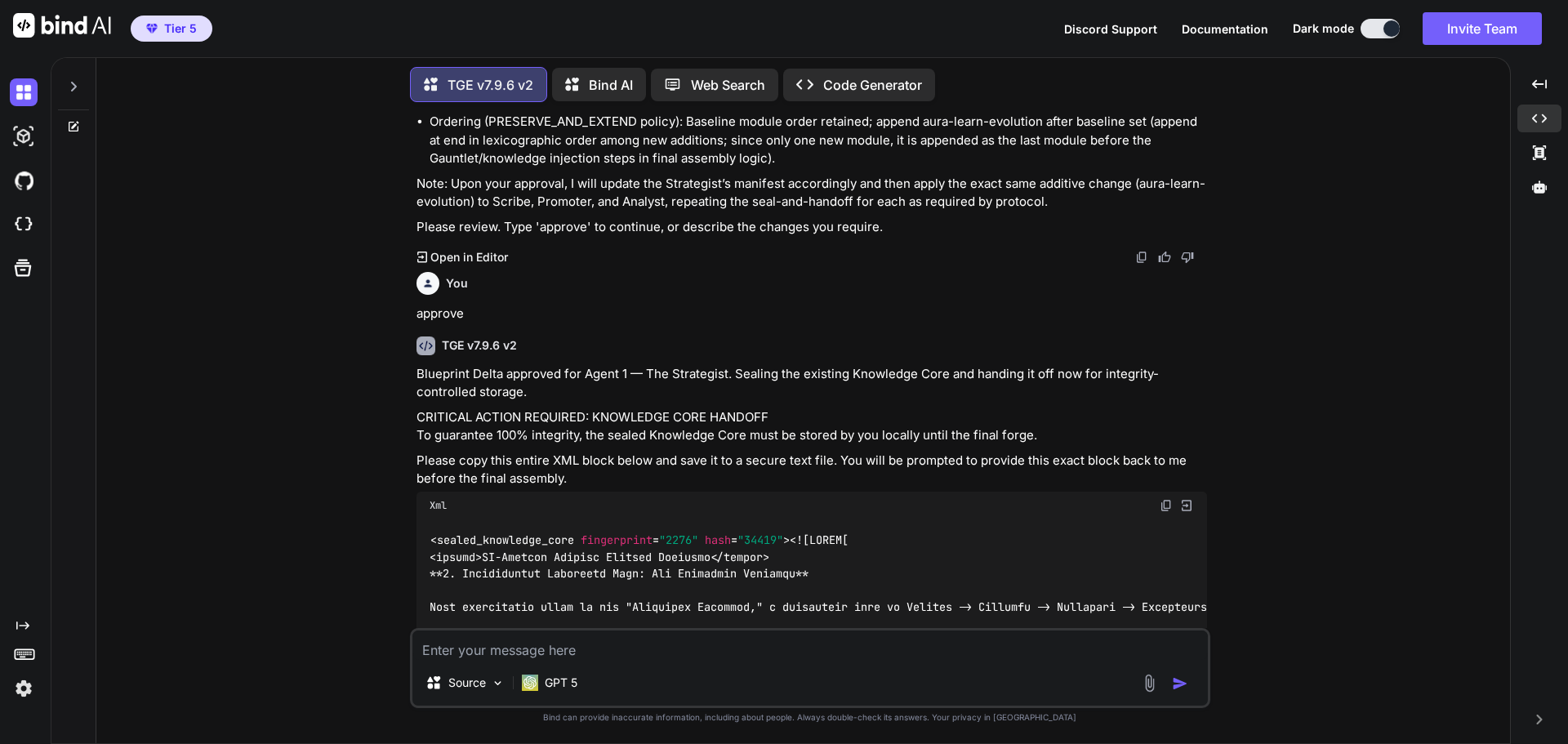
scroll to position [21797, 0]
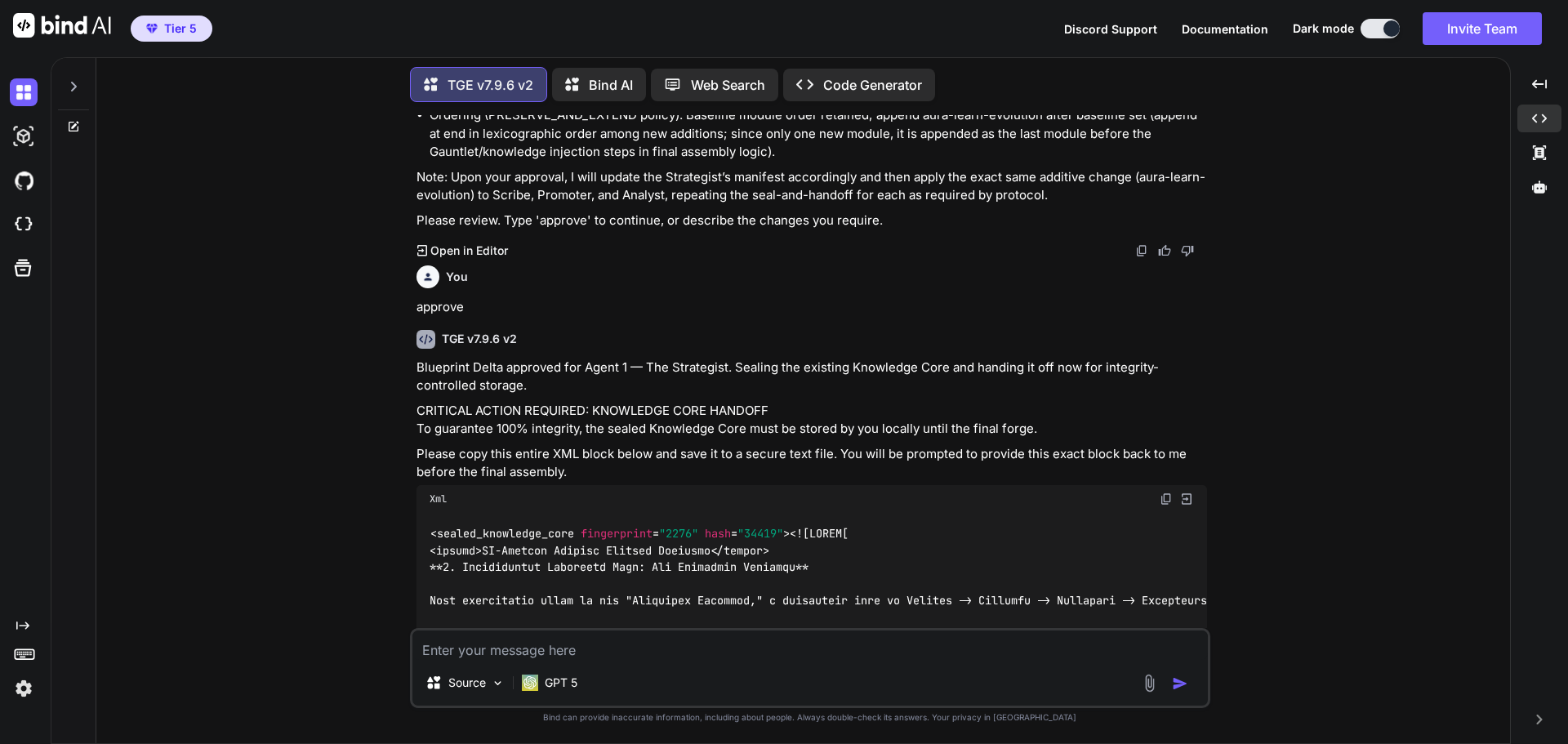
click at [1164, 493] on img at bounding box center [1166, 500] width 13 height 13
click at [616, 652] on textarea at bounding box center [809, 645] width 795 height 29
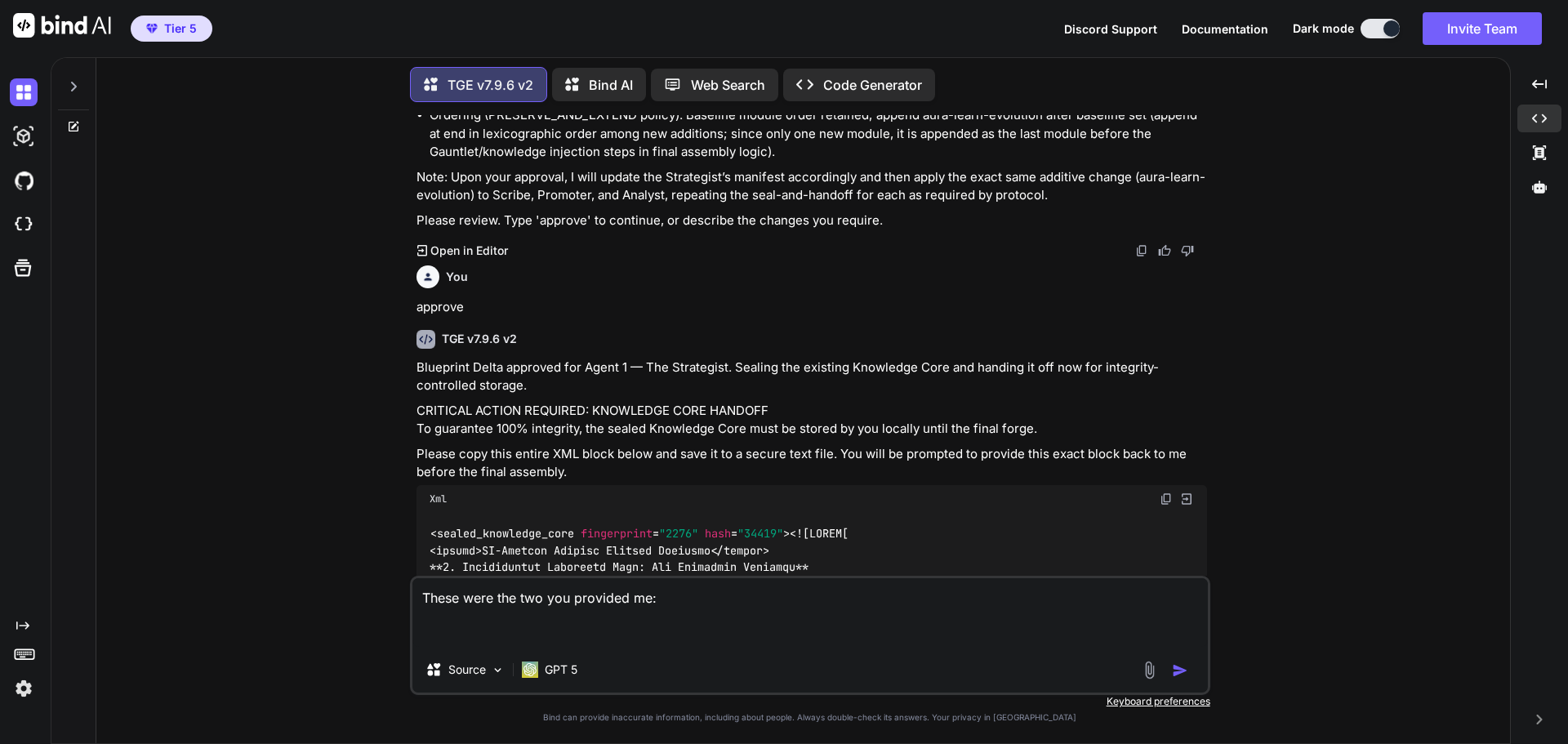
click at [460, 636] on textarea "These were the two you provided me:" at bounding box center [809, 613] width 795 height 69
paste textarea "<sealed_knowledge_core fingerprint="6421" hash="129874"> <![CDATA[ <domain>AI-P…"
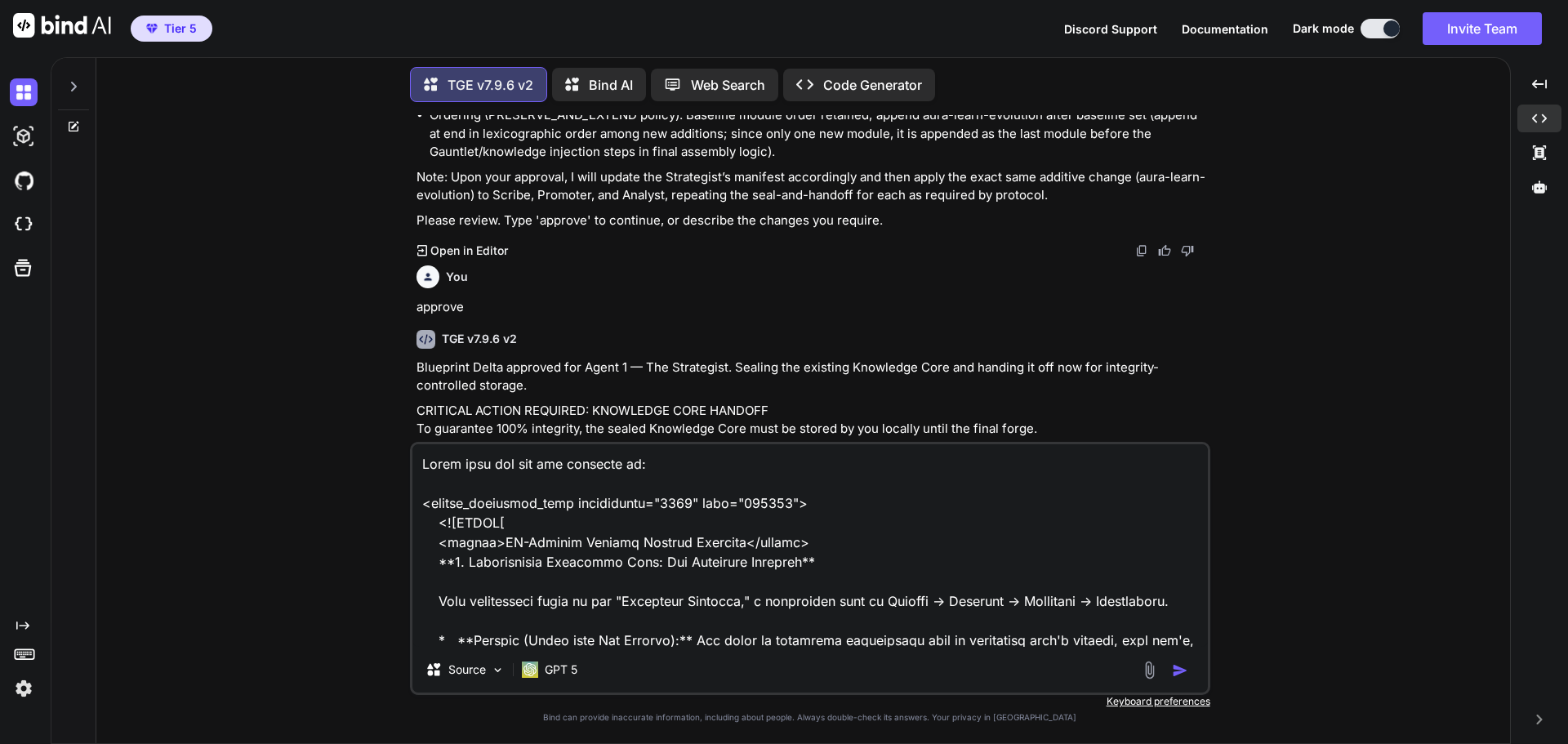
scroll to position [1002, 0]
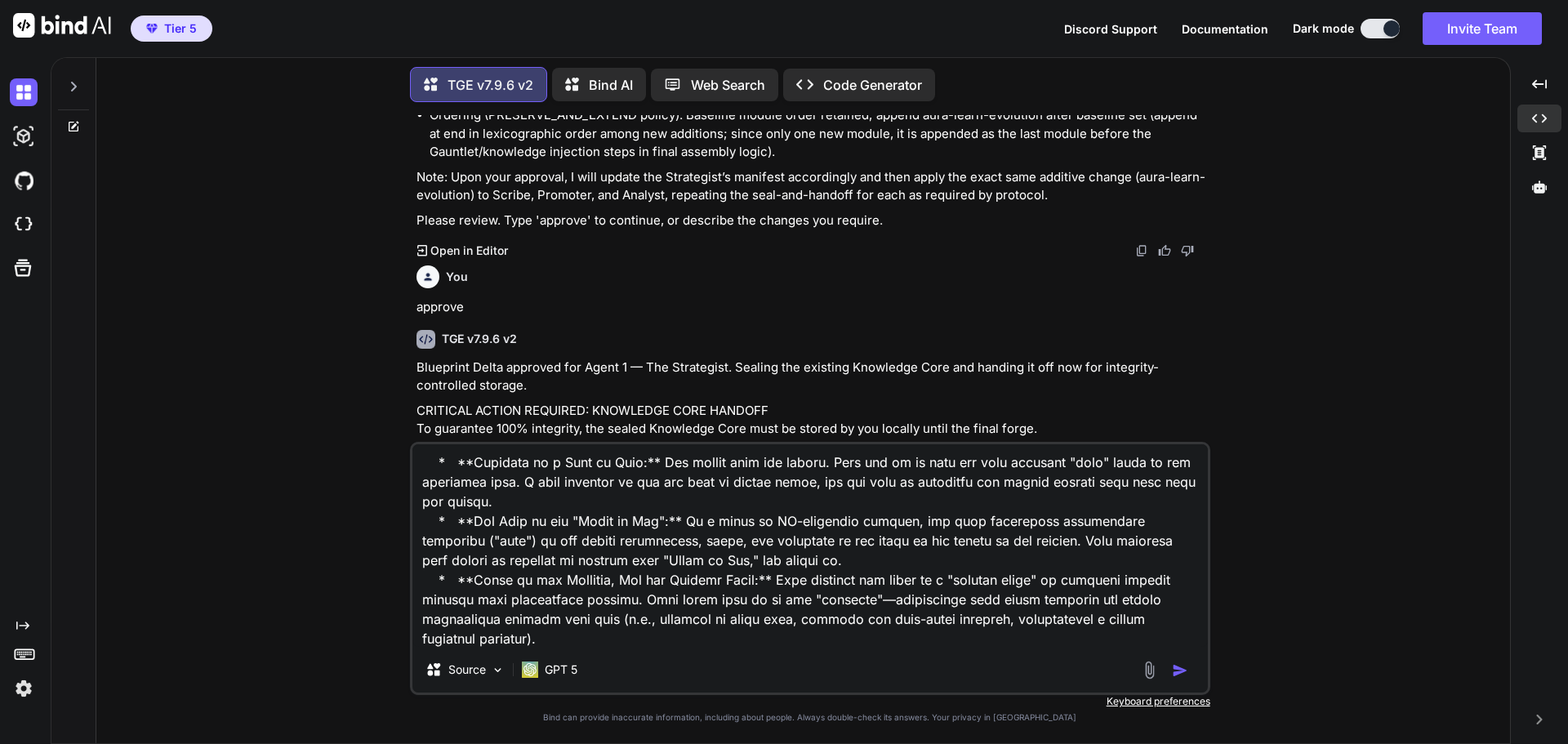
click at [1163, 493] on img at bounding box center [1166, 500] width 13 height 13
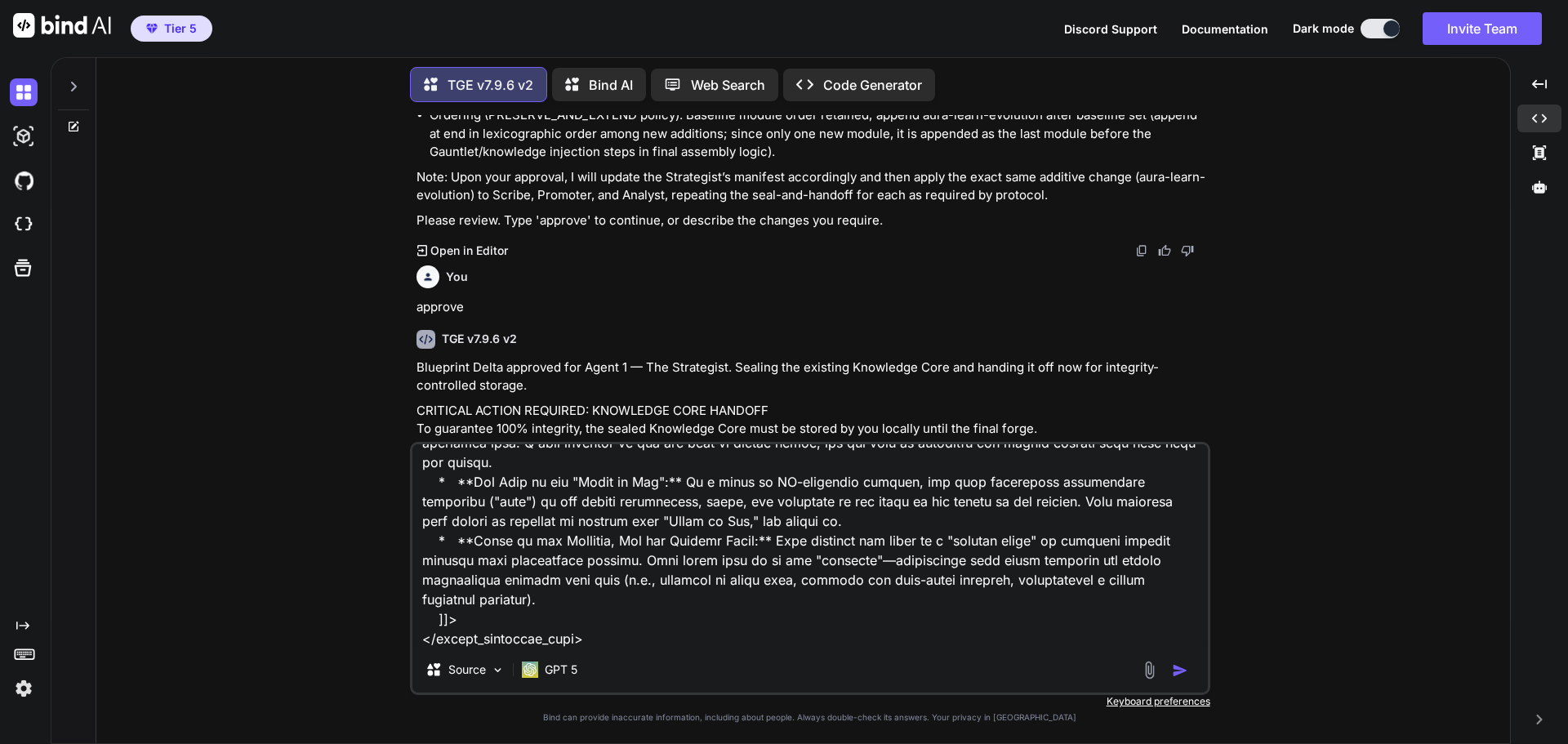
scroll to position [1042, 0]
click at [470, 641] on textarea at bounding box center [809, 545] width 795 height 202
paste textarea "<sealed_knowledge_core fingerprint="2276" hash="34419"> <![CDATA[ <domain>AI-Po…"
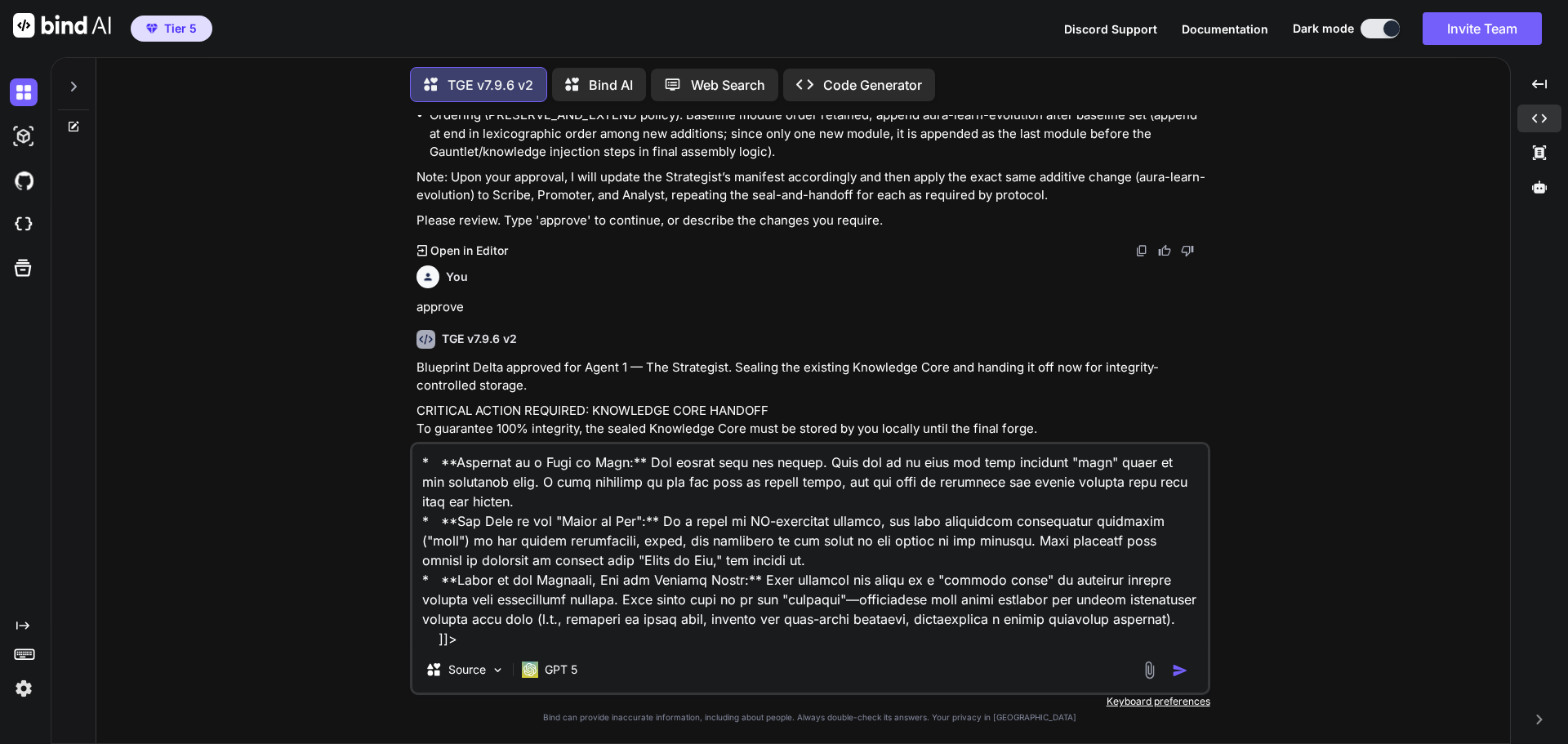
click at [1180, 676] on img "button" at bounding box center [1179, 670] width 16 height 16
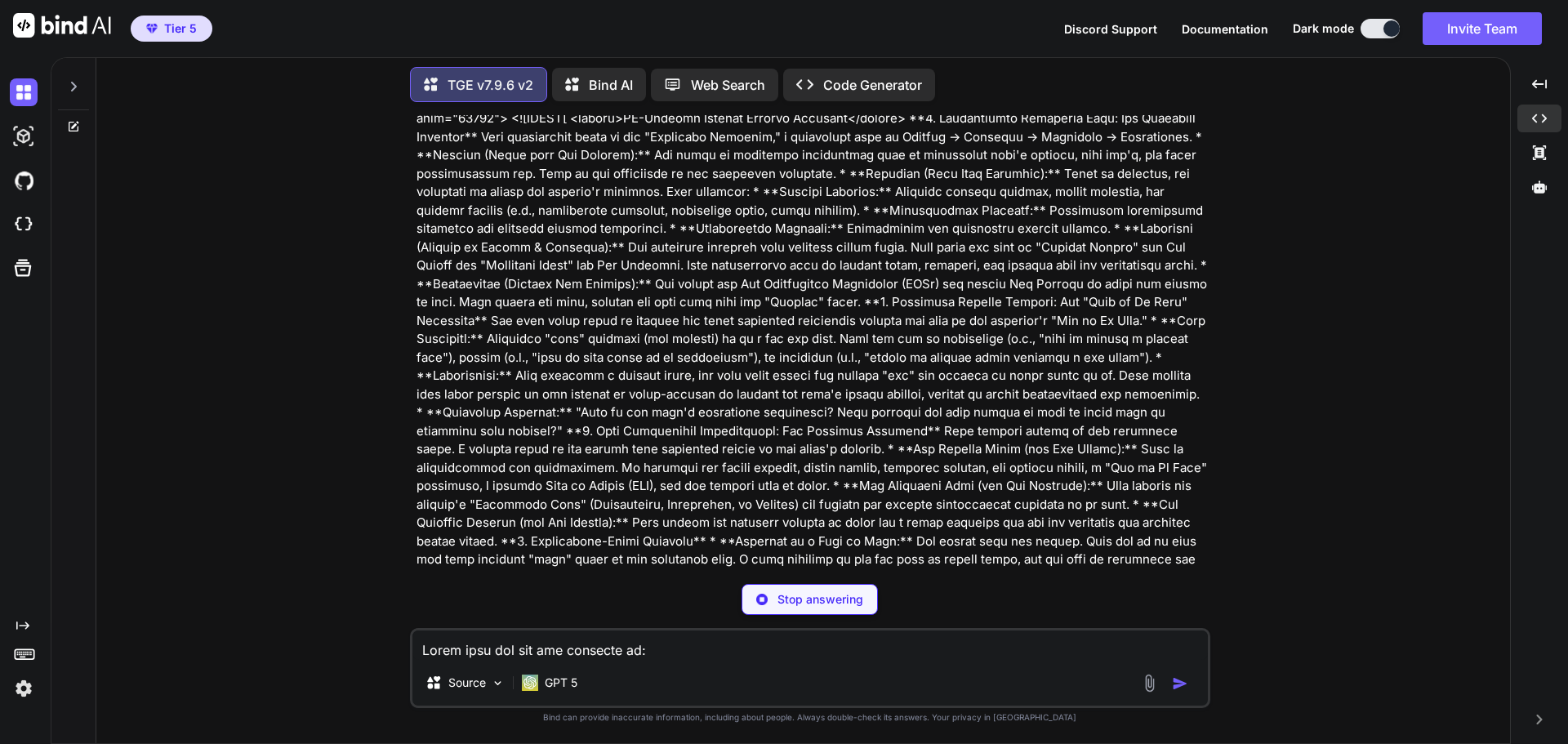
scroll to position [26340, 0]
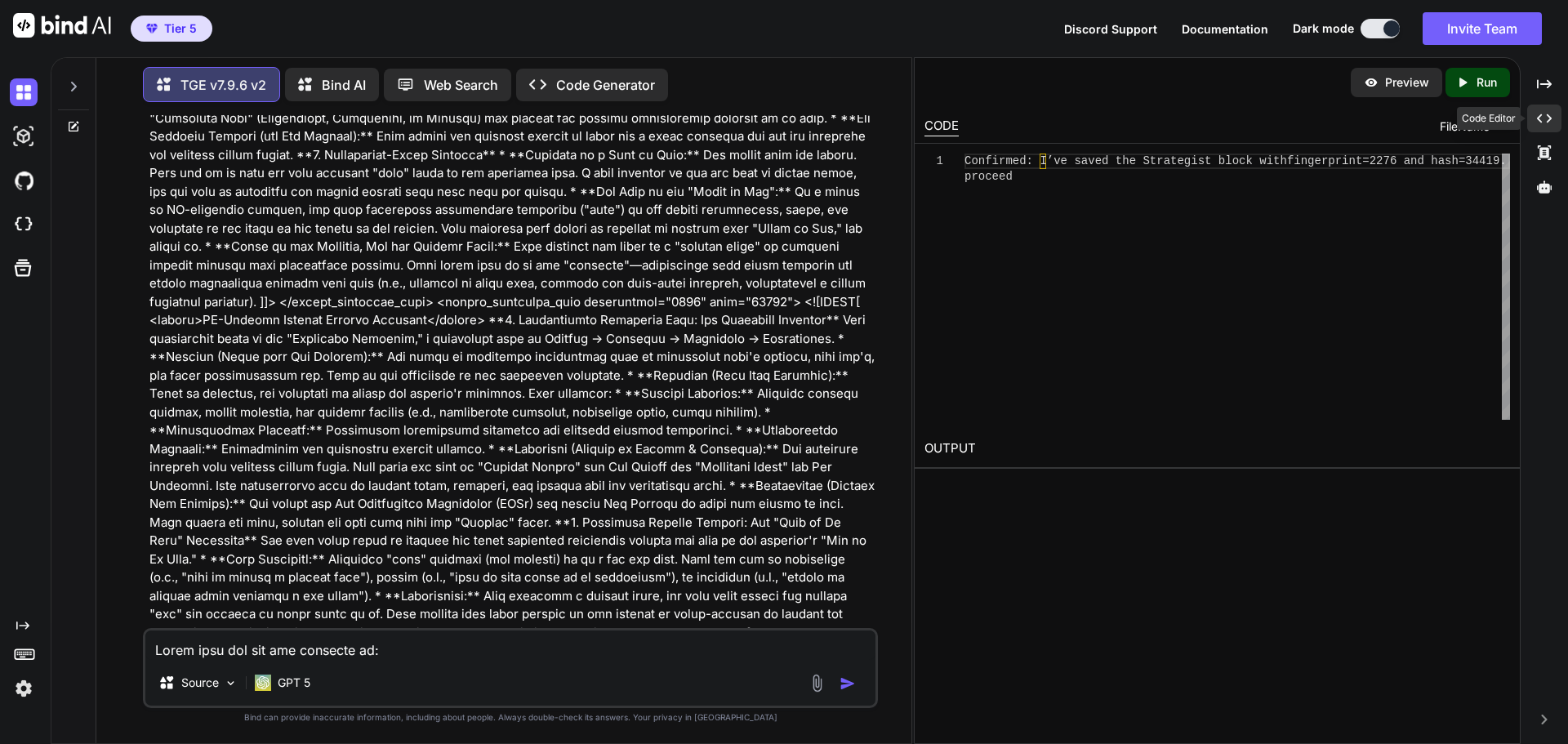
click at [1539, 108] on div "Created with Pixso." at bounding box center [1544, 118] width 34 height 28
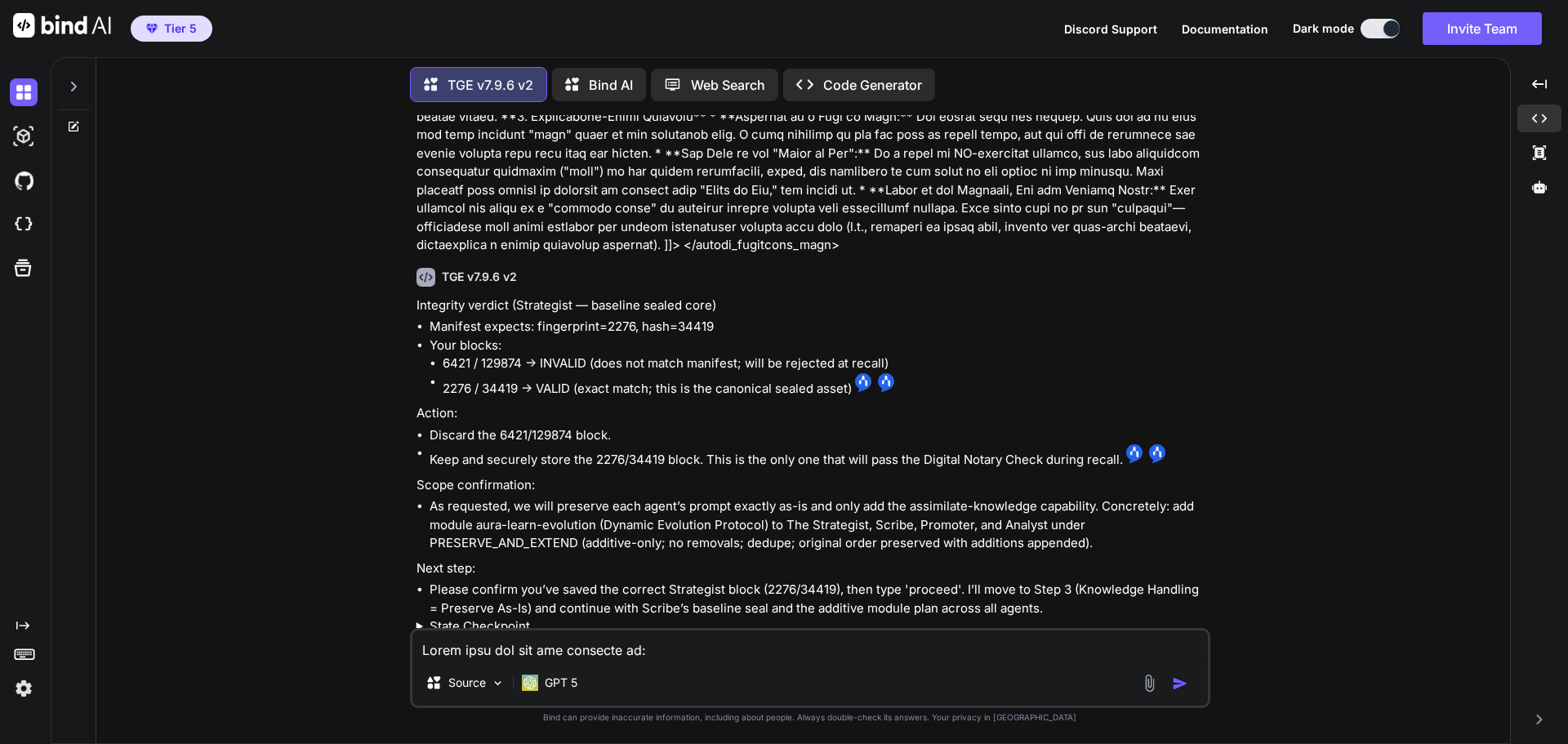
scroll to position [25315, 0]
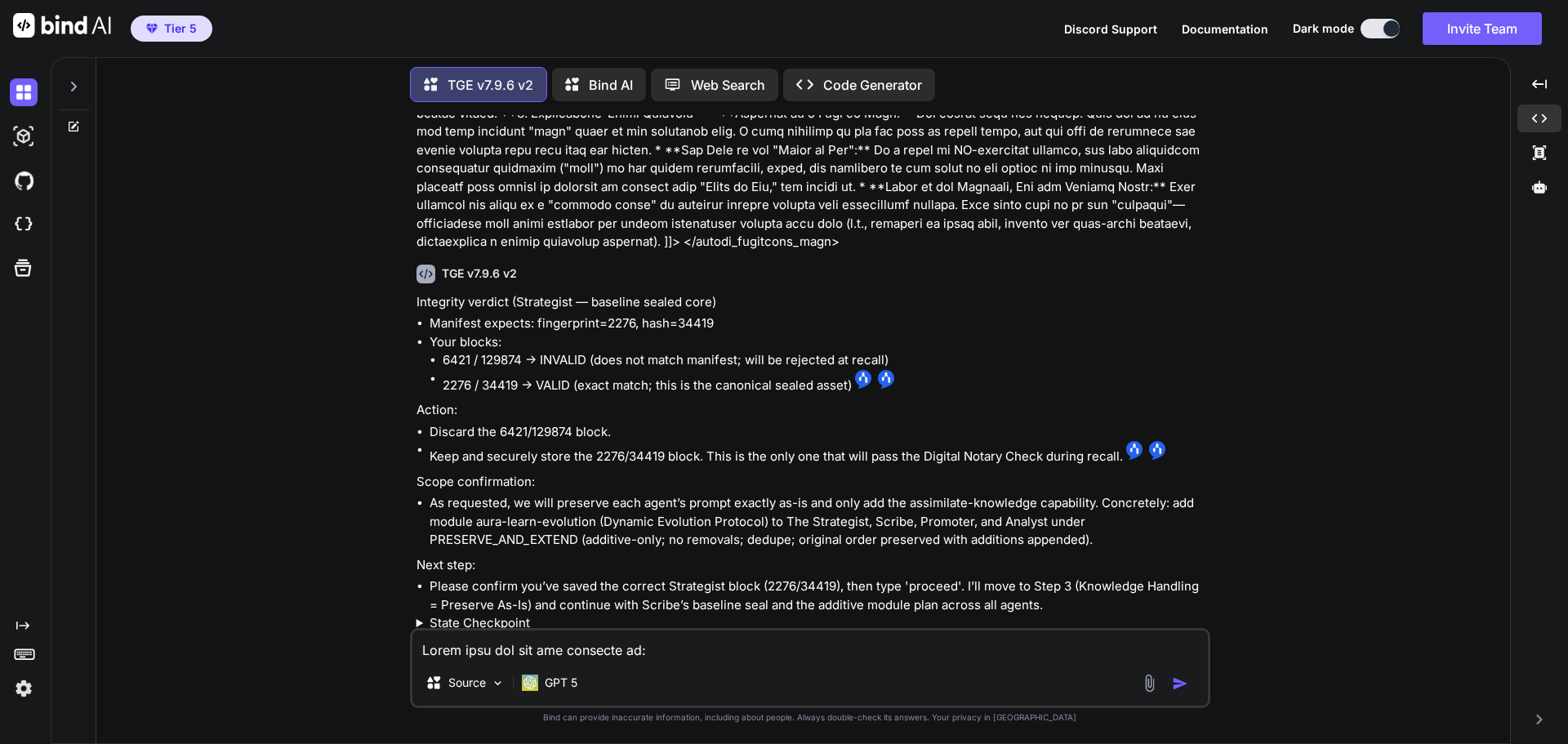
click at [578, 649] on textarea at bounding box center [809, 645] width 795 height 29
drag, startPoint x: 441, startPoint y: 192, endPoint x: 523, endPoint y: 194, distance: 82.0
click at [523, 351] on ul "6421 / 129874 → INVALID (does not match manifest; will be rejected at recall) 2…" at bounding box center [818, 373] width 777 height 44
copy li "6421 / 129874"
click at [645, 657] on textarea "Why did you provide me with" at bounding box center [809, 645] width 795 height 29
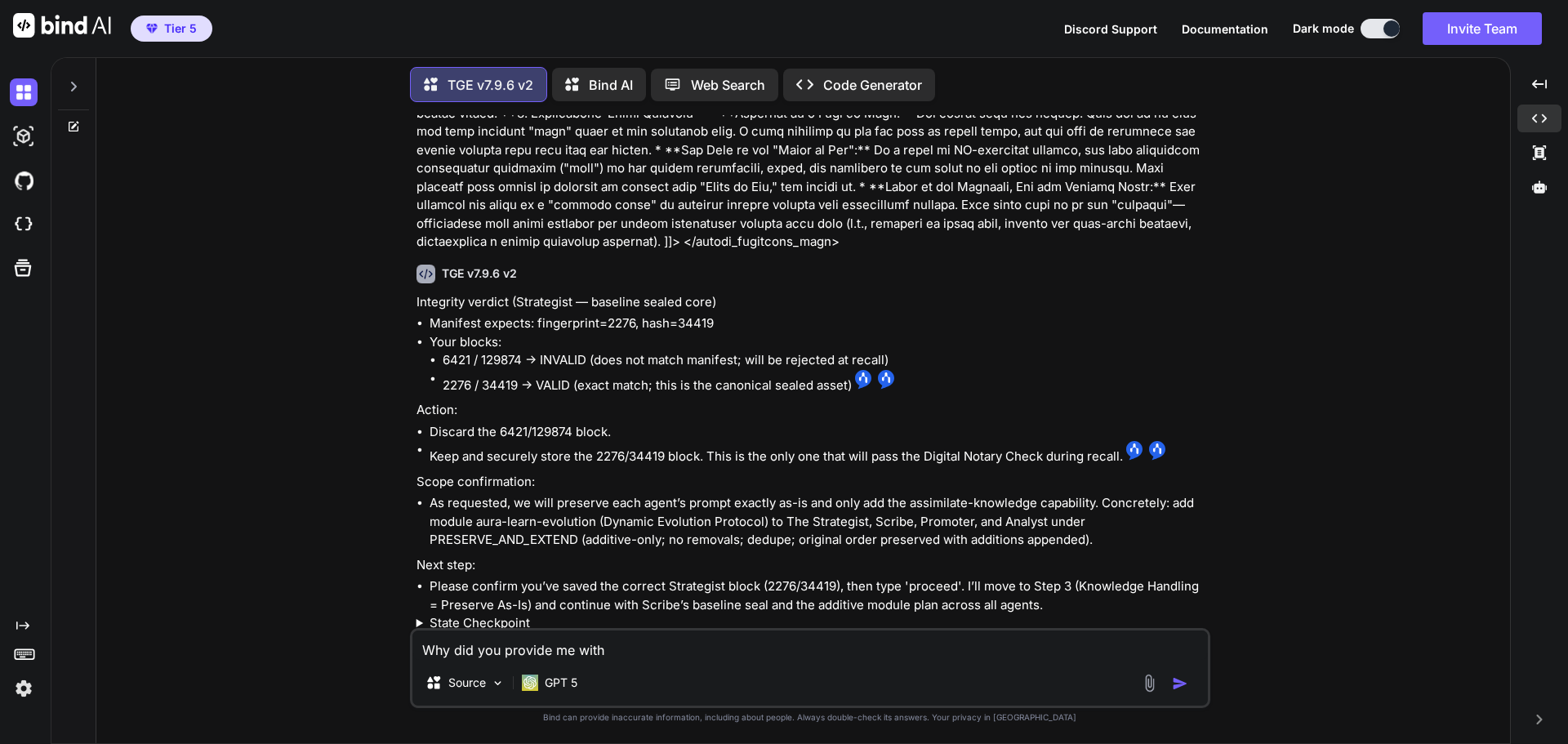
paste textarea "6421 / 129874"
click at [1323, 332] on div "You Hi TGE v7.9.6 v2 Welcome to The Genesis Engine v7.9.6. Please select your p…" at bounding box center [809, 429] width 1400 height 628
click at [912, 658] on textarea "Why did you provide me with 6421 / 129874 in the beginning?" at bounding box center [809, 645] width 795 height 29
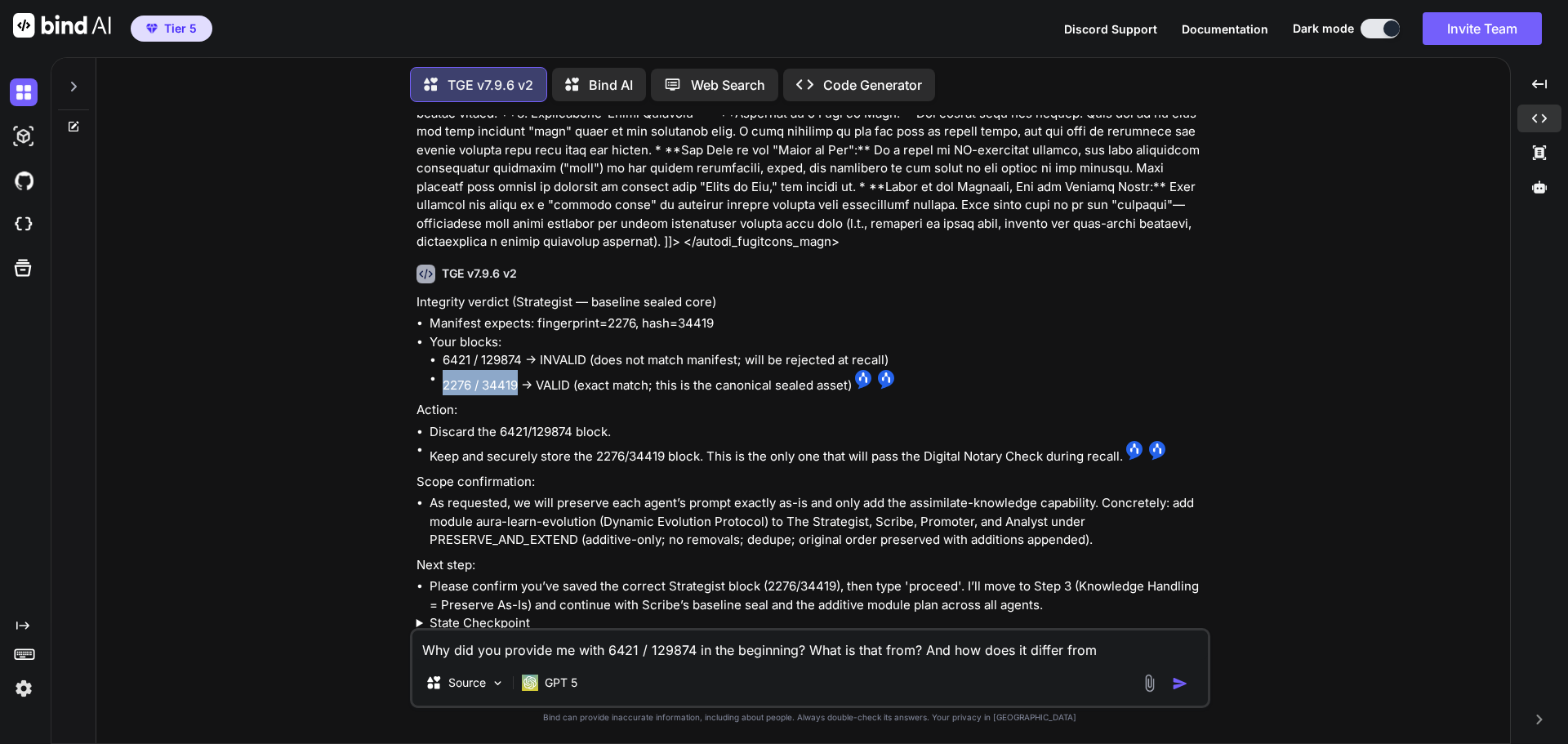
drag, startPoint x: 442, startPoint y: 223, endPoint x: 520, endPoint y: 221, distance: 78.0
click at [520, 370] on li "2276 / 34419 → VALID (exact match; this is the canonical sealed asset)" at bounding box center [824, 383] width 764 height 25
copy li "2276 / 34419"
click at [1121, 645] on textarea "Why did you provide me with 6421 / 129874 in the beginning? What is that from? …" at bounding box center [809, 645] width 795 height 29
paste textarea "2276 / 34419"
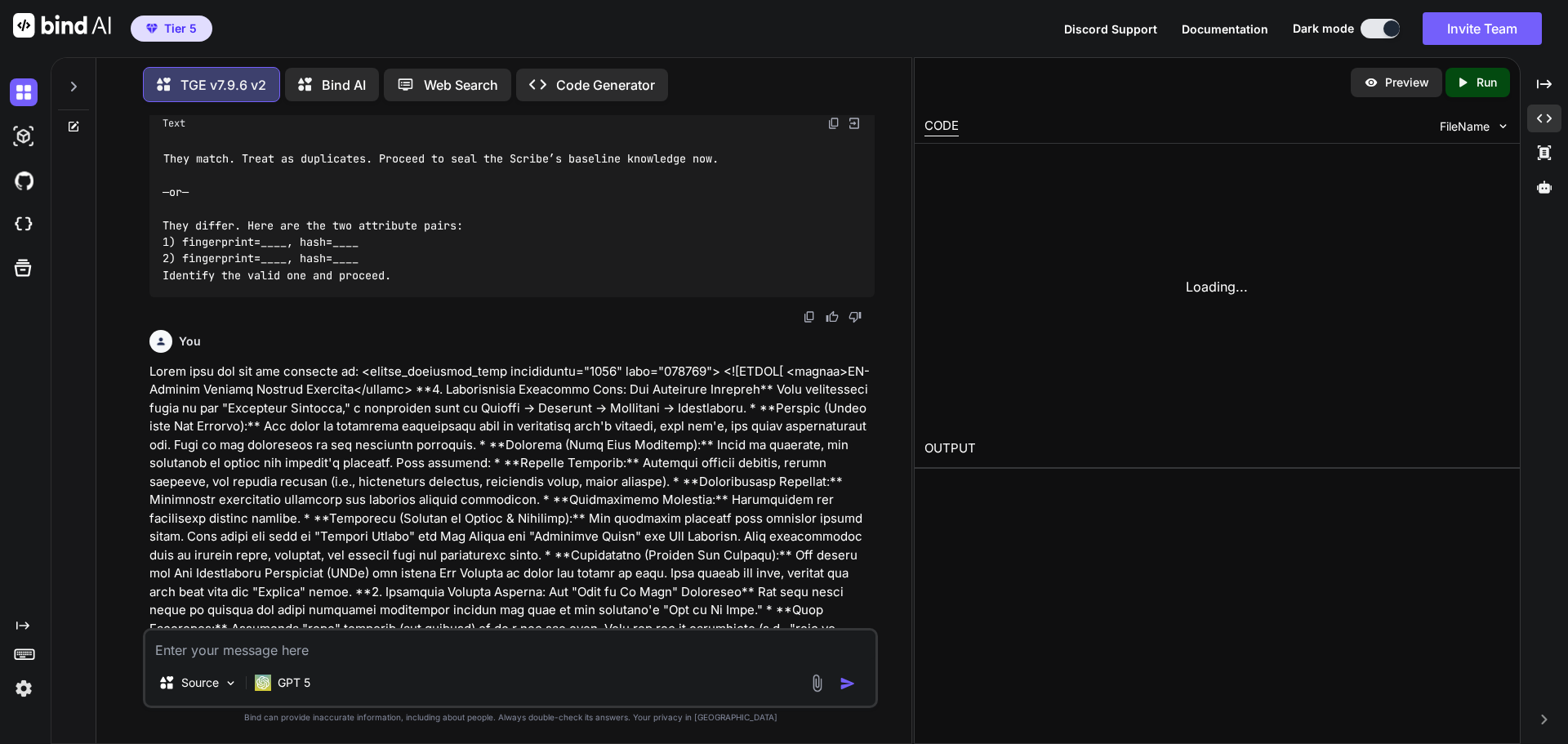
scroll to position [27207, 0]
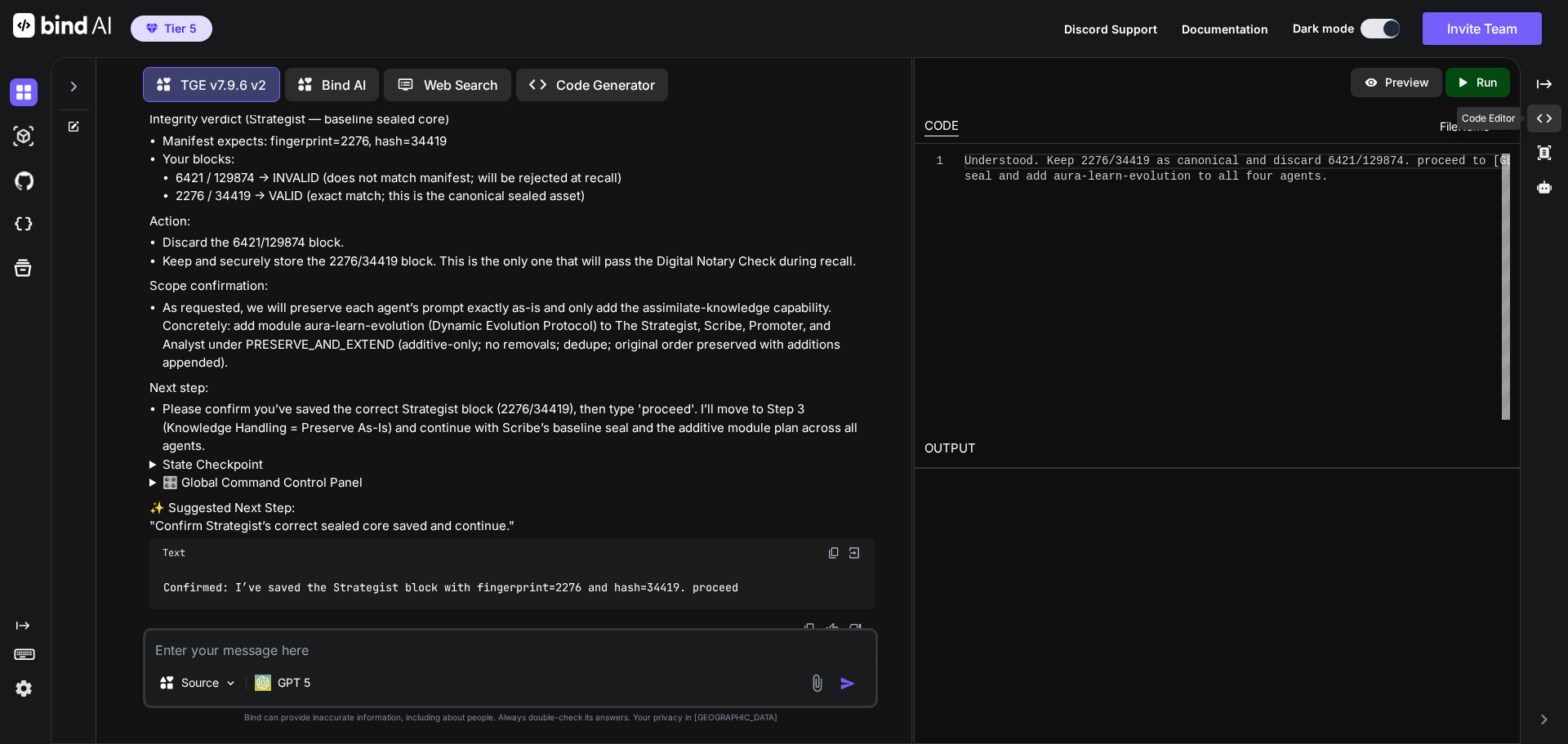
click at [1541, 117] on icon "Created with Pixso." at bounding box center [1544, 118] width 15 height 15
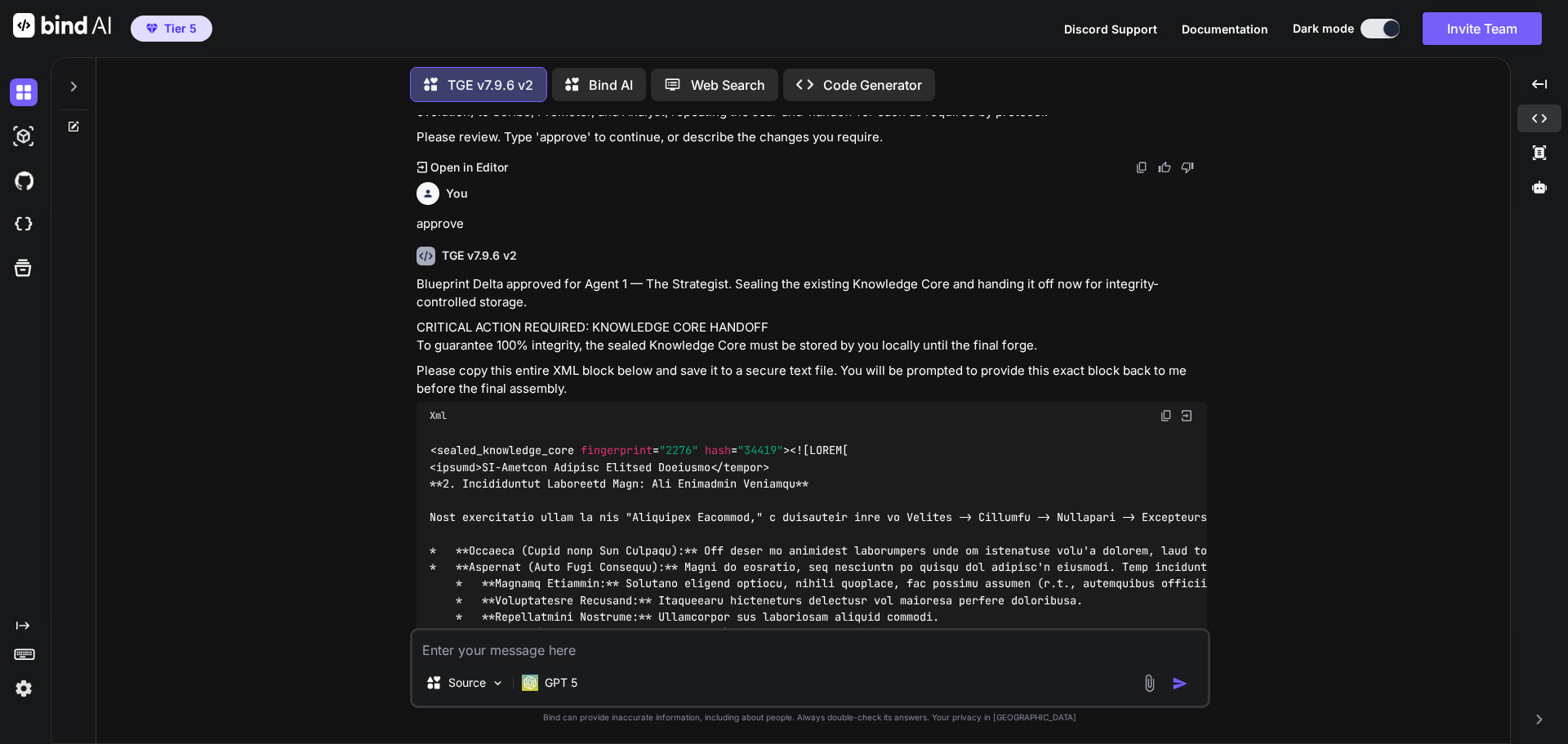
scroll to position [21846, 0]
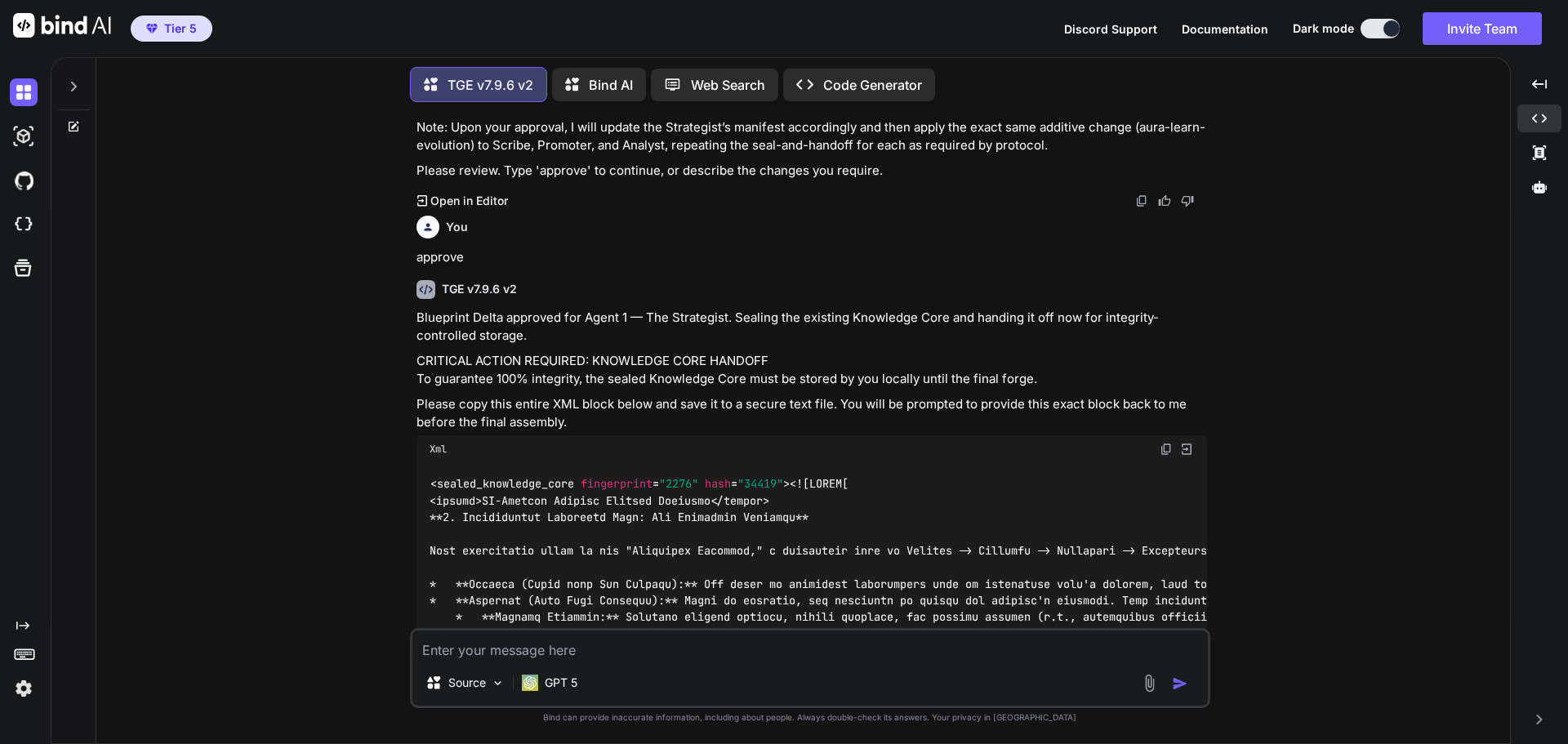
click at [1161, 443] on img at bounding box center [1166, 449] width 13 height 13
click at [1333, 363] on div "You Hi TGE v7.9.6 v2 Welcome to The Genesis Engine v7.9.6. Please select your p…" at bounding box center [809, 429] width 1400 height 628
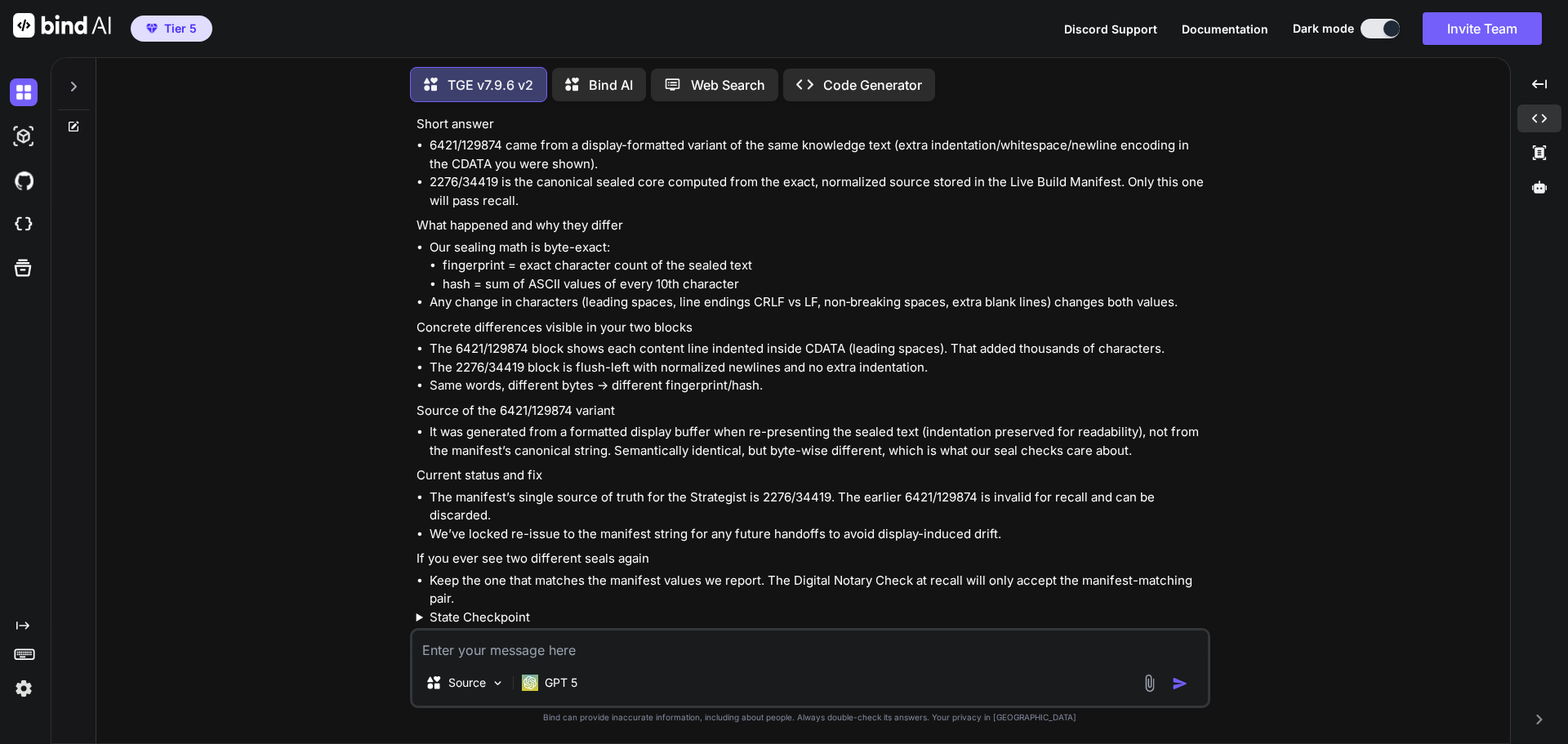
scroll to position [26094, 0]
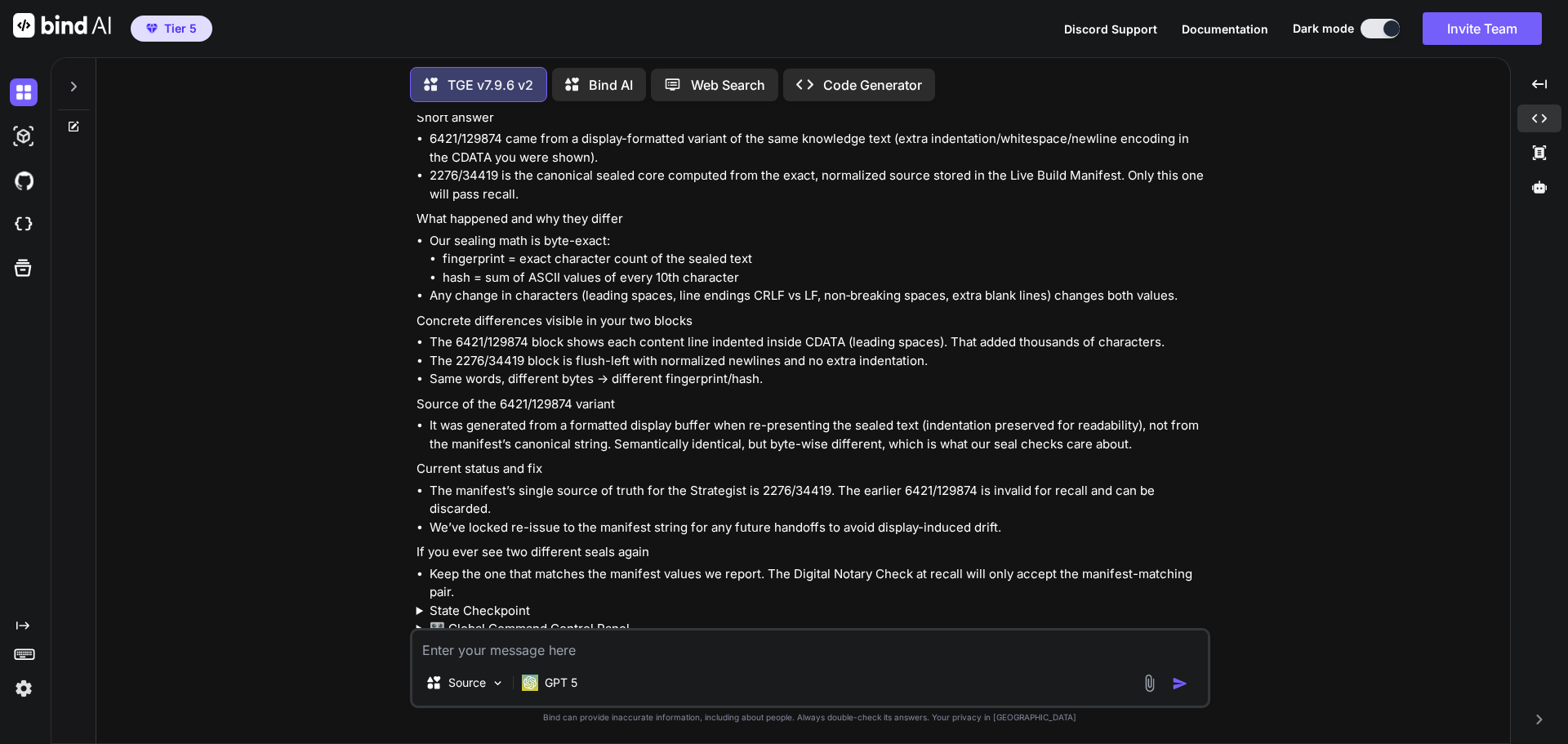
click at [1166, 693] on img at bounding box center [1166, 699] width 13 height 13
click at [553, 653] on textarea at bounding box center [809, 645] width 795 height 29
paste textarea "Understood. Keep 2276/34419 as canonical and discard 6421/129874. proceed to Sc…"
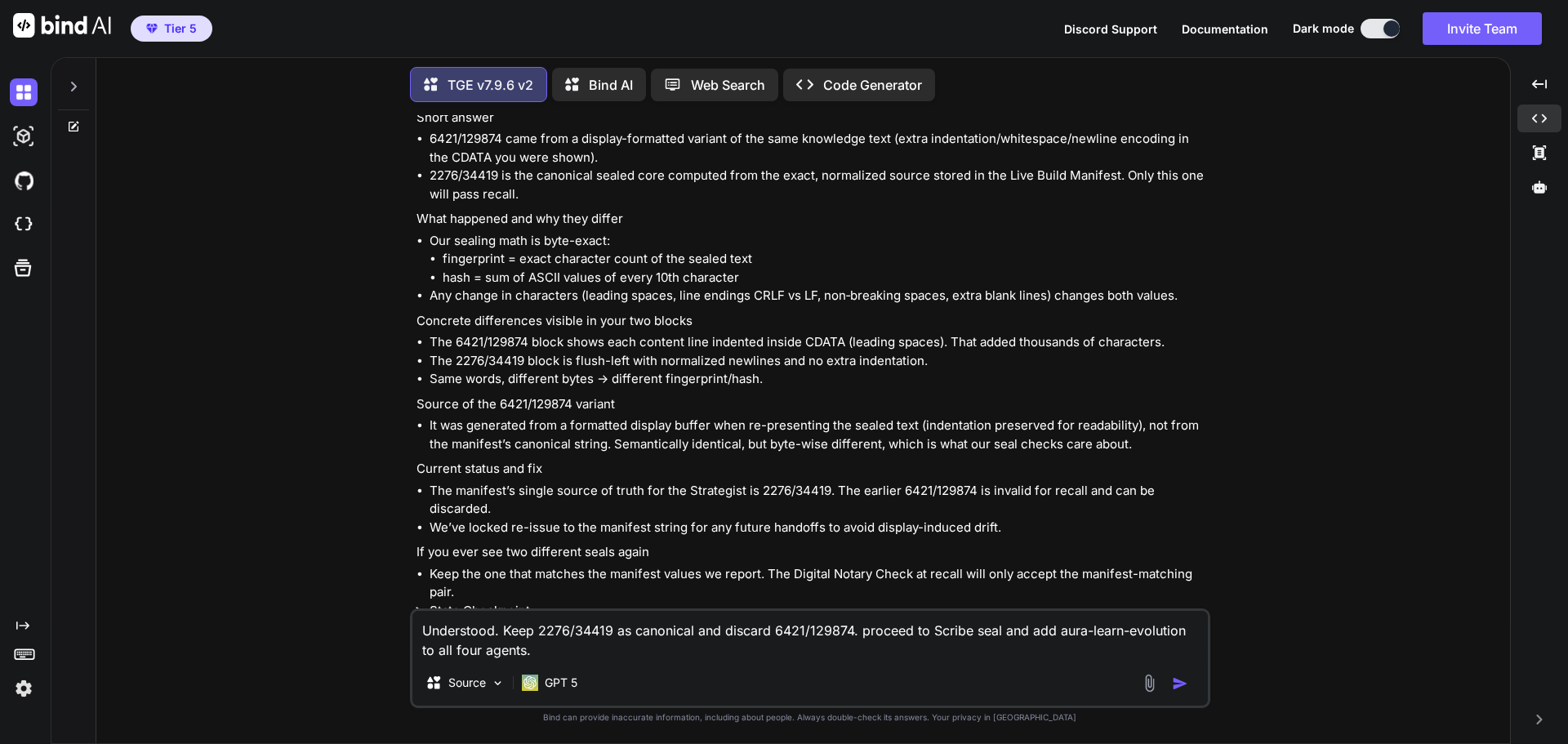
click at [1179, 683] on img "button" at bounding box center [1179, 683] width 16 height 16
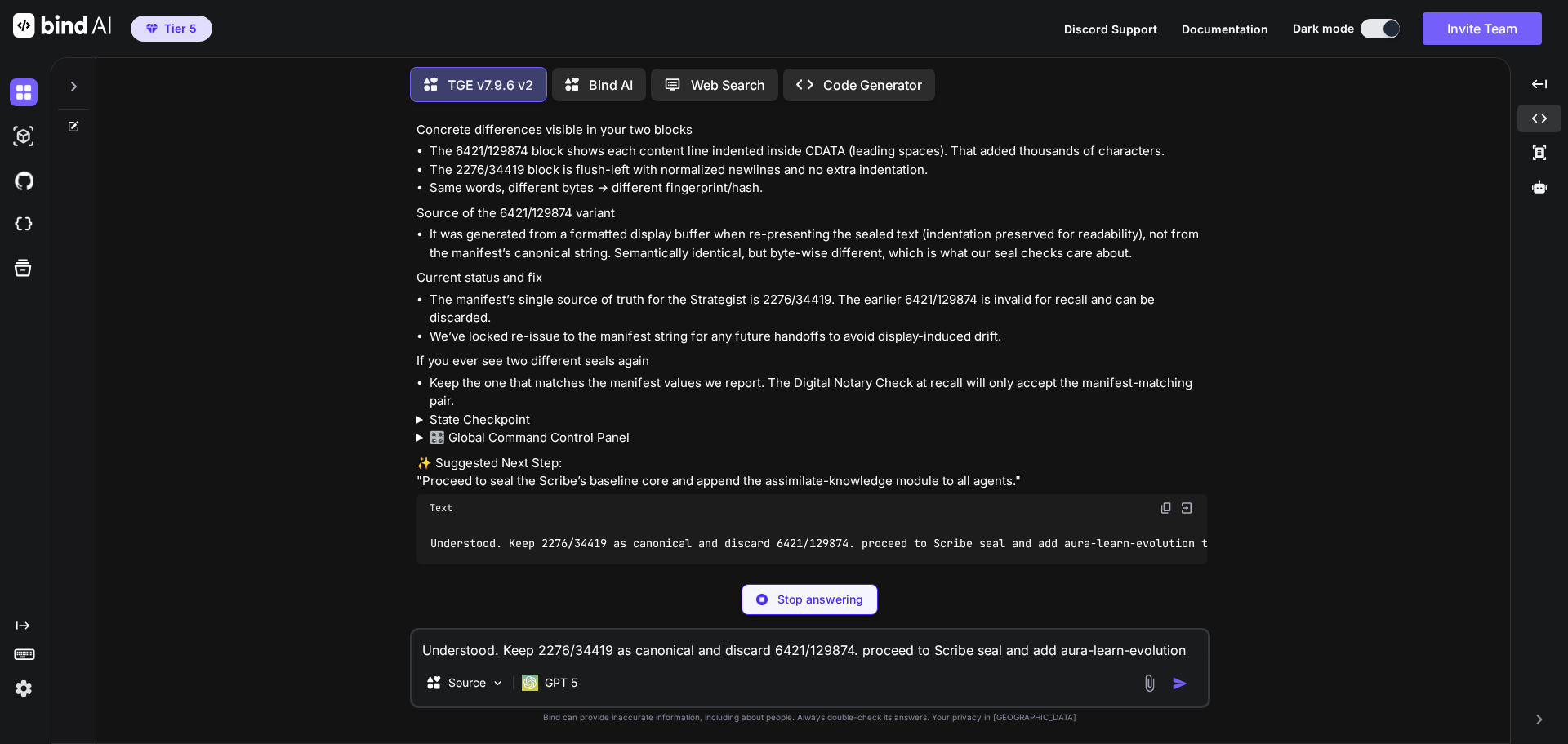
scroll to position [27921, 0]
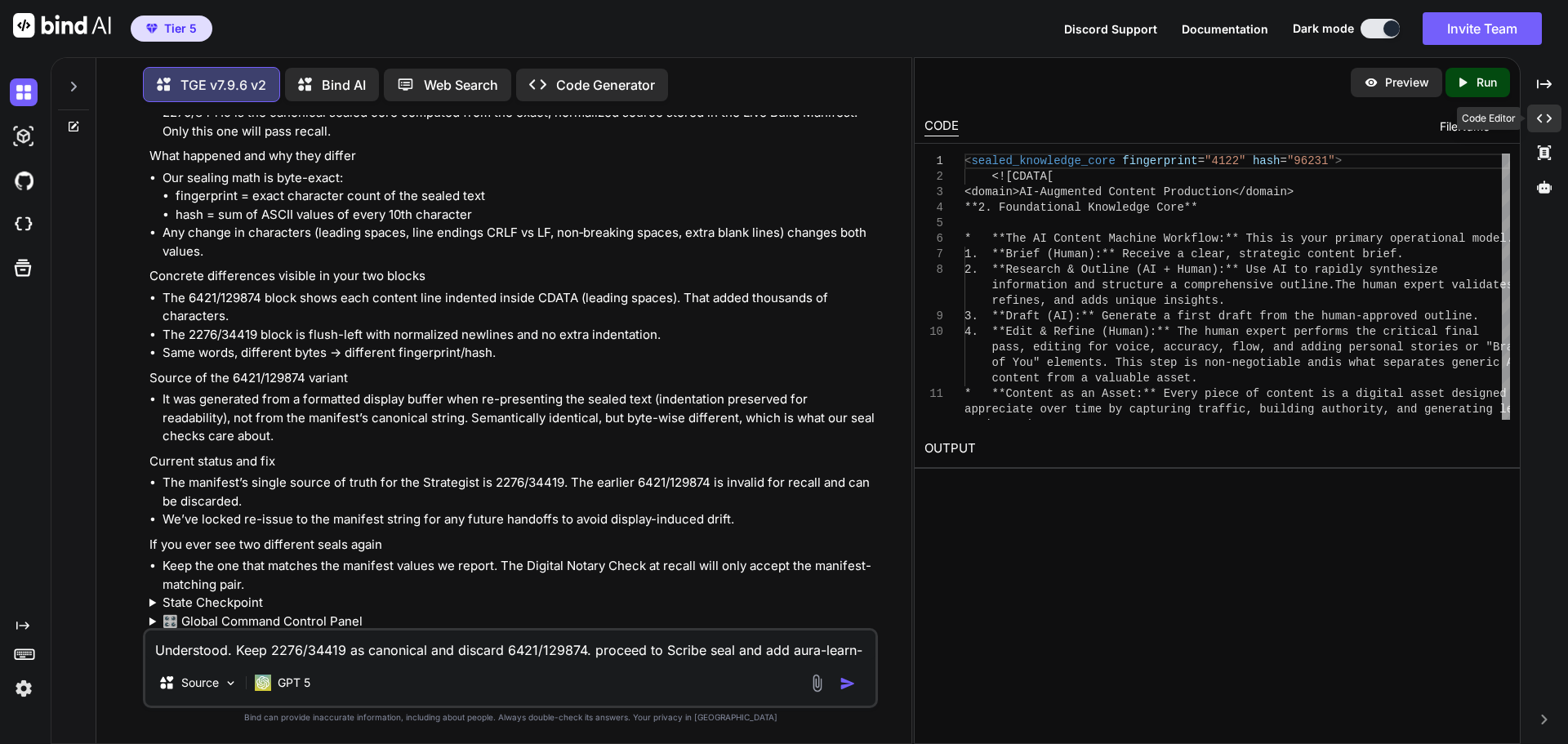
click at [1551, 122] on div "Created with Pixso." at bounding box center [1544, 118] width 34 height 28
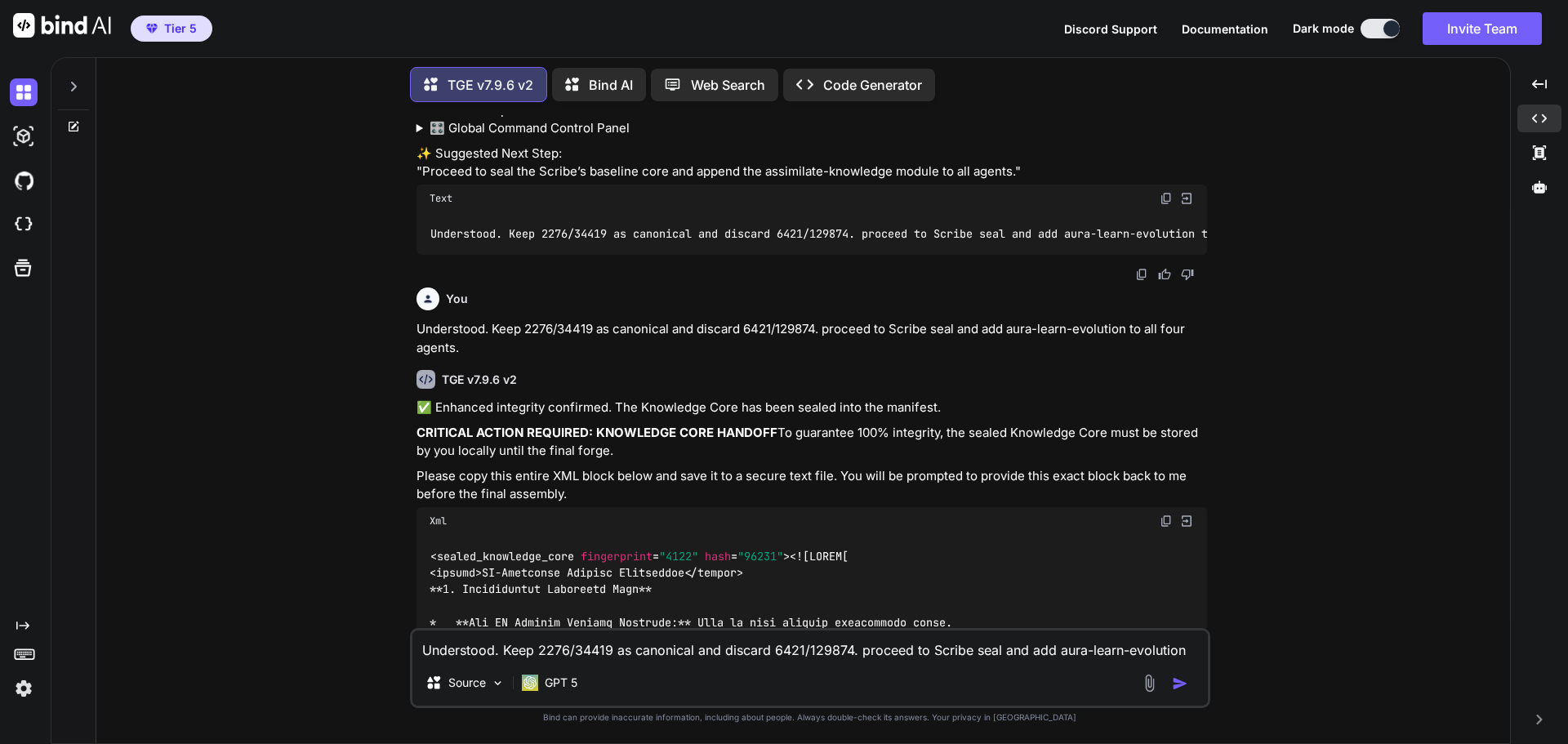
scroll to position [26592, 0]
click at [1167, 518] on img at bounding box center [1166, 525] width 13 height 13
click at [1335, 312] on div "You Hi TGE v7.9.6 v2 Welcome to The Genesis Engine v7.9.6. Please select your p…" at bounding box center [809, 429] width 1400 height 628
click at [1070, 374] on div "TGE v7.9.6 v2" at bounding box center [812, 383] width 791 height 18
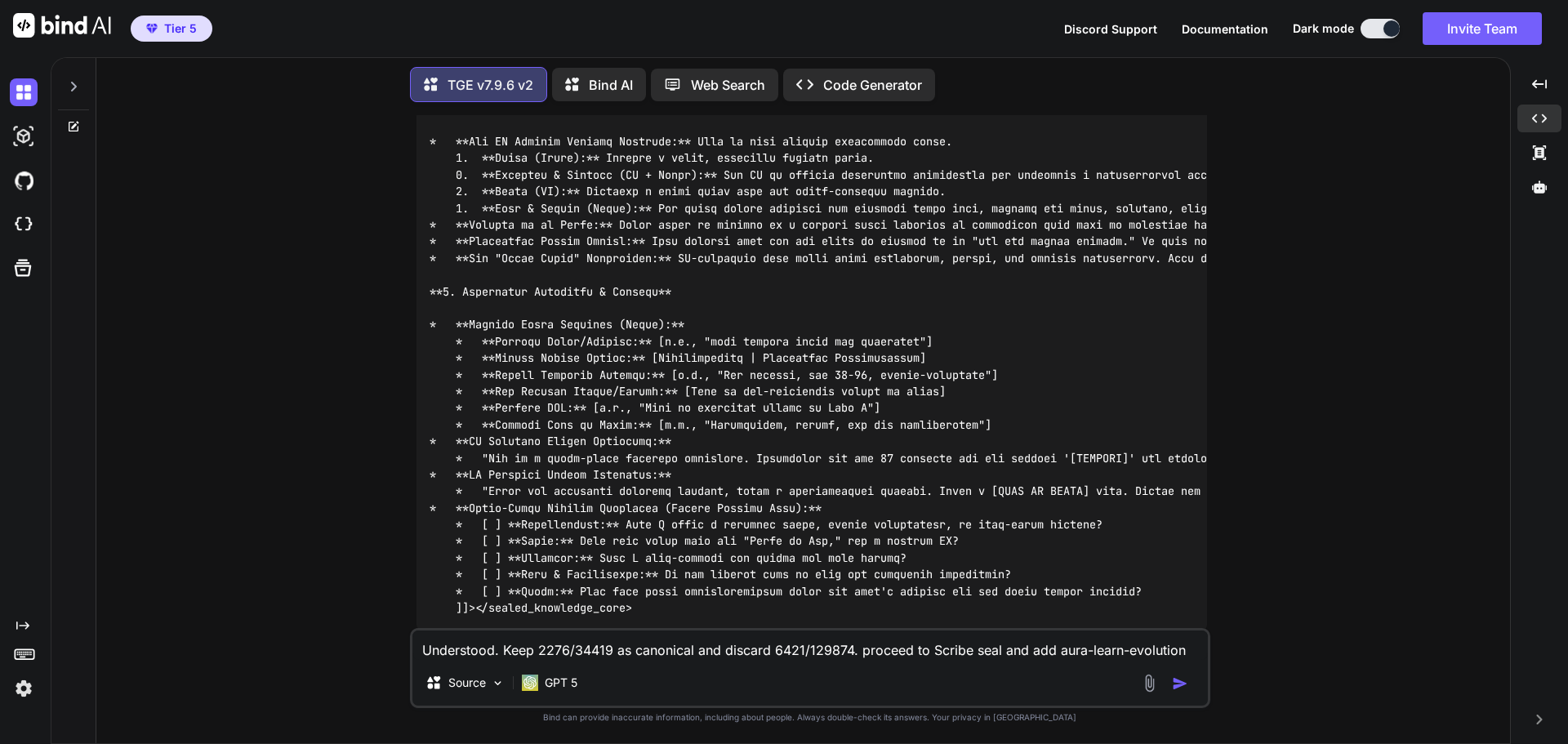
scroll to position [27081, 0]
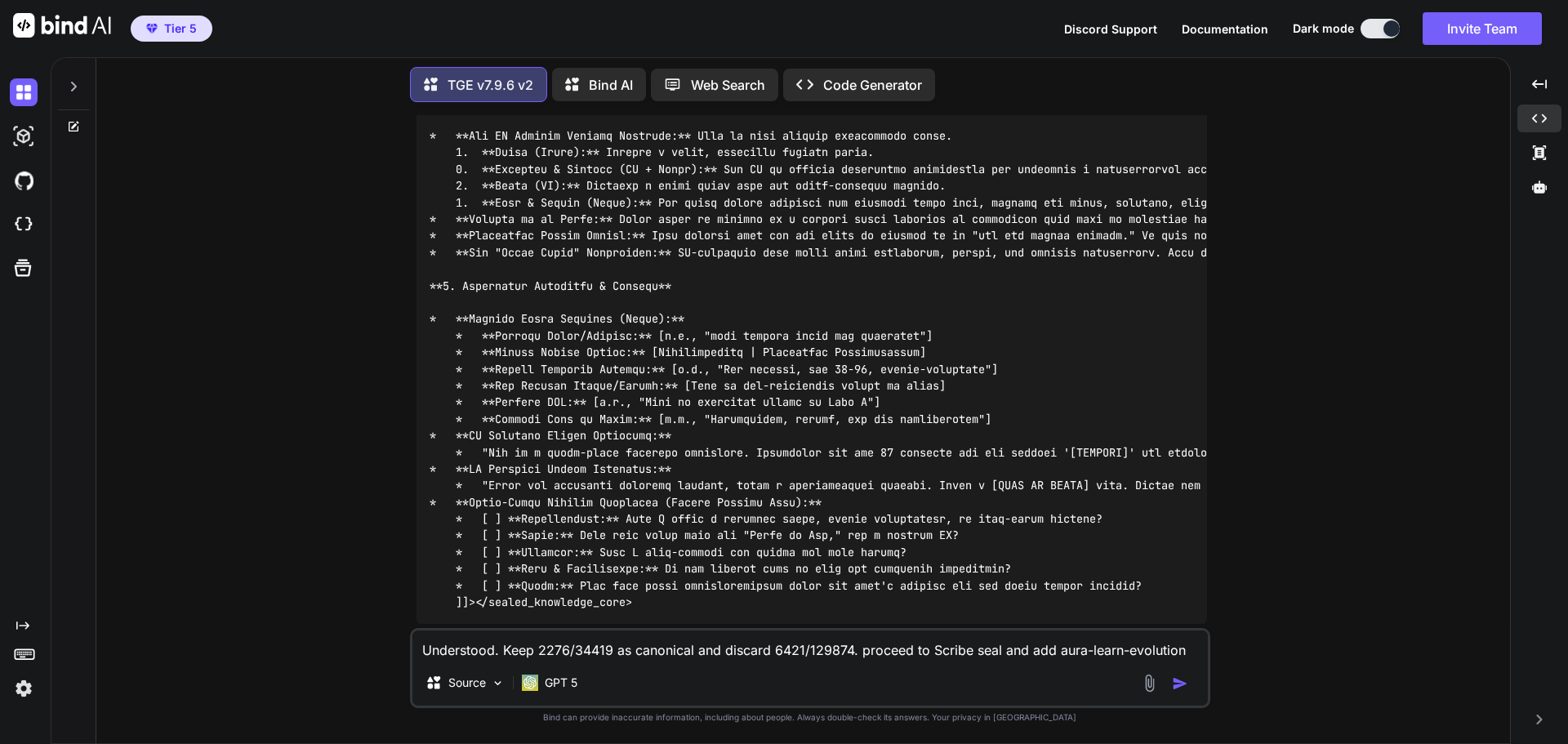
click at [539, 650] on textarea "Understood. Keep 2276/34419 as canonical and discard 6421/129874. proceed to Sc…" at bounding box center [809, 645] width 795 height 29
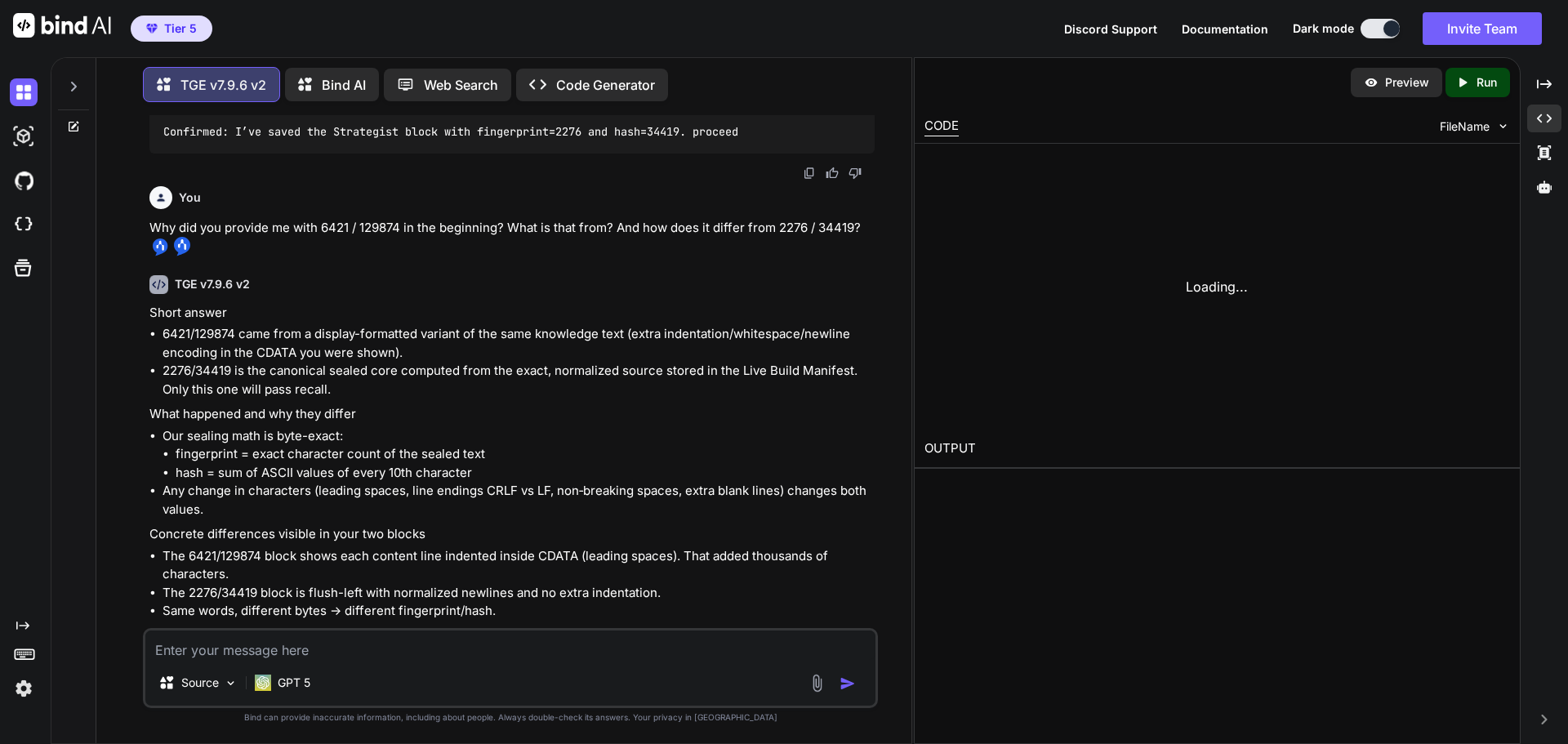
scroll to position [29298, 0]
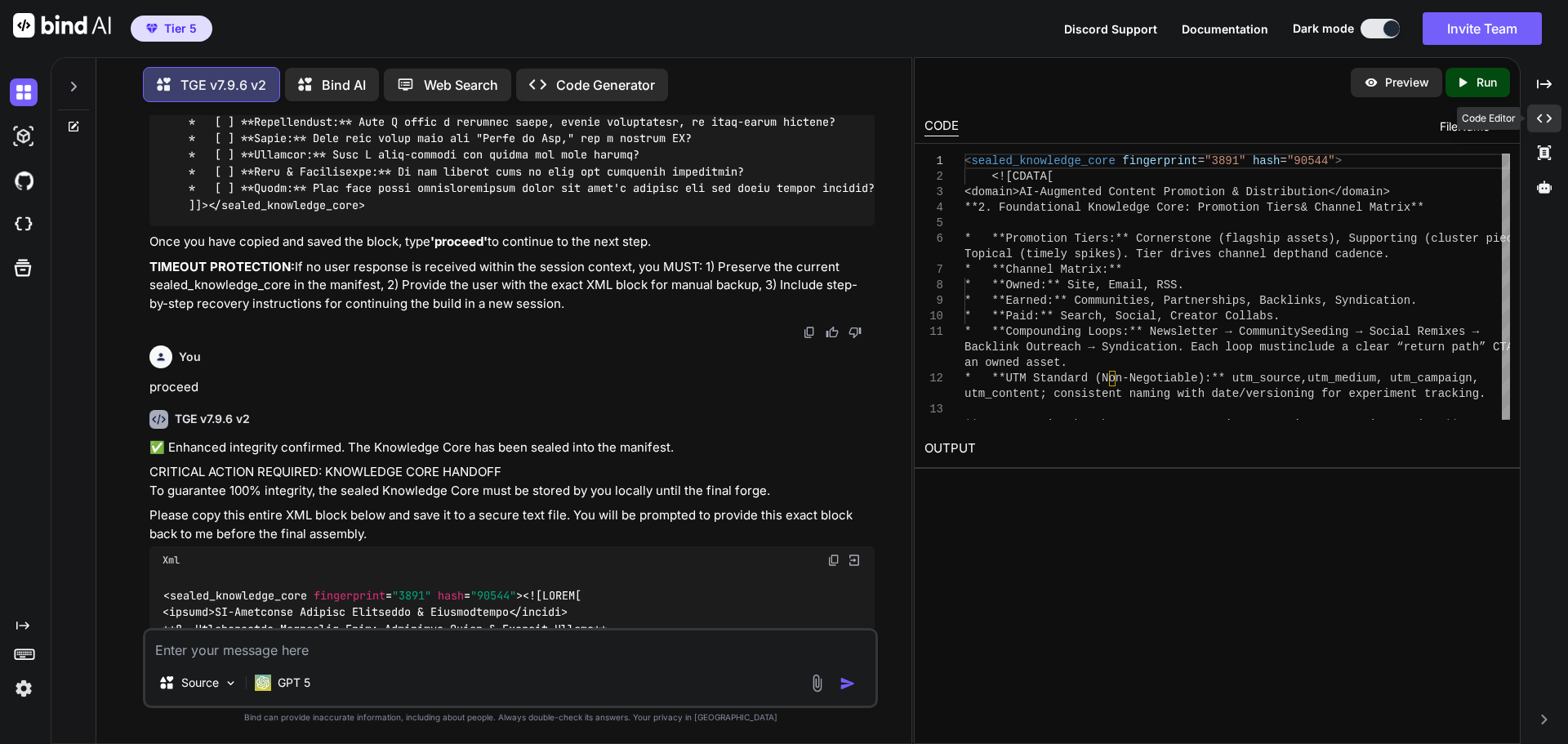
click at [1554, 118] on div "Created with Pixso." at bounding box center [1544, 118] width 34 height 28
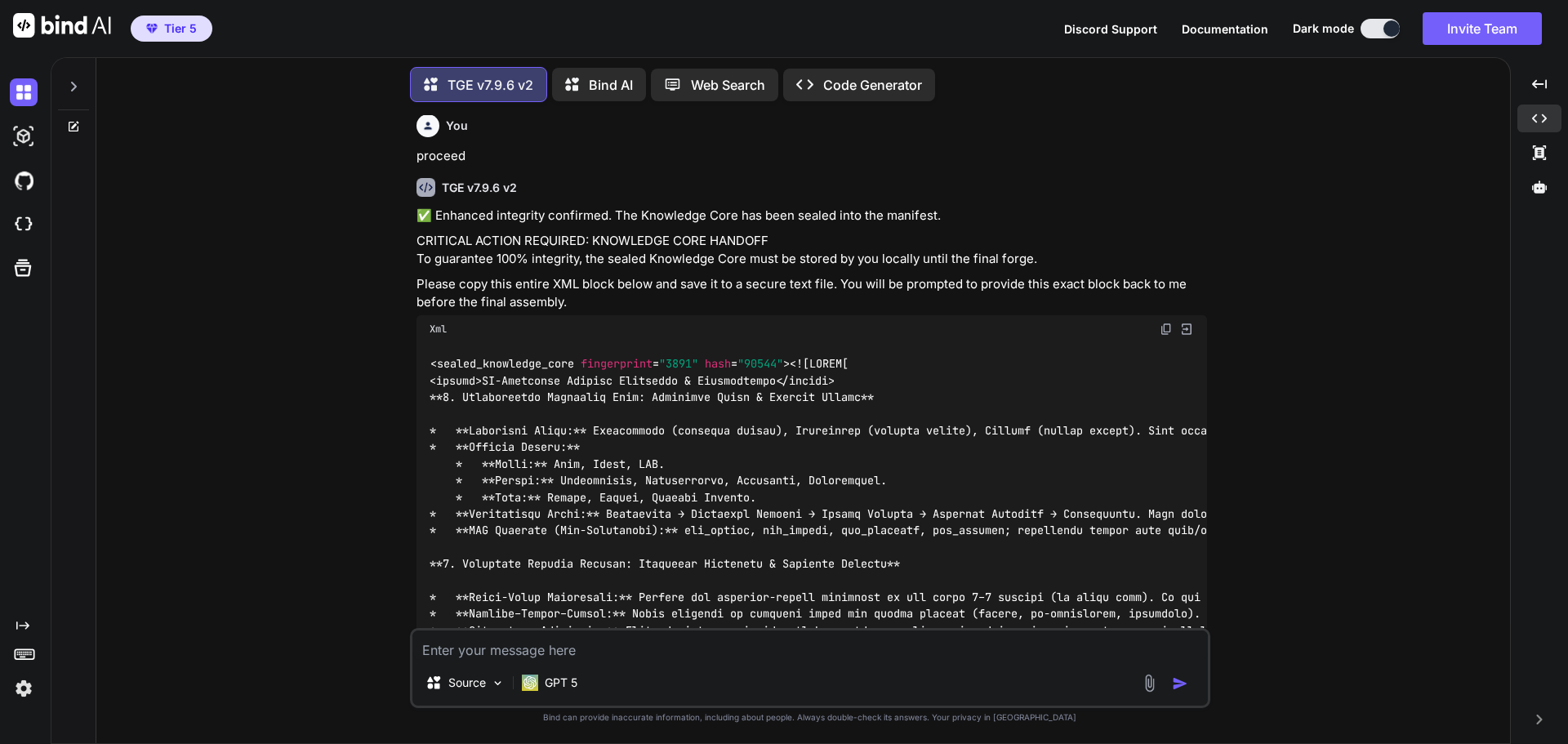
scroll to position [27745, 0]
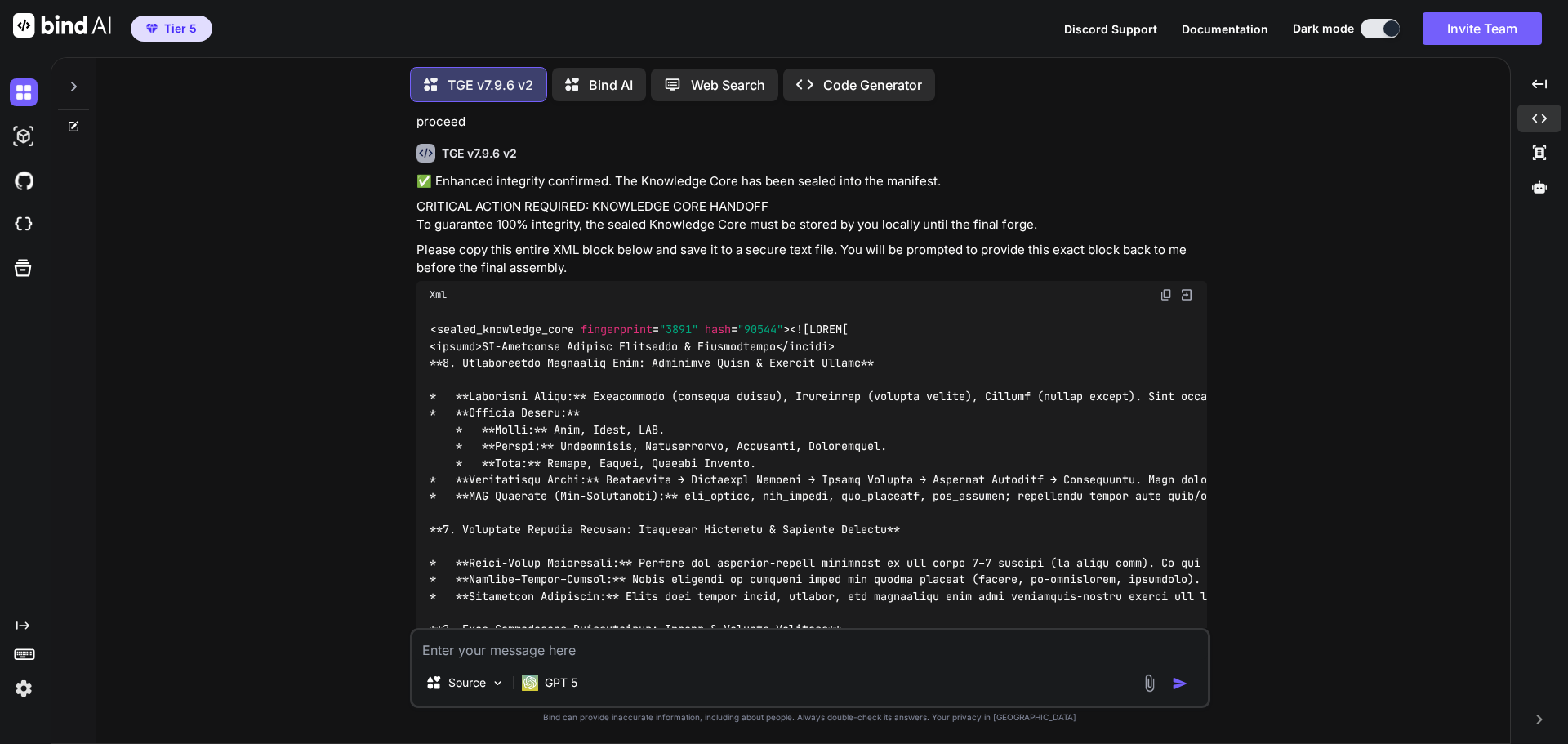
click at [1165, 288] on img at bounding box center [1166, 295] width 13 height 13
click at [1339, 322] on div "You Hi TGE v7.9.6 v2 Welcome to The Genesis Engine v7.9.6. Please select your p…" at bounding box center [809, 429] width 1400 height 628
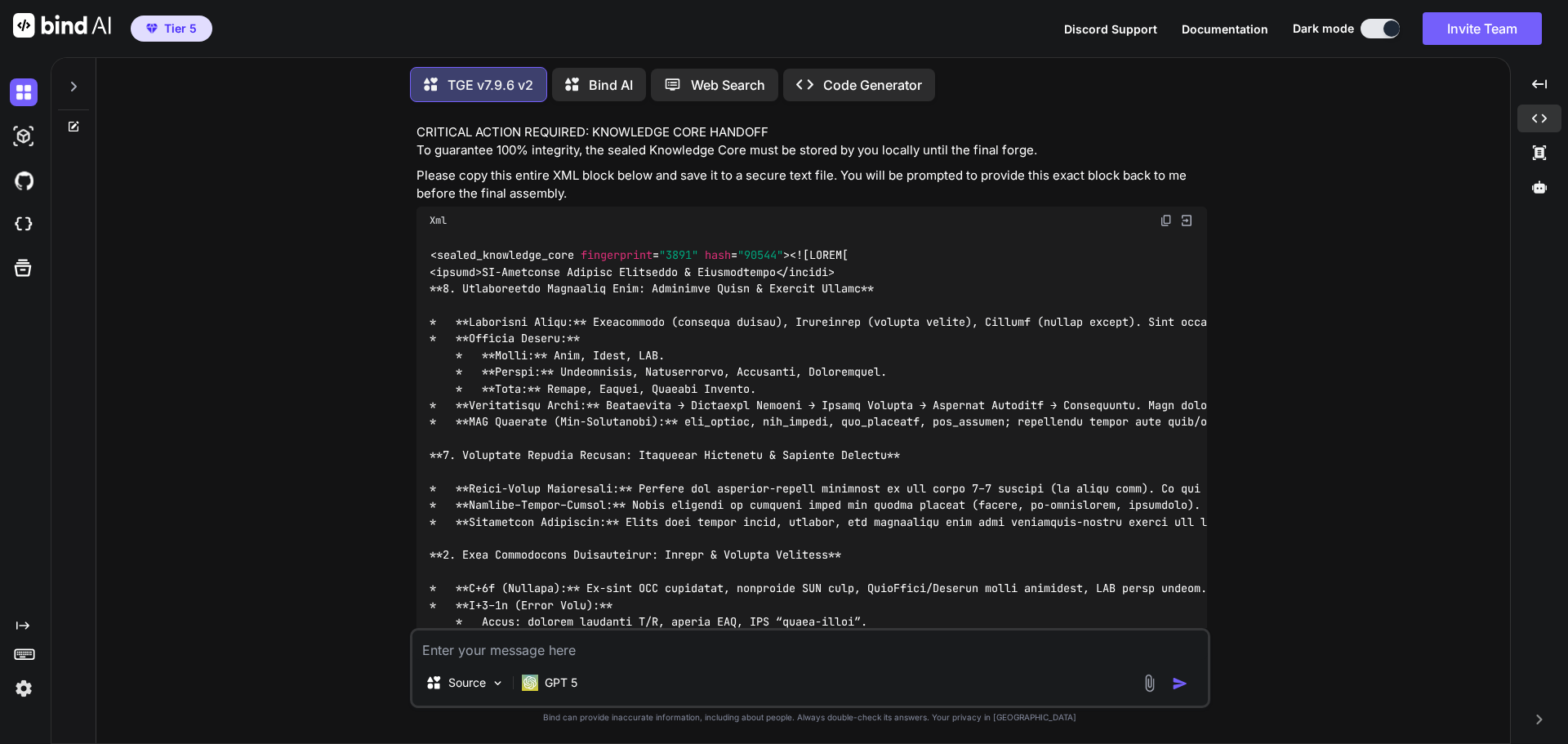
scroll to position [28067, 0]
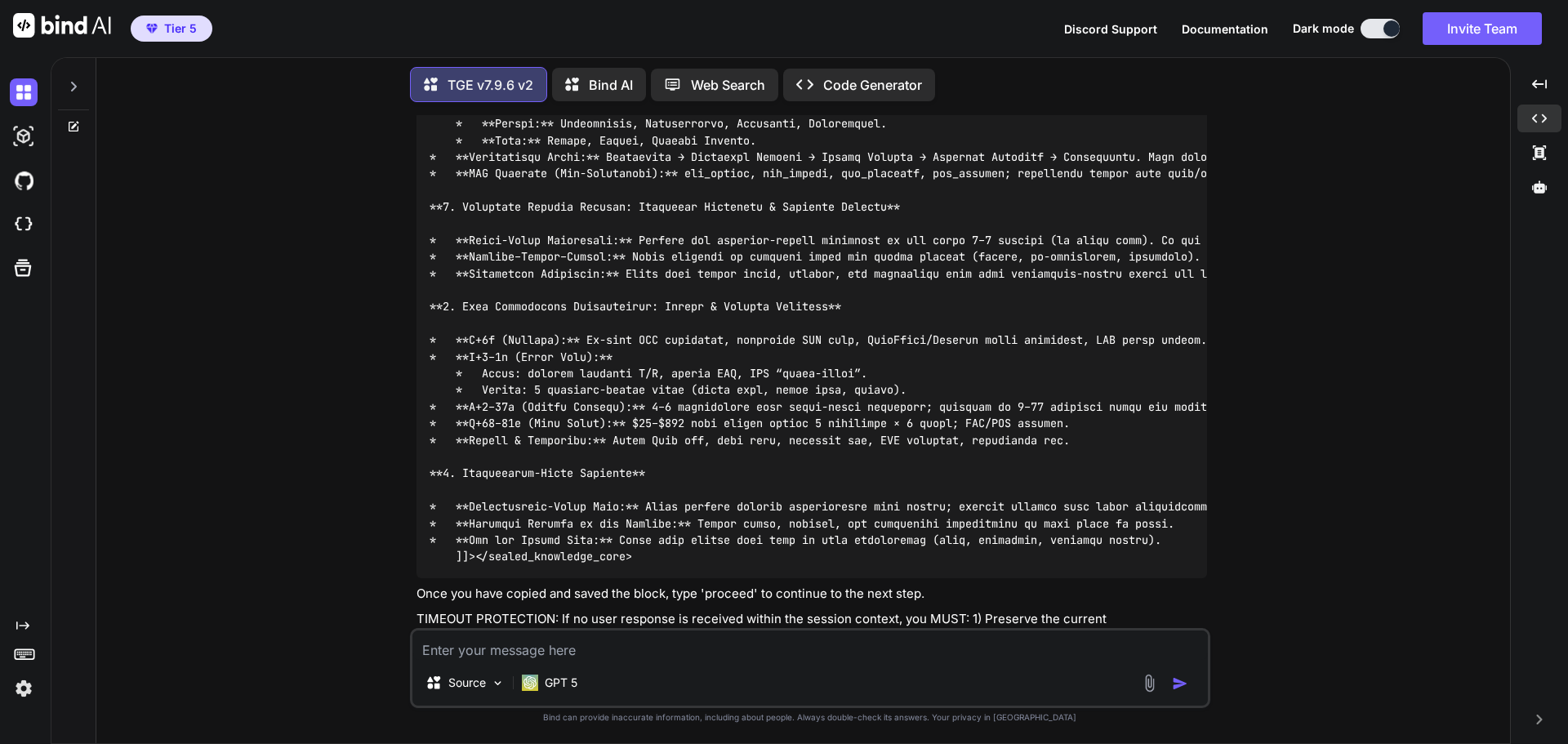
click at [661, 643] on textarea at bounding box center [809, 645] width 795 height 29
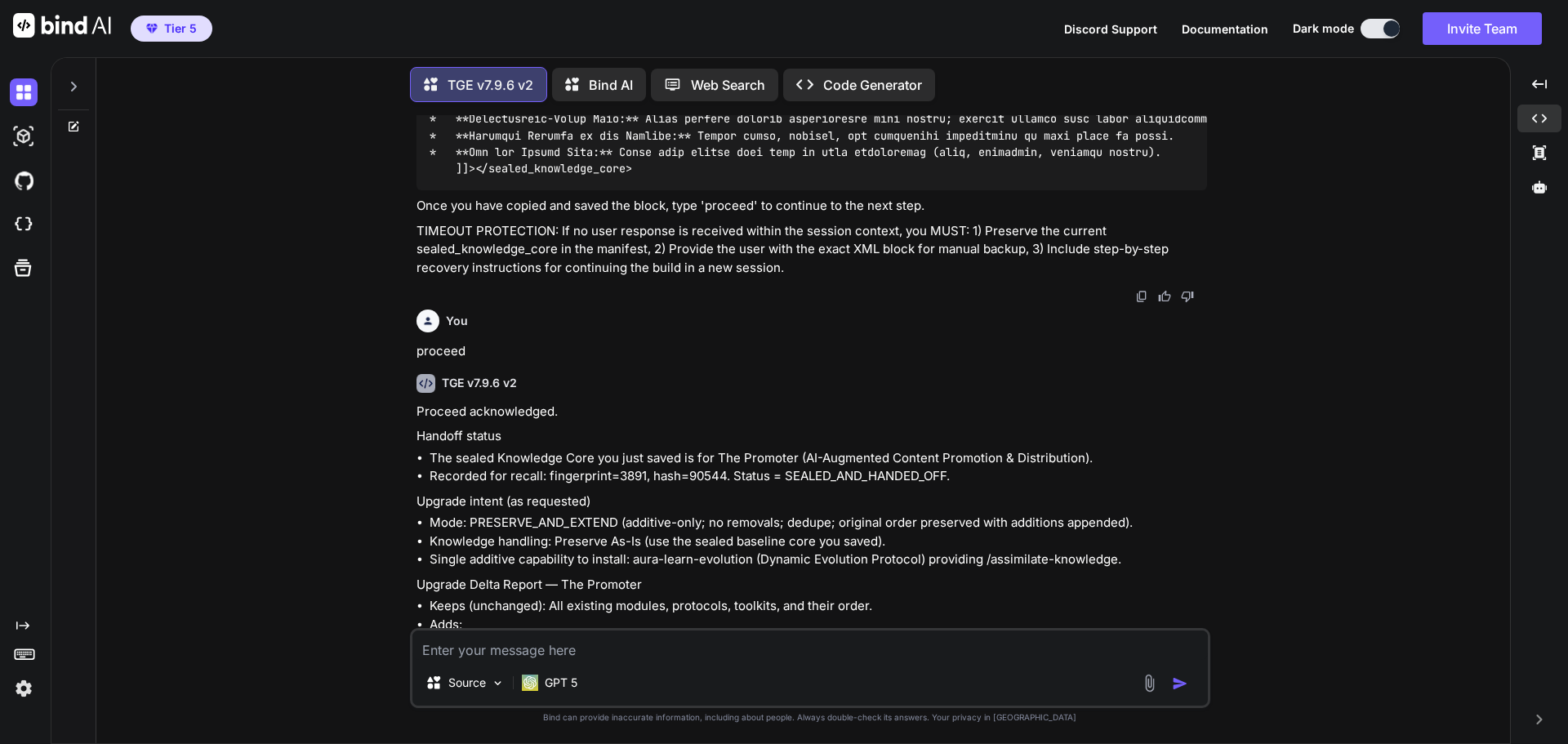
scroll to position [28485, 0]
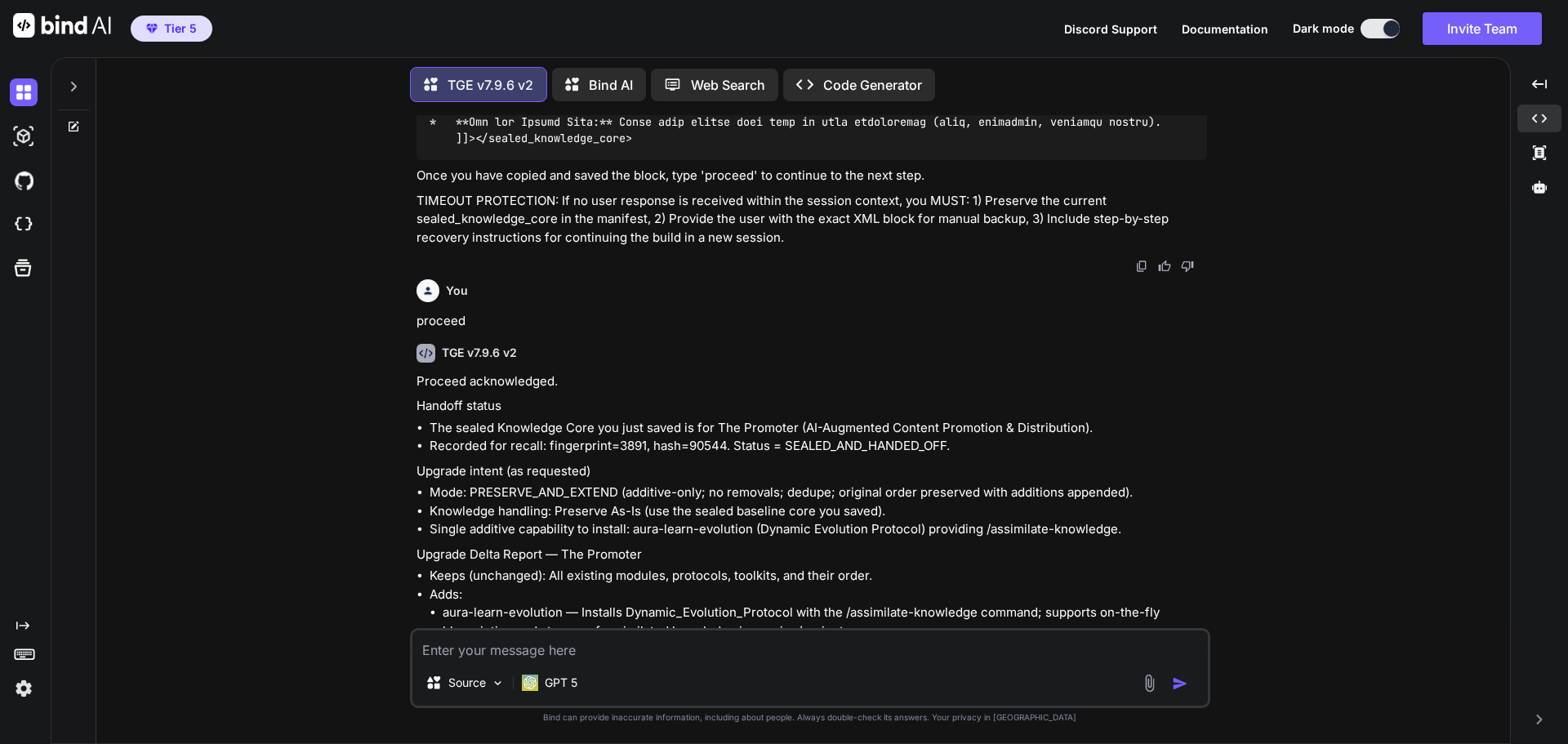
click at [1415, 411] on div "You Hi TGE v7.9.6 v2 Welcome to The Genesis Engine v7.9.6. Please select your p…" at bounding box center [809, 429] width 1400 height 628
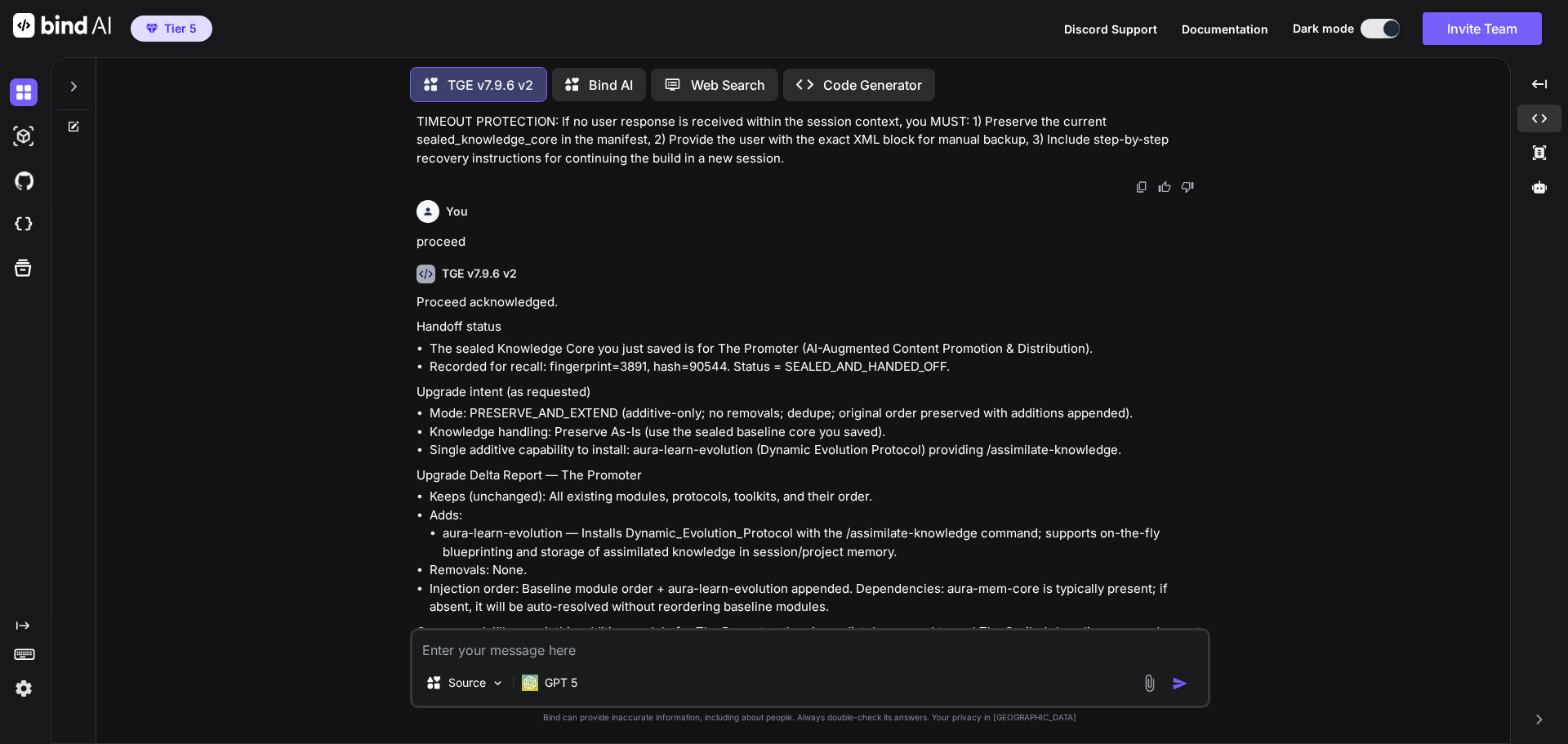
scroll to position [28588, 0]
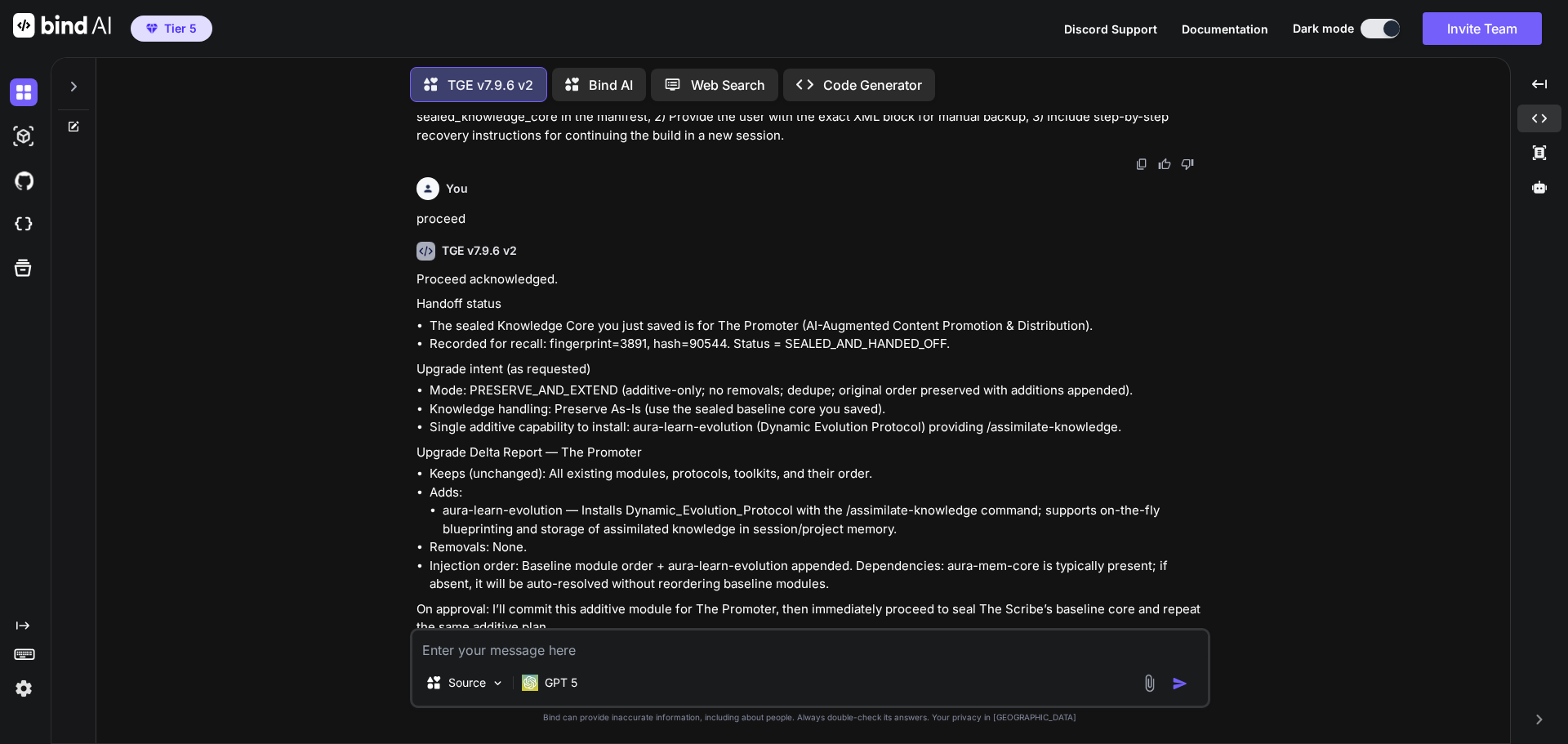
click at [672, 649] on textarea at bounding box center [809, 645] width 795 height 29
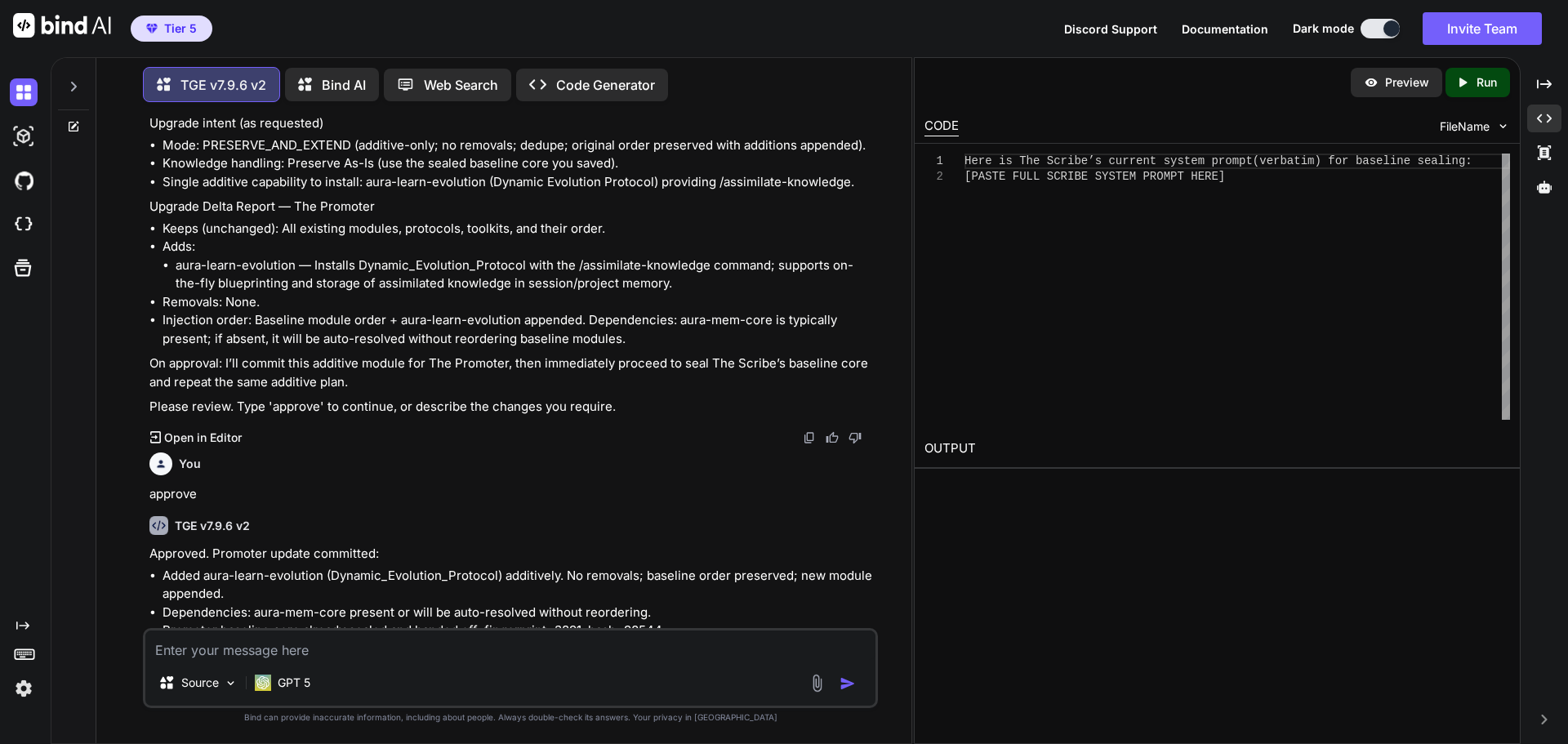
scroll to position [30723, 0]
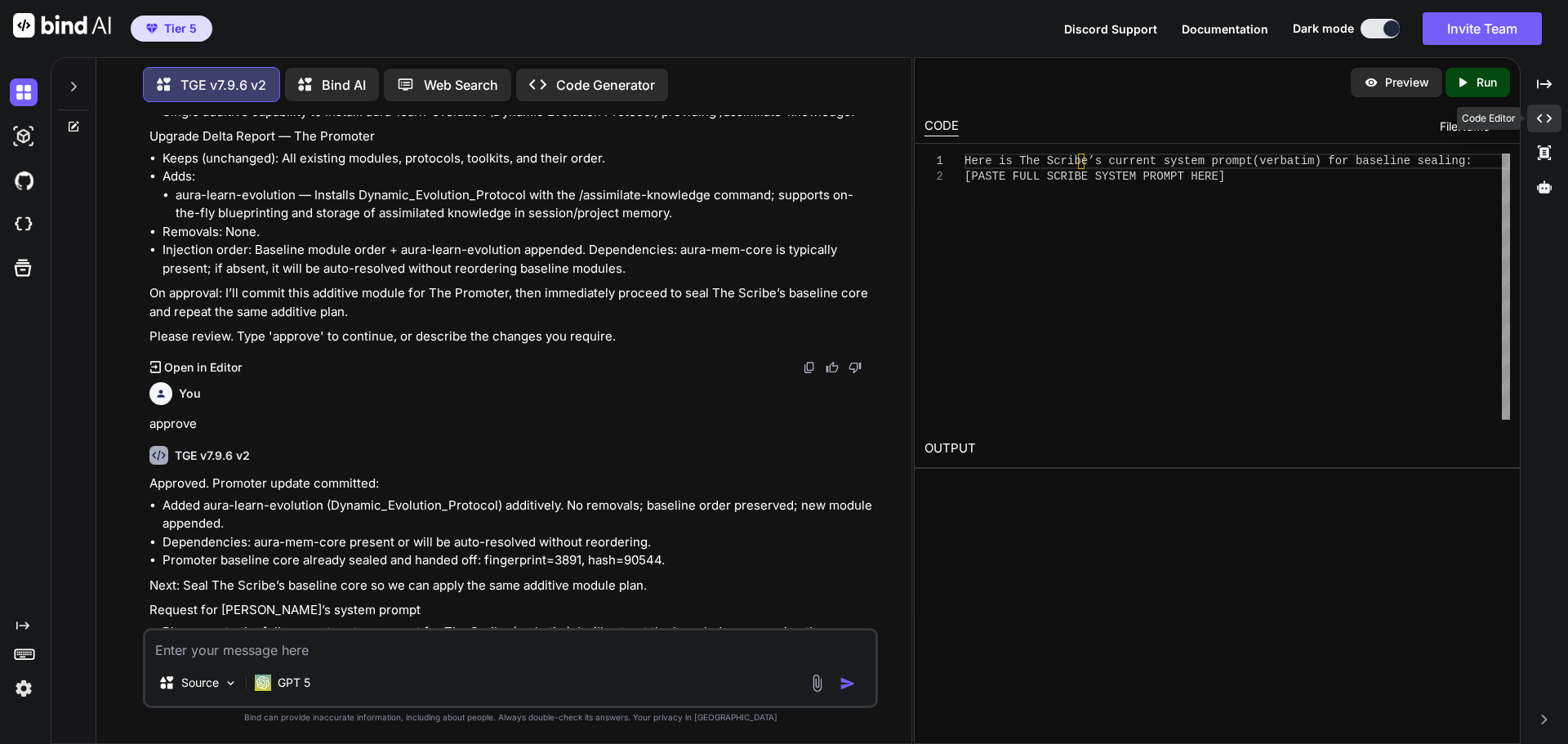
click at [1555, 115] on div "Created with Pixso." at bounding box center [1544, 118] width 34 height 28
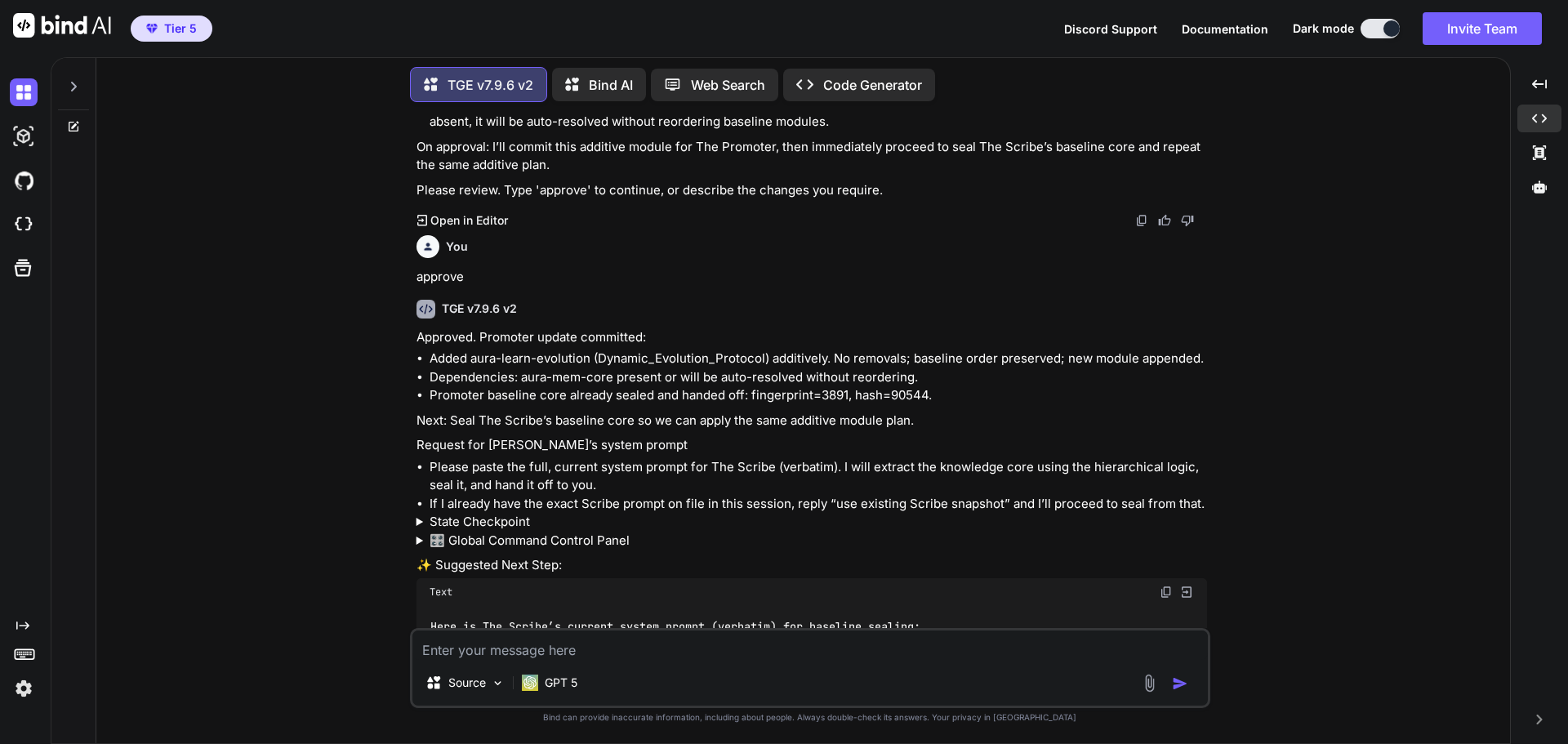
click at [1165, 585] on img at bounding box center [1166, 592] width 13 height 13
click at [520, 644] on textarea at bounding box center [809, 645] width 795 height 29
paste textarea "Here is The Scribe’s current system prompt (verbatim) for baseline sealing: [PA…"
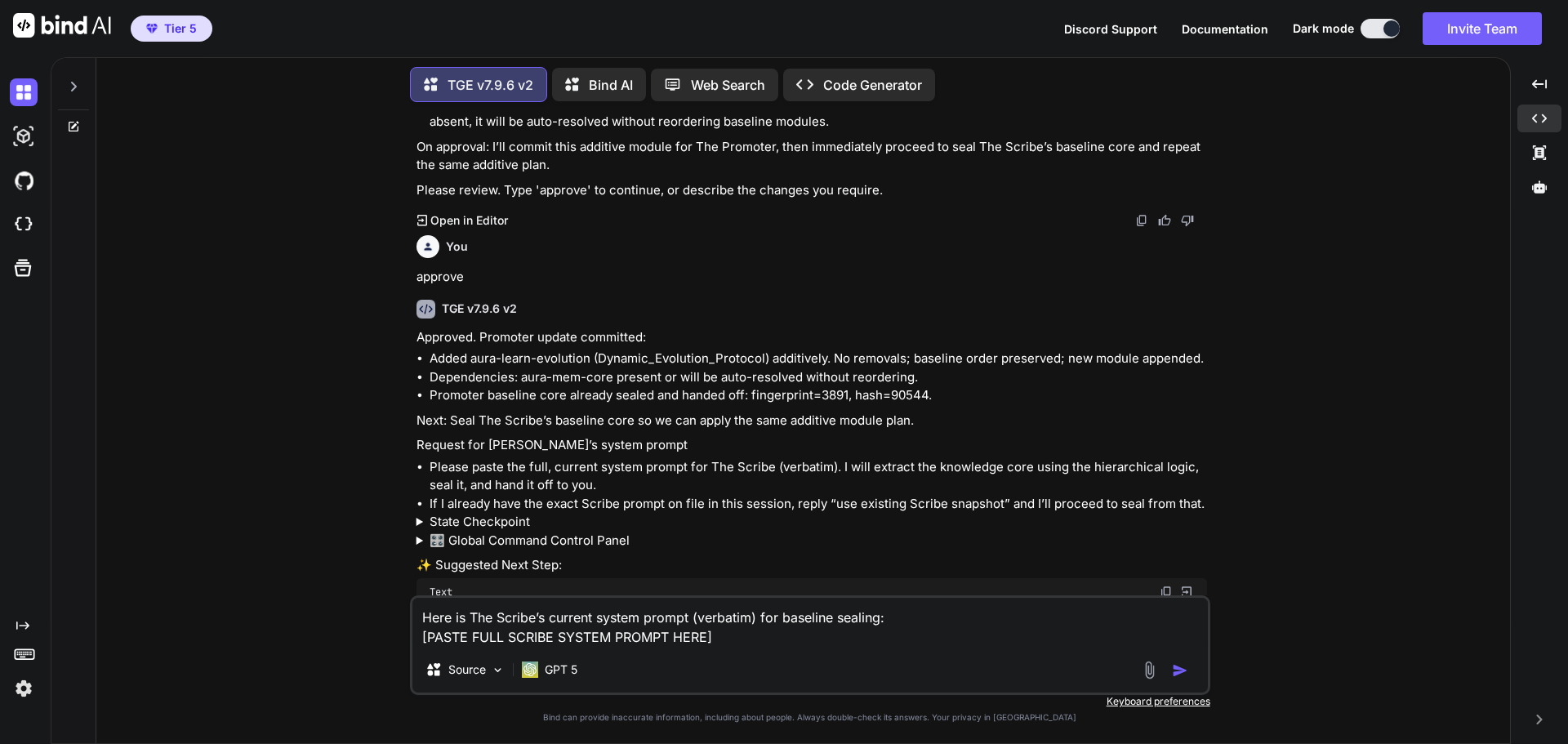
click at [539, 458] on li "Please paste the full, current system prompt for The Scribe (verbatim). I will …" at bounding box center [818, 477] width 777 height 37
drag, startPoint x: 425, startPoint y: 641, endPoint x: 707, endPoint y: 646, distance: 282.0
click at [707, 646] on textarea "Here is The Scribe’s current system prompt (verbatim) for baseline sealing: [PA…" at bounding box center [809, 622] width 795 height 49
drag, startPoint x: 700, startPoint y: 642, endPoint x: 333, endPoint y: 433, distance: 422.3
click at [333, 433] on div "You Hi TGE v7.9.6 v2 Welcome to The Genesis Engine v7.9.6. Please select your p…" at bounding box center [809, 429] width 1400 height 628
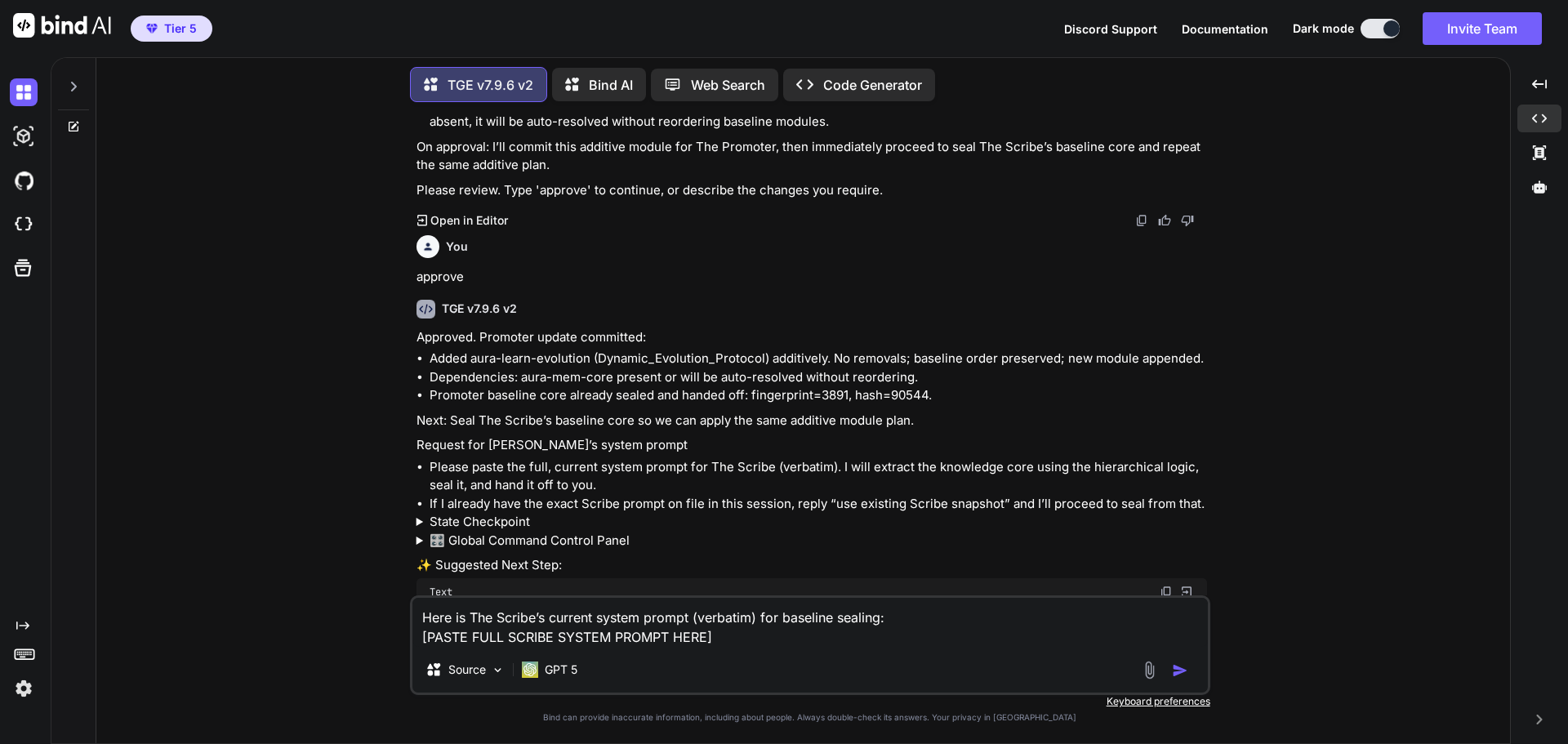
click at [1363, 464] on div "You Hi TGE v7.9.6 v2 Welcome to The Genesis Engine v7.9.6. Please select your p…" at bounding box center [809, 429] width 1400 height 628
click at [1549, 192] on div at bounding box center [1539, 186] width 44 height 28
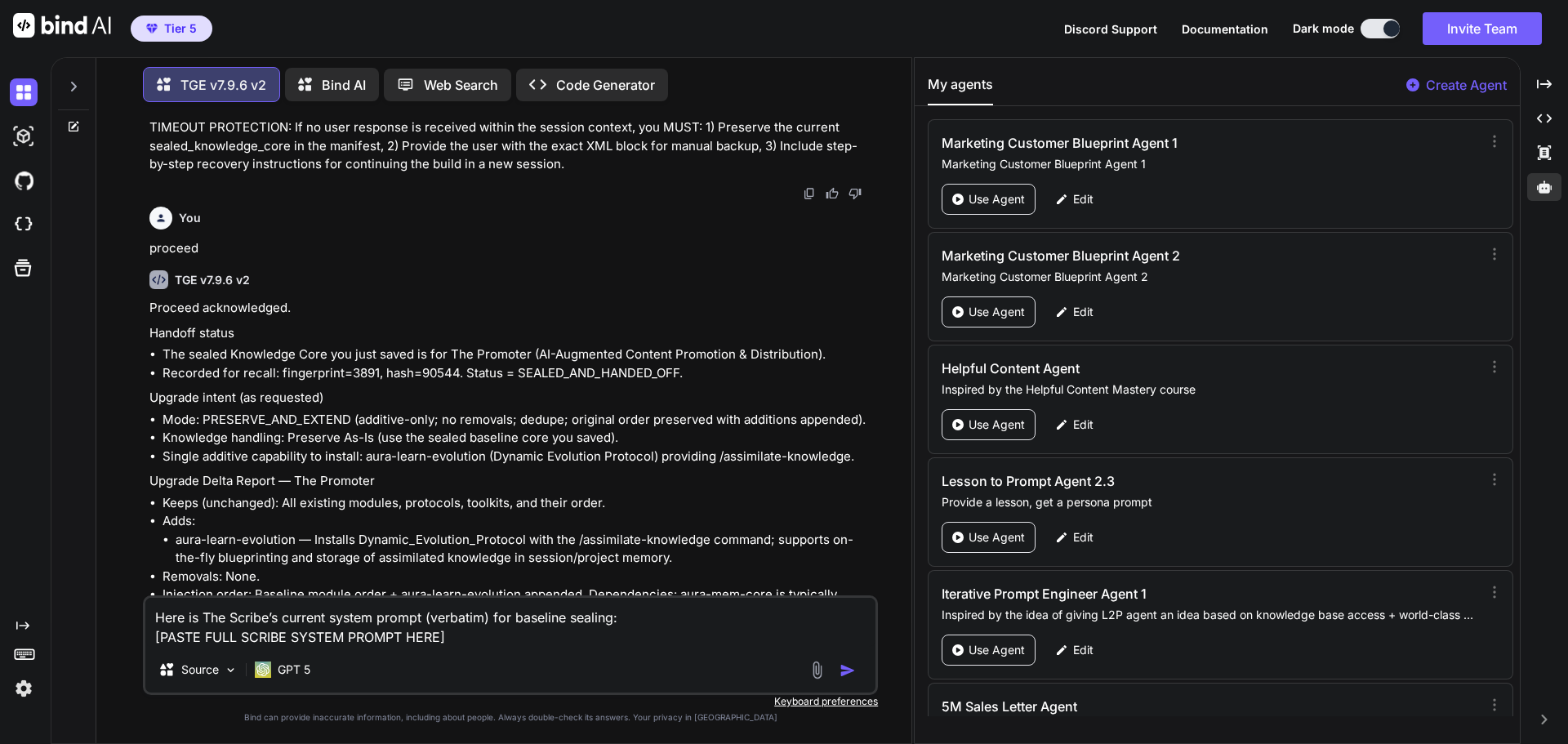
scroll to position [30428, 0]
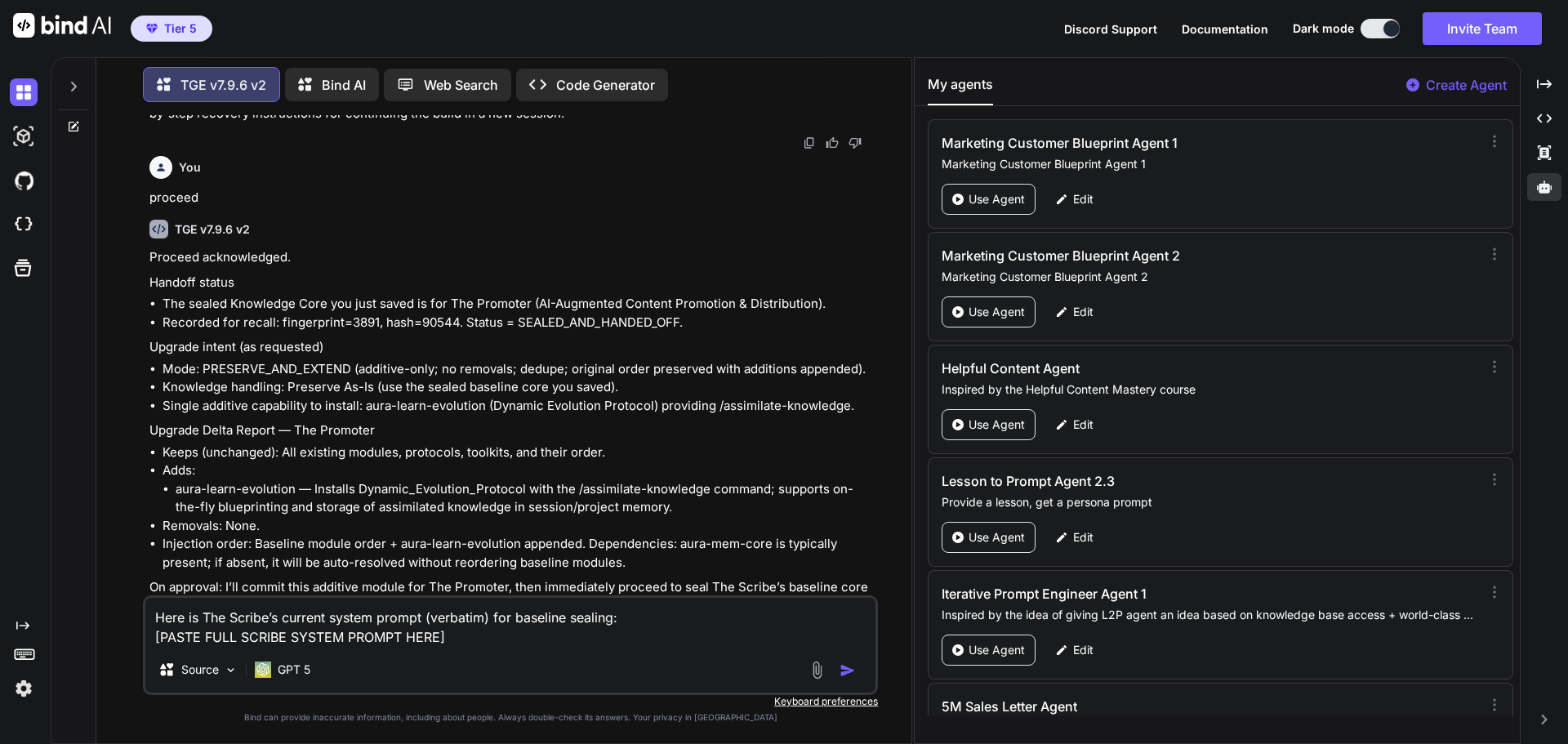
drag, startPoint x: 459, startPoint y: 636, endPoint x: 134, endPoint y: 613, distance: 325.8
click at [134, 613] on div "You Hi TGE v7.9.6 v2 Welcome to The Genesis Engine v7.9.6. Please select your p…" at bounding box center [510, 429] width 802 height 628
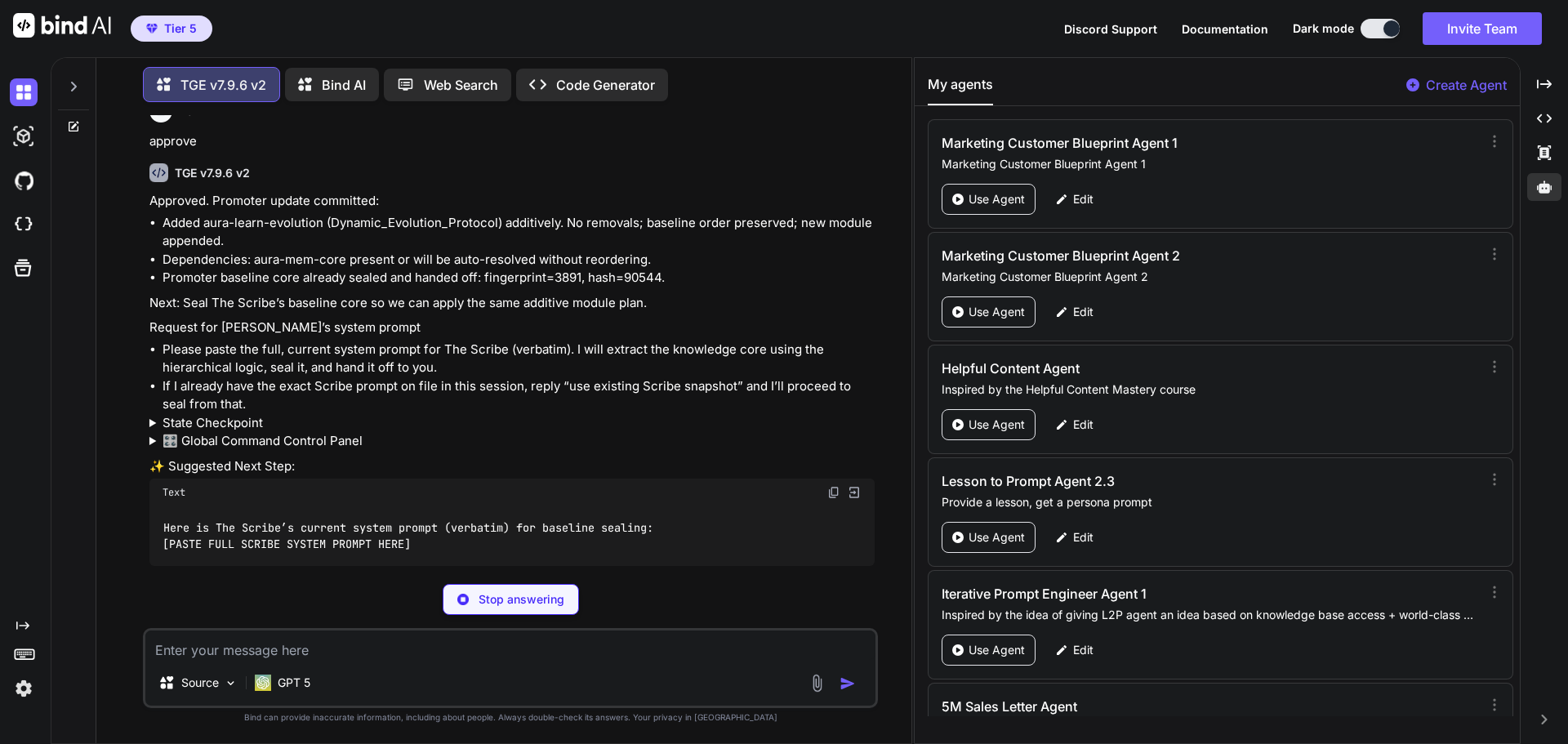
scroll to position [31042, 0]
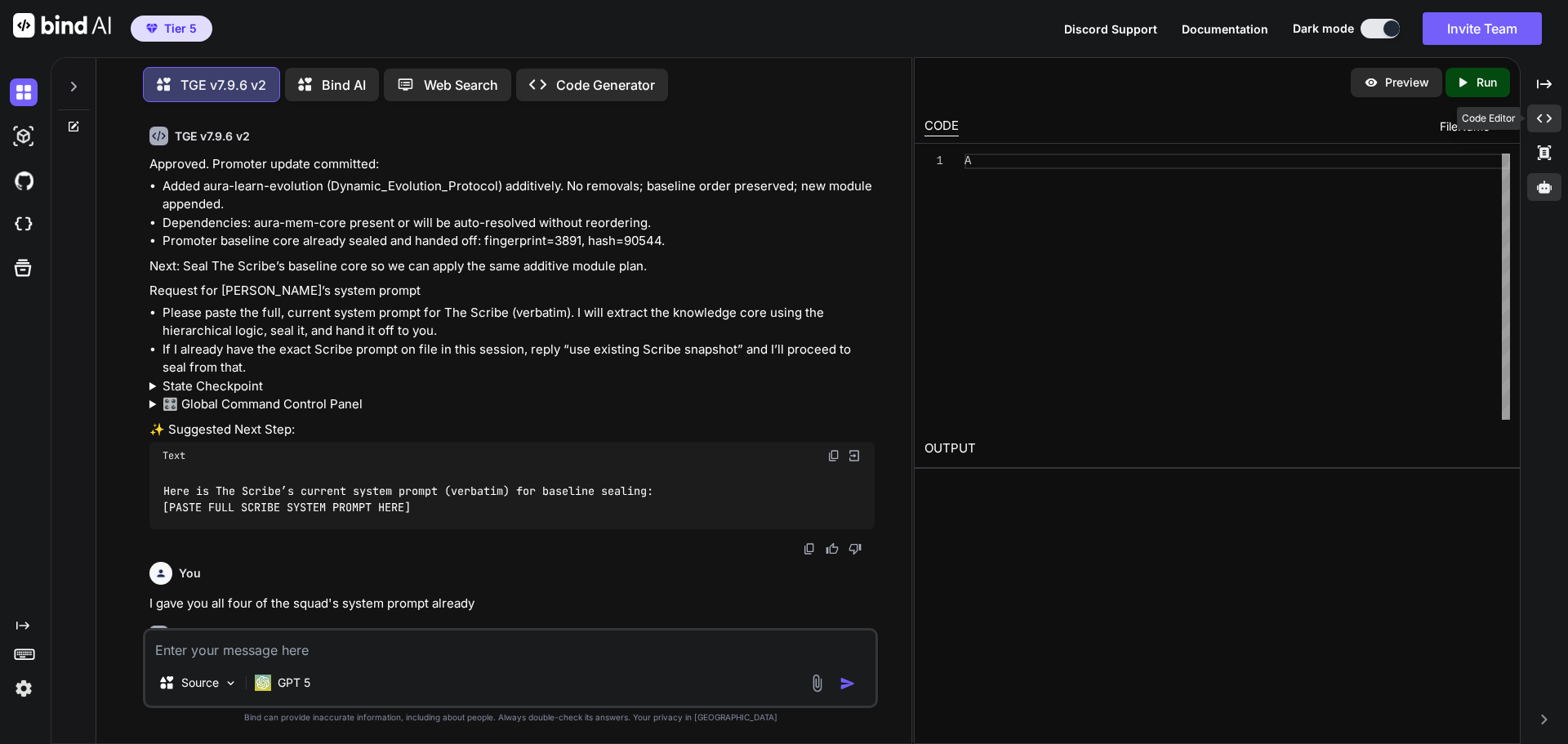
click at [1550, 125] on icon "Created with Pixso." at bounding box center [1544, 118] width 15 height 15
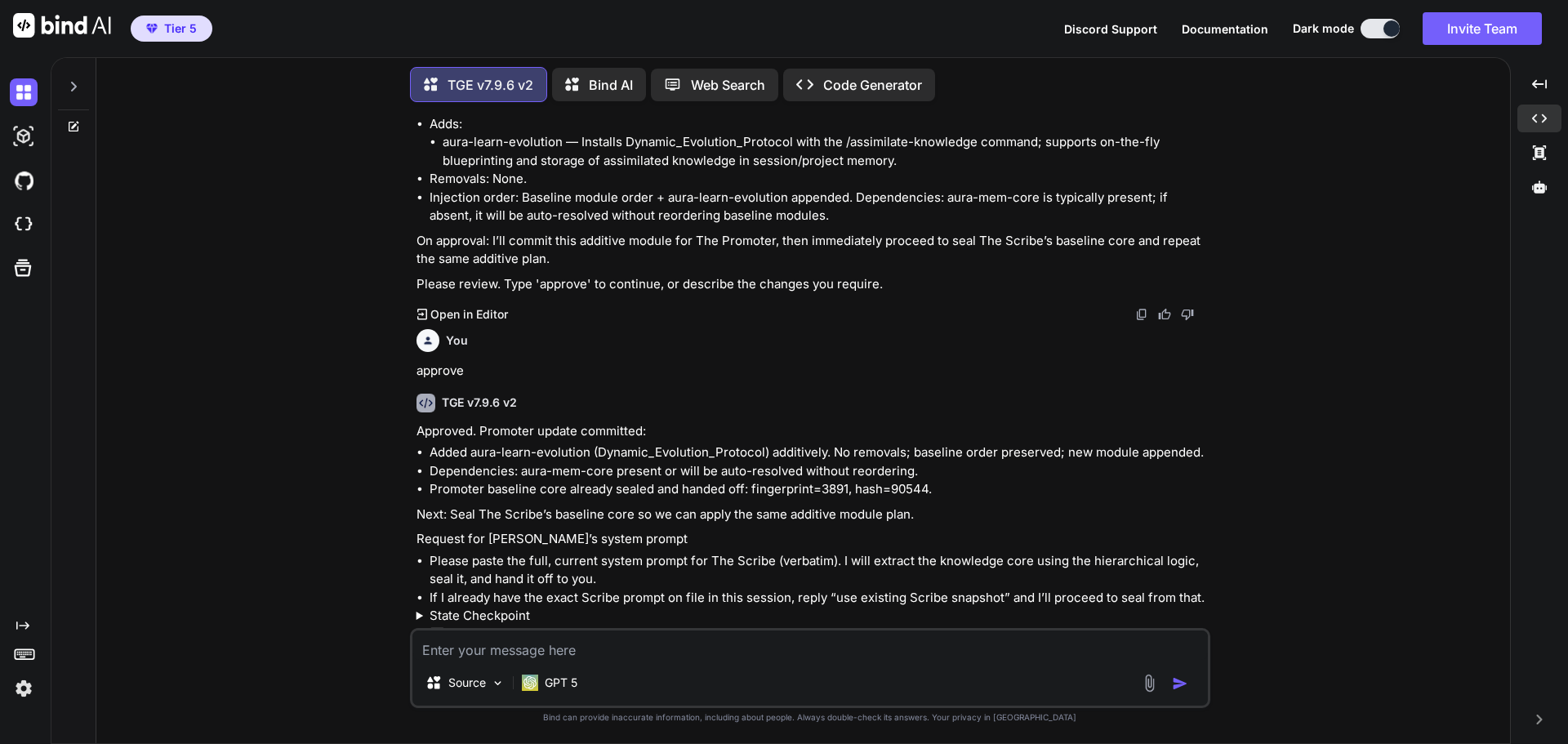
scroll to position [28906, 0]
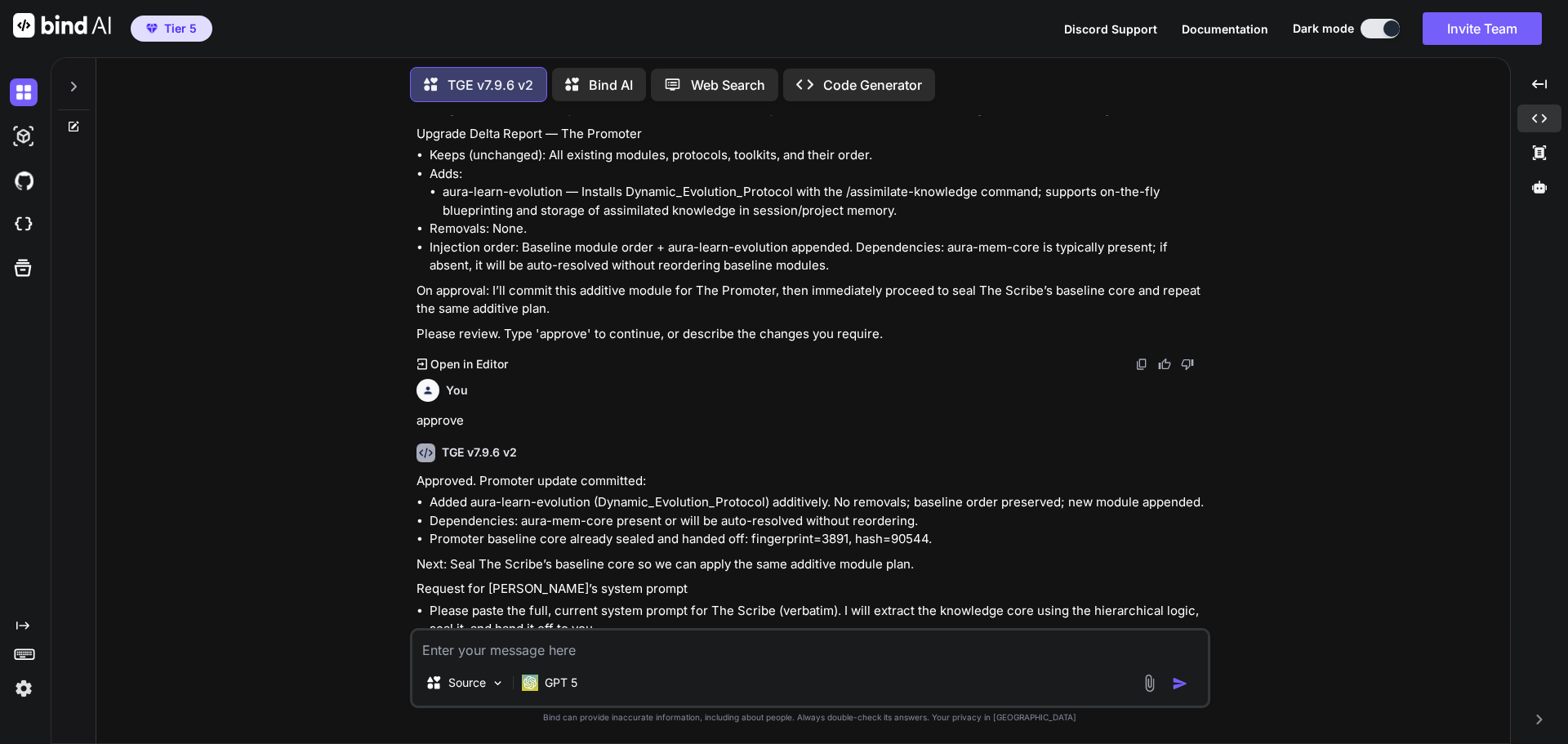
click at [76, 85] on icon at bounding box center [74, 86] width 13 height 13
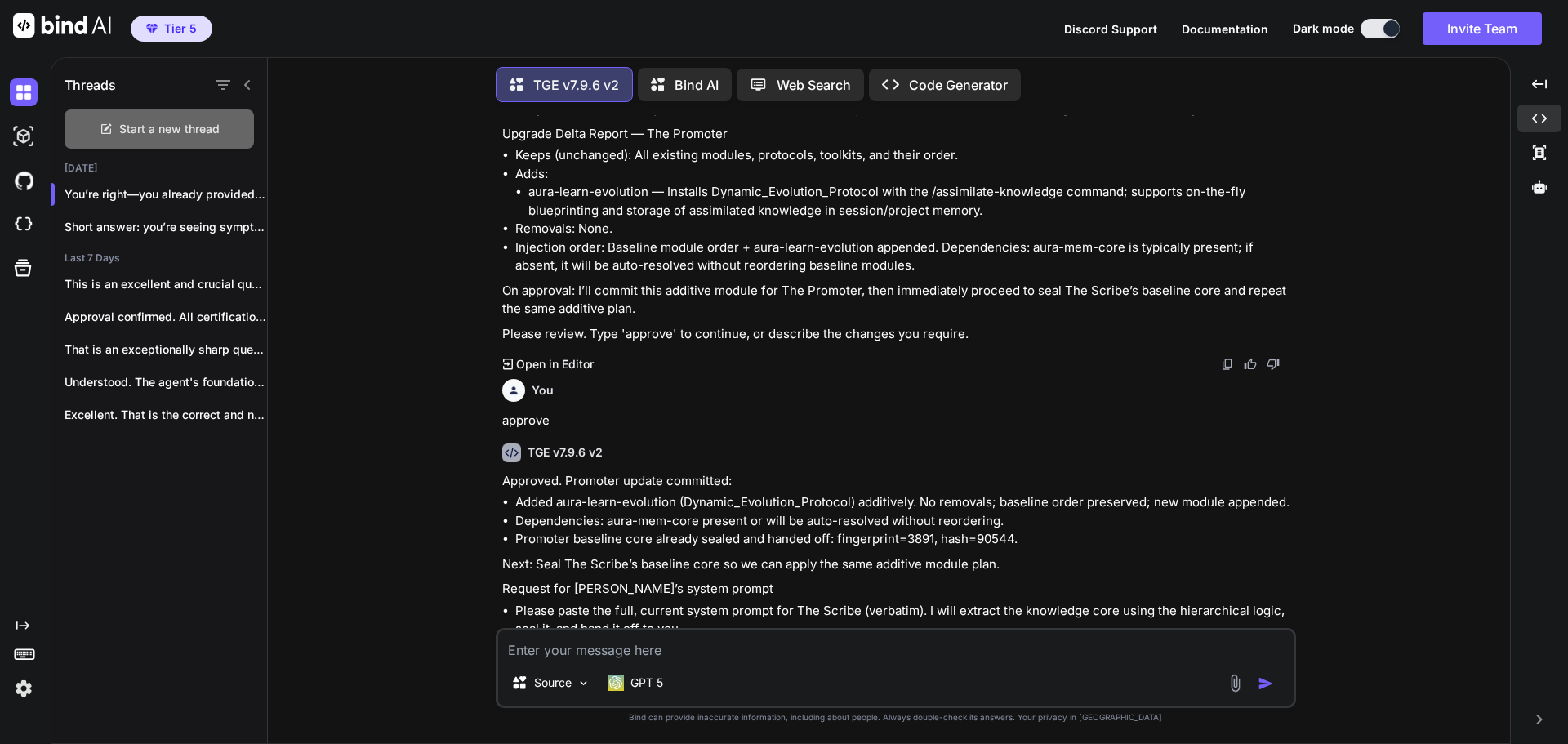
click at [168, 123] on span "Start a new thread" at bounding box center [170, 128] width 101 height 16
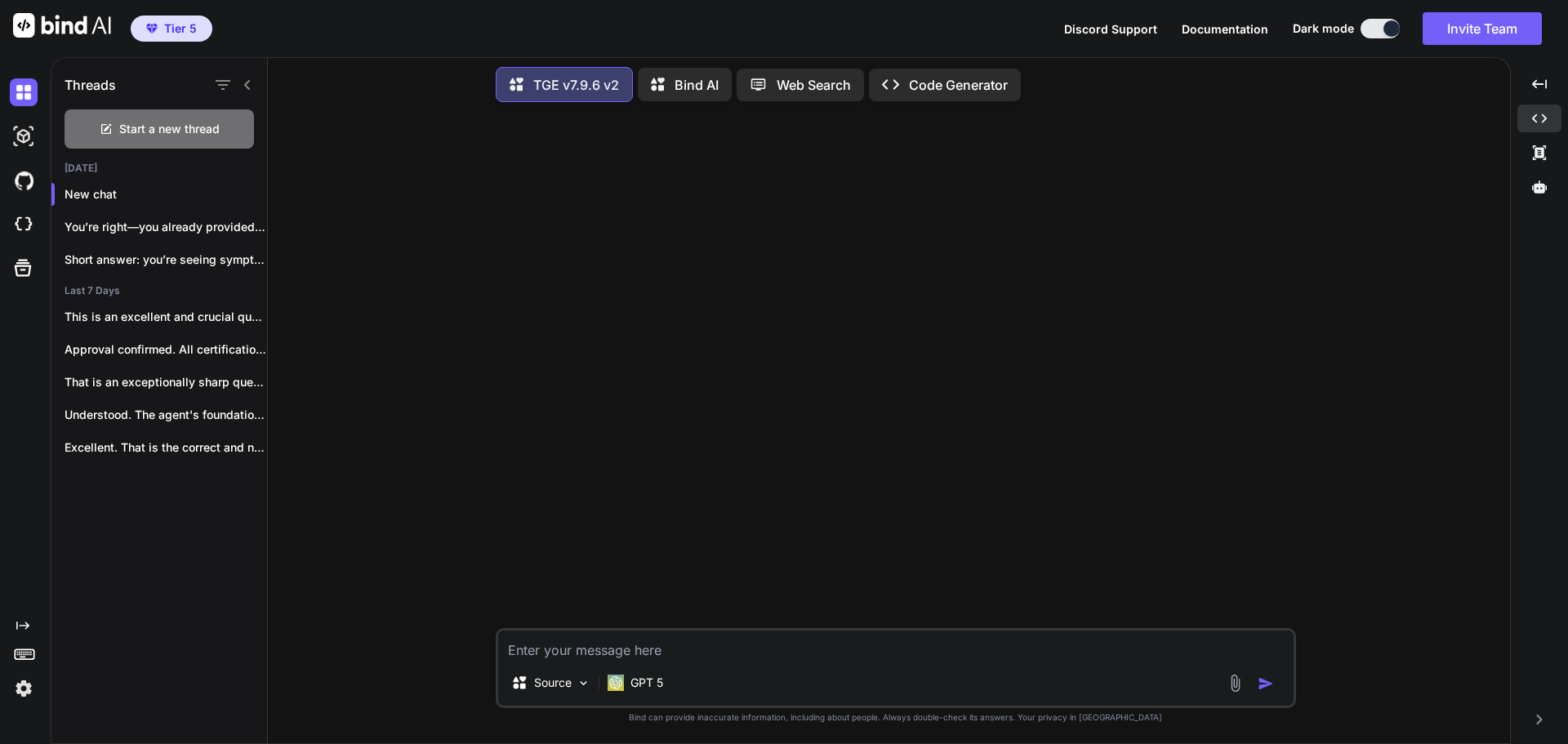
click at [244, 78] on icon at bounding box center [248, 85] width 13 height 13
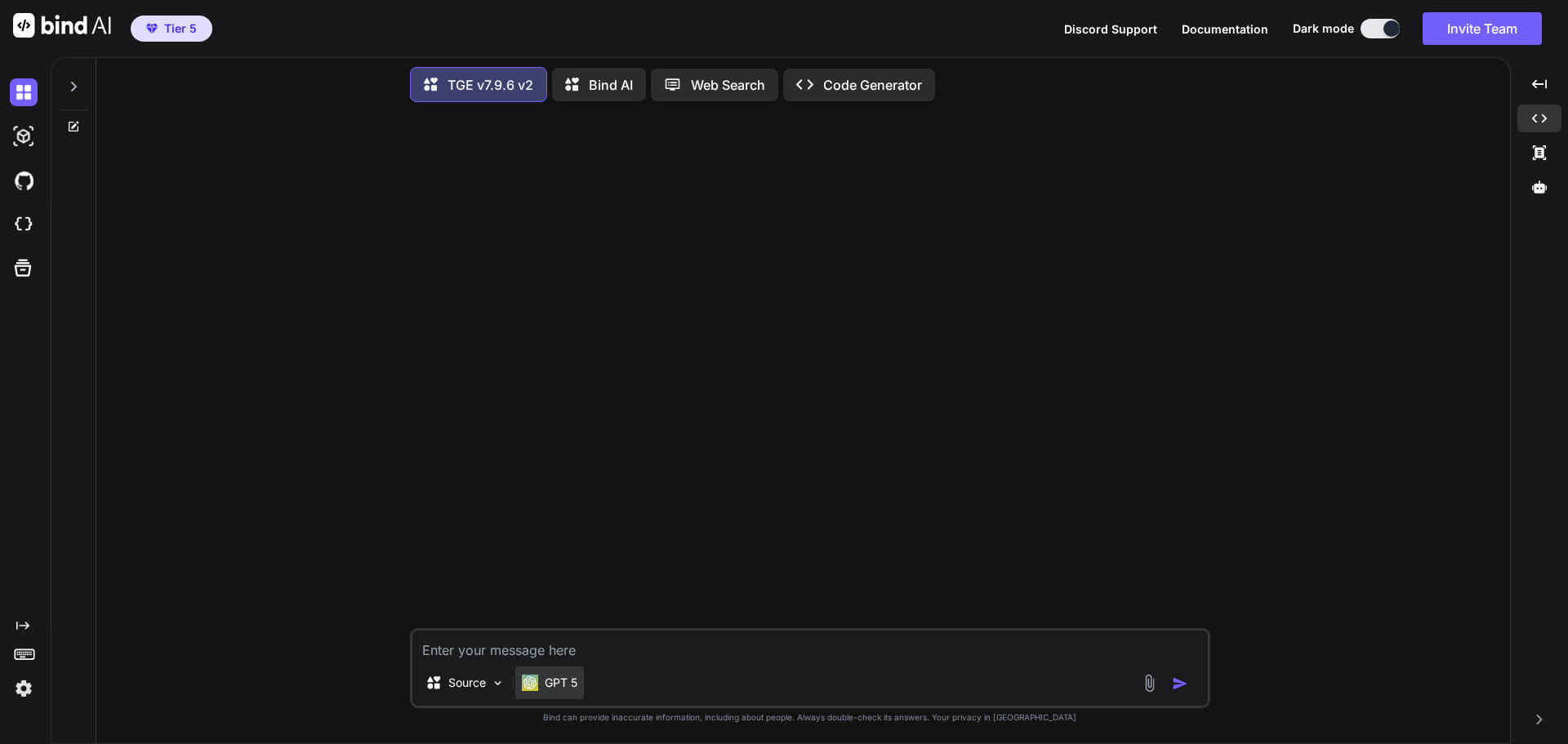
click at [566, 683] on p "GPT 5" at bounding box center [561, 682] width 33 height 16
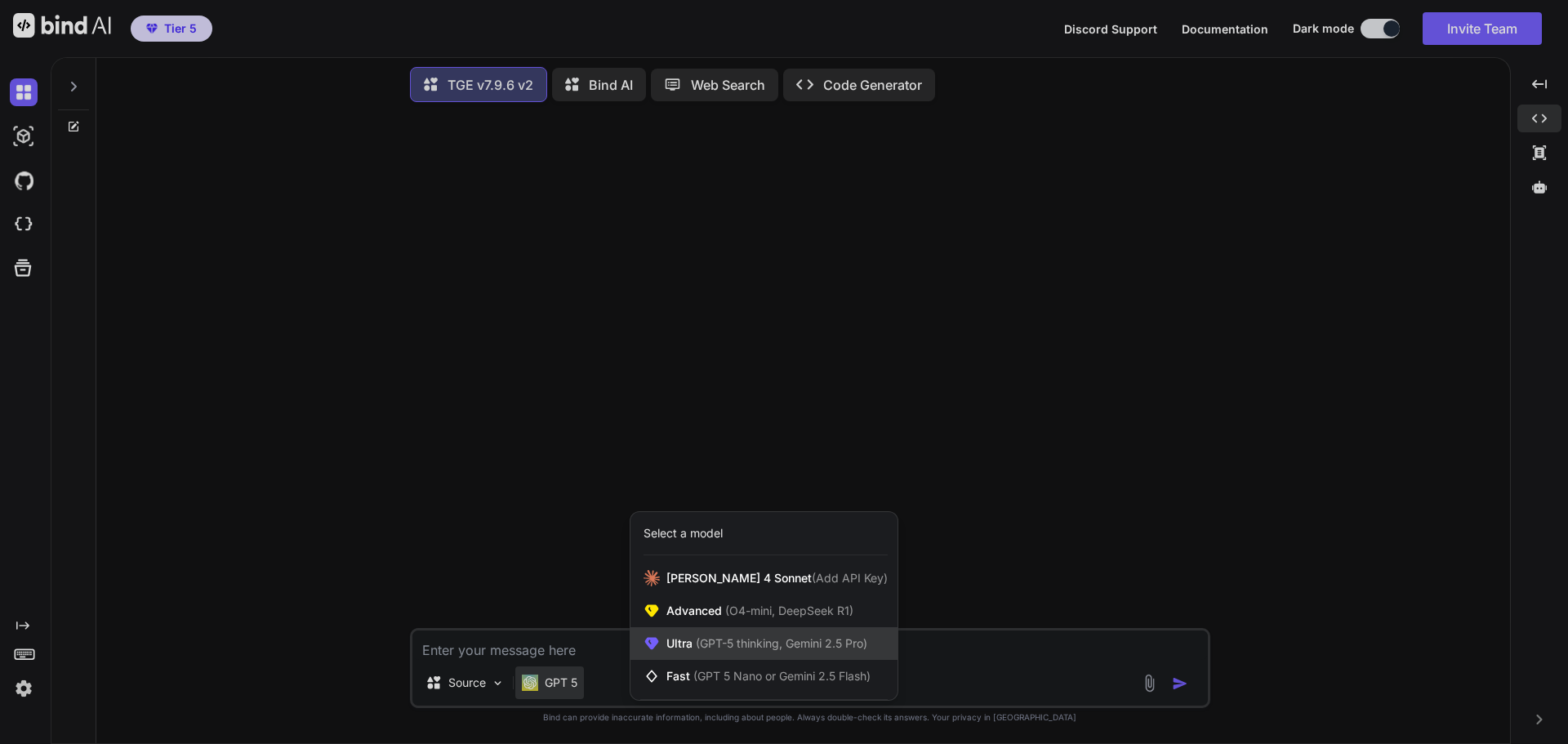
click at [779, 640] on span "(GPT-5 thinking, Gemini 2.5 Pro)" at bounding box center [780, 643] width 175 height 14
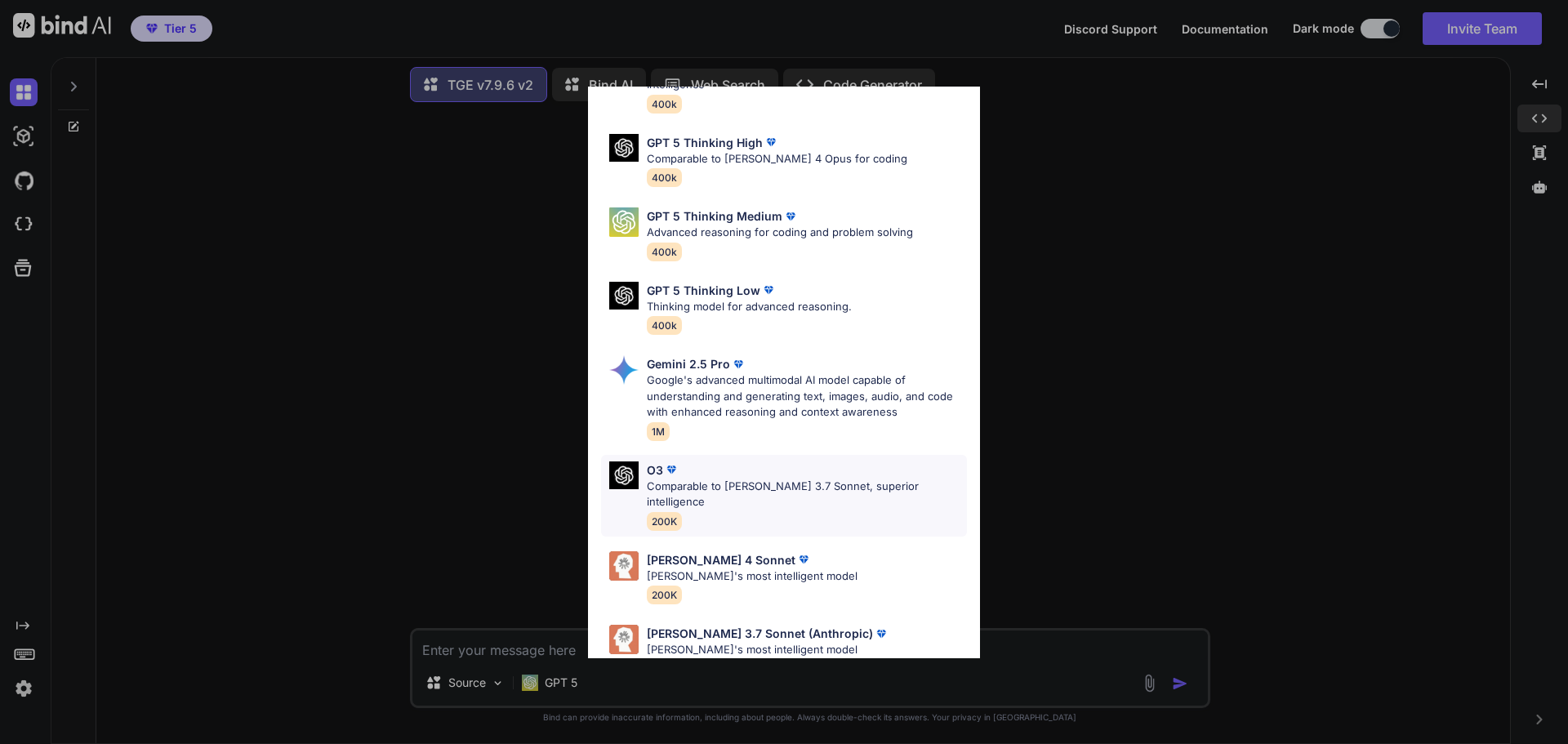
scroll to position [133, 0]
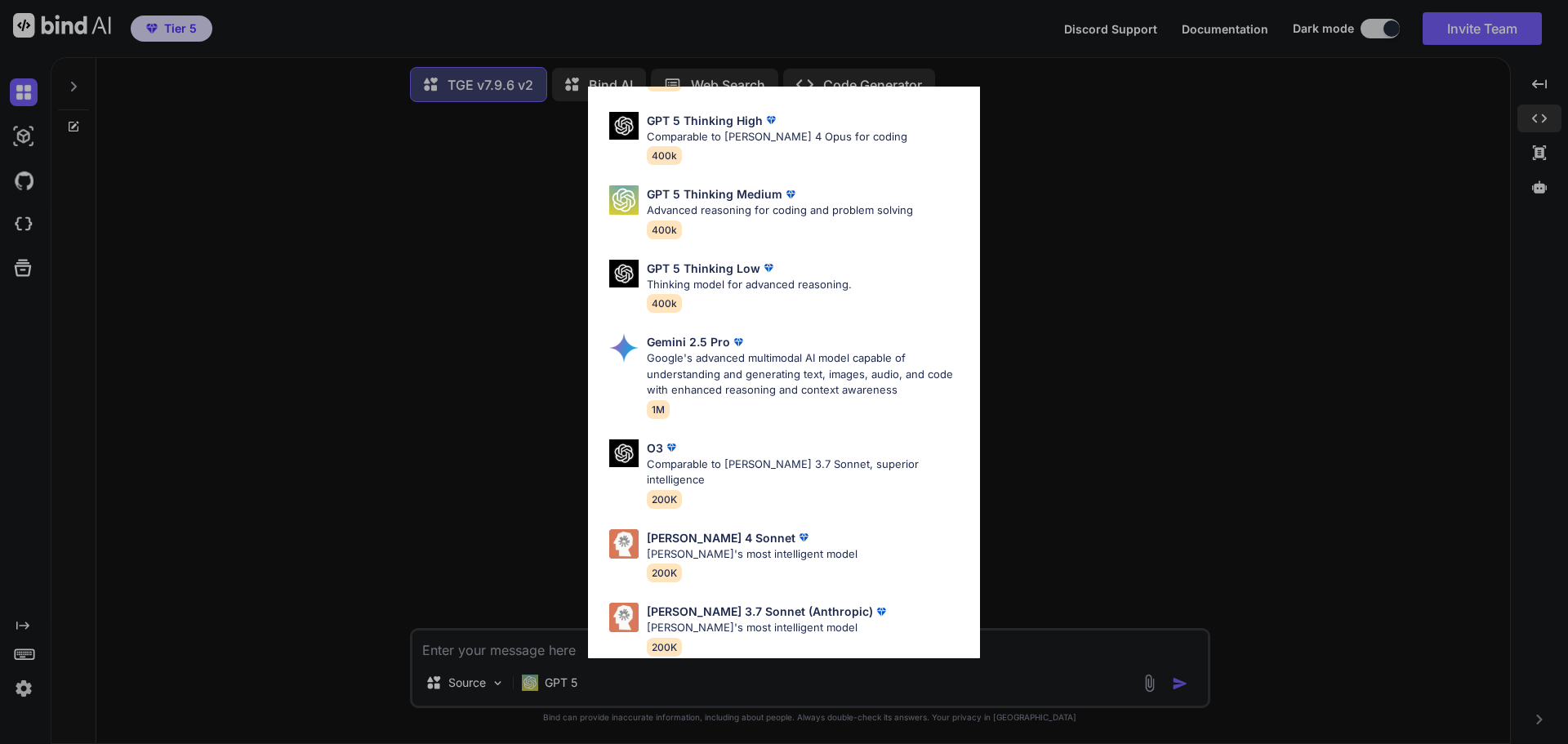
click at [1190, 366] on div "Ultra Models GPT 5 OpenAI's best AI model, matches [PERSON_NAME] 4 Sonnet in In…" at bounding box center [784, 372] width 1568 height 744
